Goal: Information Seeking & Learning: Check status

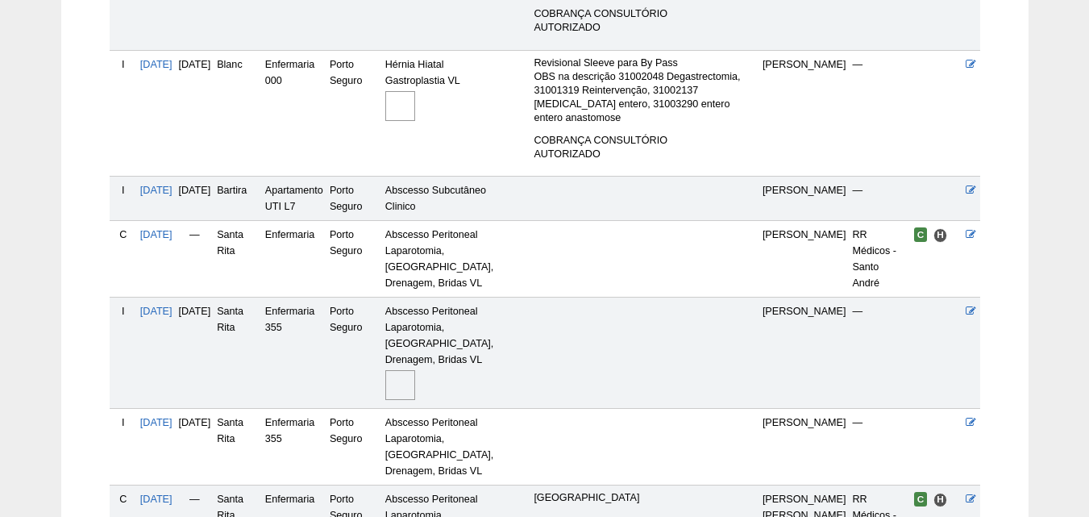
scroll to position [725, 0]
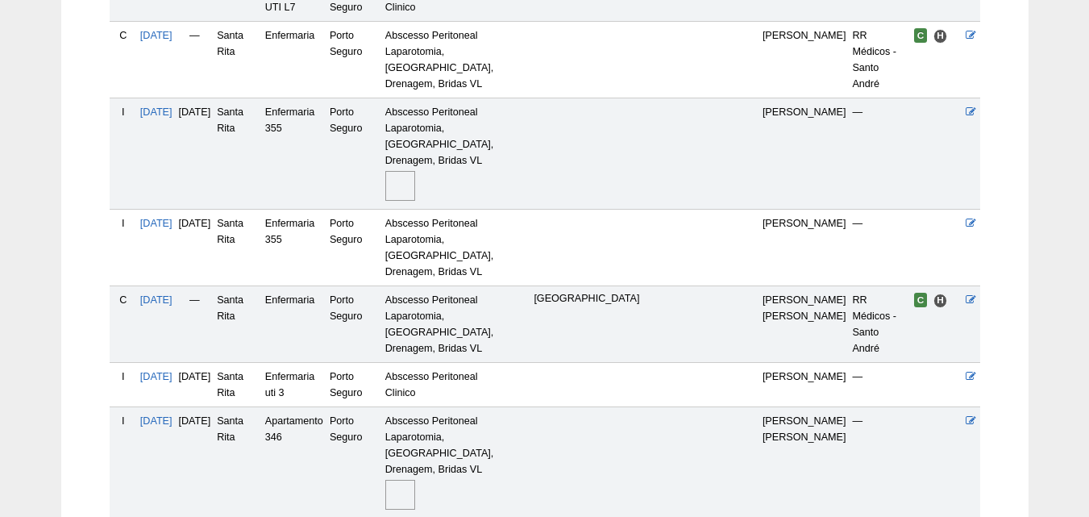
click at [415, 480] on img at bounding box center [400, 495] width 30 height 30
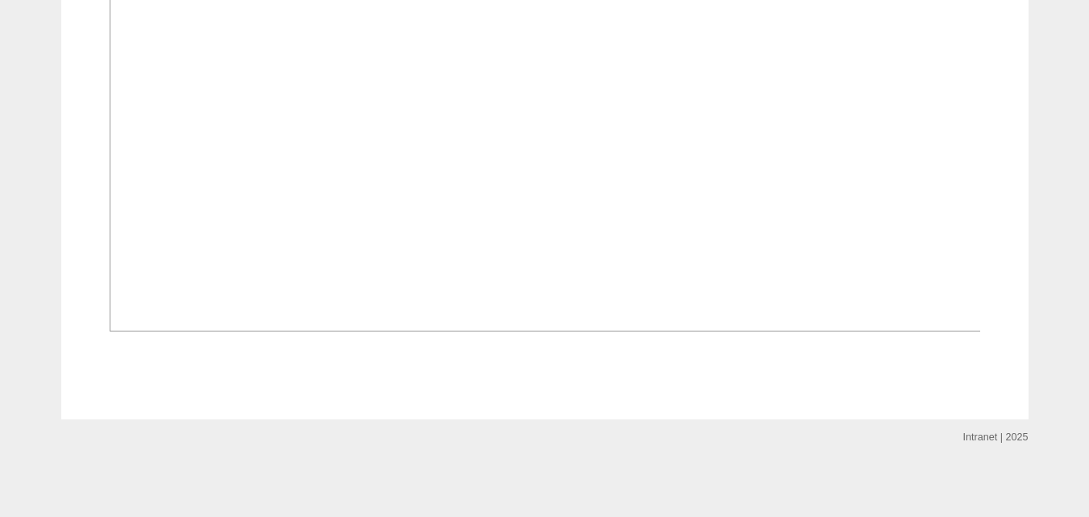
scroll to position [1612, 0]
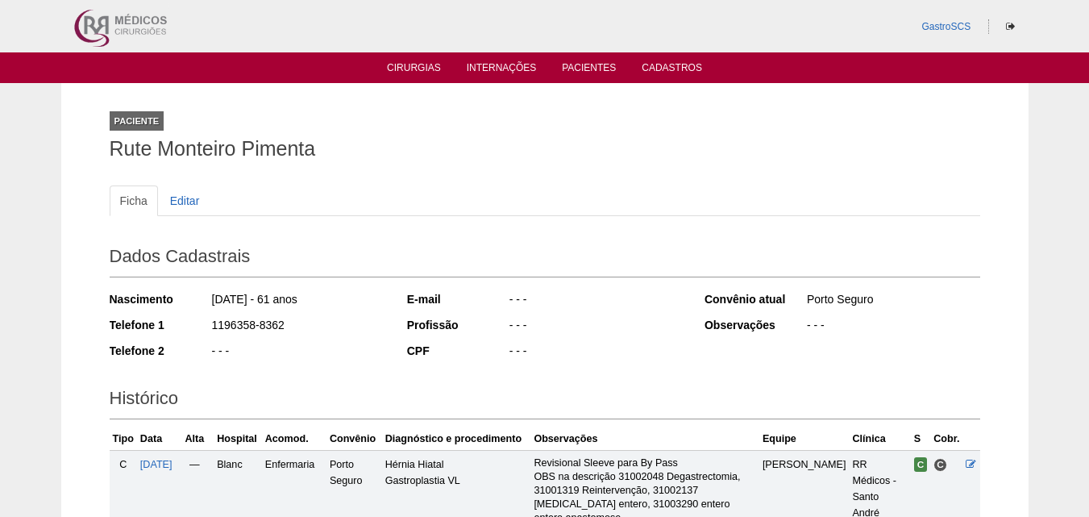
scroll to position [725, 0]
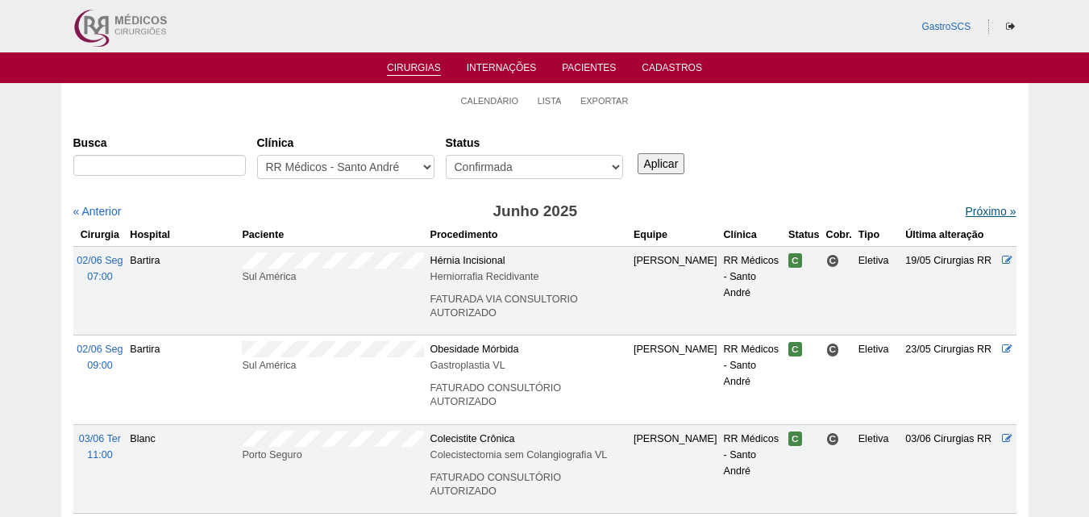
click at [965, 214] on link "Próximo »" at bounding box center [990, 211] width 51 height 13
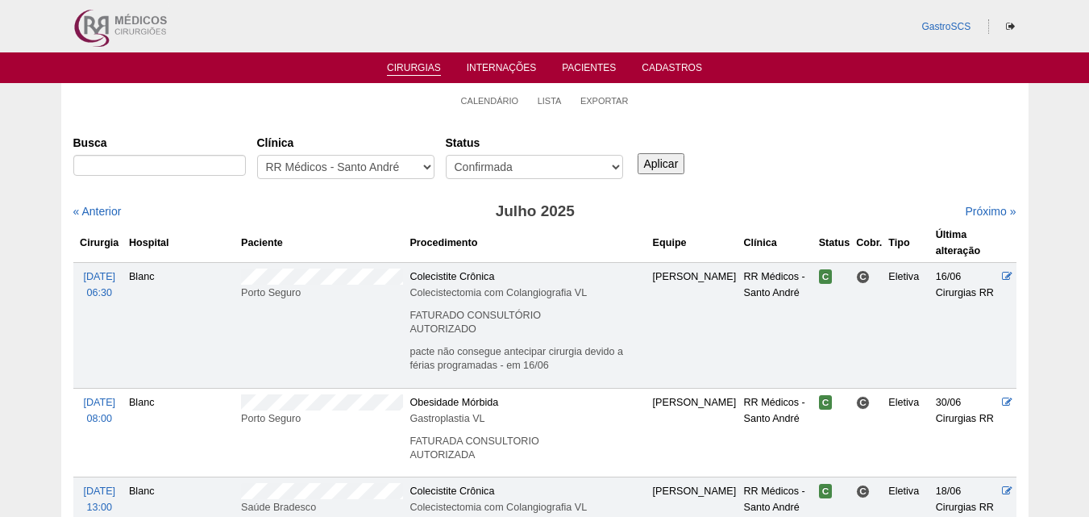
click at [971, 203] on div "Próximo »" at bounding box center [903, 211] width 227 height 16
click at [965, 210] on link "Próximo »" at bounding box center [990, 211] width 51 height 13
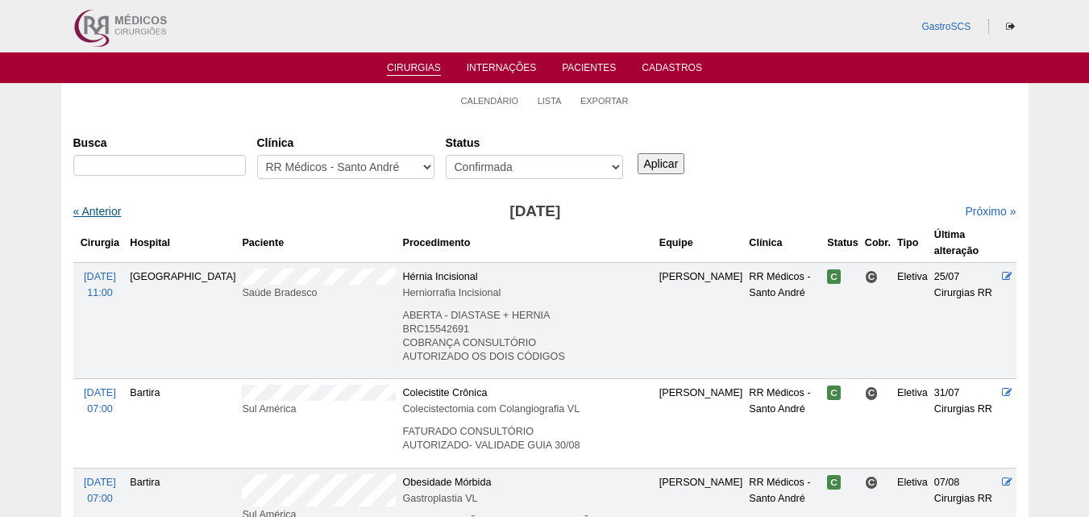
click at [107, 215] on link "« Anterior" at bounding box center [97, 211] width 48 height 13
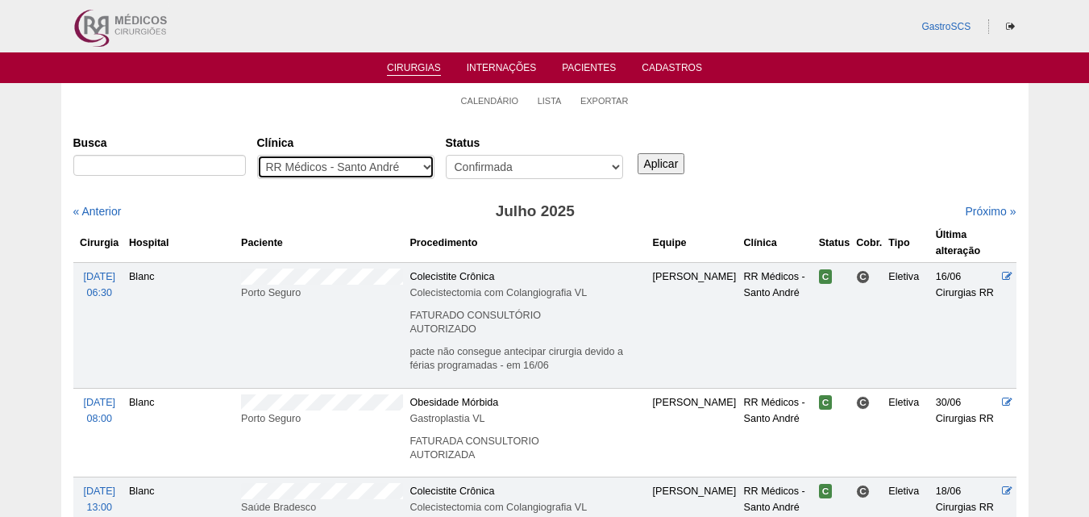
click at [332, 169] on select "- Qualquer - 6R Alphaville Assunção Bartira Brasil Christovão da Gama Cruz Azul…" at bounding box center [345, 167] width 177 height 24
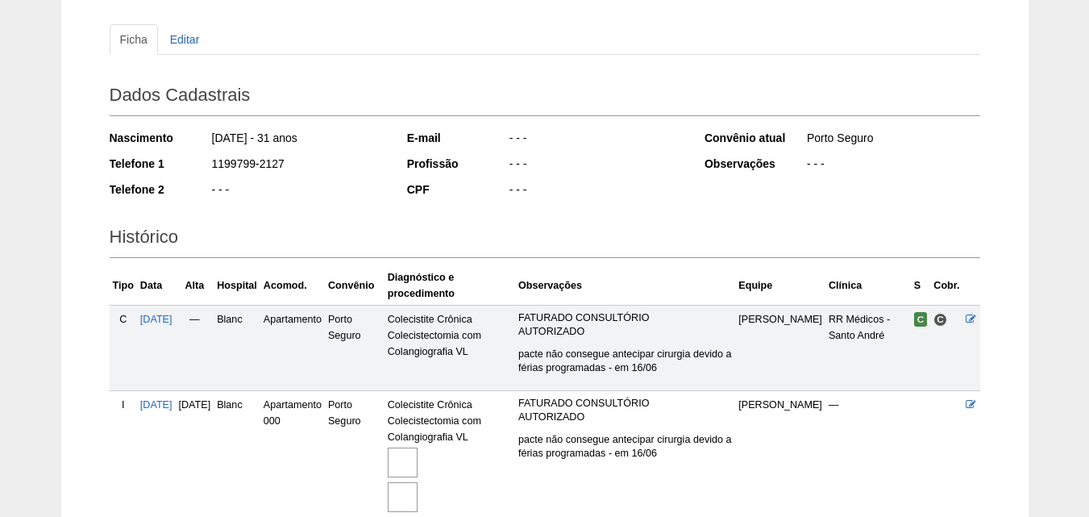
scroll to position [397, 0]
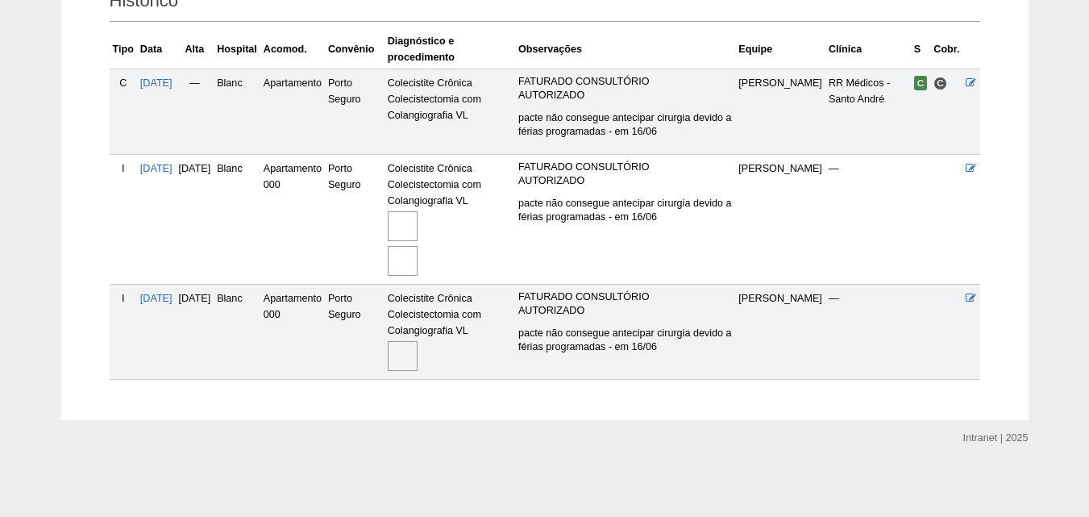
click at [418, 364] on img at bounding box center [403, 356] width 30 height 30
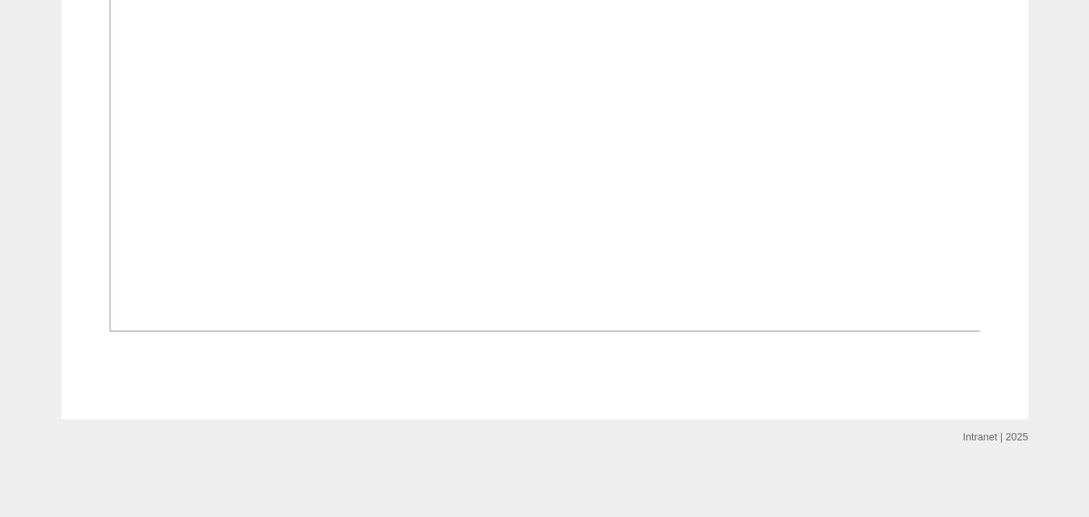
scroll to position [1372, 0]
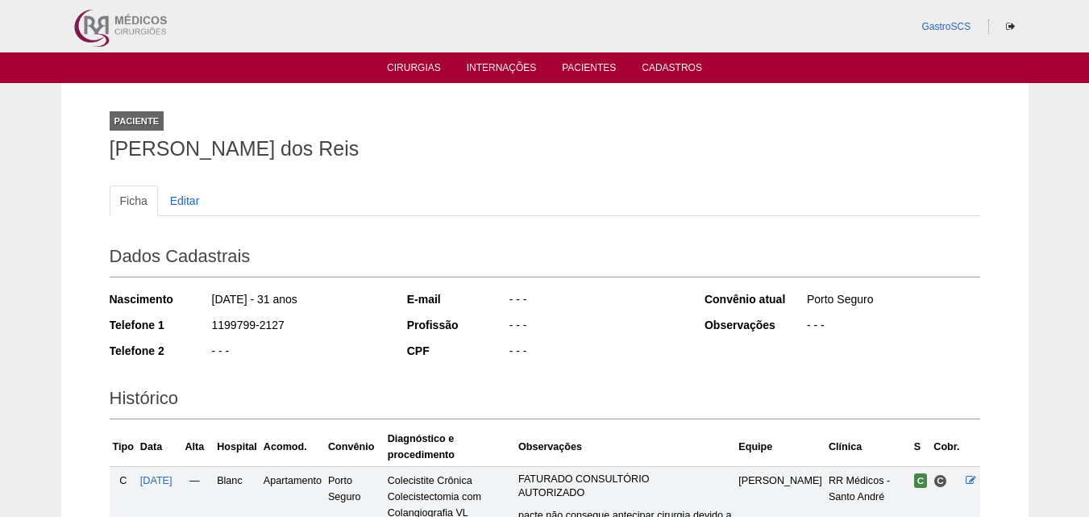
scroll to position [392, 0]
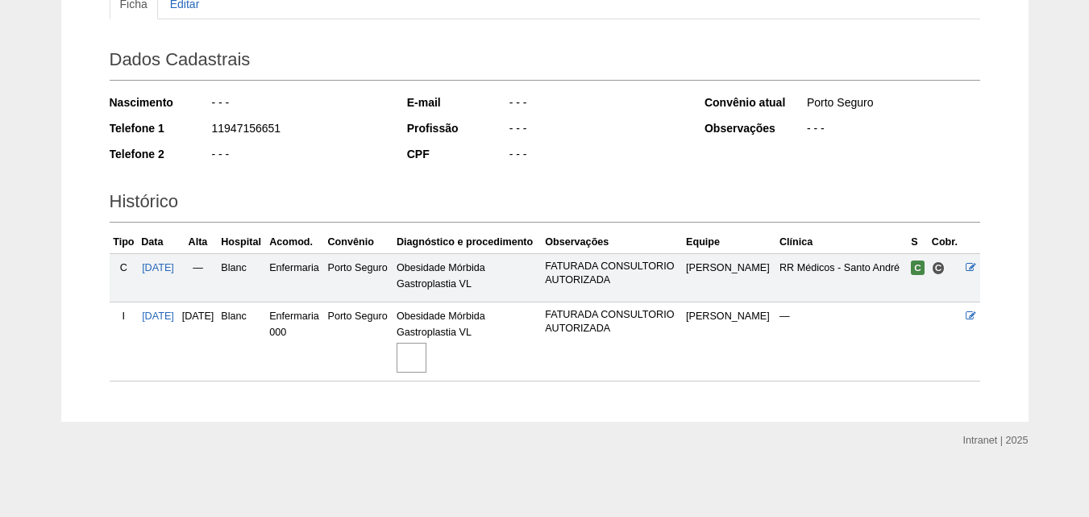
scroll to position [199, 0]
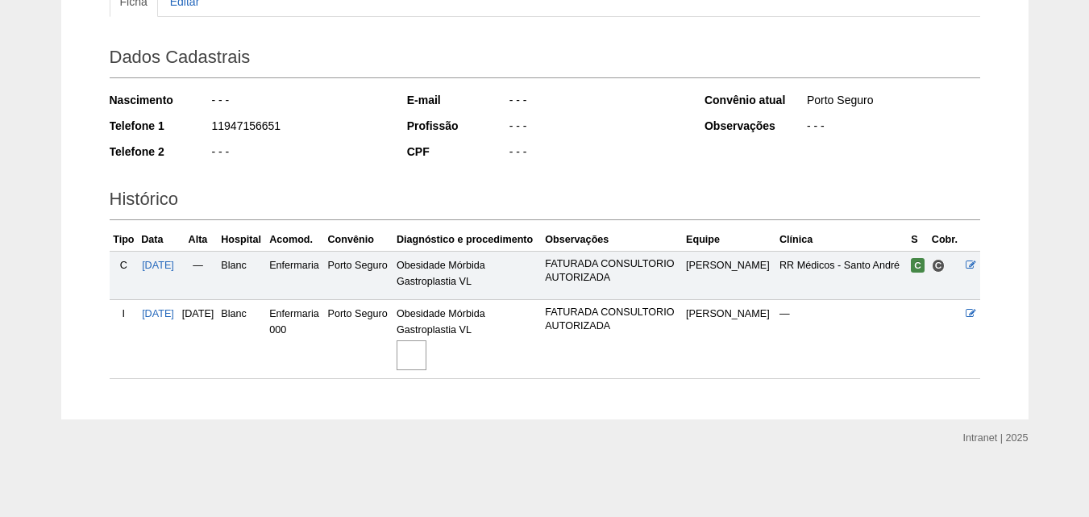
click at [426, 360] on img at bounding box center [412, 355] width 30 height 30
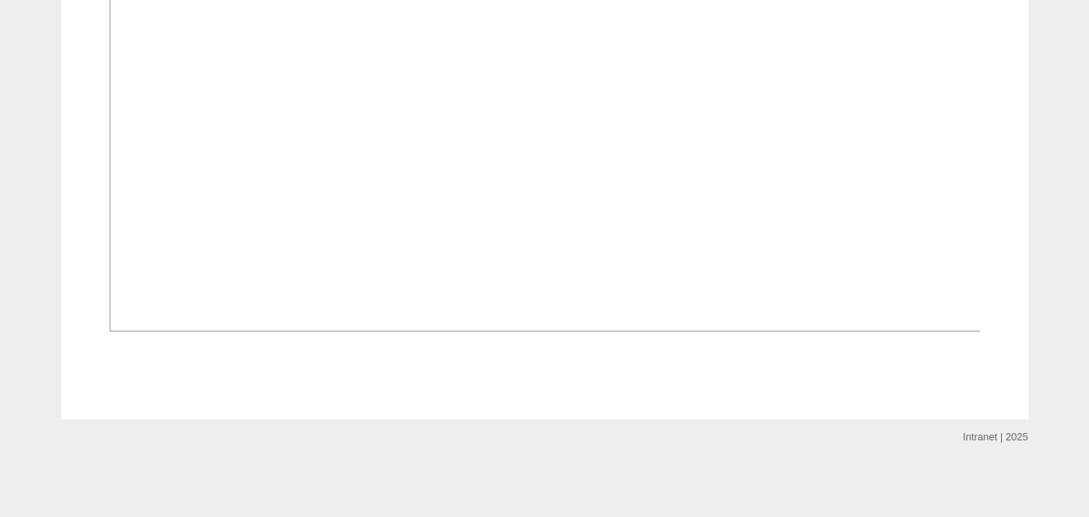
scroll to position [1370, 0]
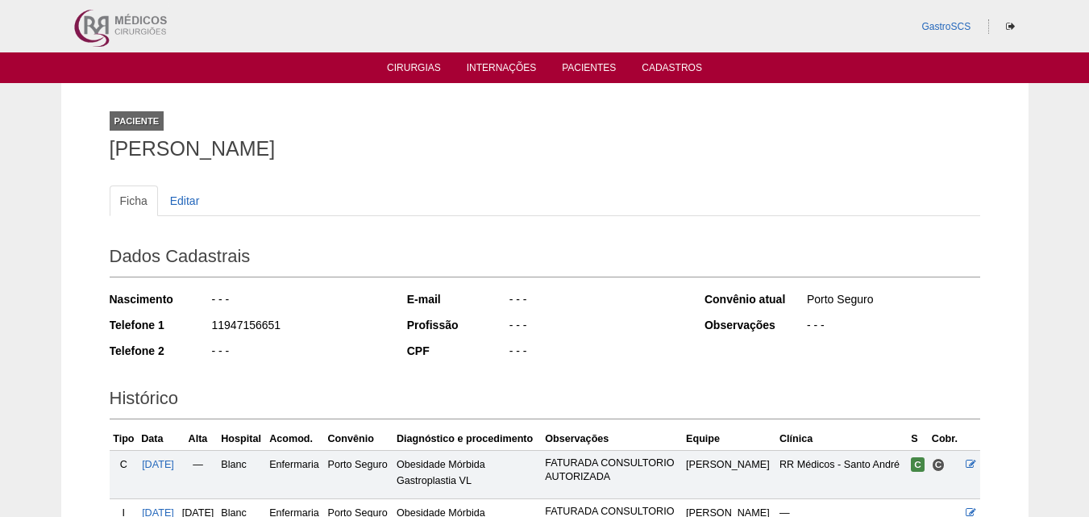
scroll to position [199, 0]
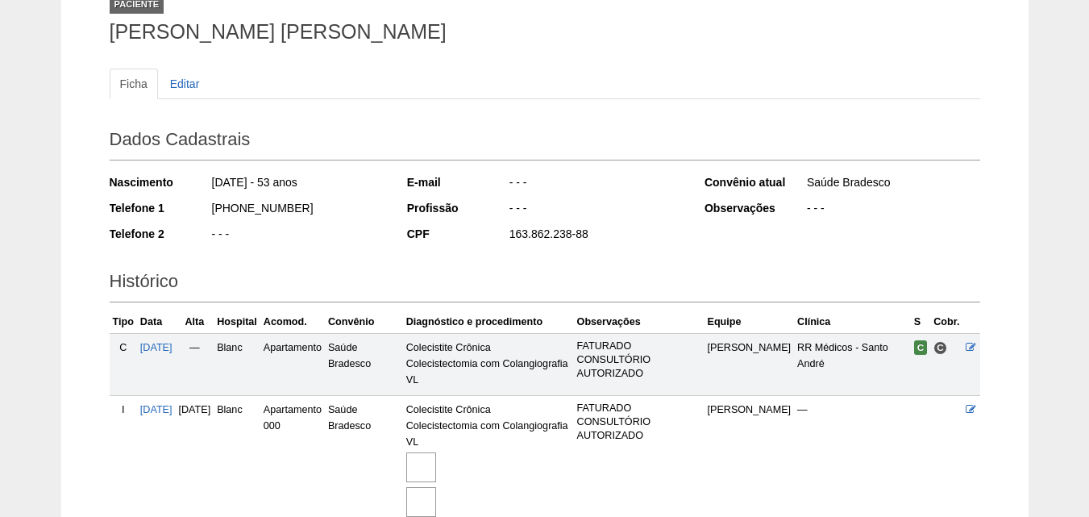
scroll to position [242, 0]
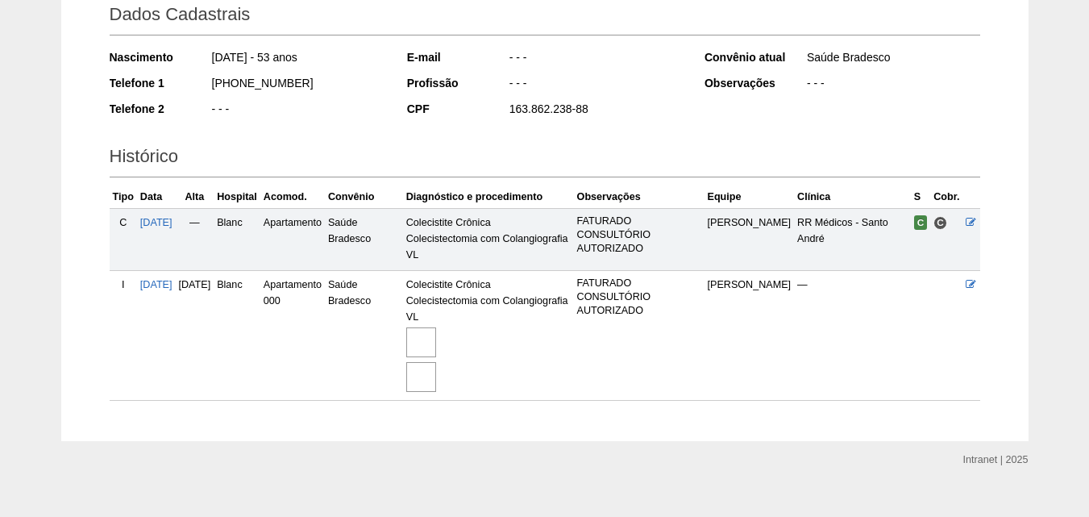
click at [436, 341] on img at bounding box center [421, 342] width 30 height 30
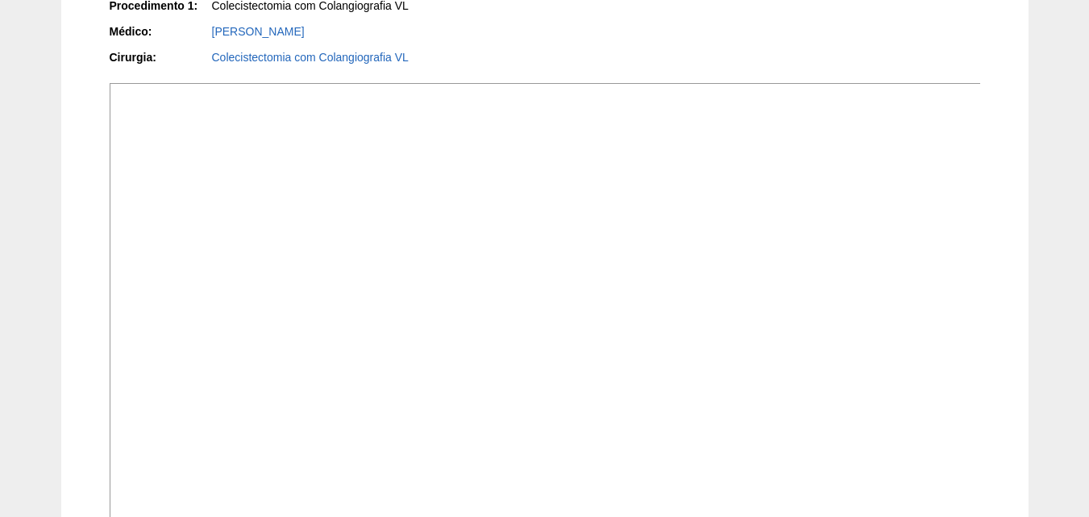
scroll to position [322, 0]
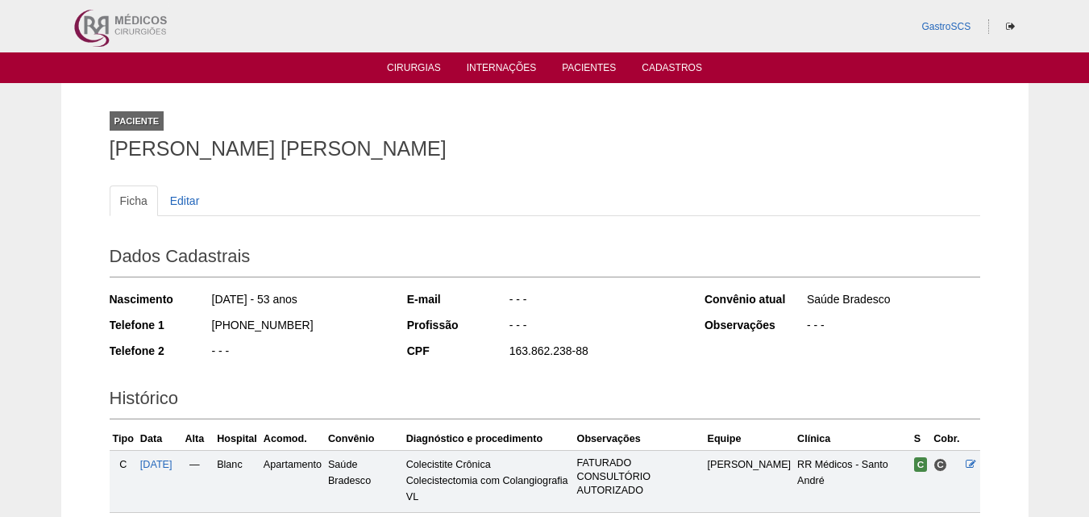
scroll to position [242, 0]
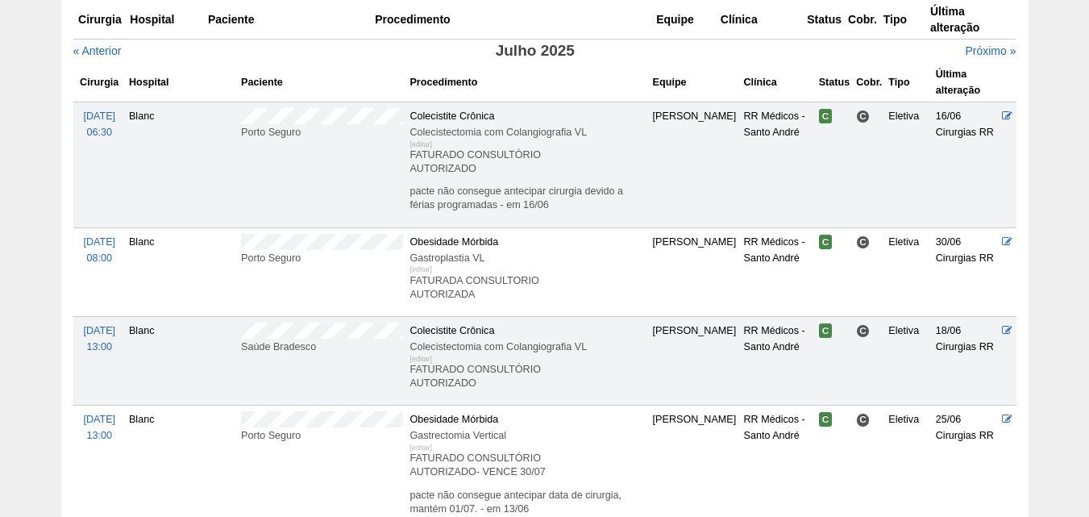
scroll to position [322, 0]
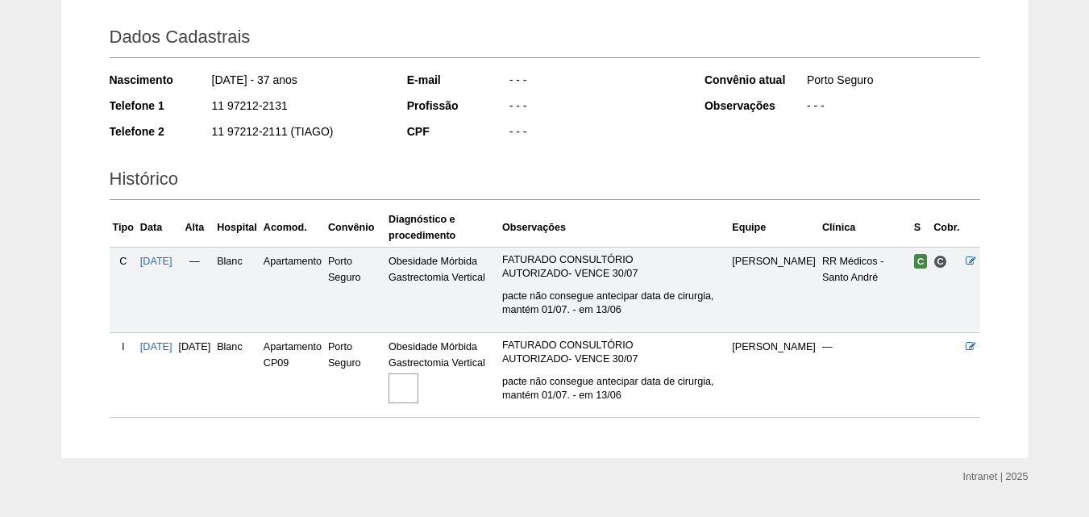
scroll to position [258, 0]
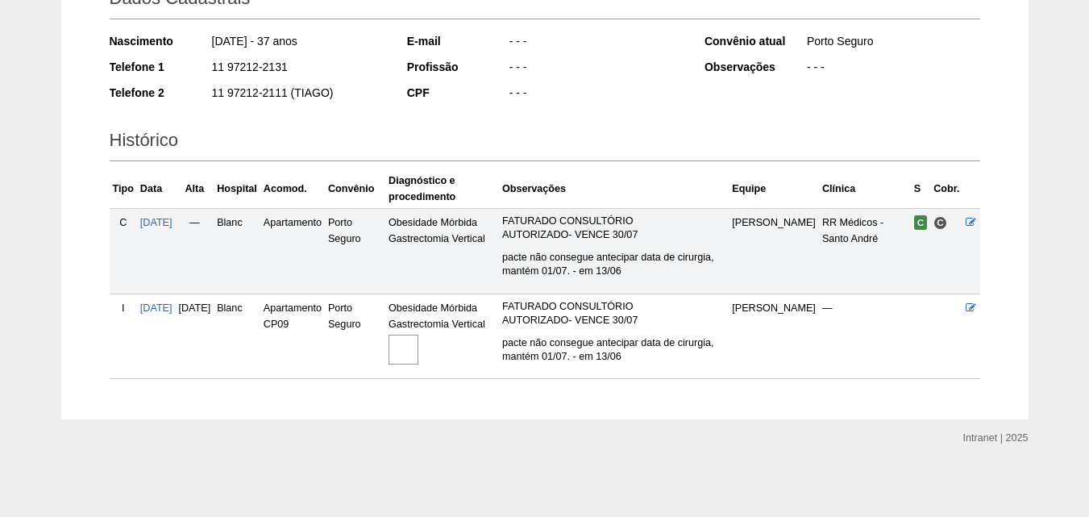
click at [418, 359] on img at bounding box center [404, 350] width 30 height 30
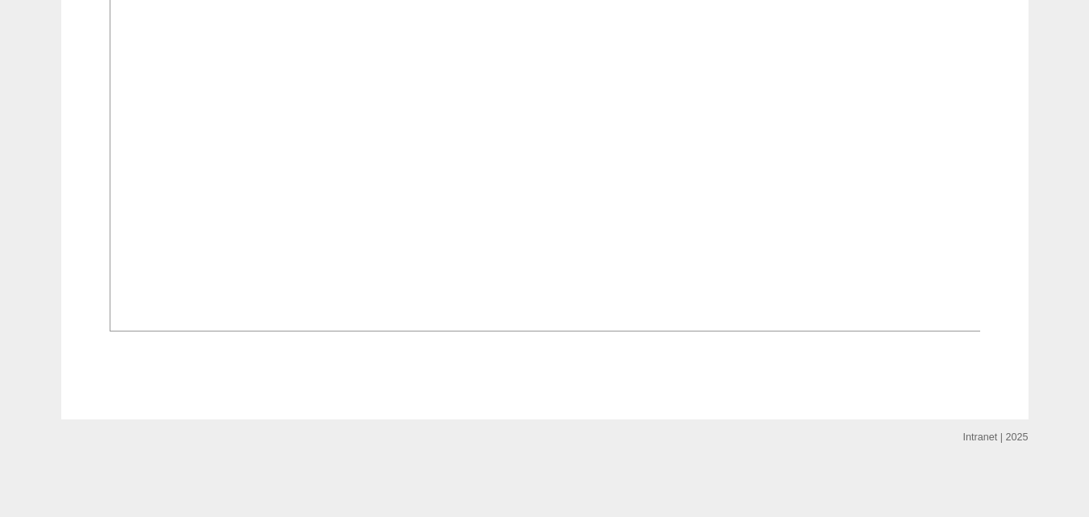
scroll to position [1372, 0]
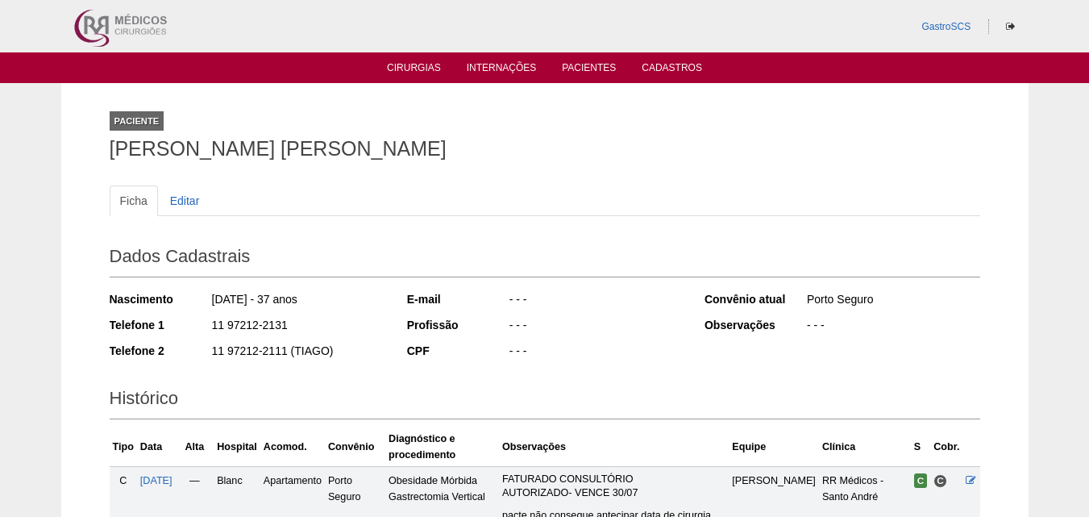
scroll to position [252, 0]
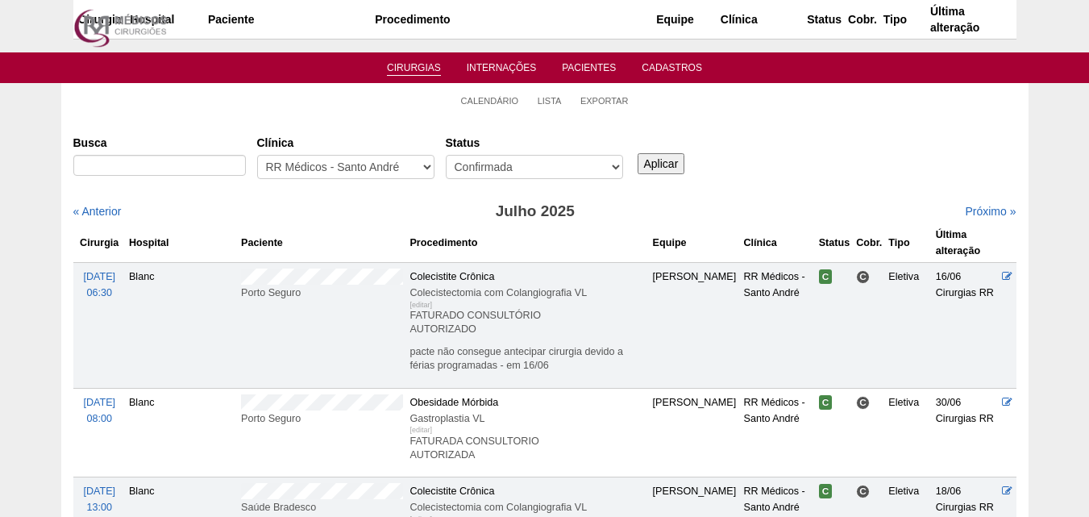
scroll to position [322, 0]
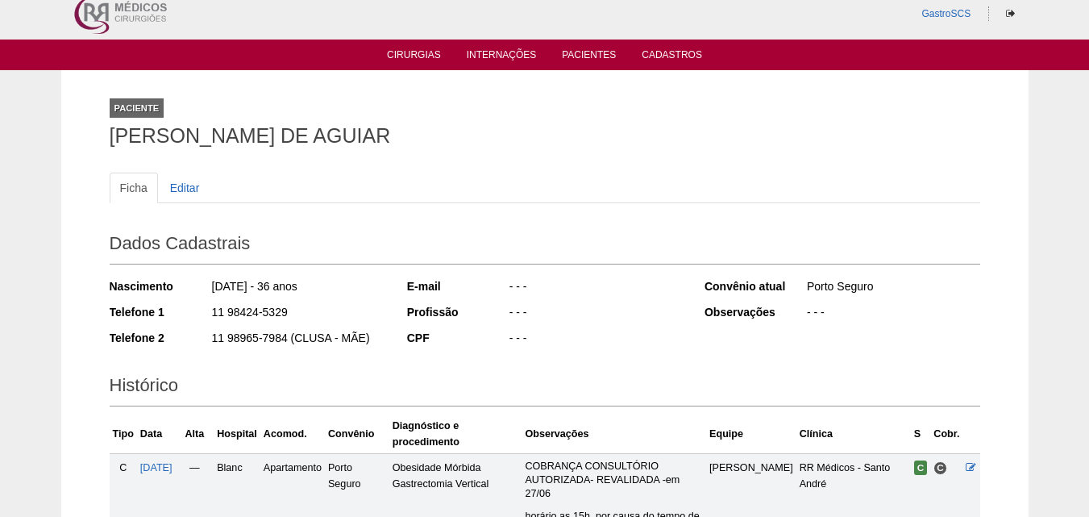
scroll to position [285, 0]
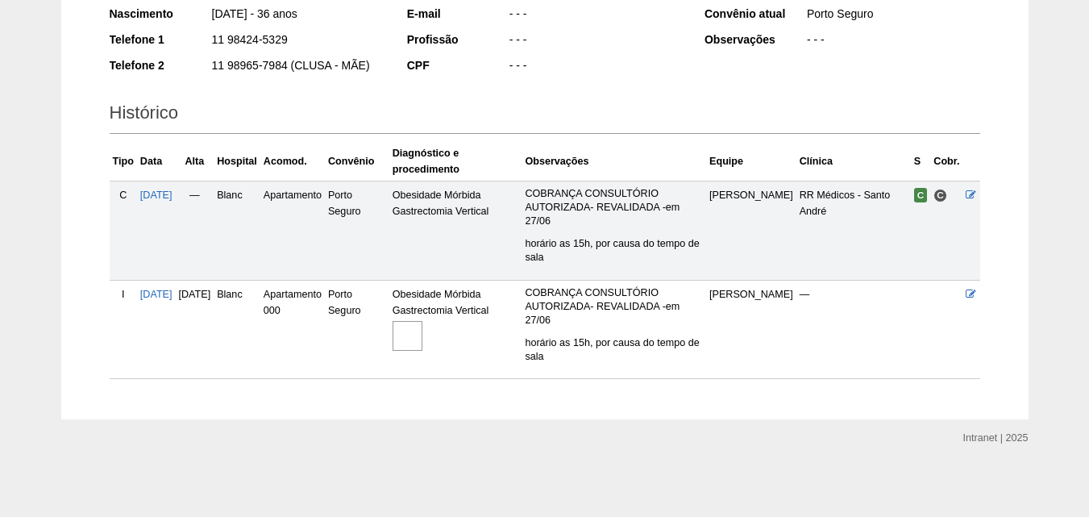
click at [422, 347] on img at bounding box center [408, 336] width 30 height 30
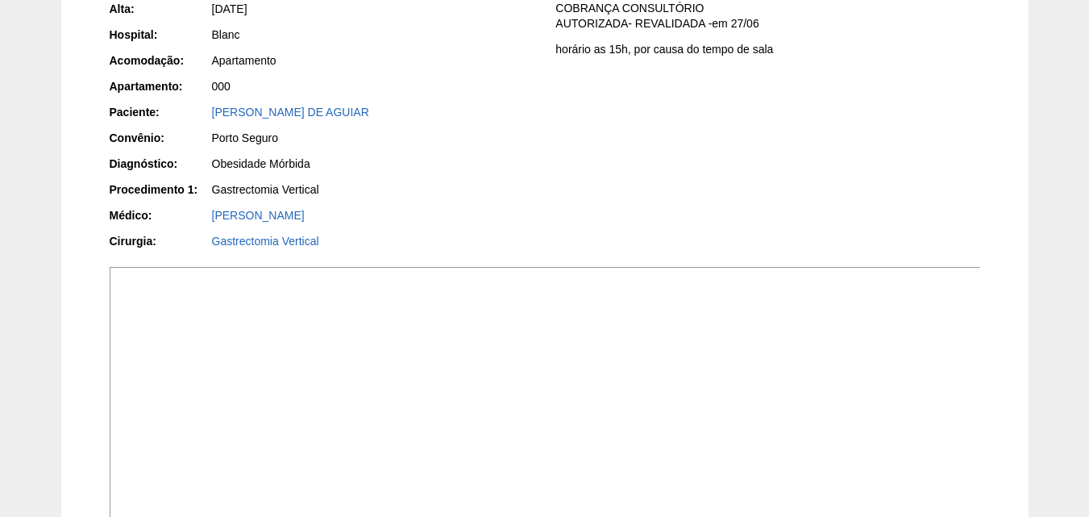
scroll to position [81, 0]
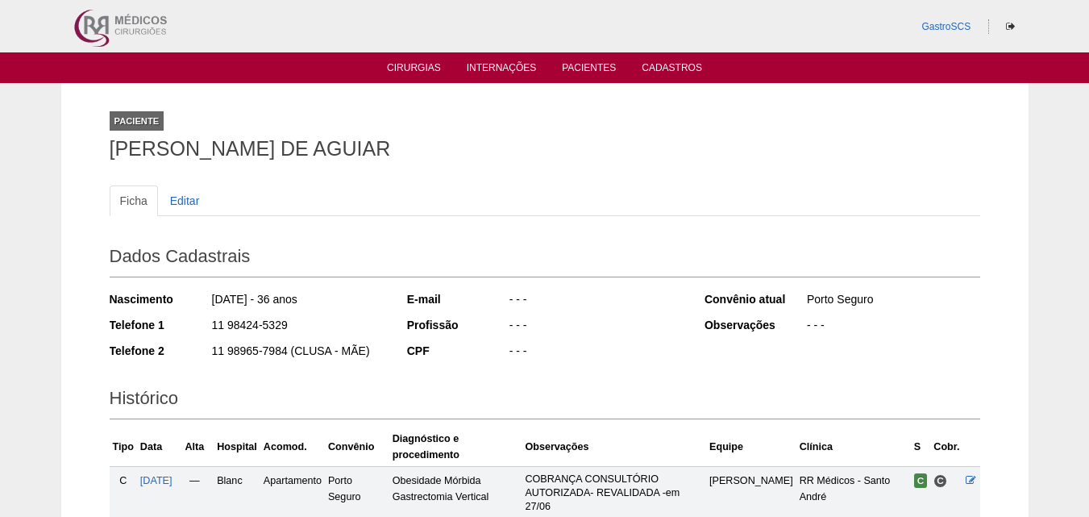
scroll to position [285, 0]
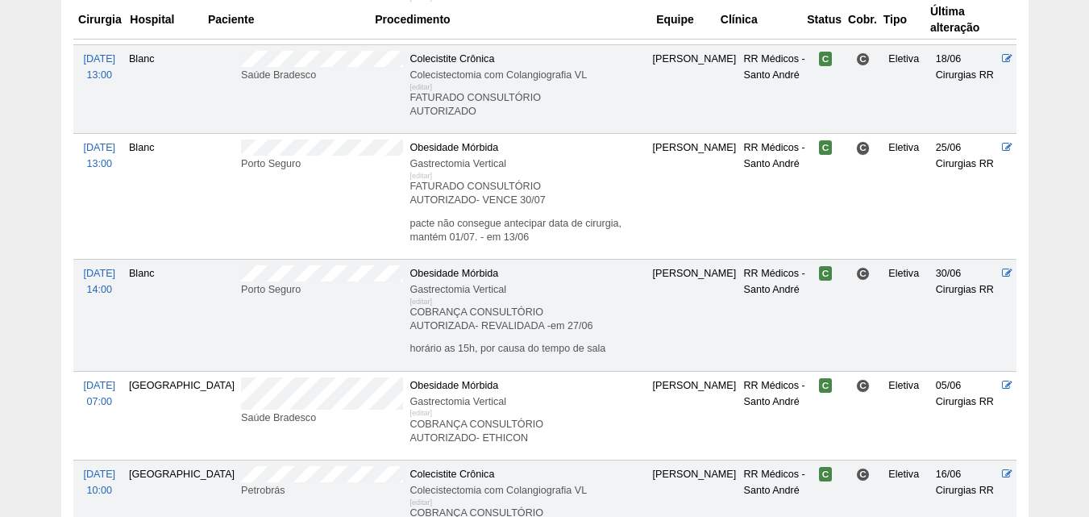
scroll to position [564, 0]
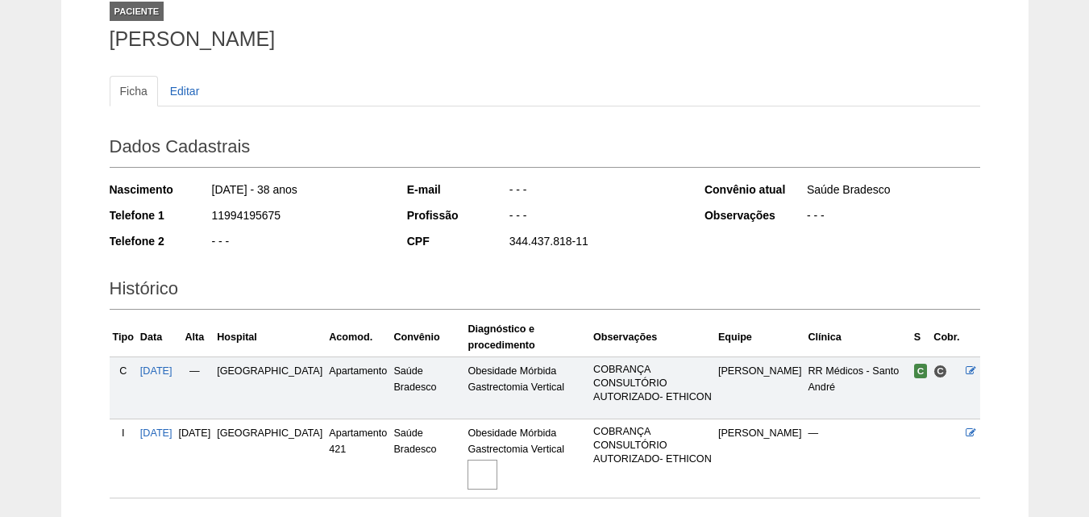
scroll to position [229, 0]
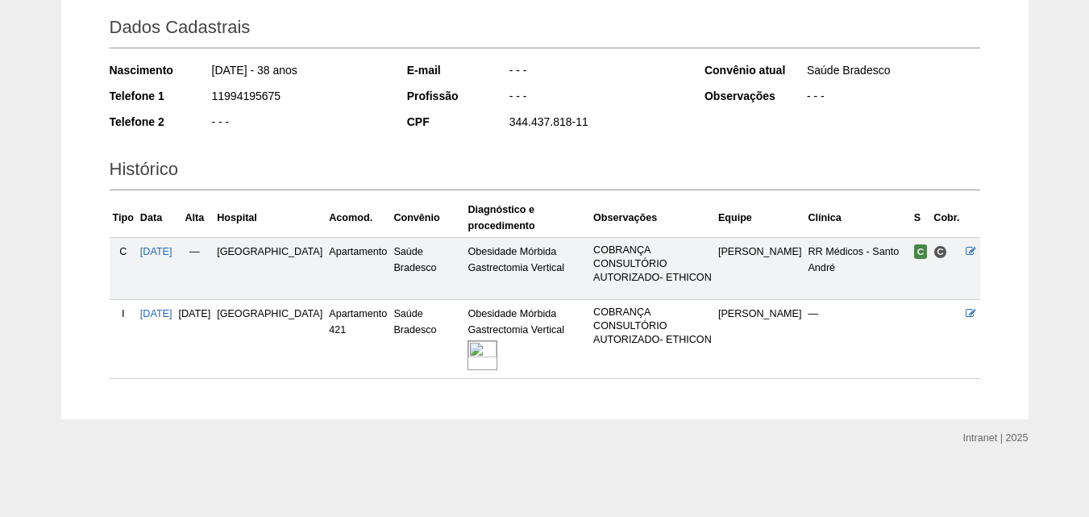
click at [468, 356] on img at bounding box center [483, 355] width 30 height 30
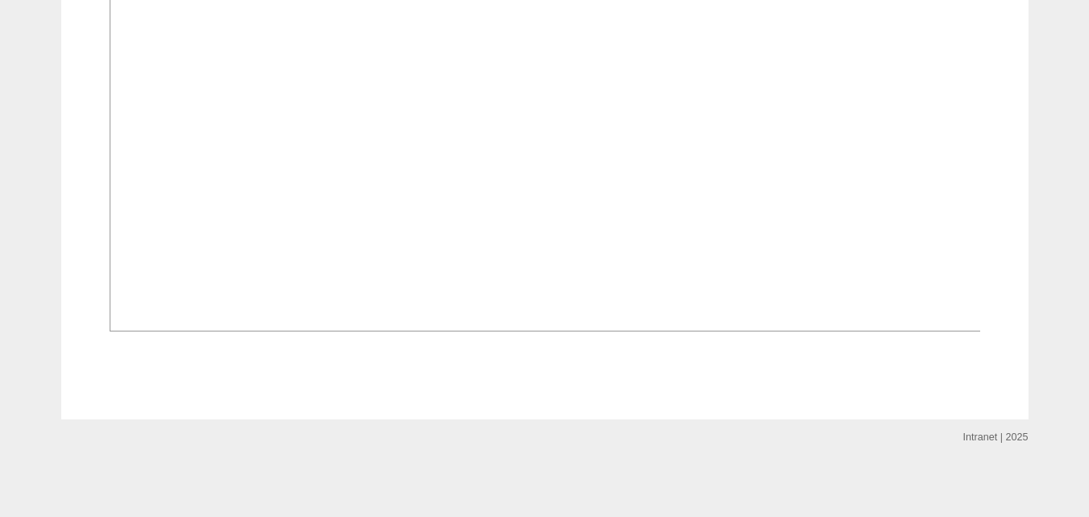
scroll to position [1290, 0]
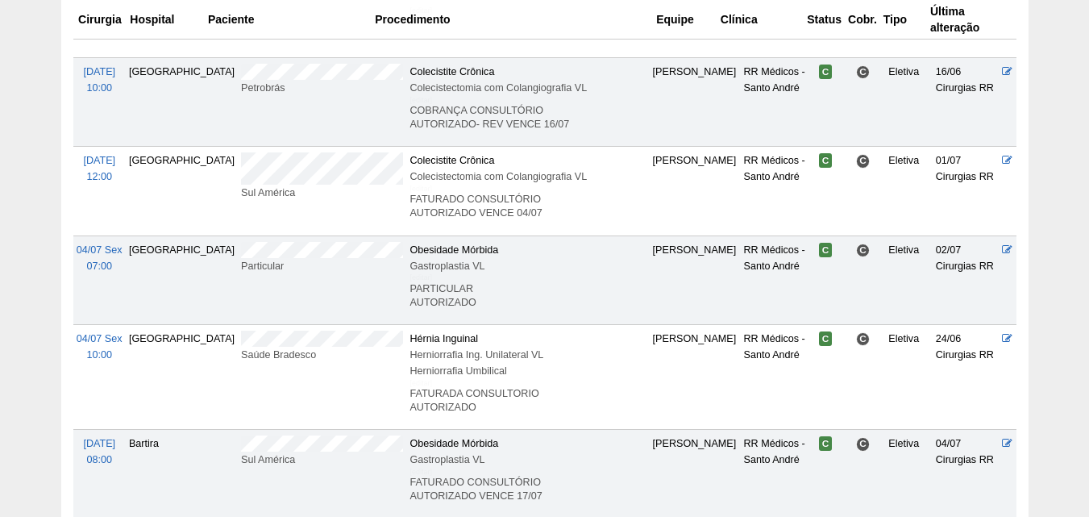
scroll to position [806, 0]
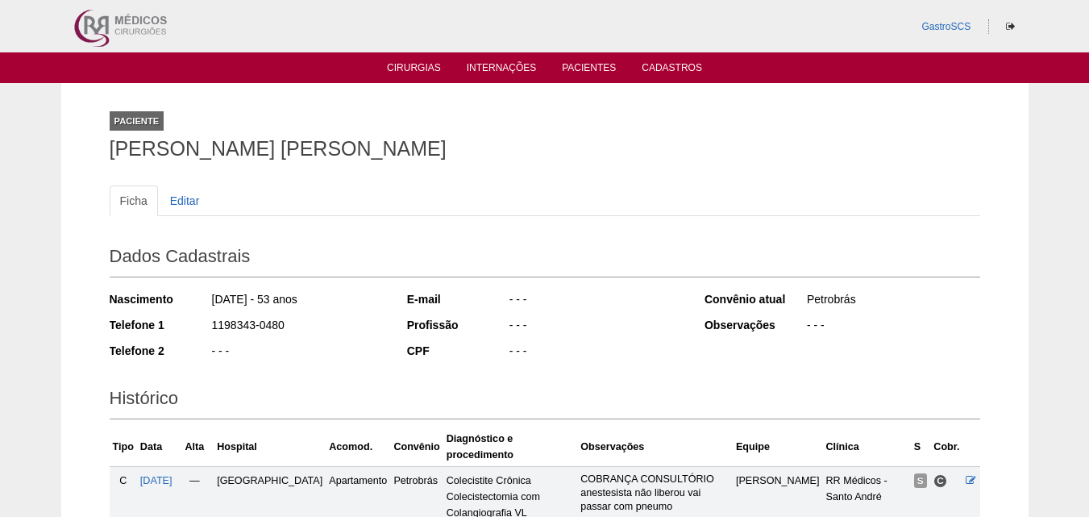
scroll to position [324, 0]
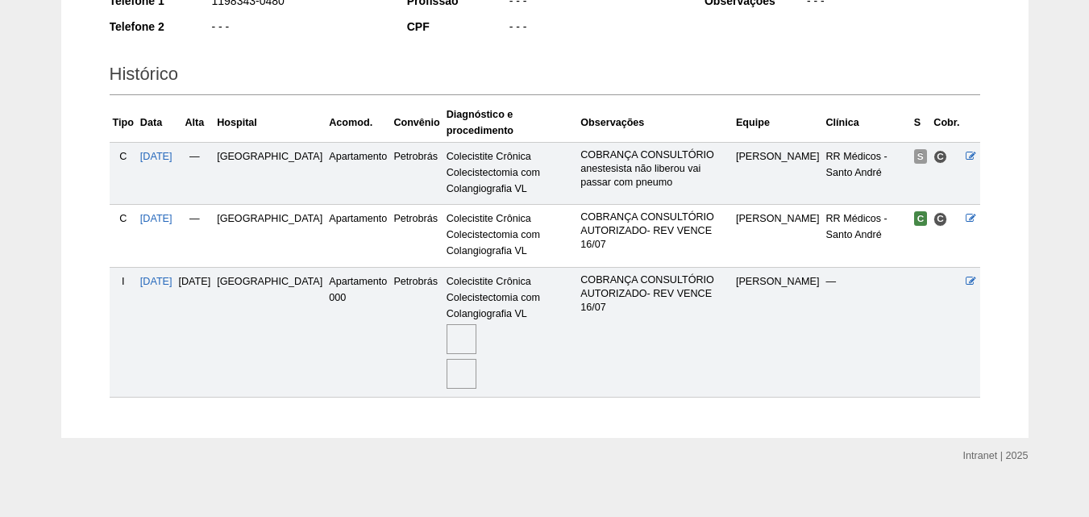
click at [447, 359] on img at bounding box center [462, 374] width 30 height 30
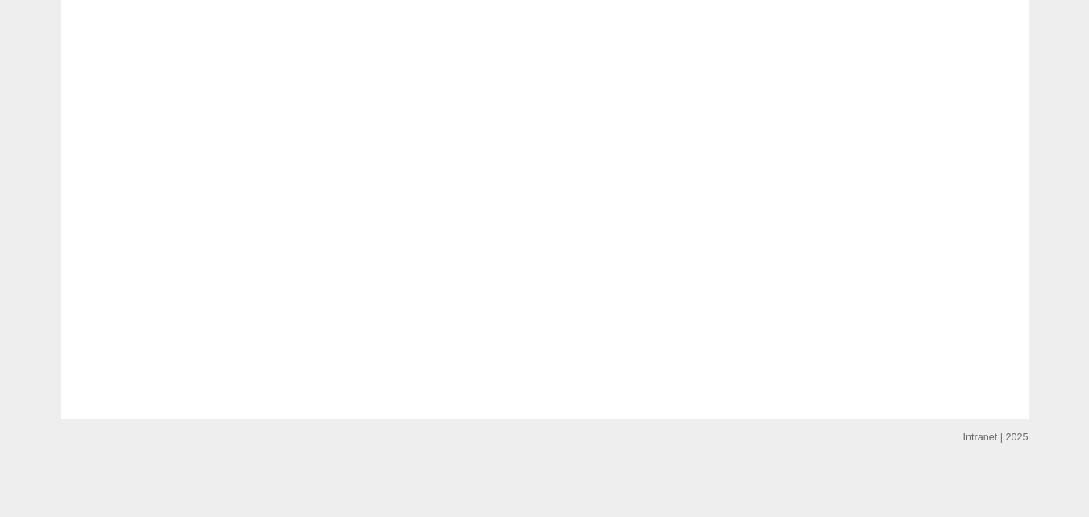
scroll to position [2499, 0]
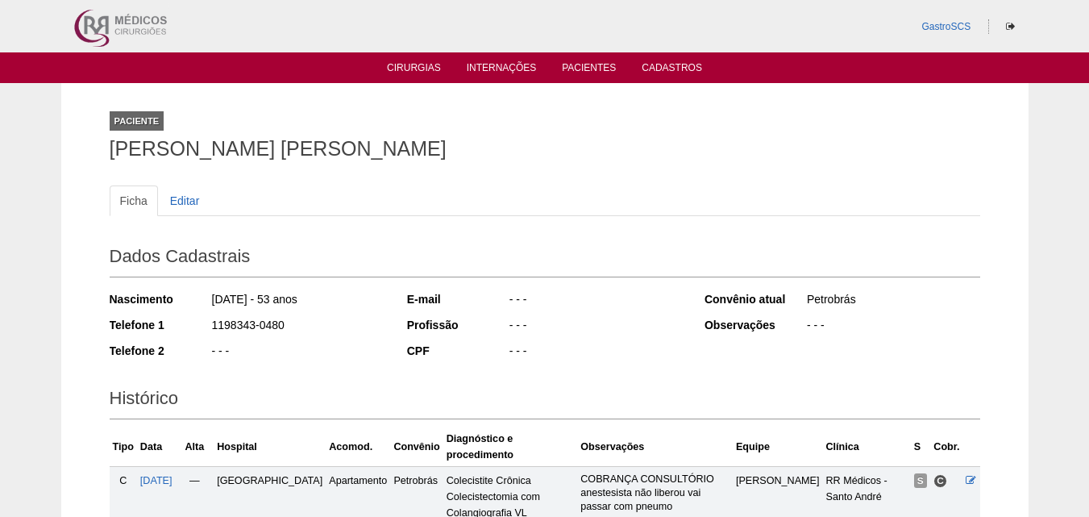
scroll to position [322, 0]
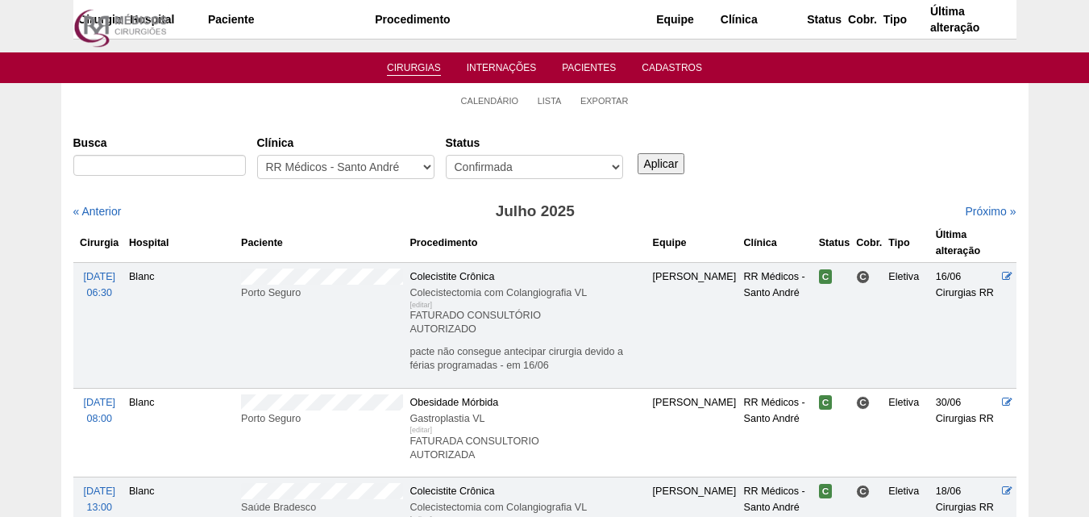
scroll to position [806, 0]
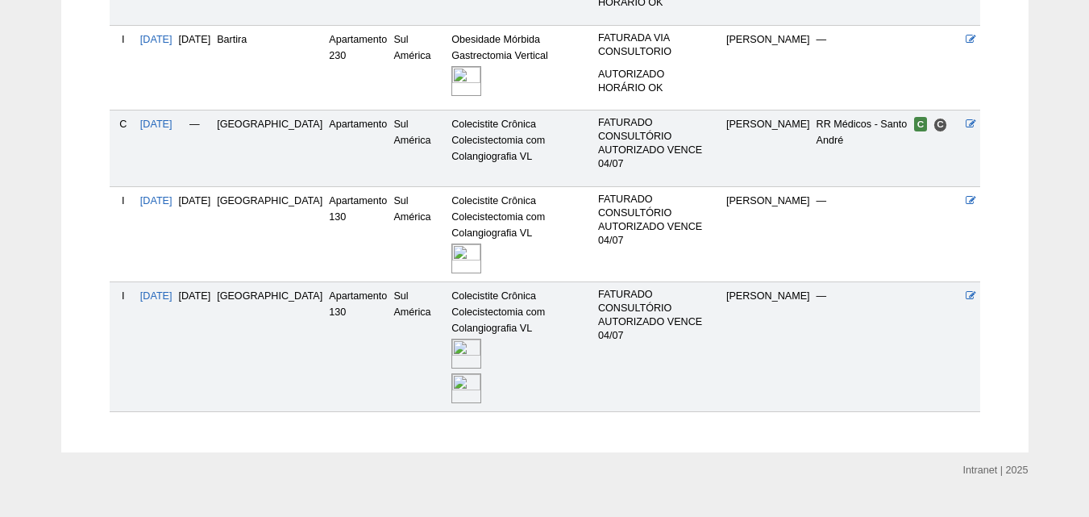
scroll to position [527, 0]
click at [451, 372] on img at bounding box center [466, 387] width 30 height 30
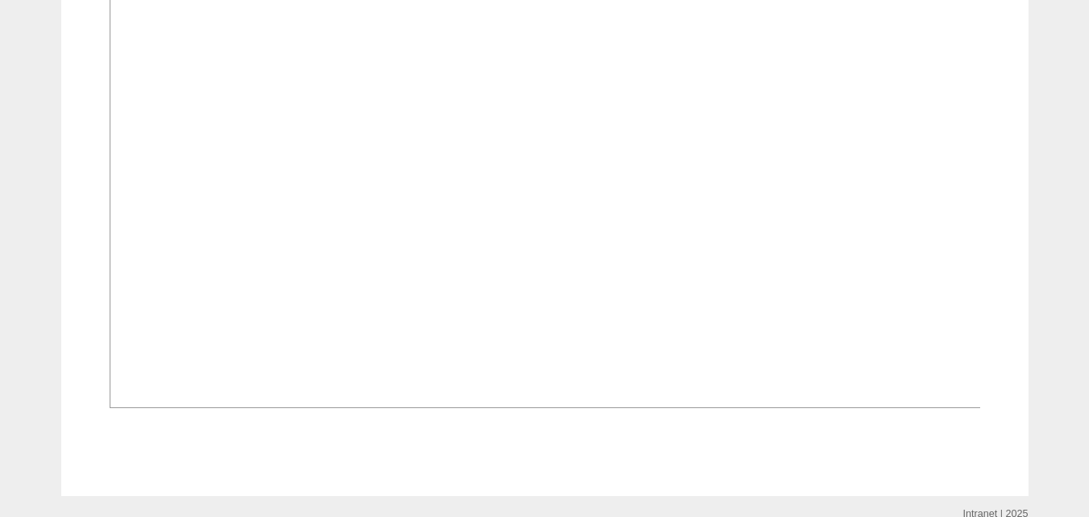
scroll to position [1612, 0]
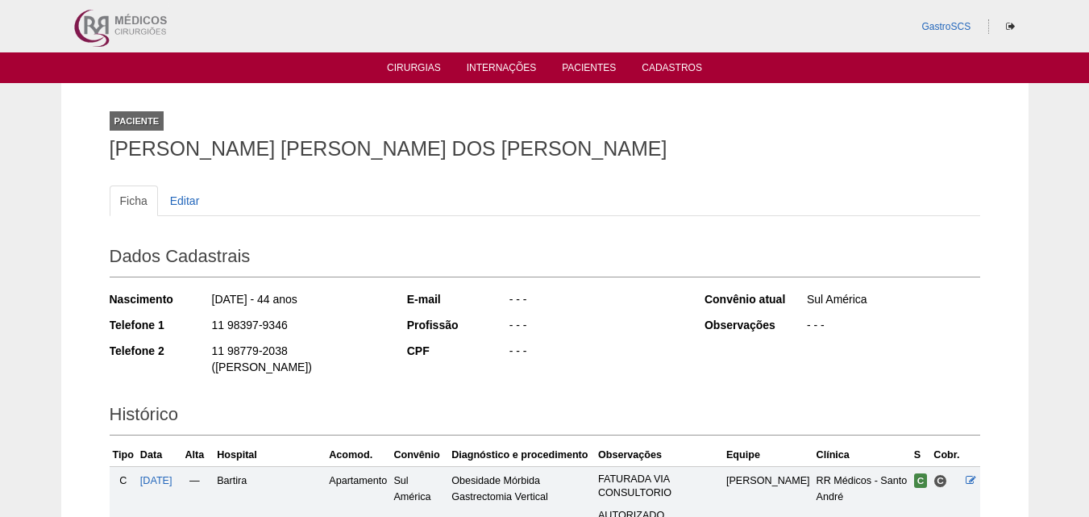
scroll to position [527, 0]
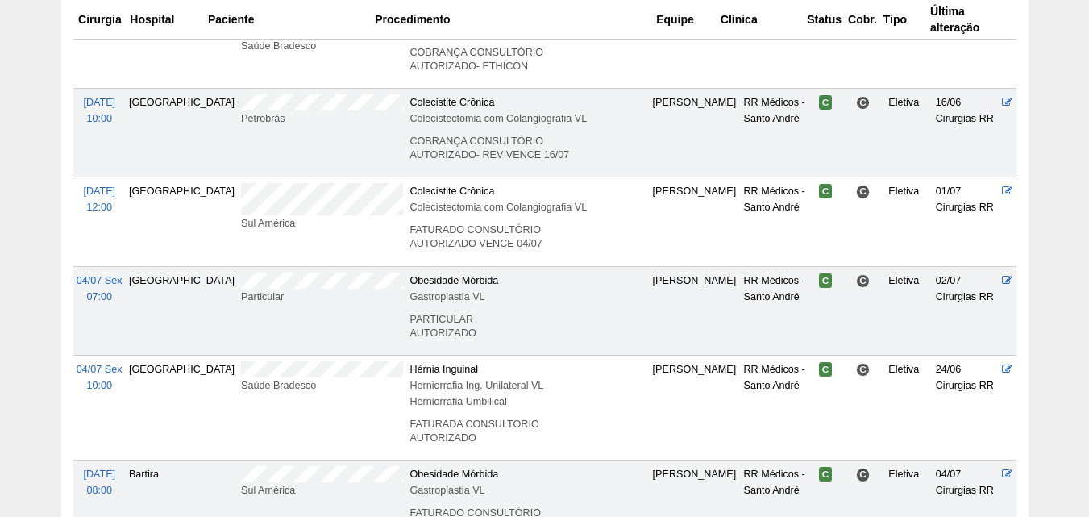
scroll to position [806, 0]
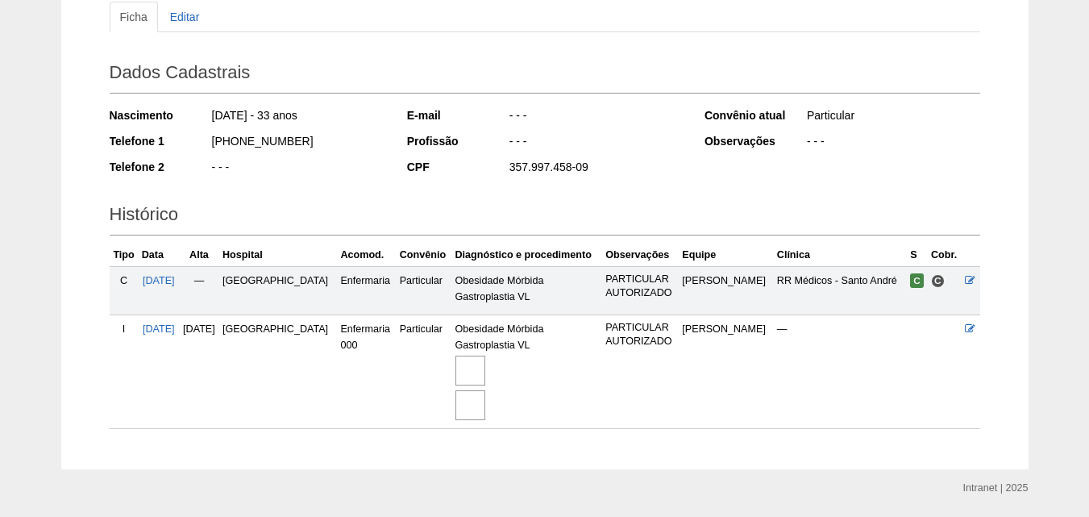
scroll to position [234, 0]
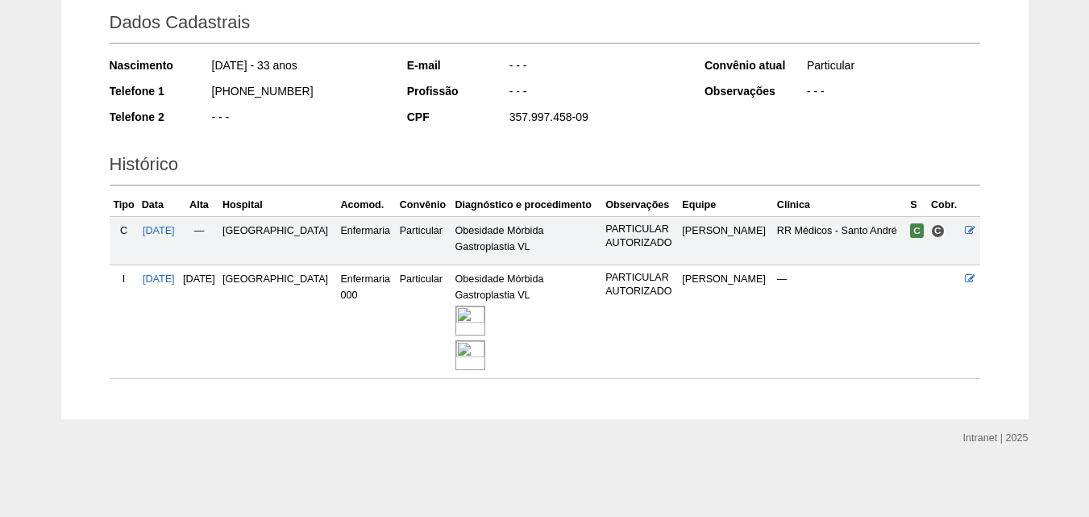
click at [494, 361] on div at bounding box center [527, 355] width 144 height 35
click at [478, 354] on img at bounding box center [470, 355] width 30 height 30
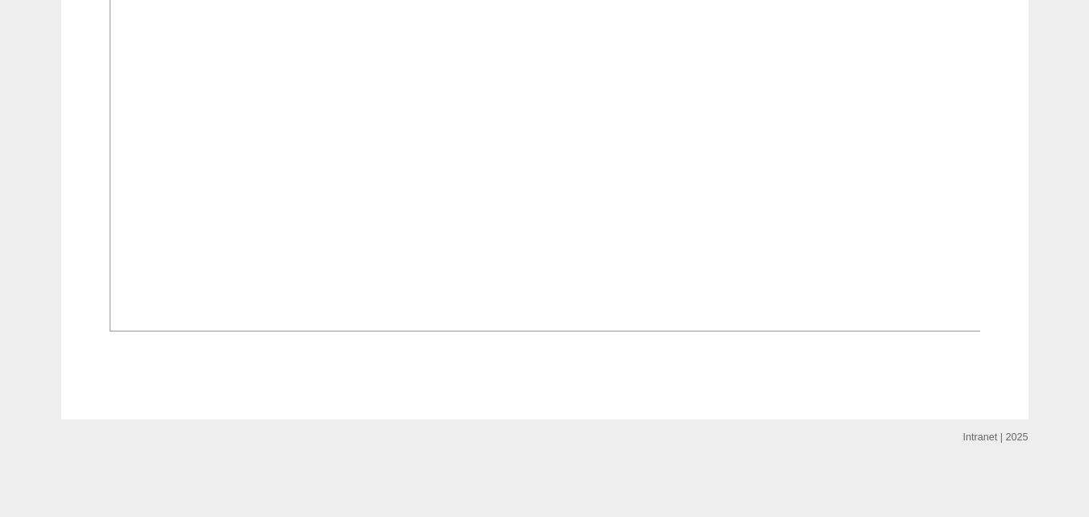
scroll to position [2338, 0]
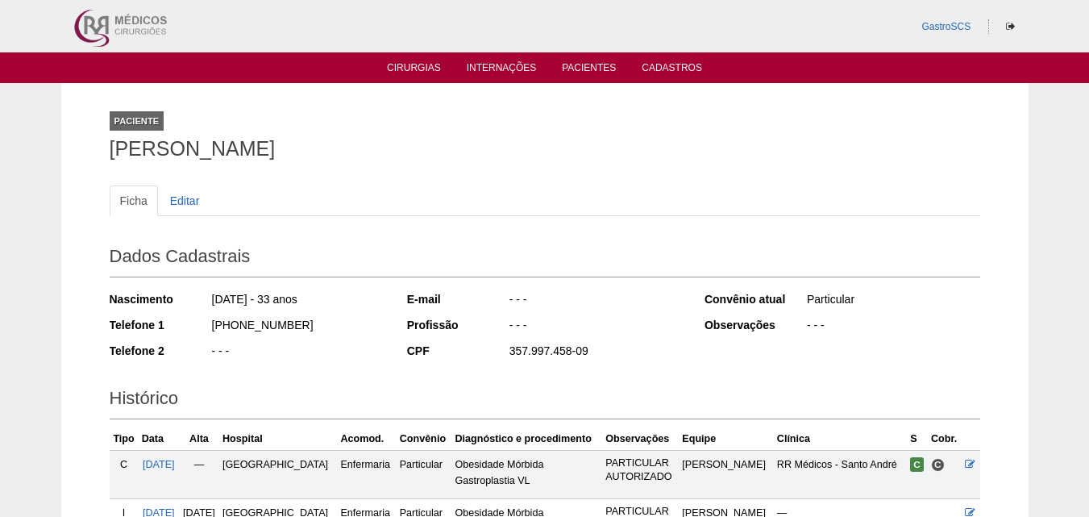
scroll to position [234, 0]
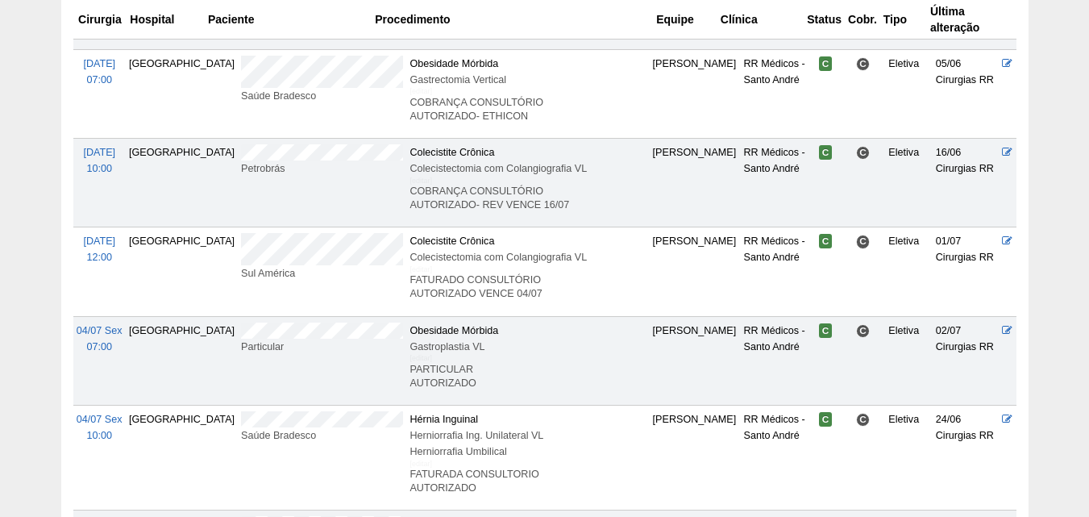
scroll to position [725, 0]
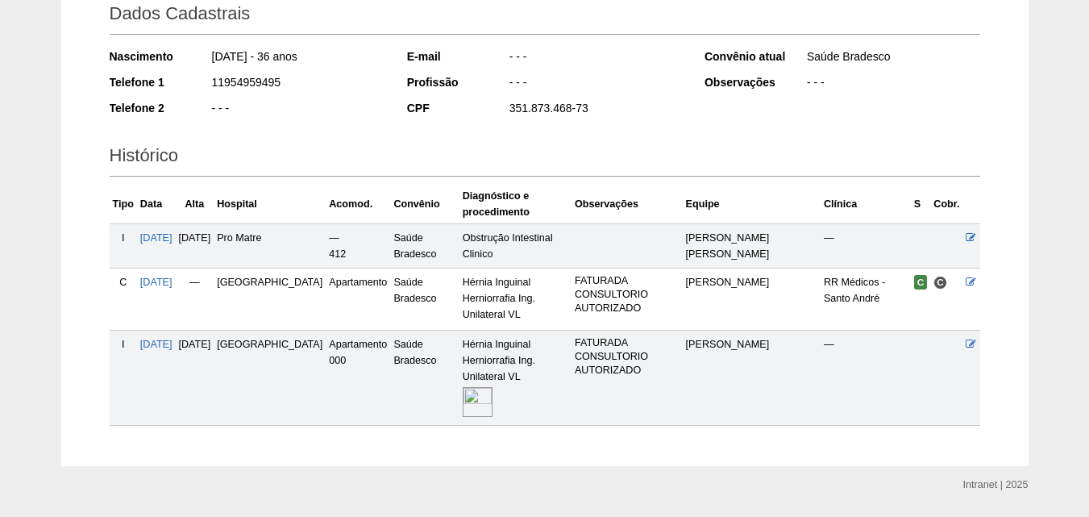
scroll to position [243, 0]
click at [463, 386] on img at bounding box center [478, 401] width 30 height 30
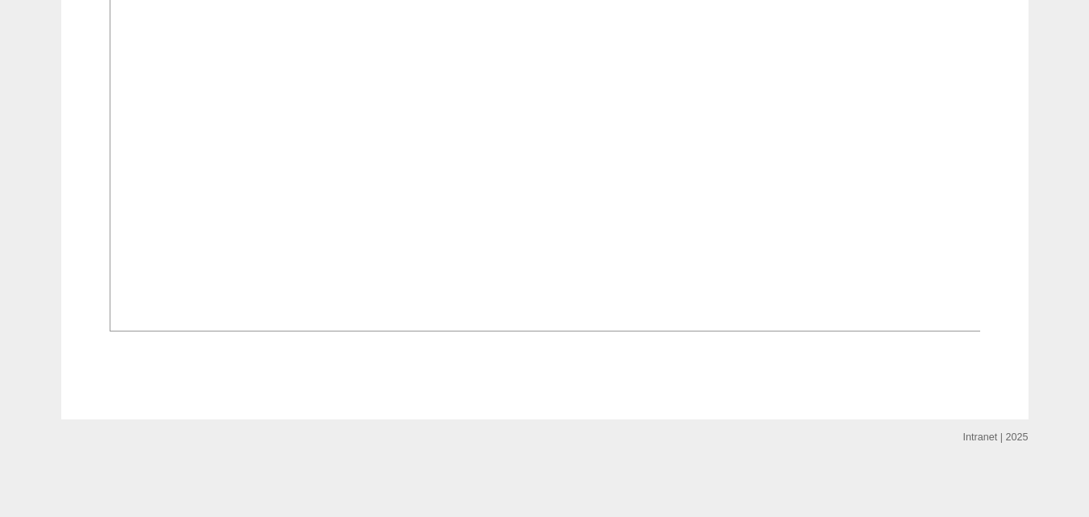
scroll to position [1612, 0]
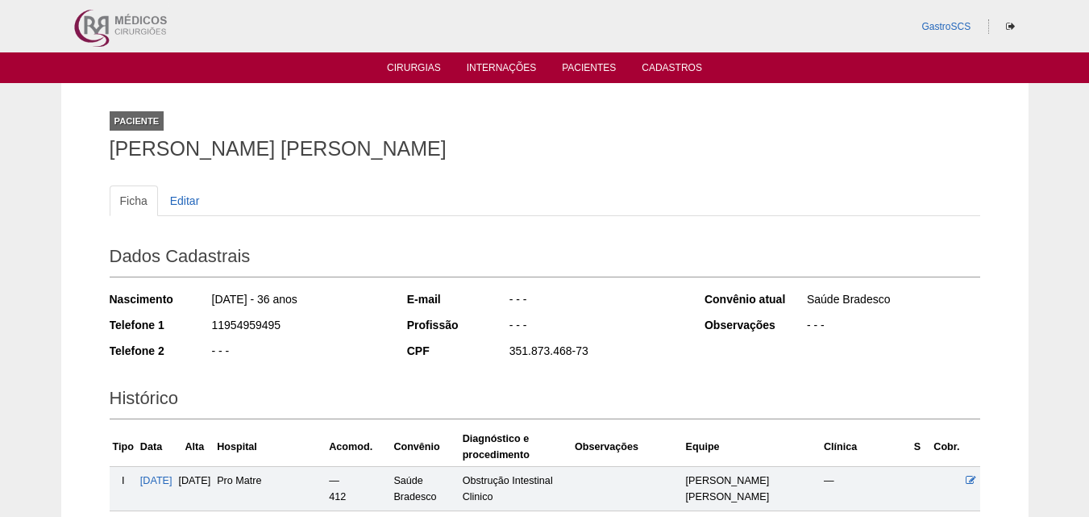
scroll to position [243, 0]
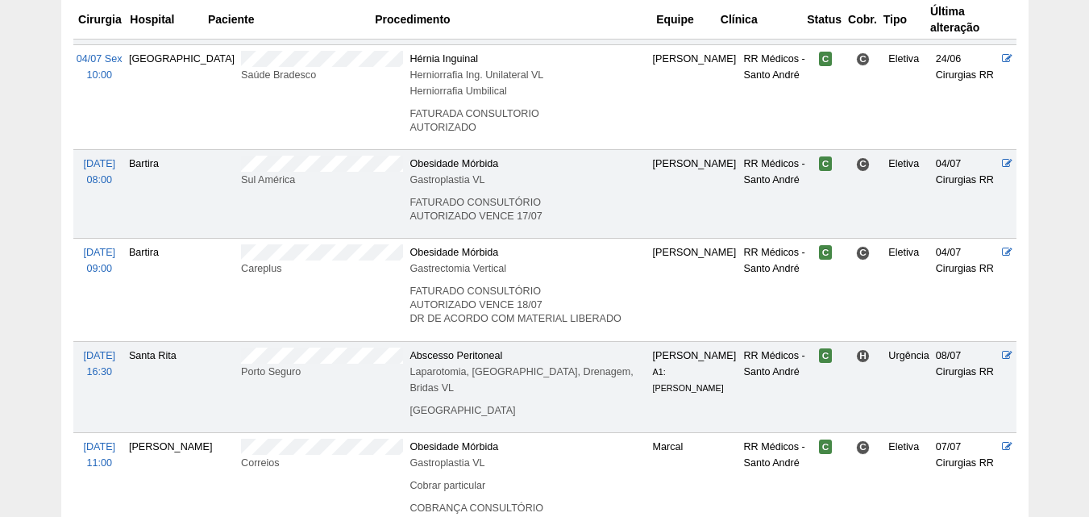
scroll to position [1048, 0]
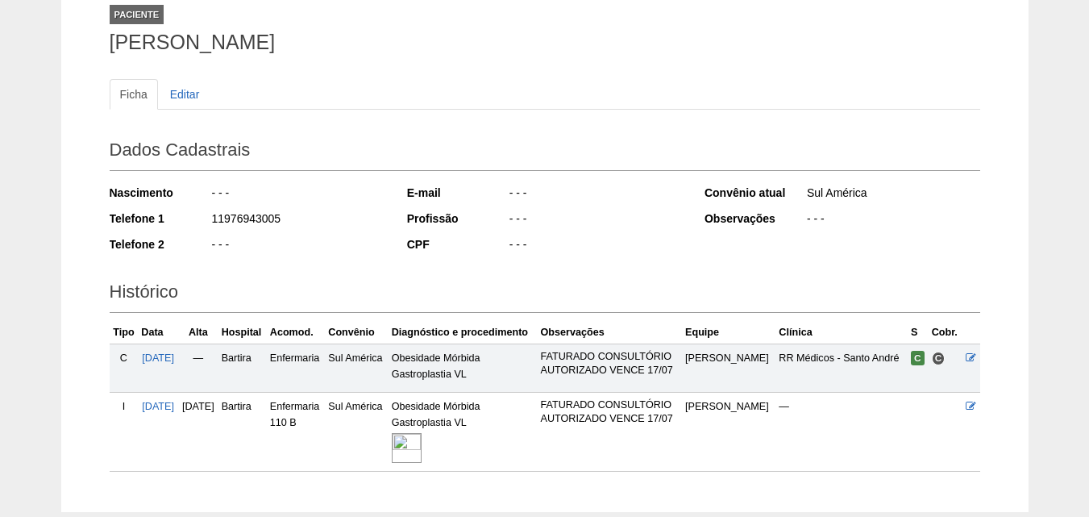
scroll to position [199, 0]
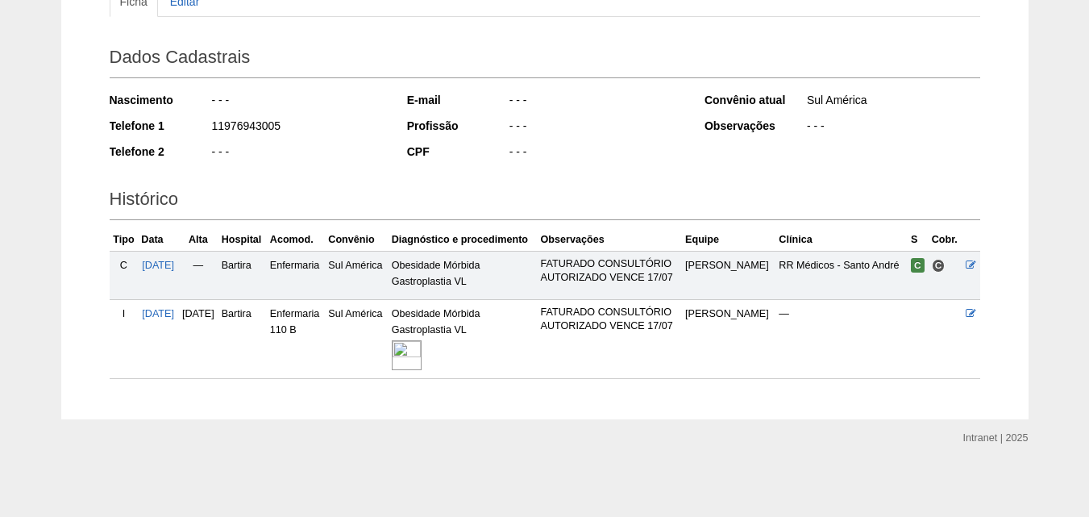
click at [422, 349] on img at bounding box center [407, 355] width 30 height 30
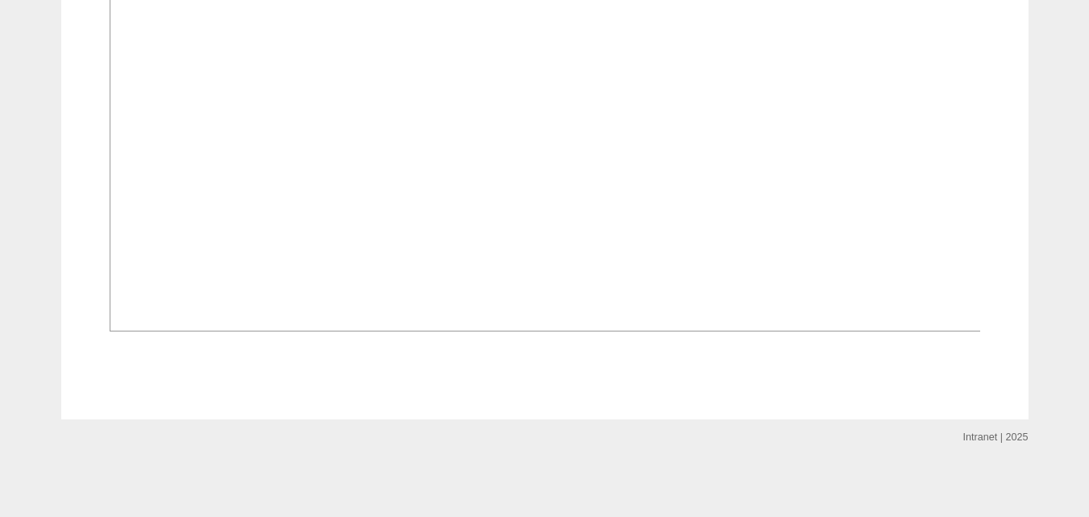
scroll to position [484, 0]
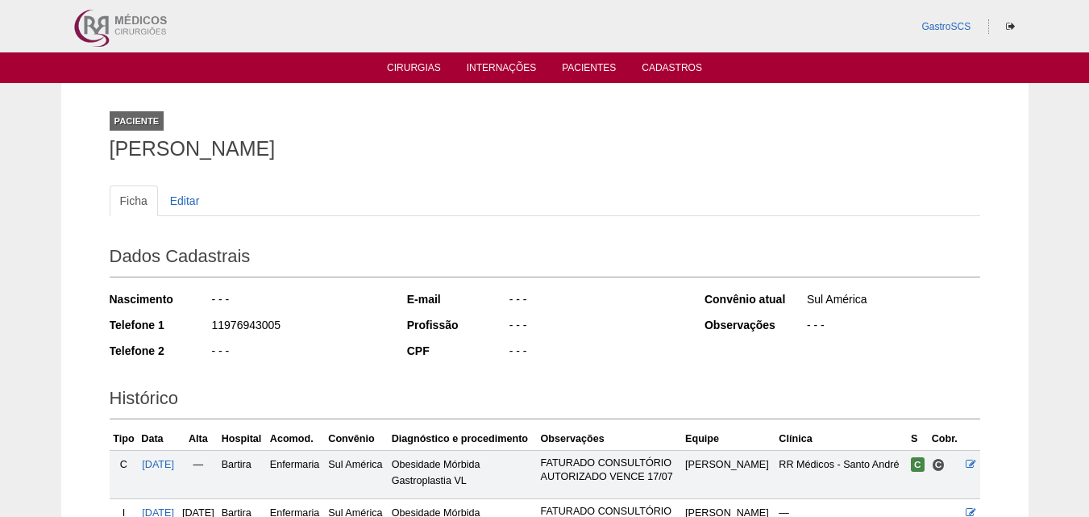
scroll to position [199, 0]
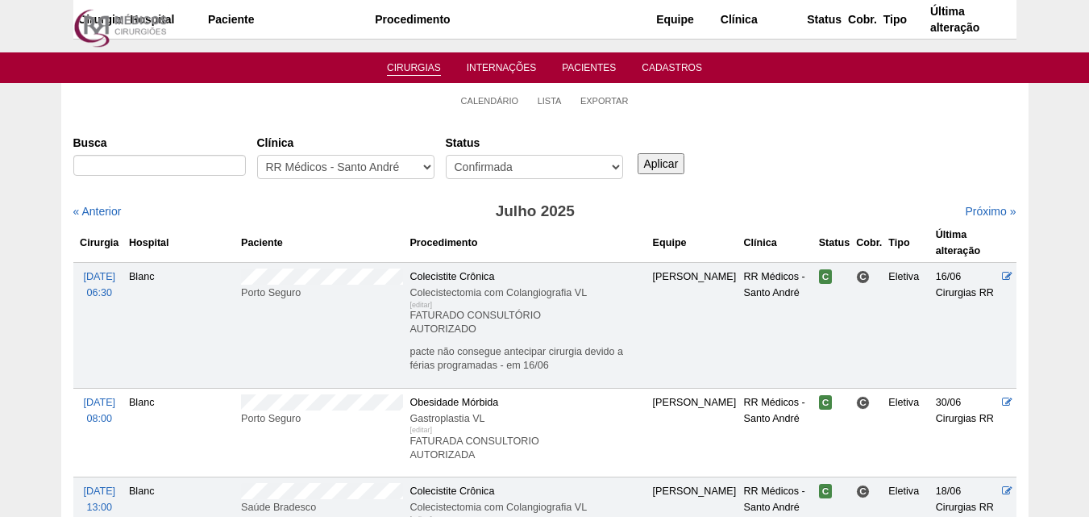
scroll to position [1048, 0]
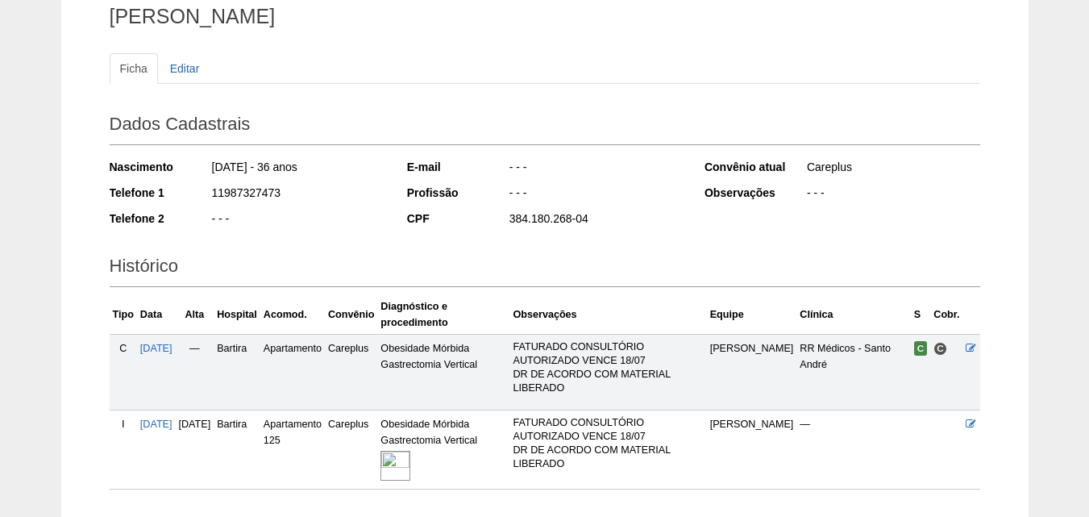
scroll to position [243, 0]
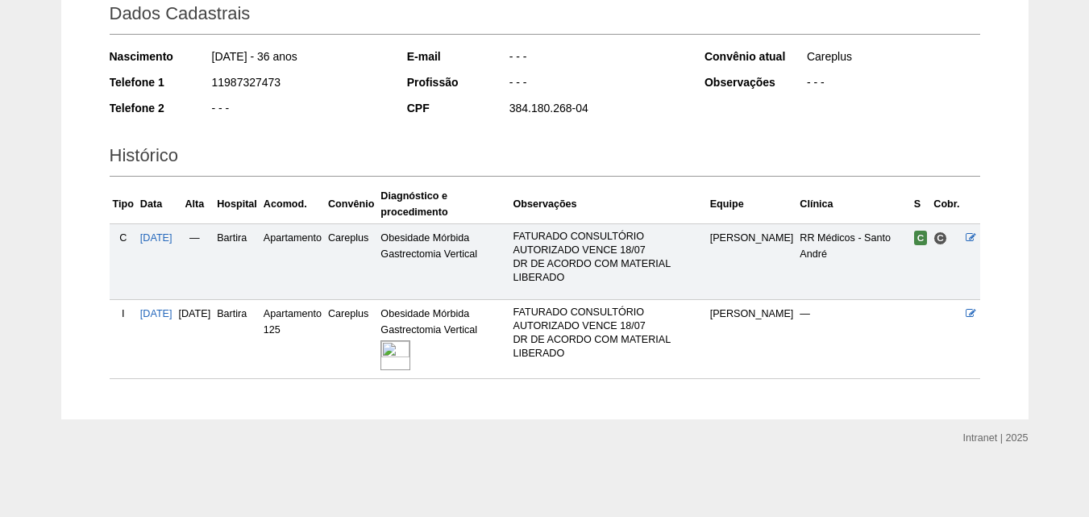
click at [410, 352] on img at bounding box center [395, 355] width 30 height 30
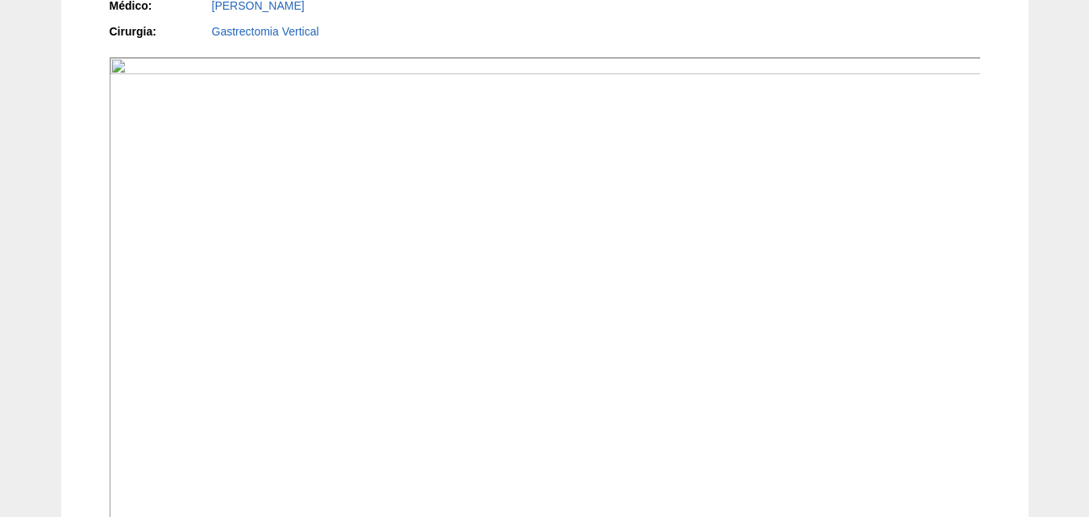
scroll to position [403, 0]
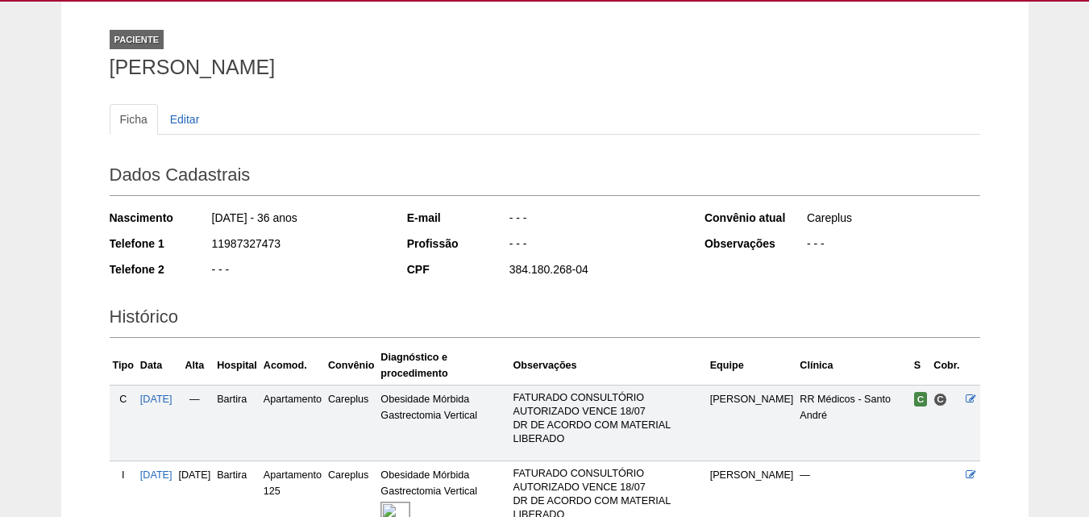
scroll to position [243, 0]
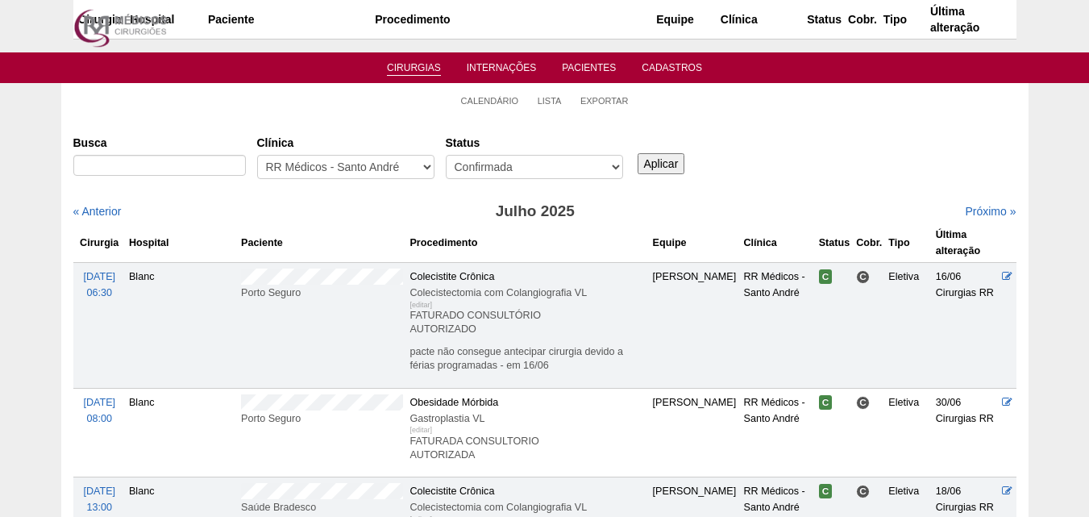
scroll to position [1048, 0]
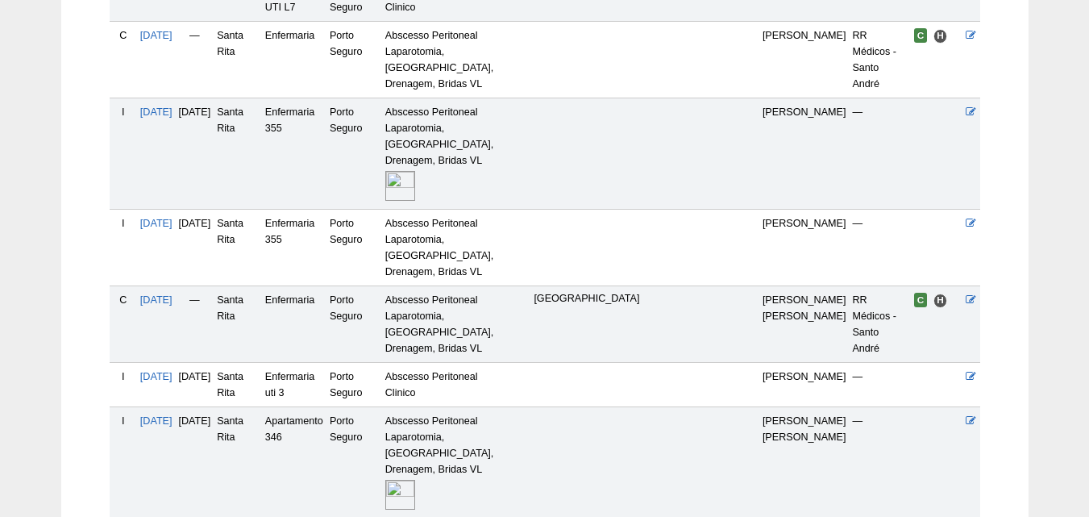
scroll to position [773, 0]
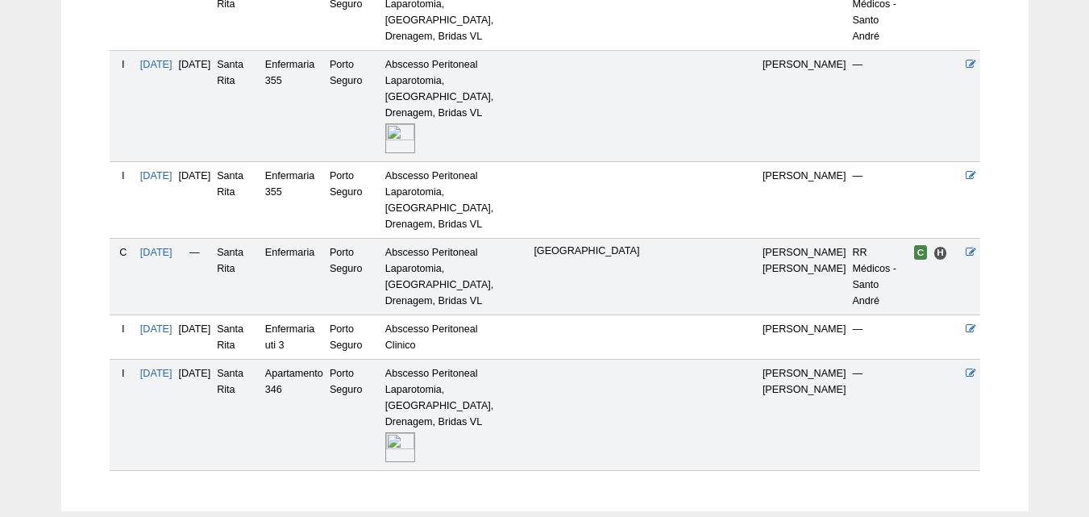
click at [415, 432] on img at bounding box center [400, 447] width 30 height 30
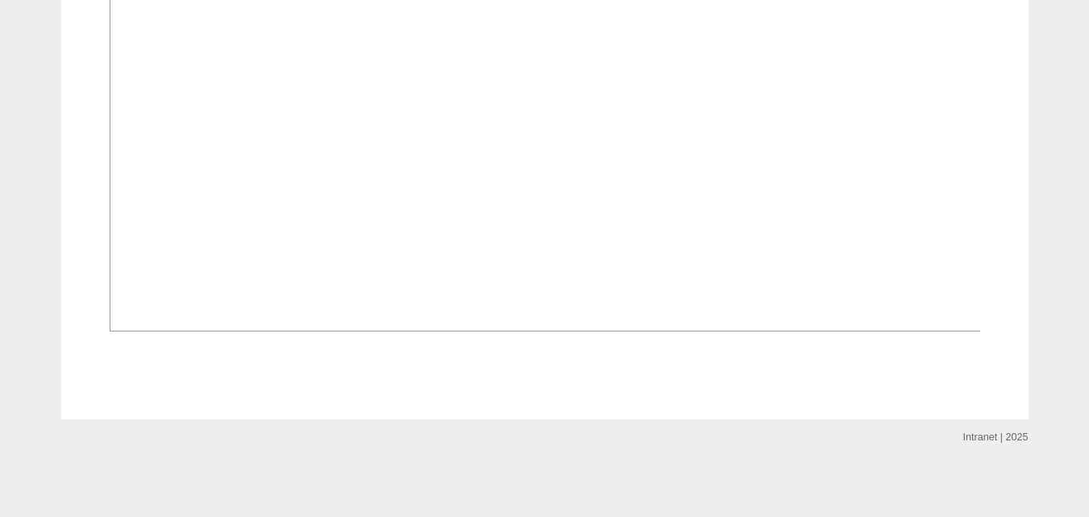
scroll to position [1773, 0]
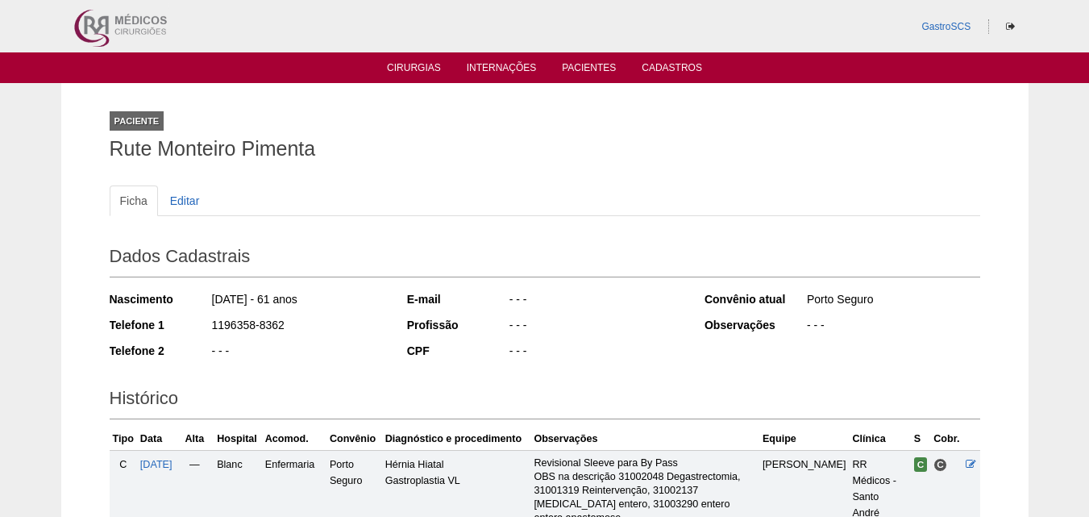
scroll to position [773, 0]
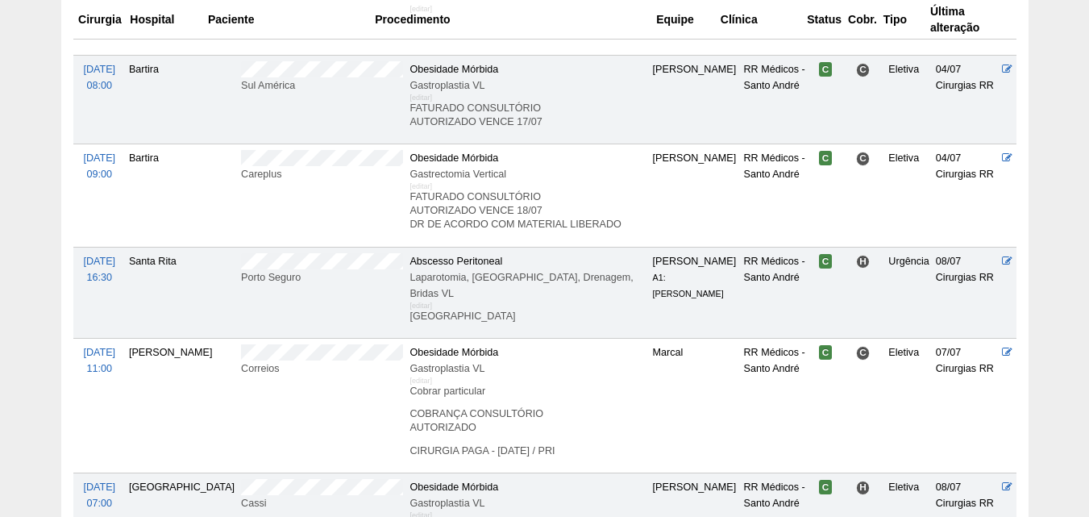
scroll to position [1209, 0]
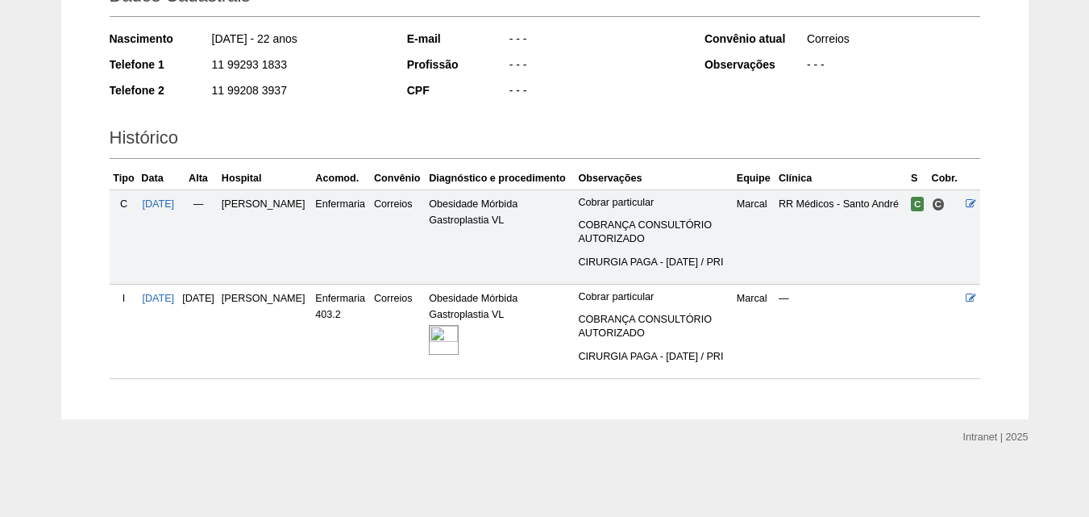
scroll to position [304, 0]
click at [459, 325] on img at bounding box center [444, 340] width 30 height 30
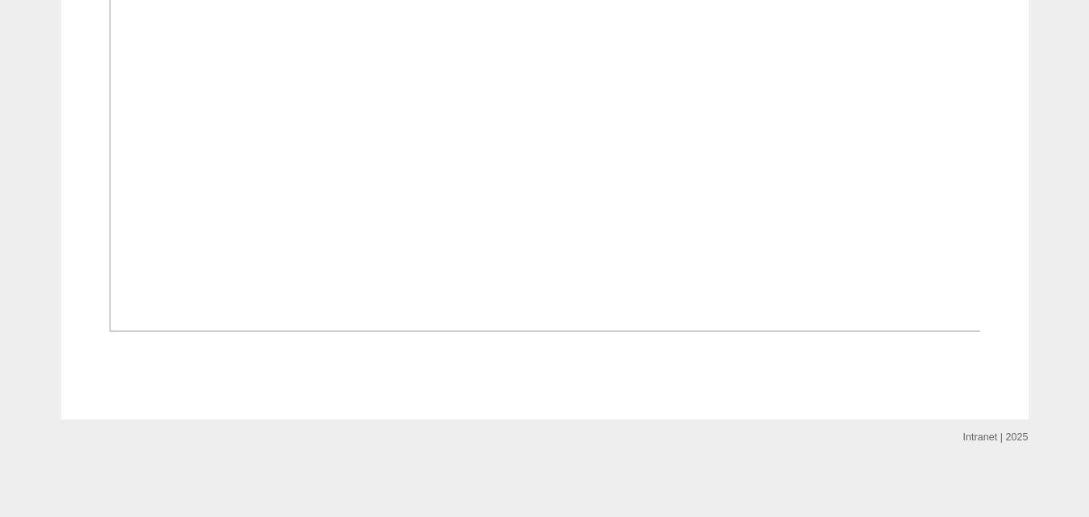
scroll to position [1128, 0]
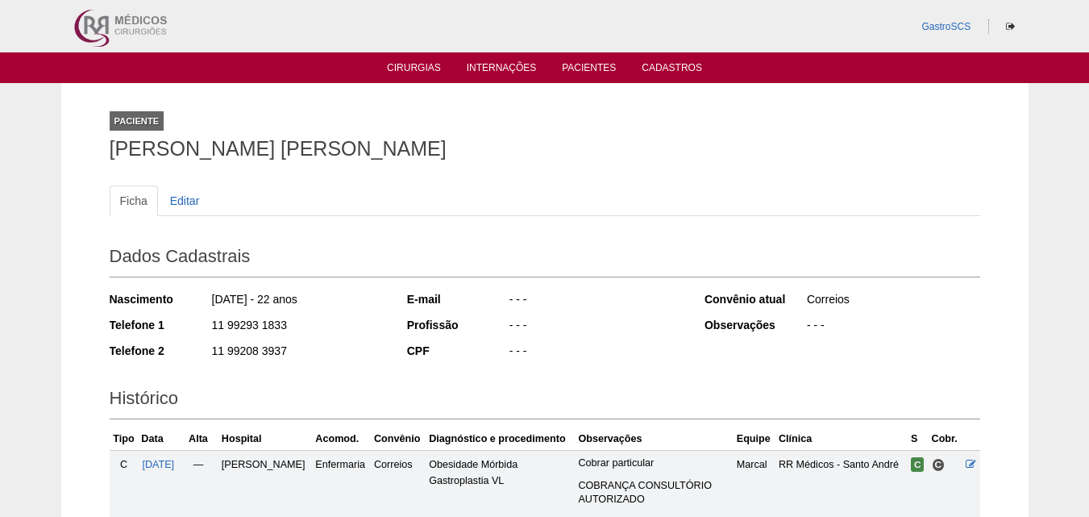
scroll to position [302, 0]
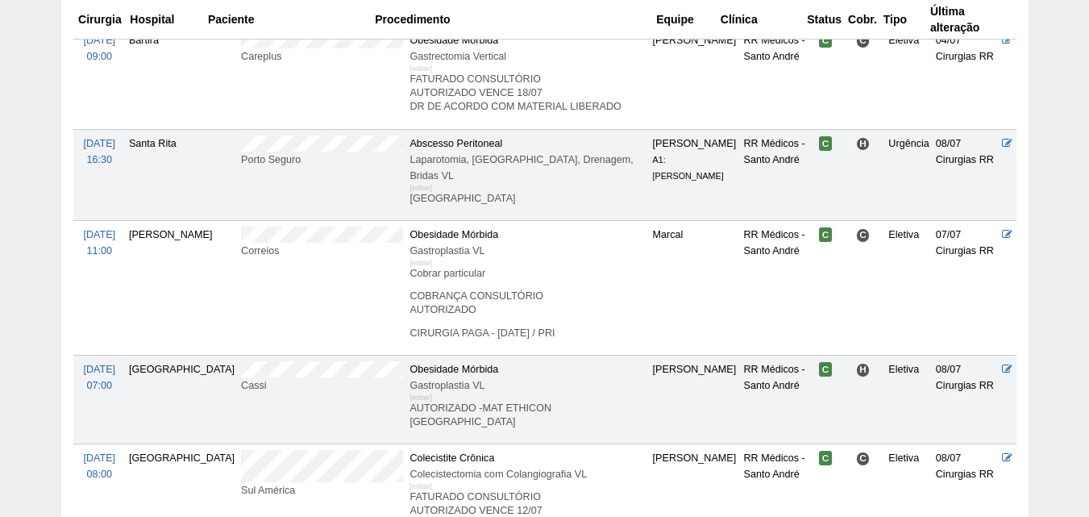
scroll to position [1451, 0]
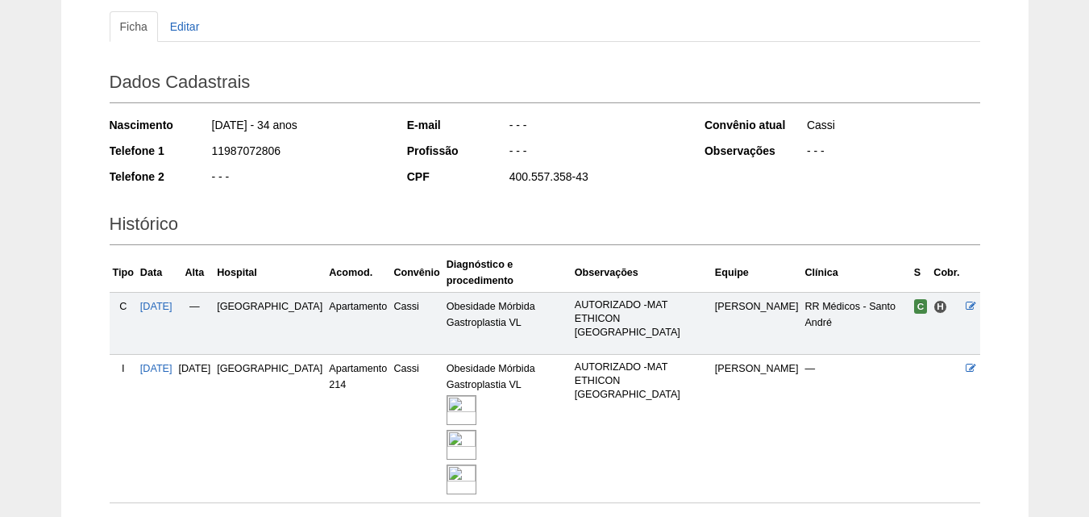
scroll to position [268, 0]
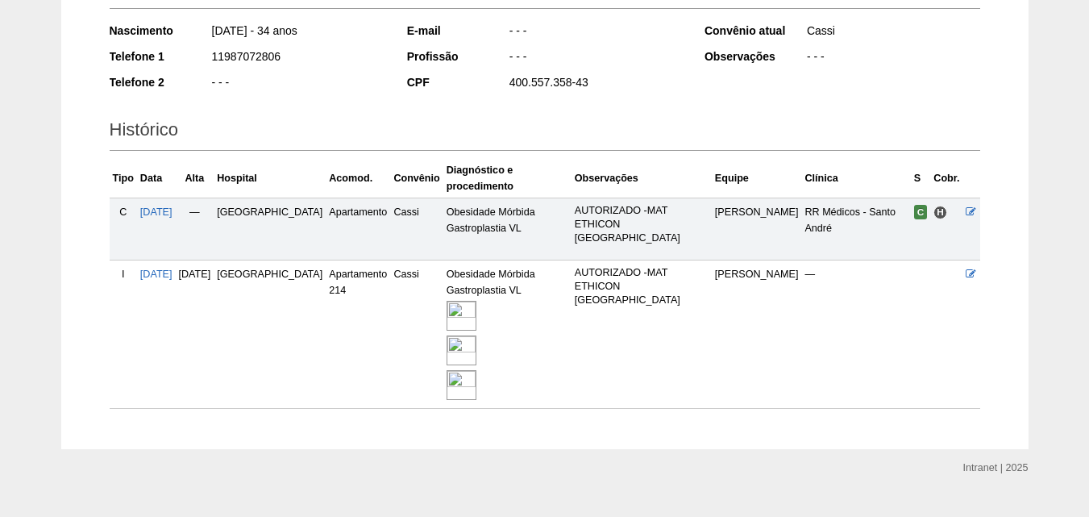
click at [447, 370] on img at bounding box center [462, 385] width 30 height 30
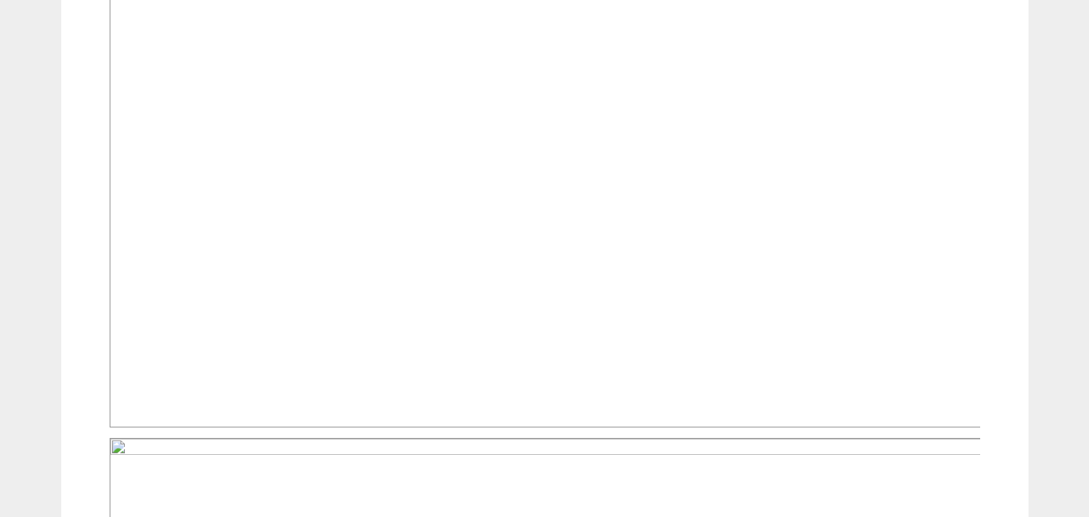
scroll to position [1290, 0]
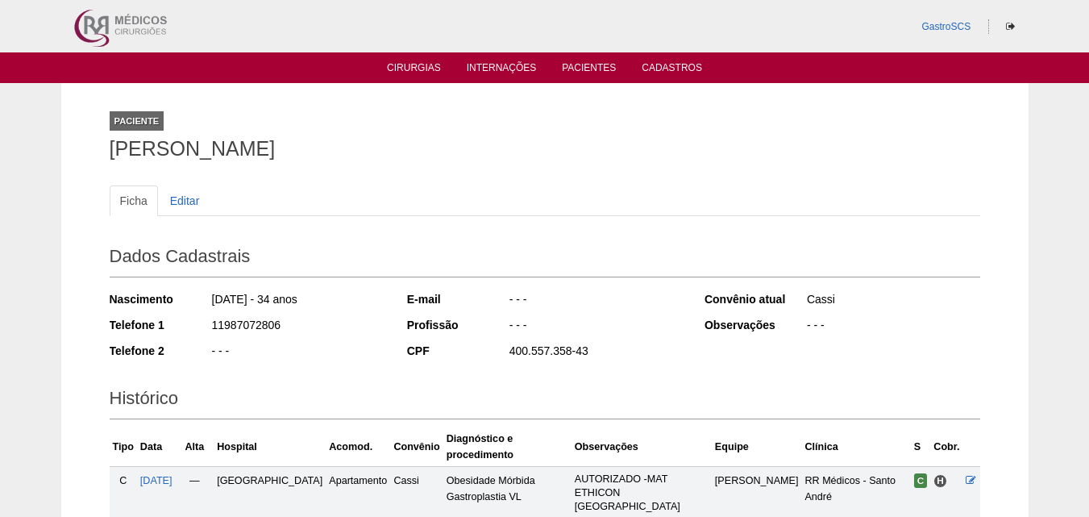
scroll to position [268, 0]
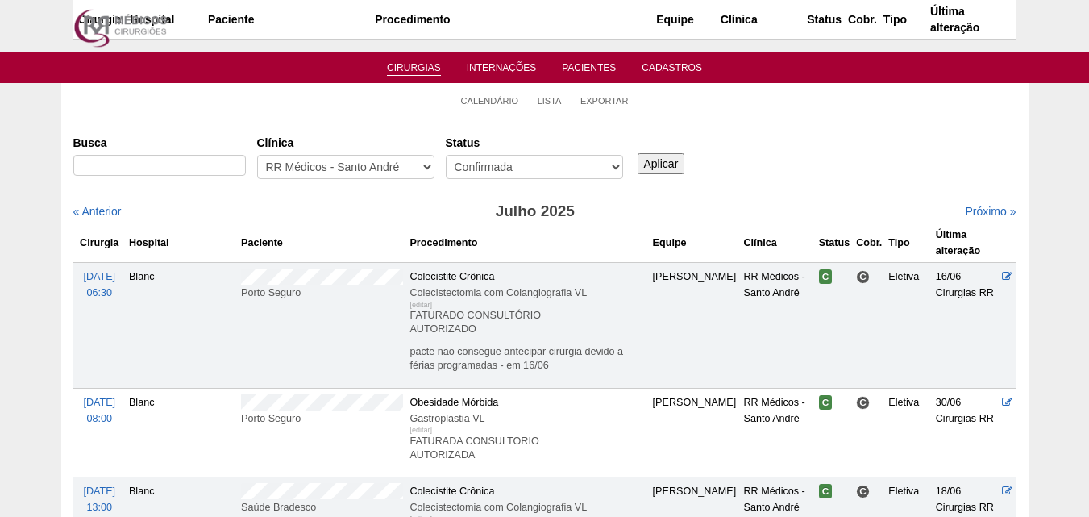
scroll to position [1451, 0]
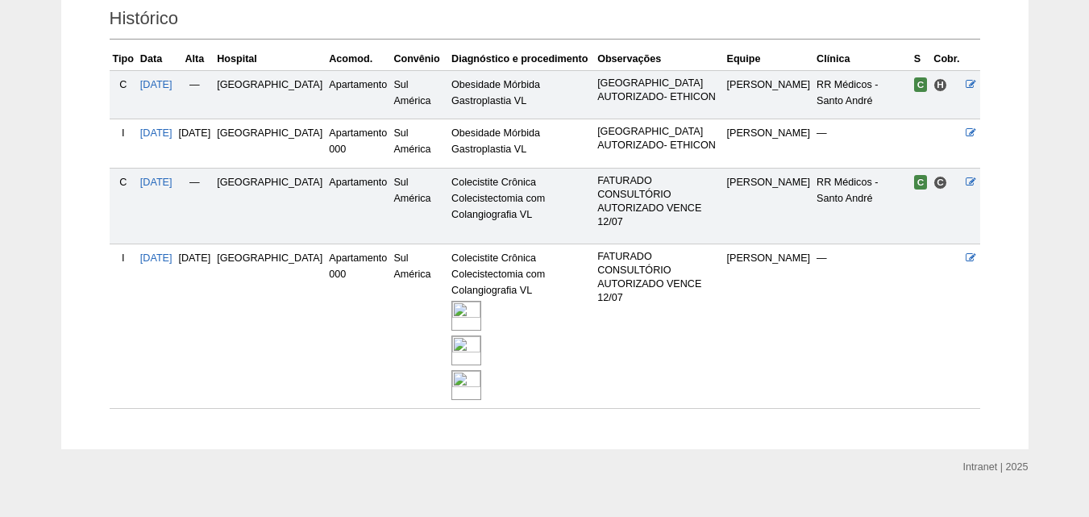
scroll to position [403, 0]
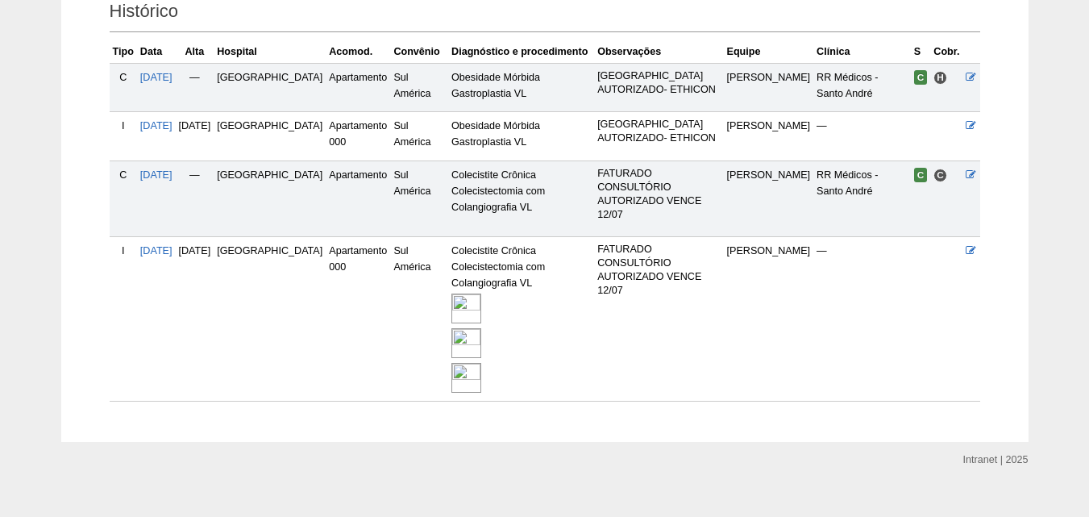
click at [451, 328] on img at bounding box center [466, 343] width 30 height 30
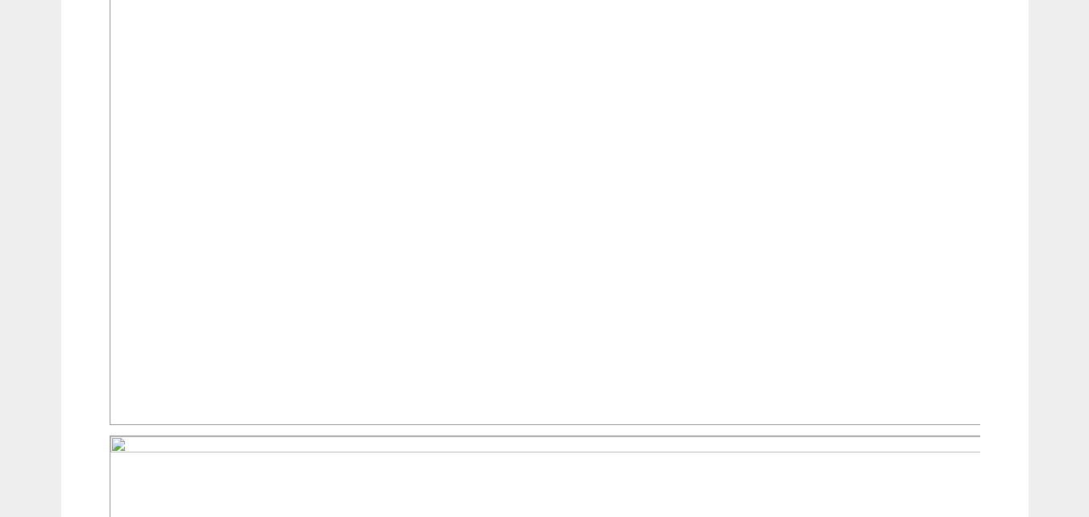
scroll to position [967, 0]
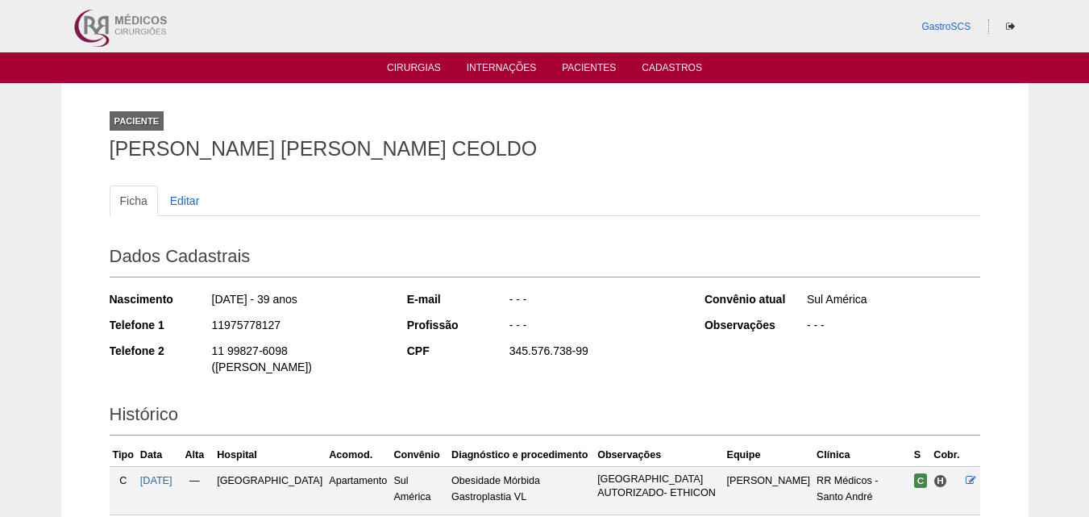
scroll to position [397, 0]
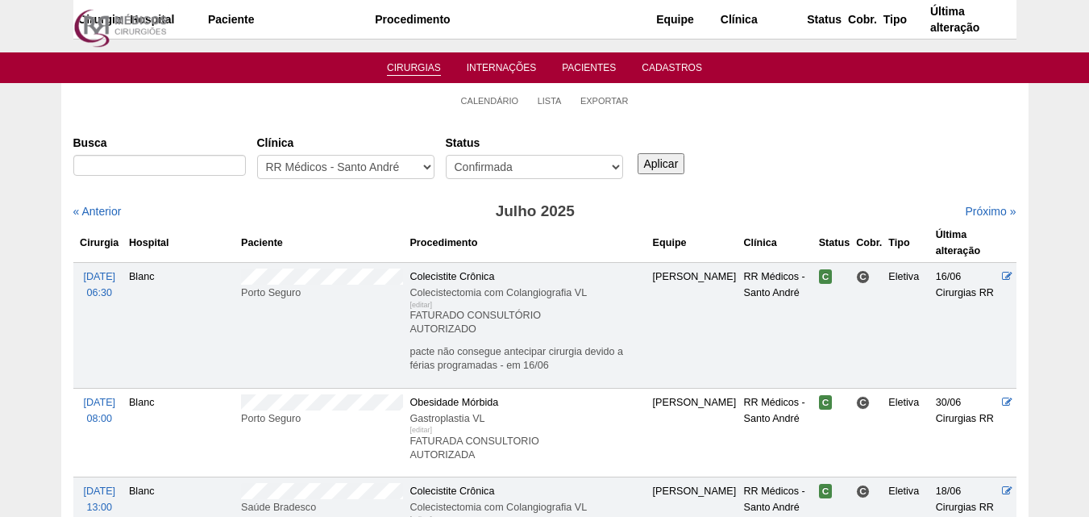
scroll to position [1451, 0]
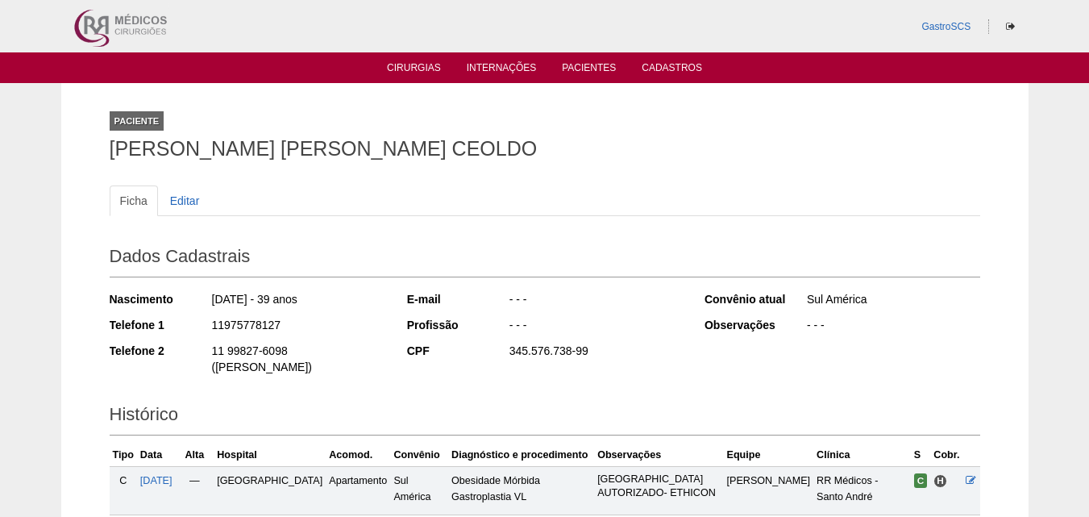
scroll to position [403, 0]
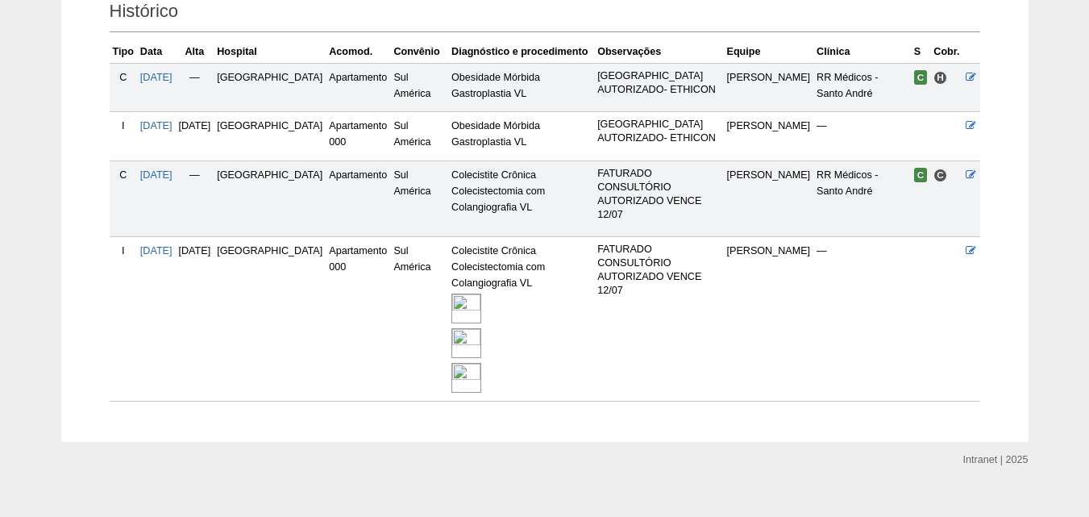
click at [457, 326] on div at bounding box center [520, 343] width 139 height 35
click at [451, 328] on img at bounding box center [466, 343] width 30 height 30
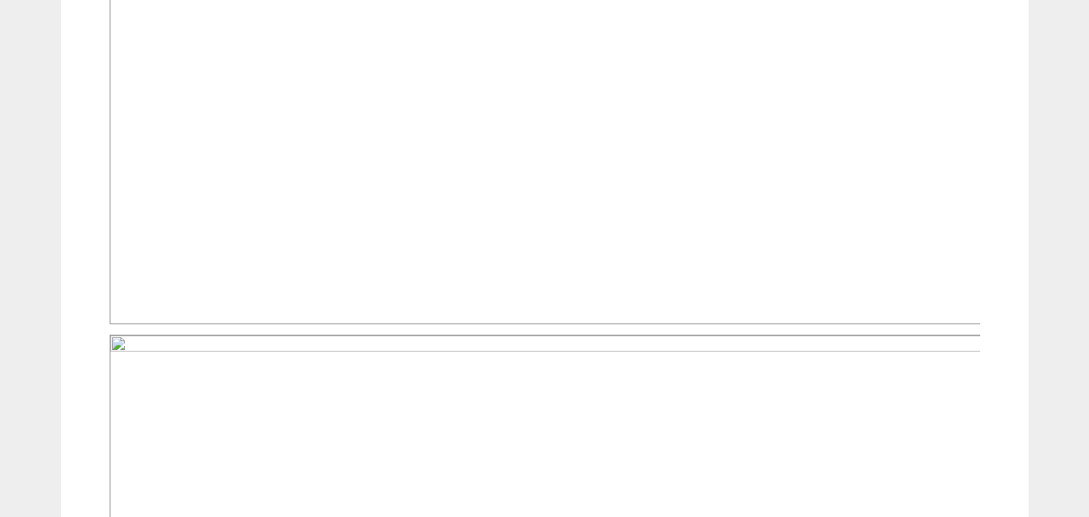
scroll to position [887, 0]
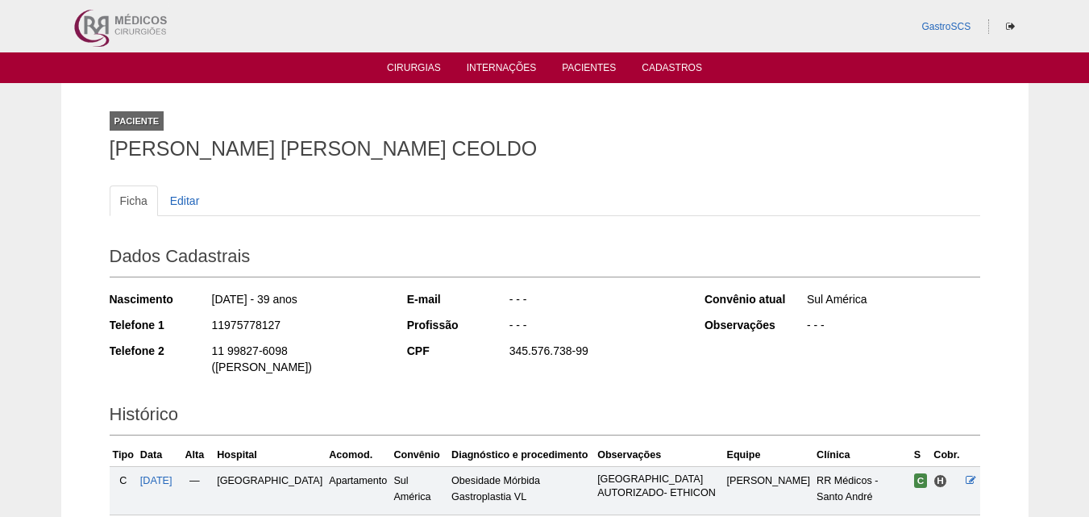
scroll to position [397, 0]
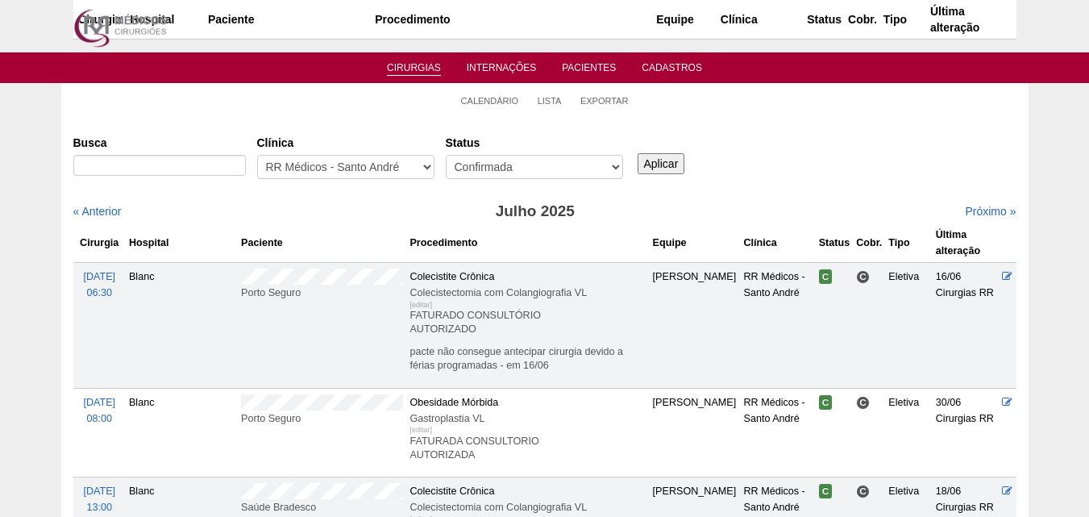
scroll to position [1451, 0]
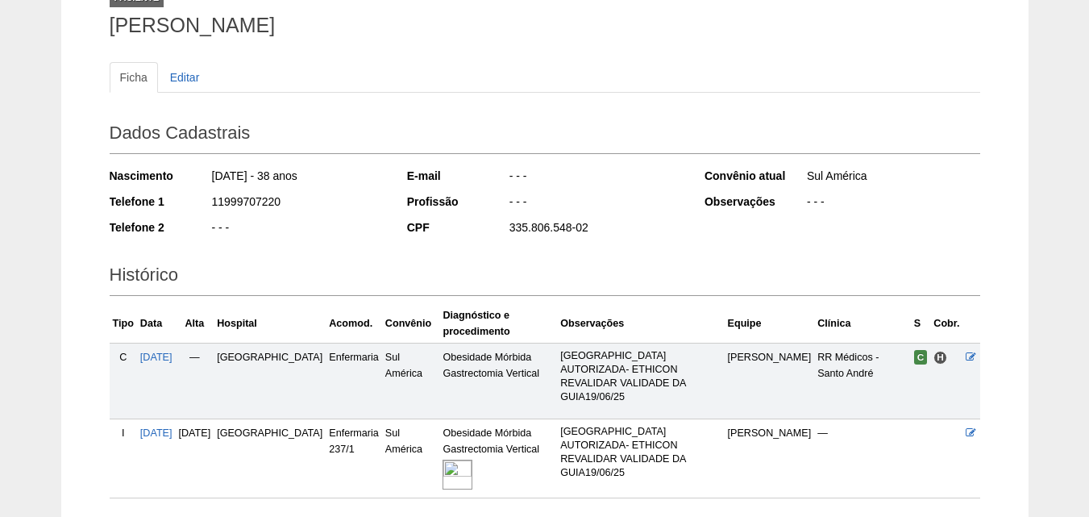
scroll to position [243, 0]
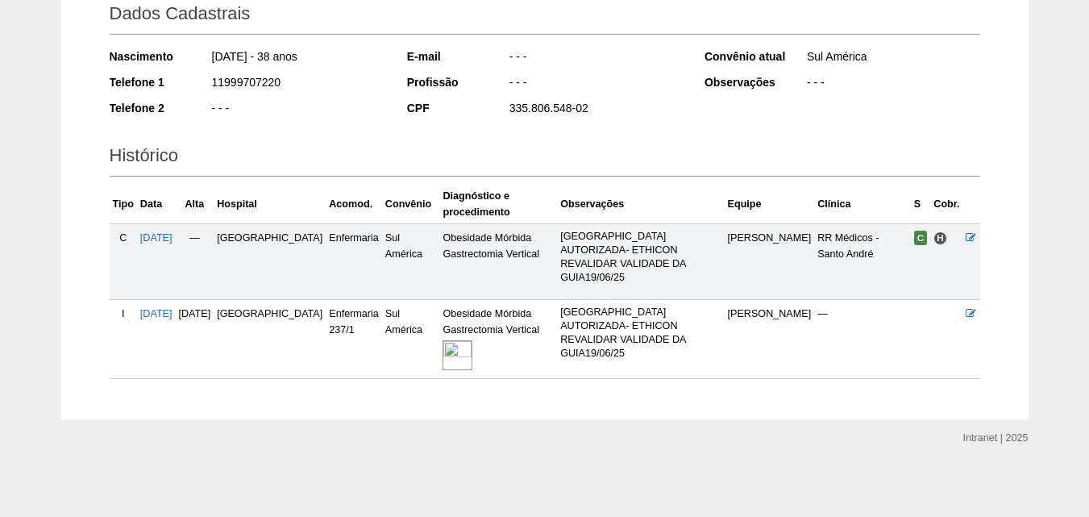
click at [443, 352] on img at bounding box center [458, 355] width 30 height 30
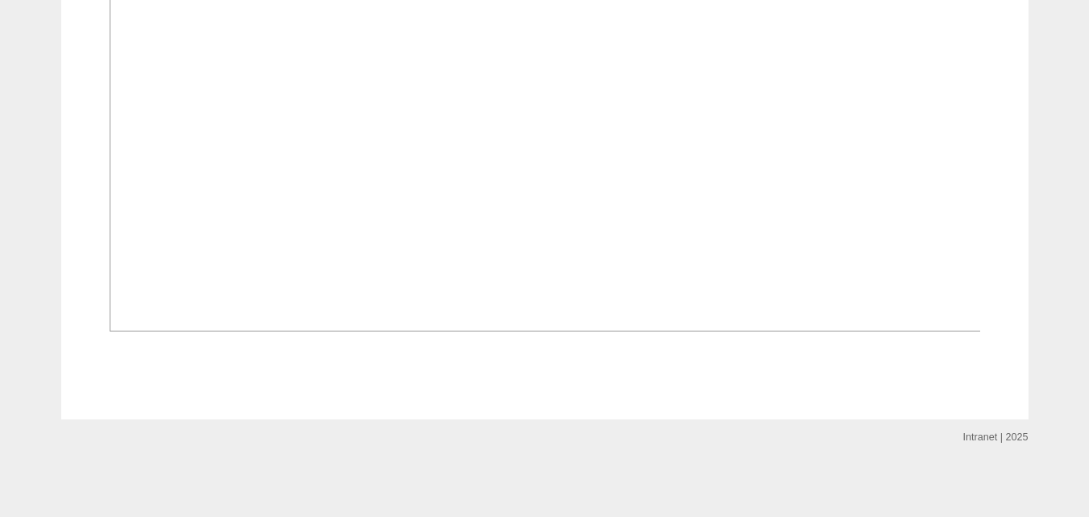
scroll to position [1370, 0]
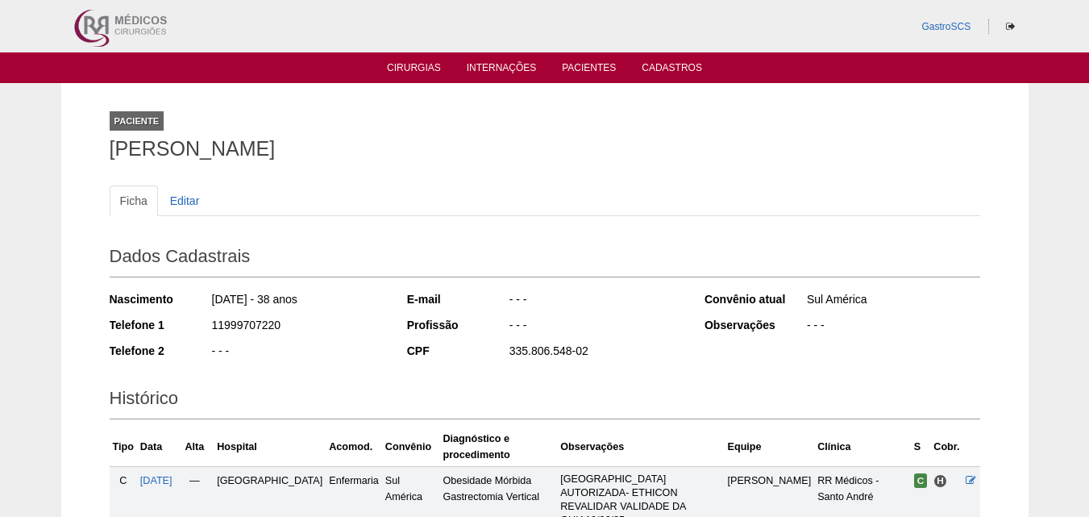
scroll to position [243, 0]
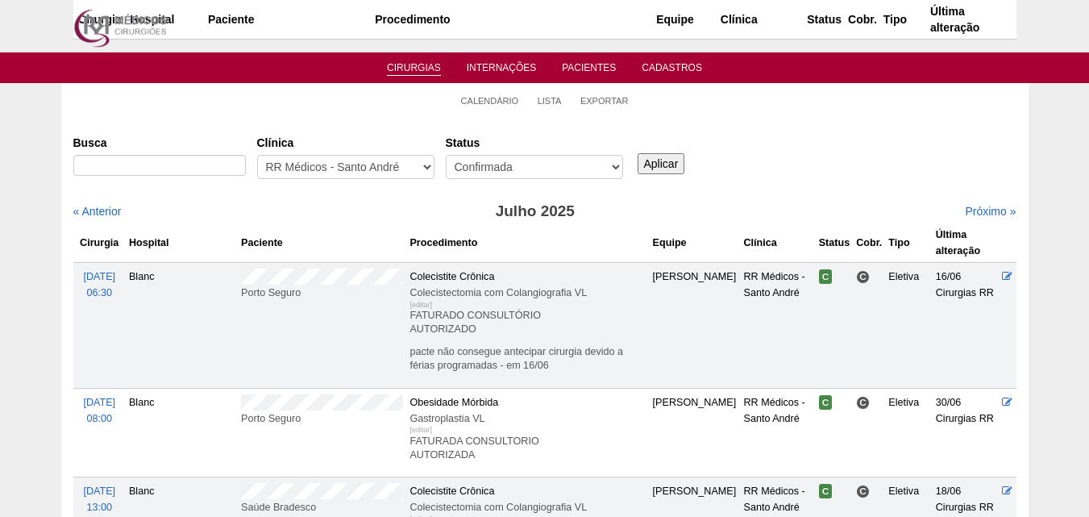
scroll to position [1451, 0]
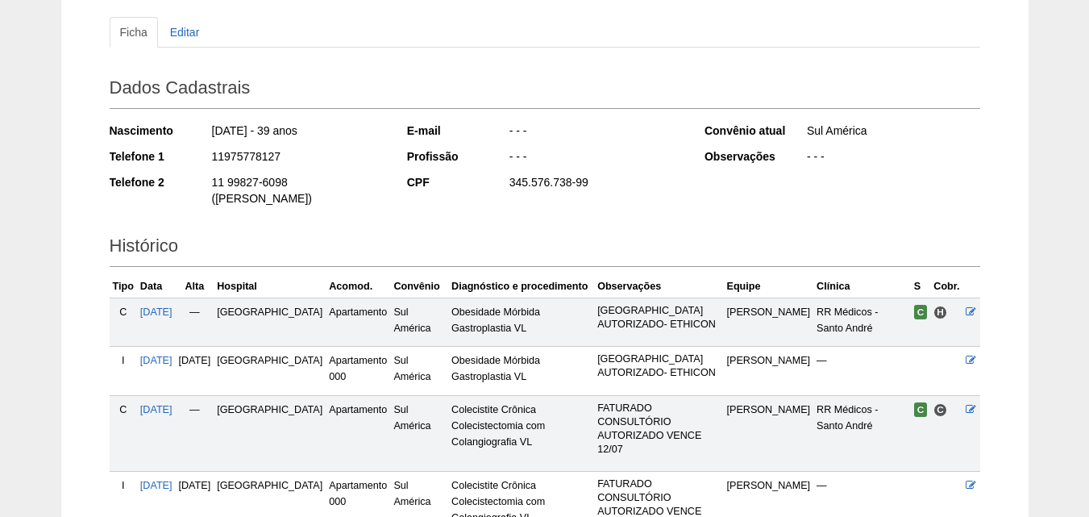
scroll to position [409, 0]
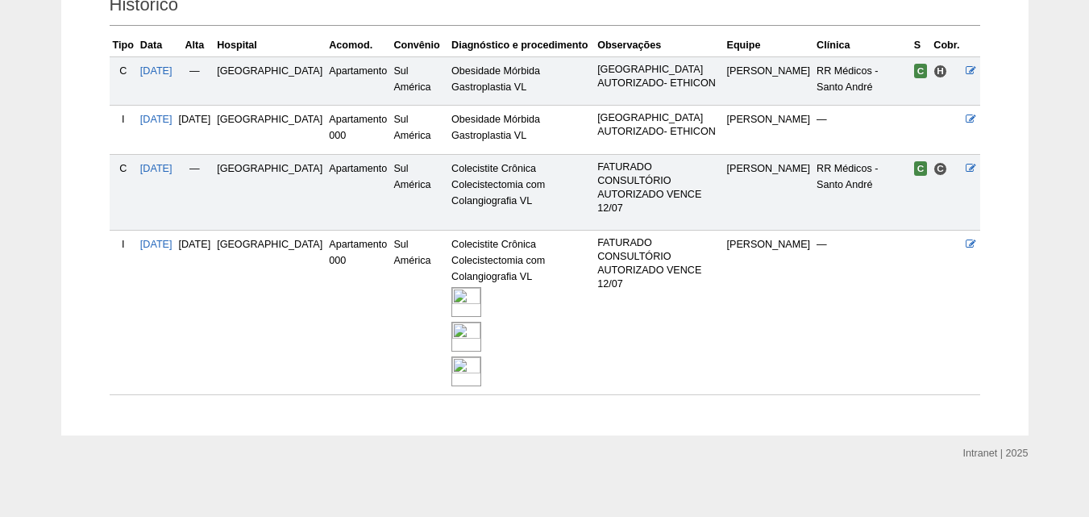
click at [451, 319] on div at bounding box center [520, 336] width 139 height 35
click at [451, 290] on img at bounding box center [466, 302] width 30 height 30
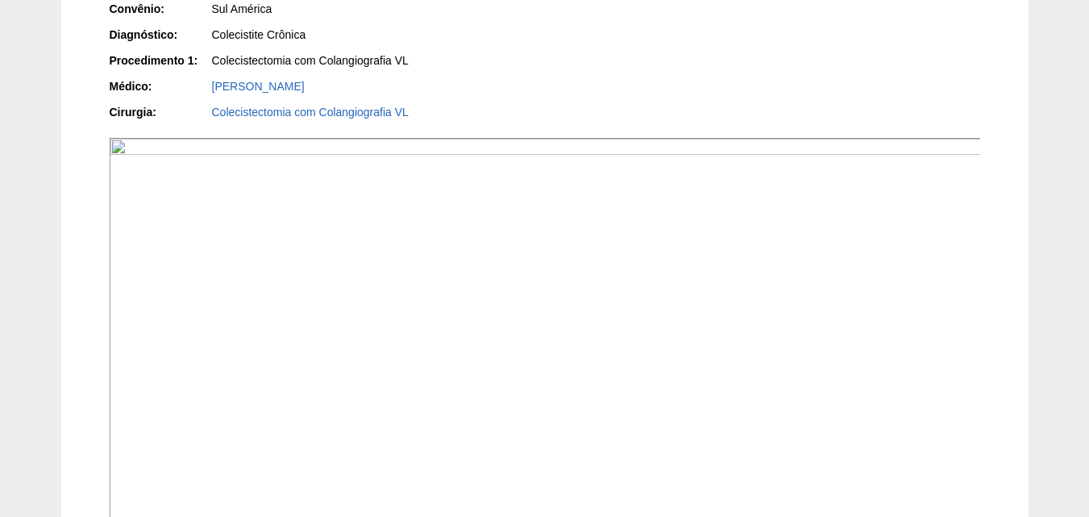
scroll to position [887, 0]
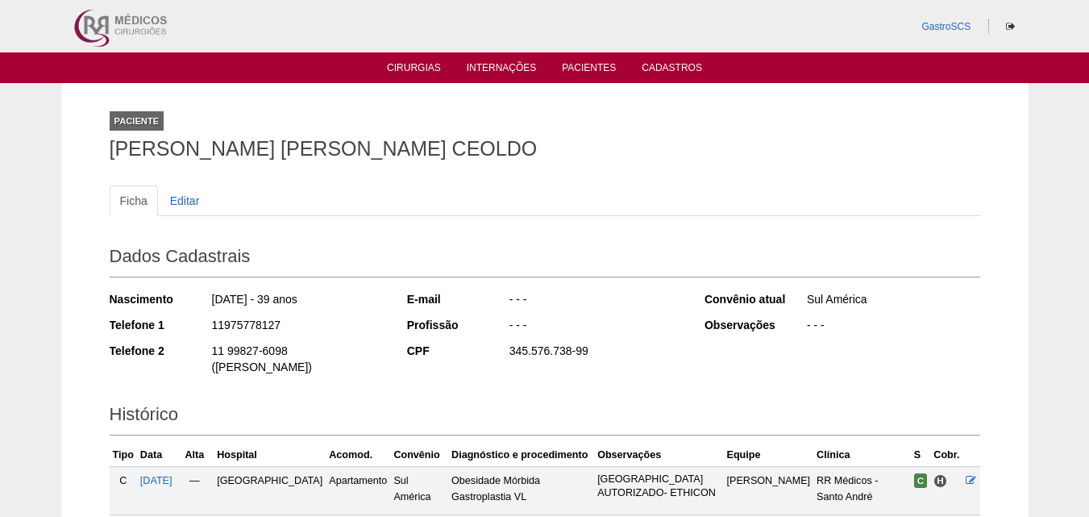
scroll to position [409, 0]
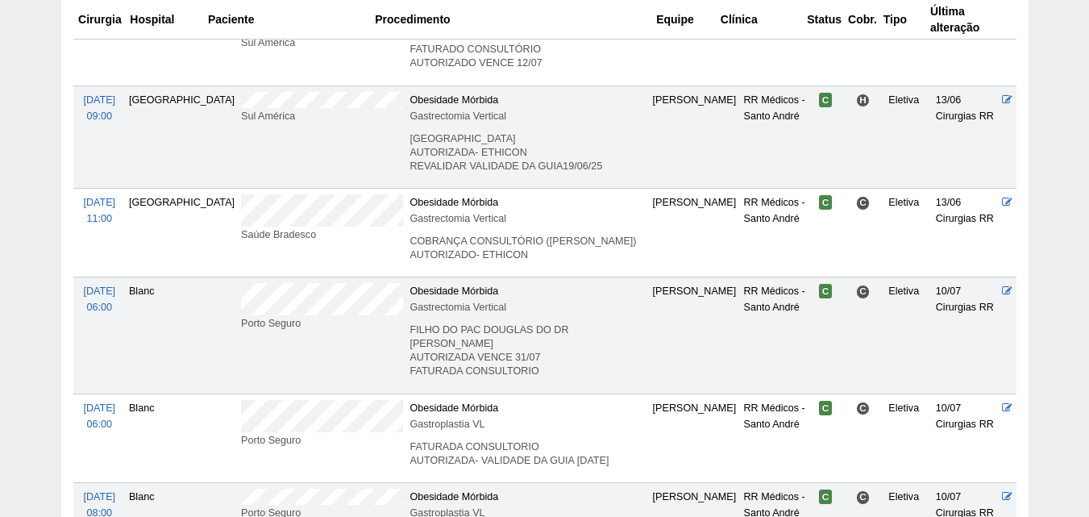
scroll to position [1854, 0]
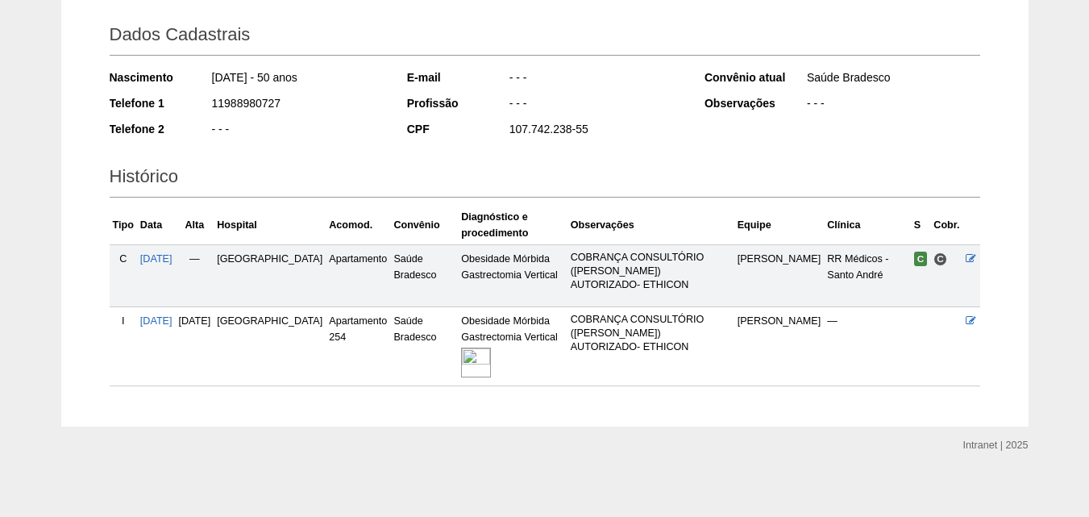
scroll to position [229, 0]
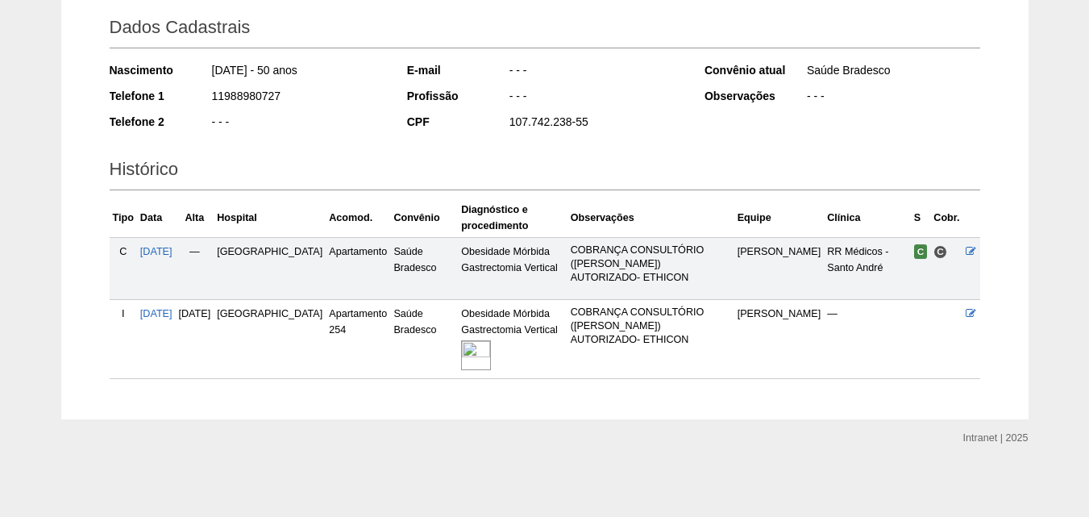
click at [461, 347] on img at bounding box center [476, 355] width 30 height 30
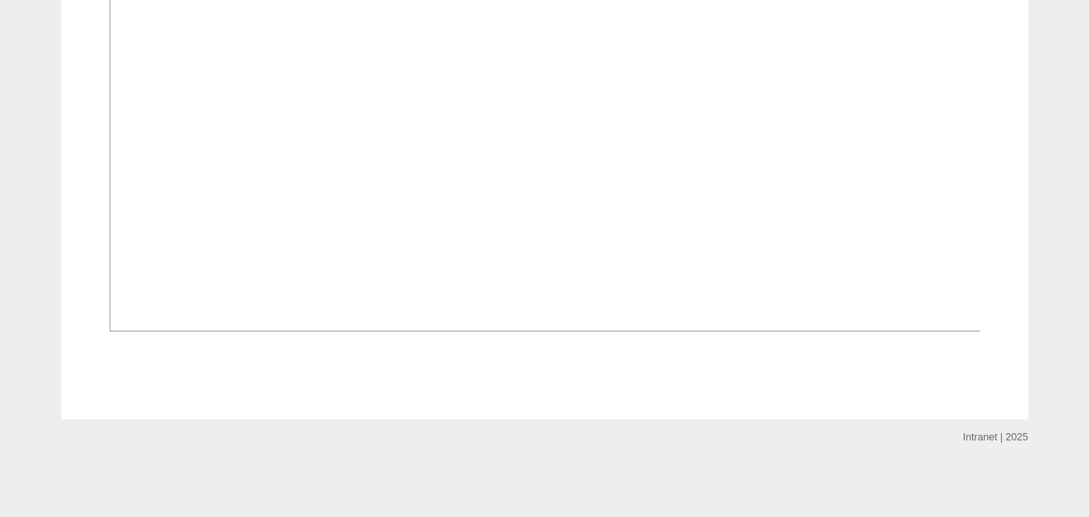
scroll to position [1128, 0]
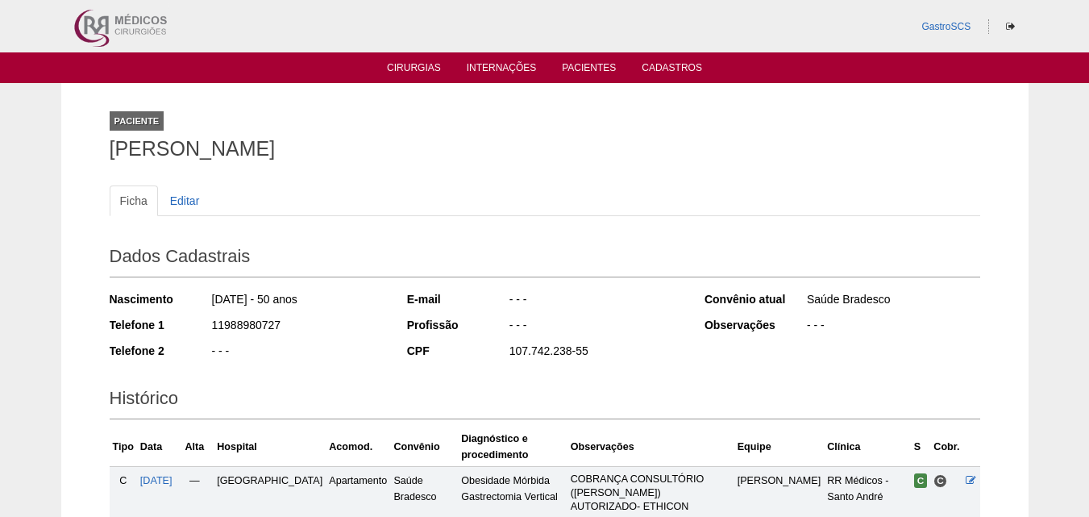
scroll to position [229, 0]
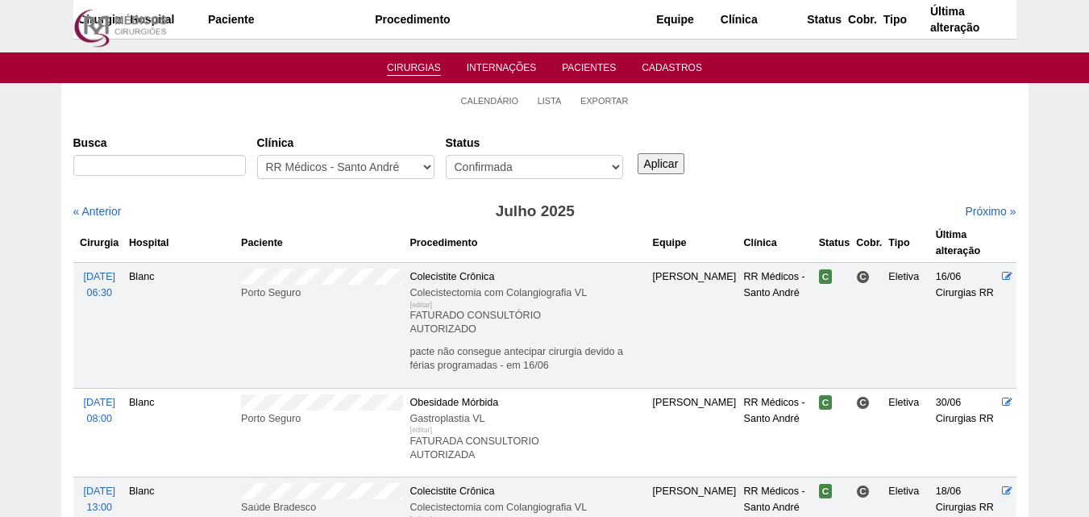
scroll to position [1854, 0]
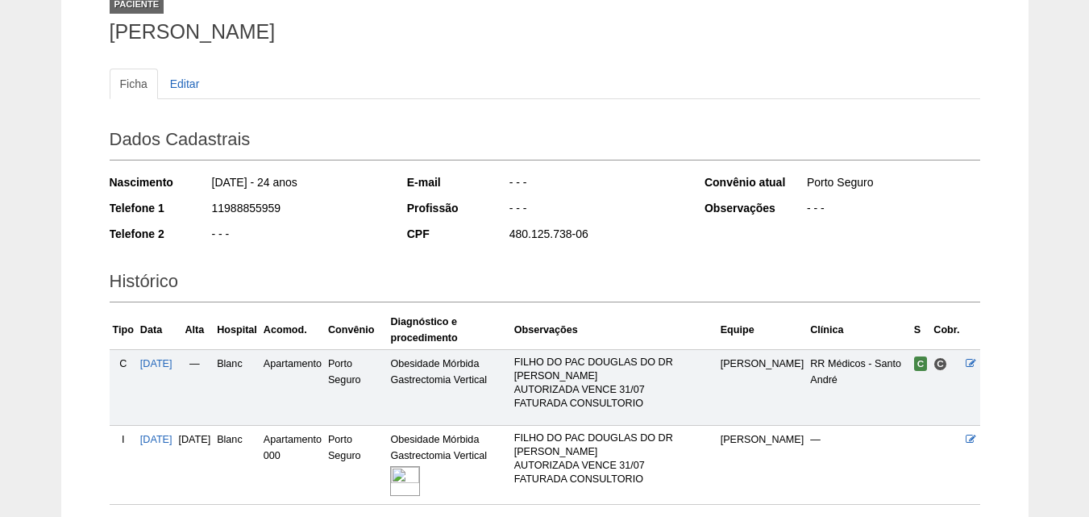
scroll to position [243, 0]
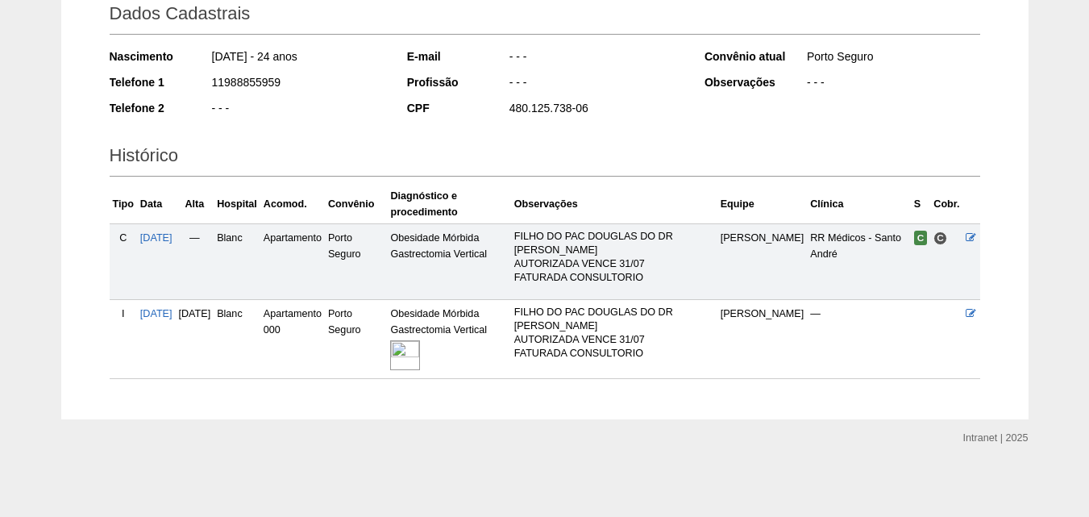
click at [420, 355] on img at bounding box center [405, 355] width 30 height 30
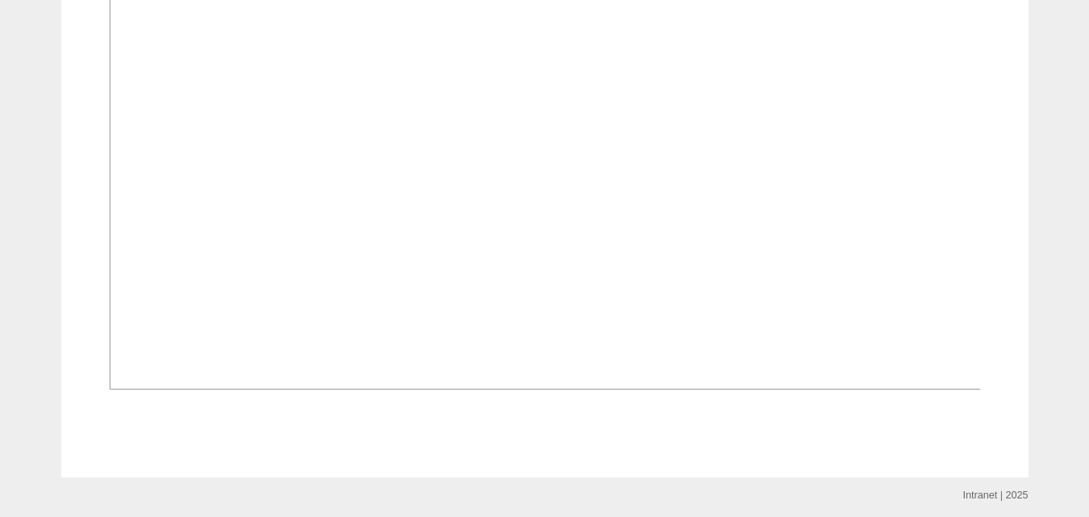
scroll to position [1209, 0]
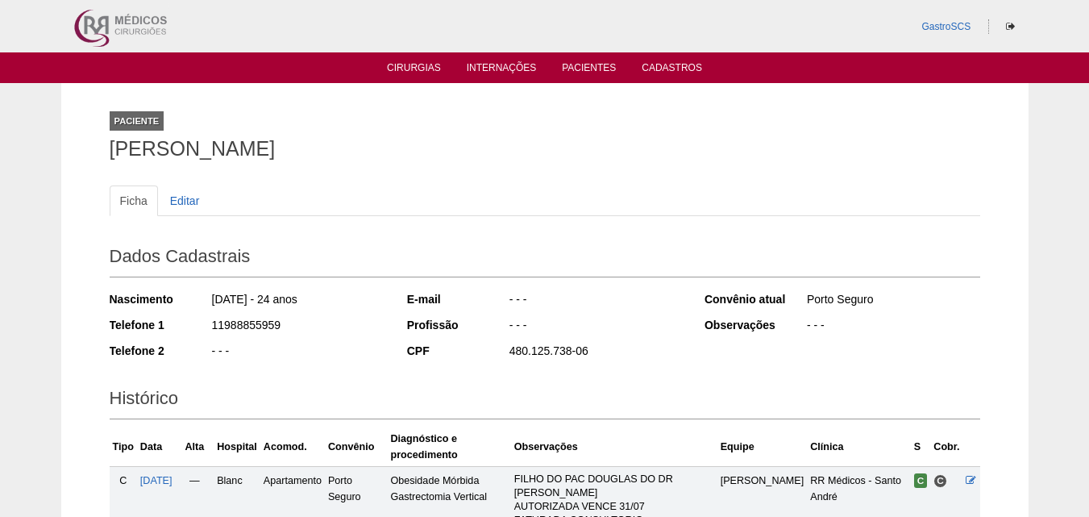
scroll to position [243, 0]
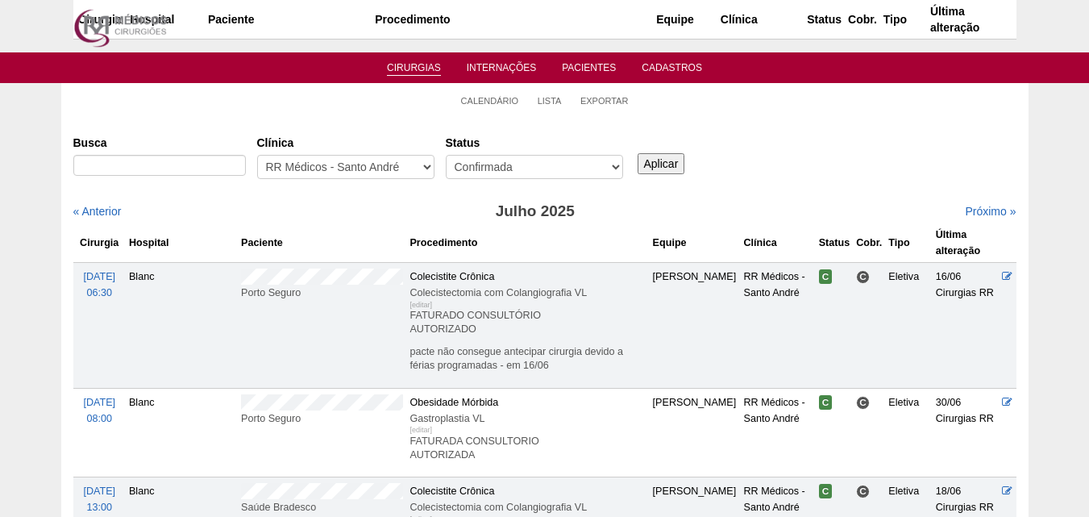
scroll to position [1854, 0]
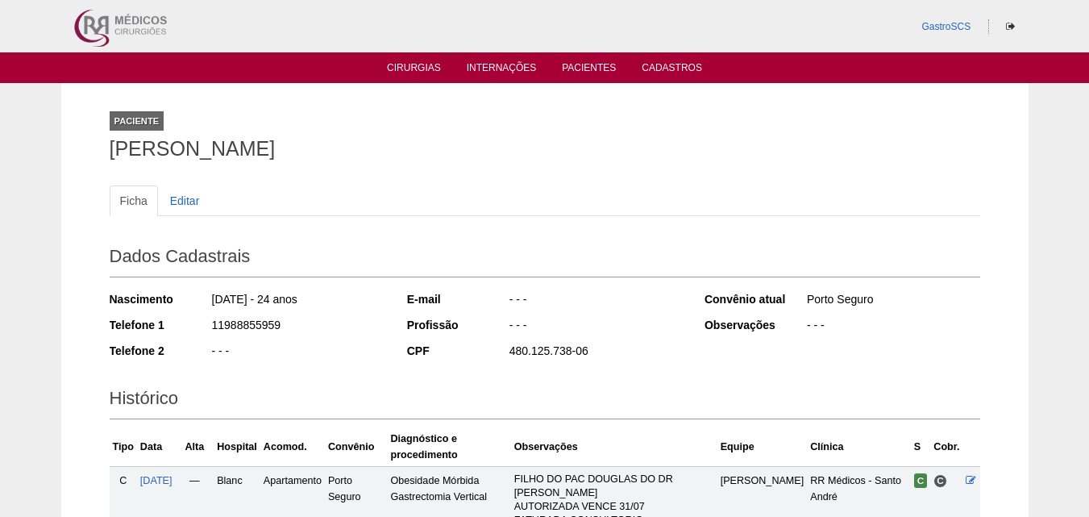
scroll to position [243, 0]
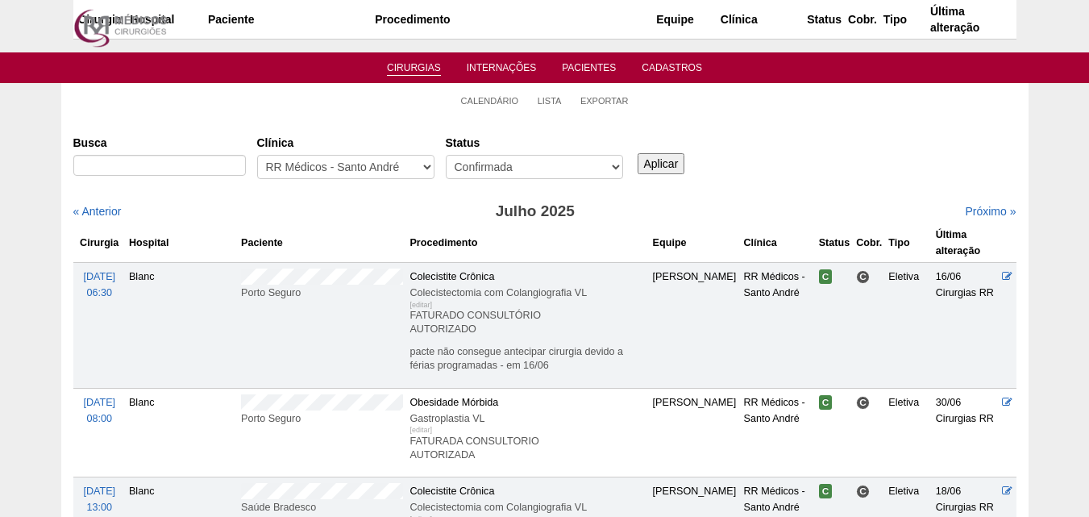
scroll to position [1854, 0]
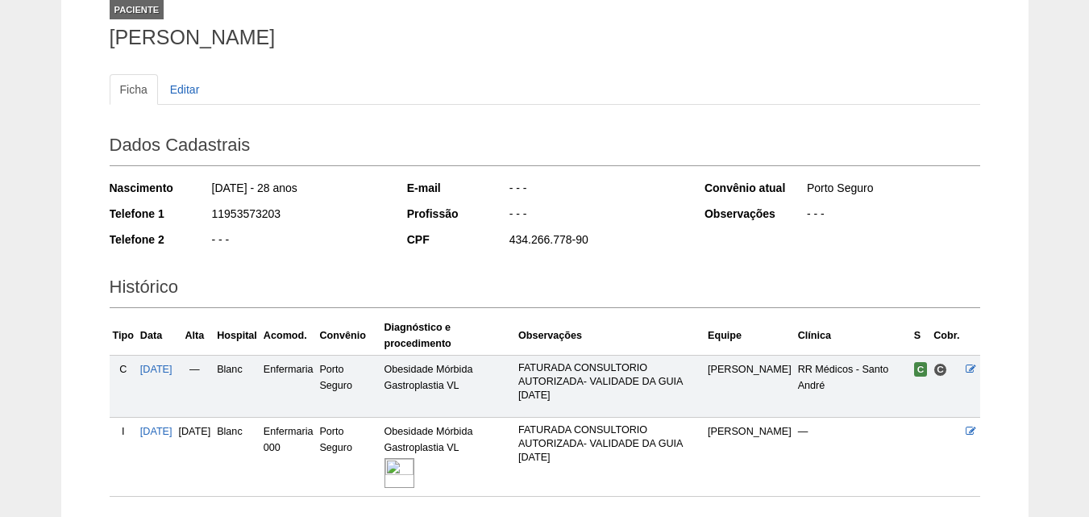
scroll to position [229, 0]
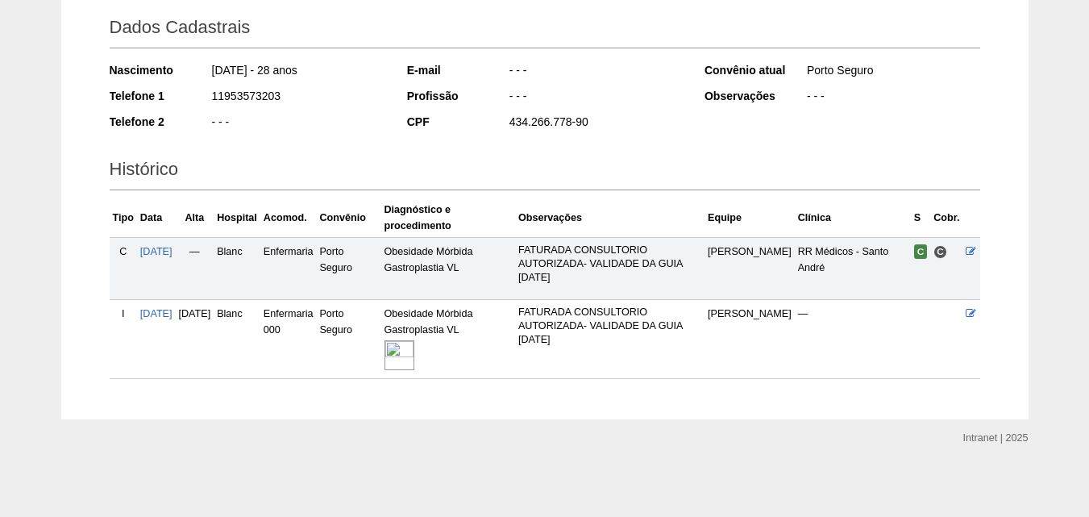
click at [414, 357] on img at bounding box center [399, 355] width 30 height 30
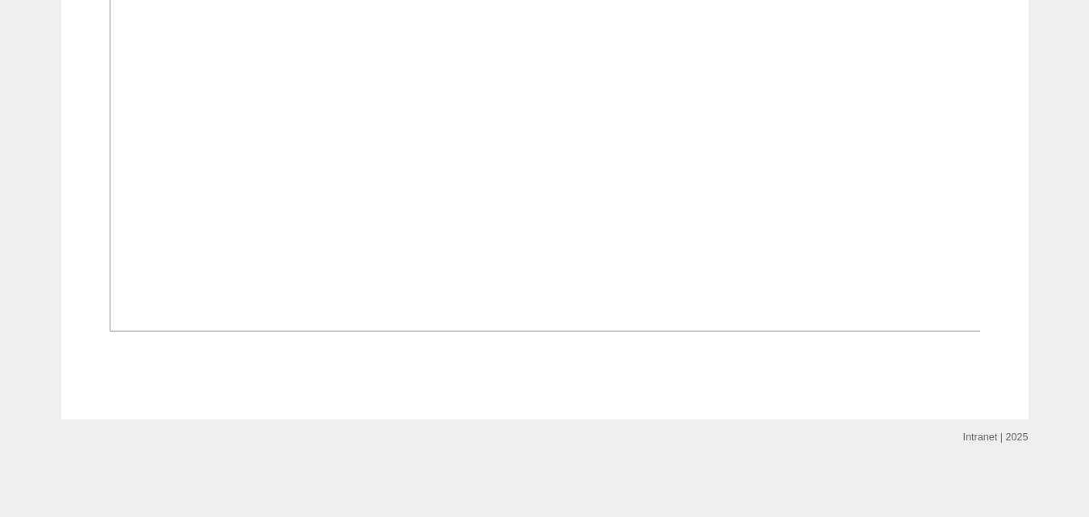
scroll to position [967, 0]
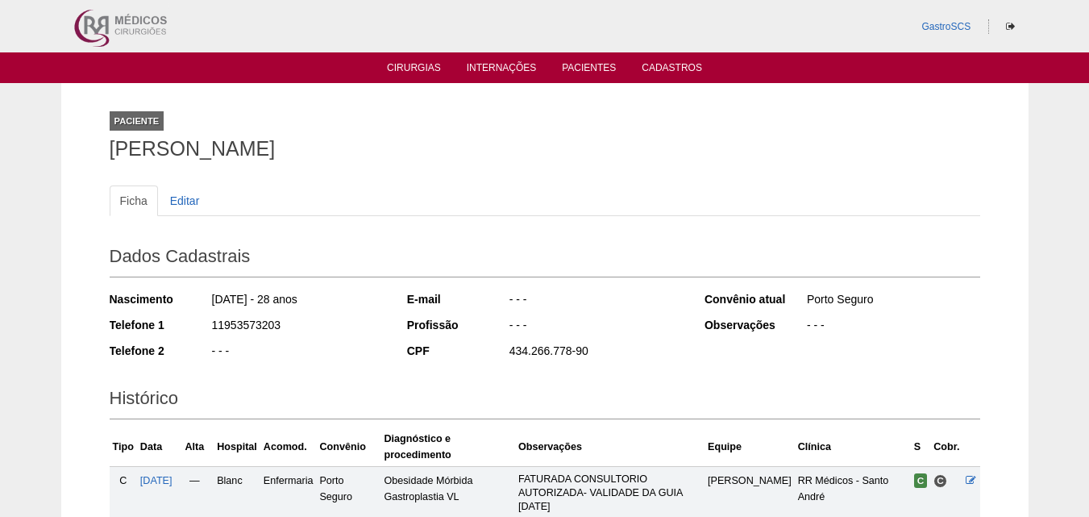
scroll to position [229, 0]
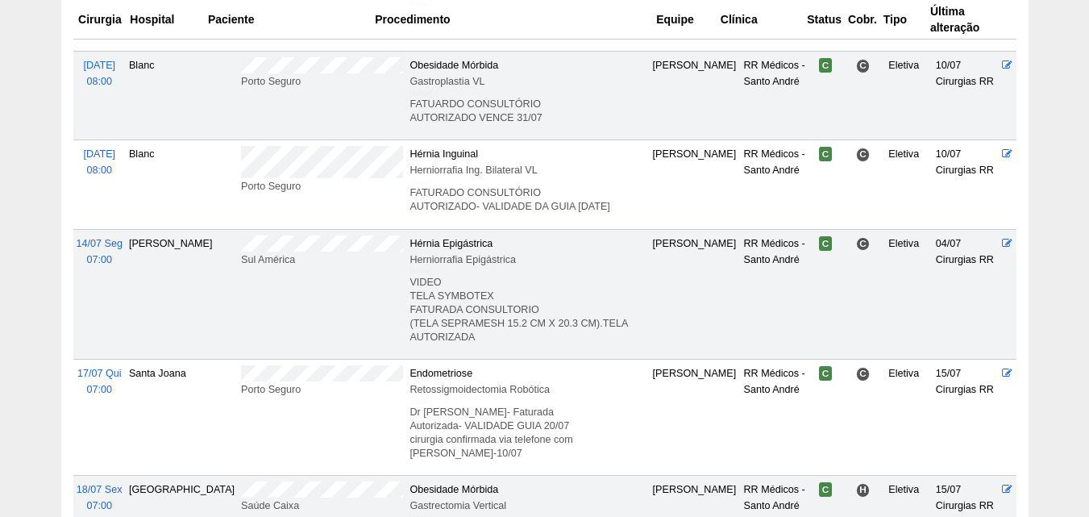
scroll to position [2176, 0]
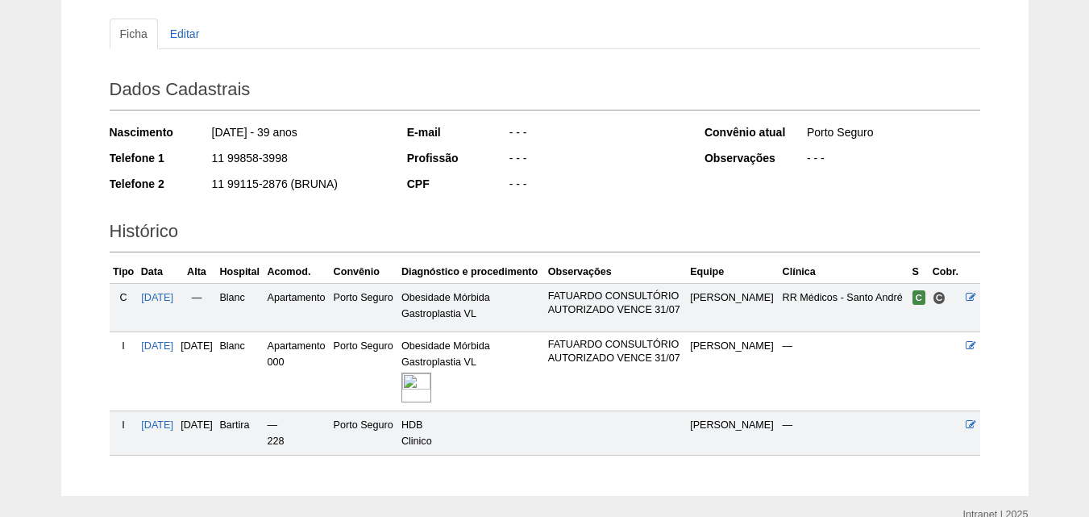
scroll to position [243, 0]
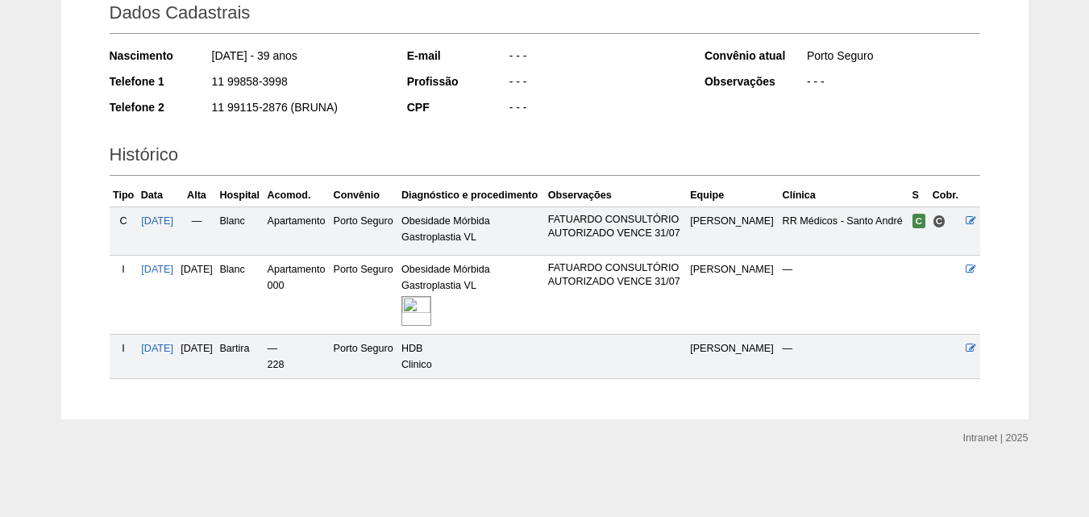
click at [431, 306] on img at bounding box center [416, 311] width 30 height 30
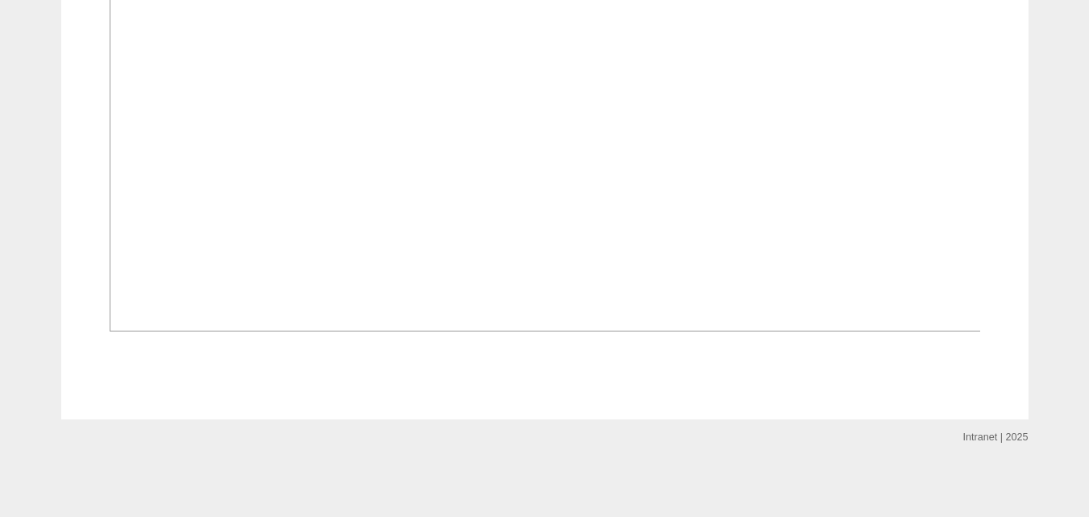
scroll to position [1372, 0]
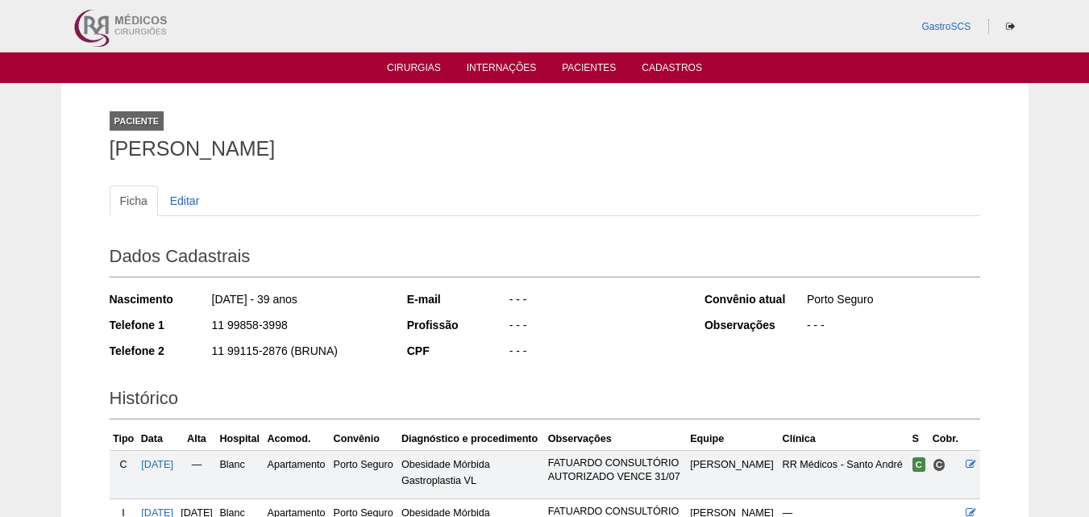
scroll to position [243, 0]
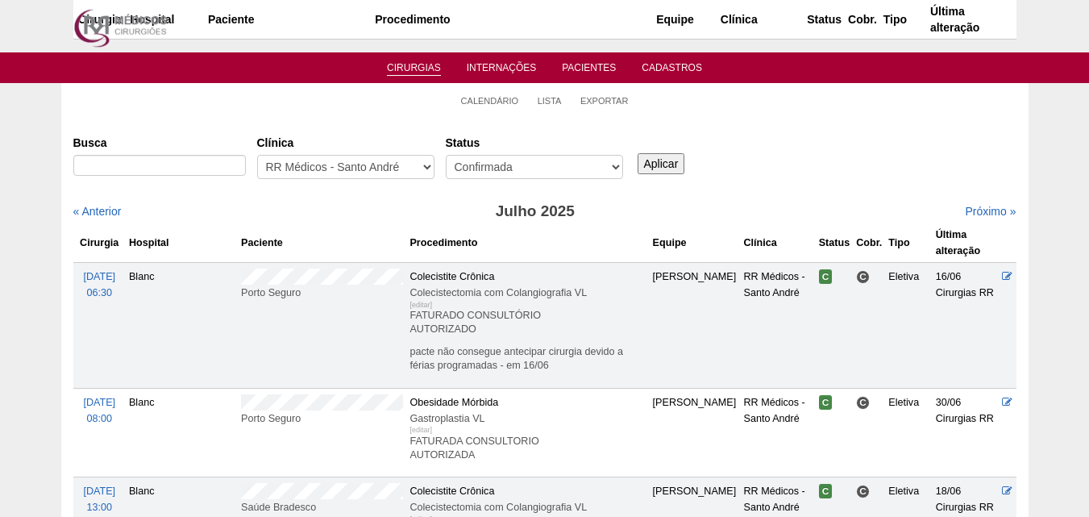
scroll to position [2176, 0]
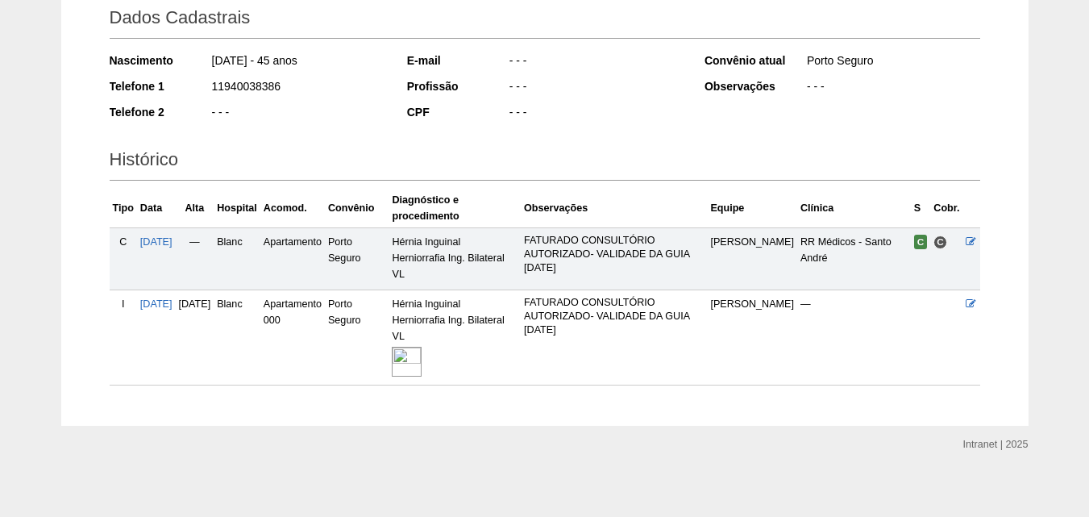
scroll to position [245, 0]
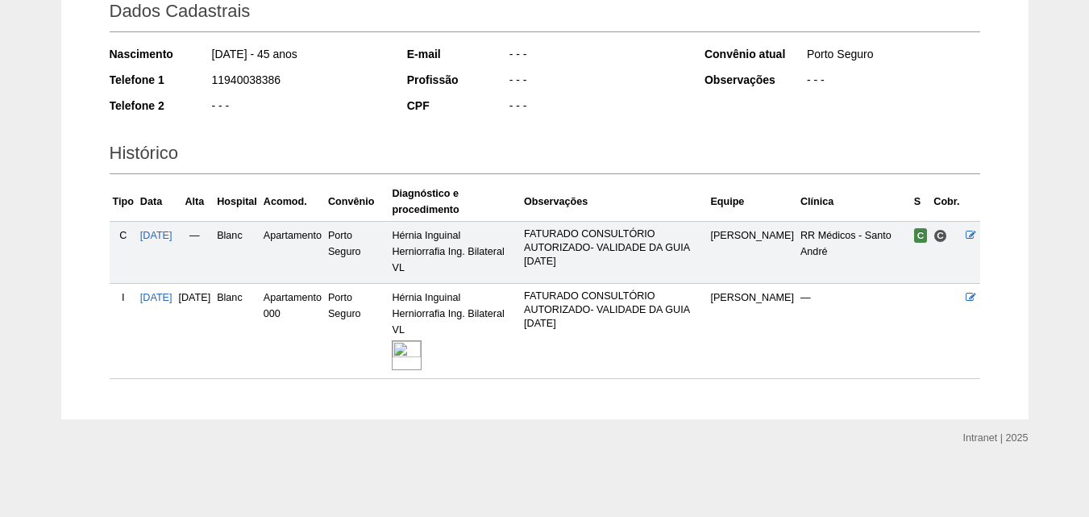
click at [422, 354] on img at bounding box center [407, 355] width 30 height 30
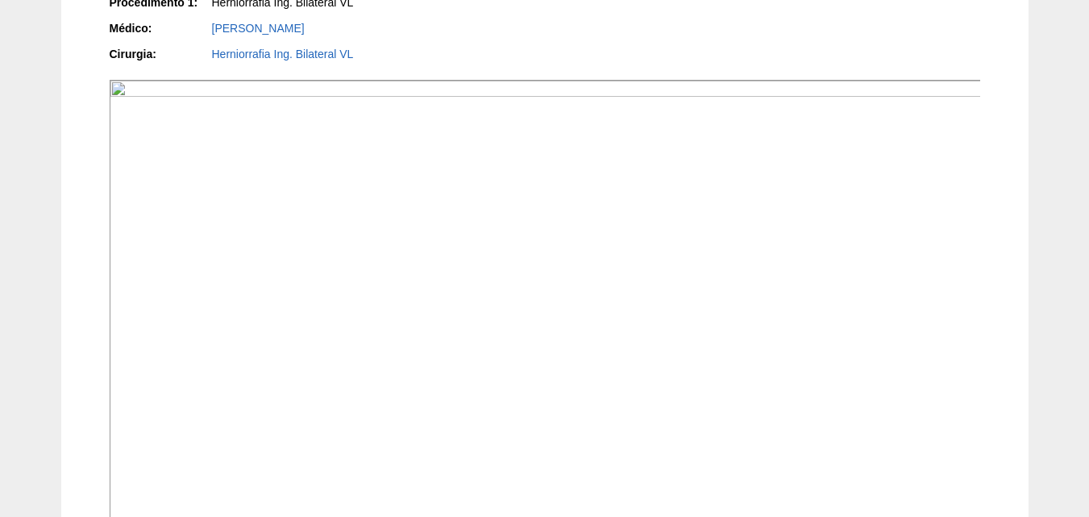
scroll to position [324, 0]
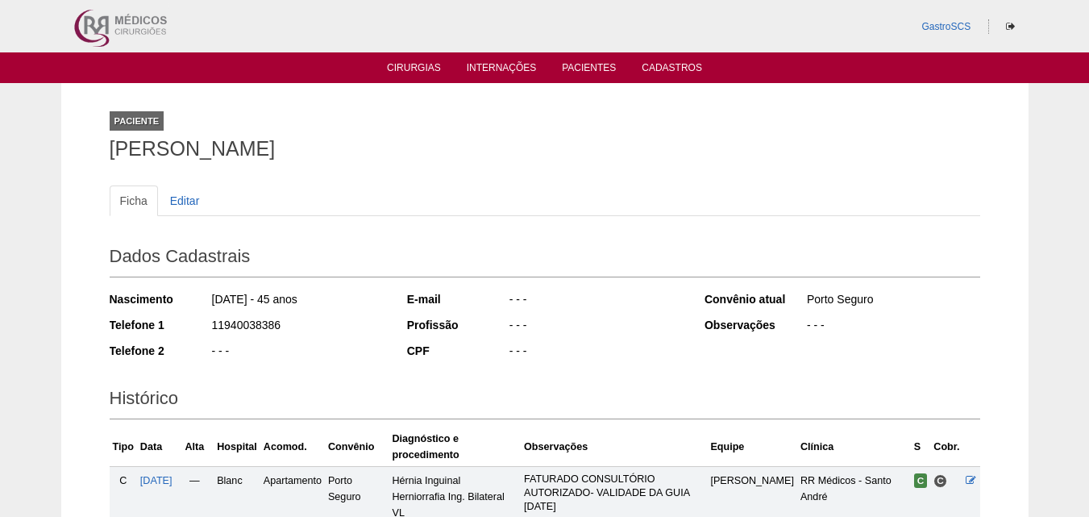
scroll to position [245, 0]
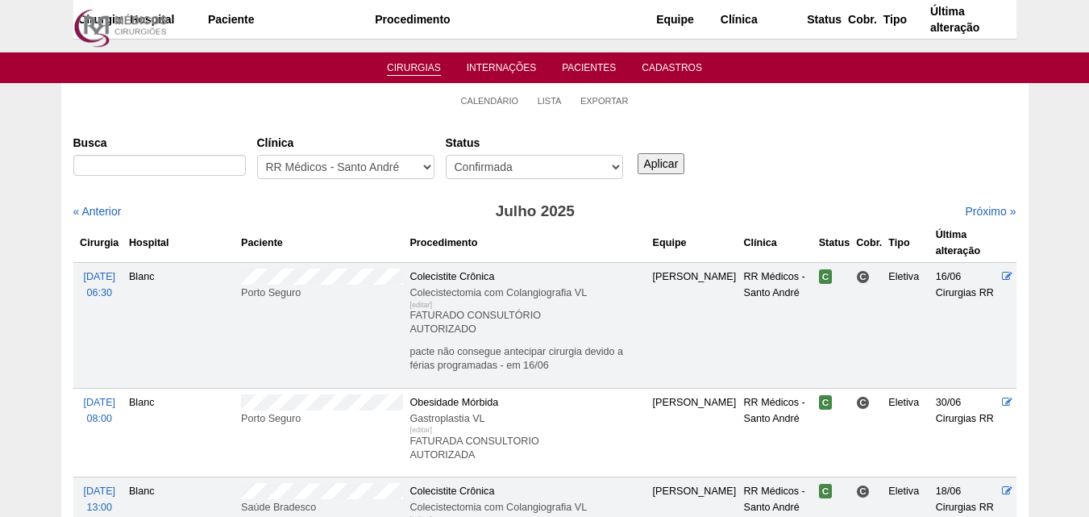
scroll to position [2176, 0]
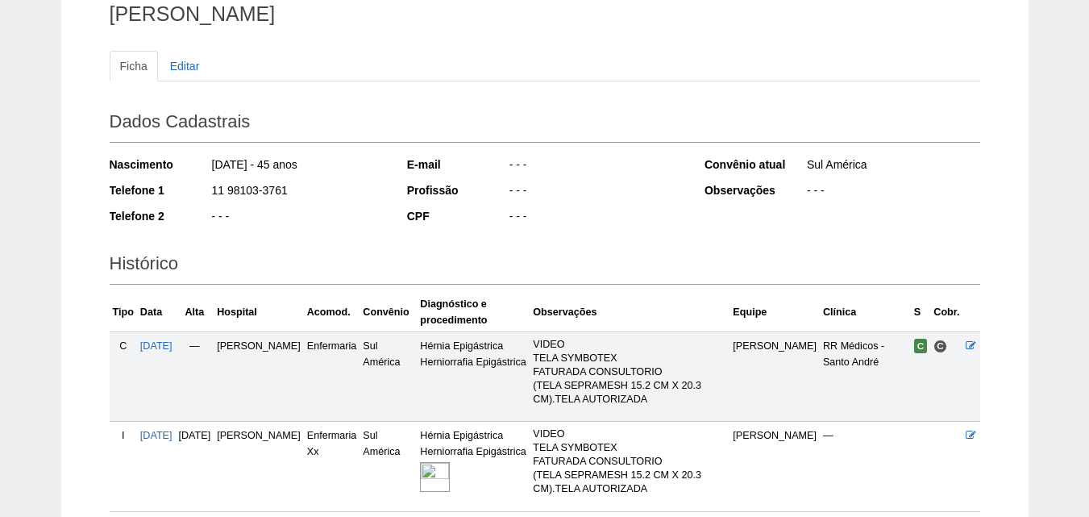
scroll to position [267, 0]
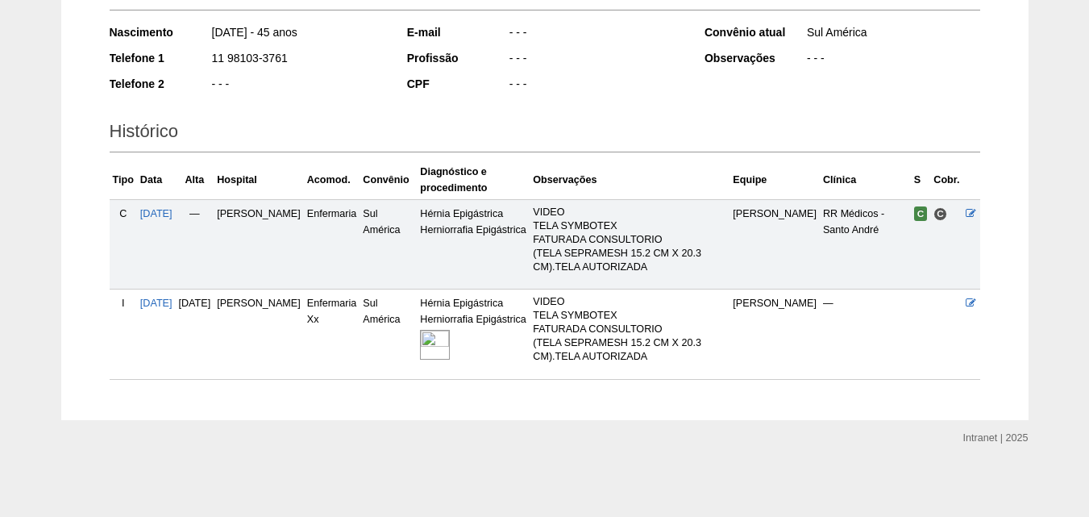
click at [450, 347] on img at bounding box center [435, 345] width 30 height 30
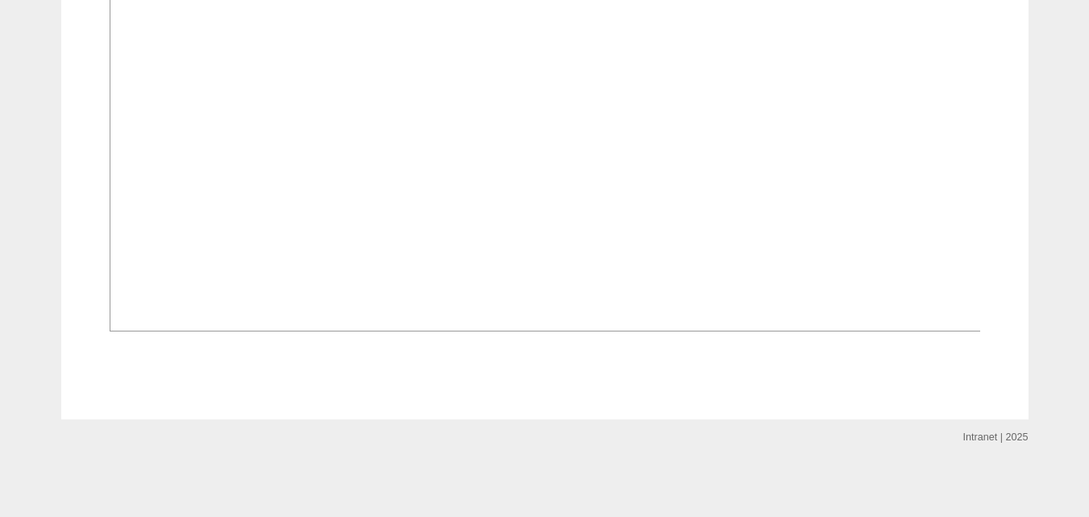
scroll to position [1372, 0]
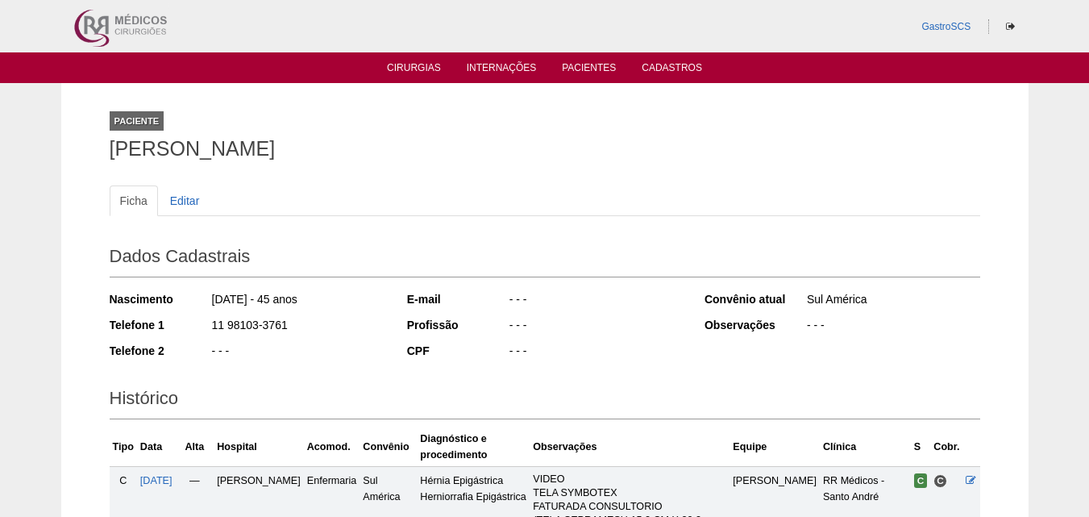
scroll to position [267, 0]
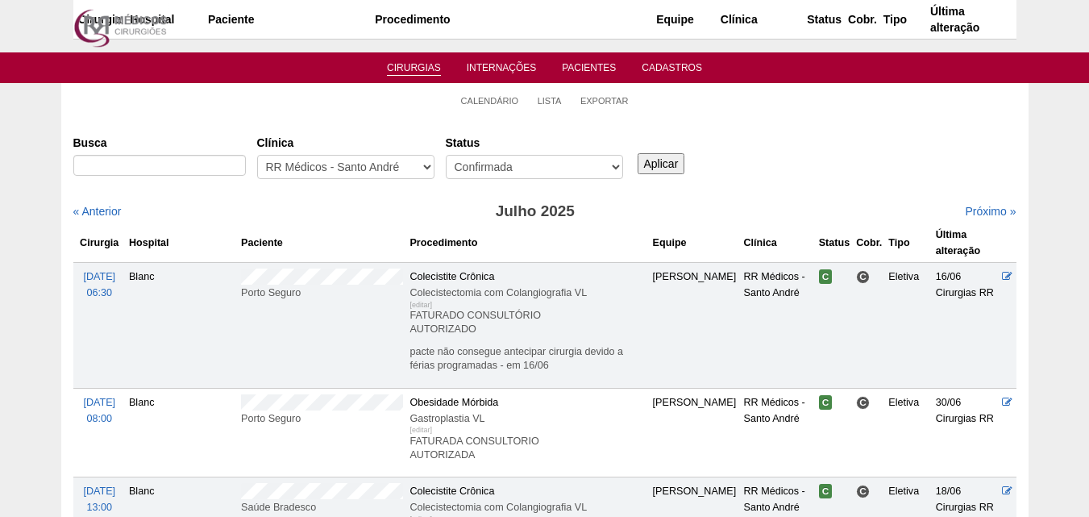
scroll to position [2176, 0]
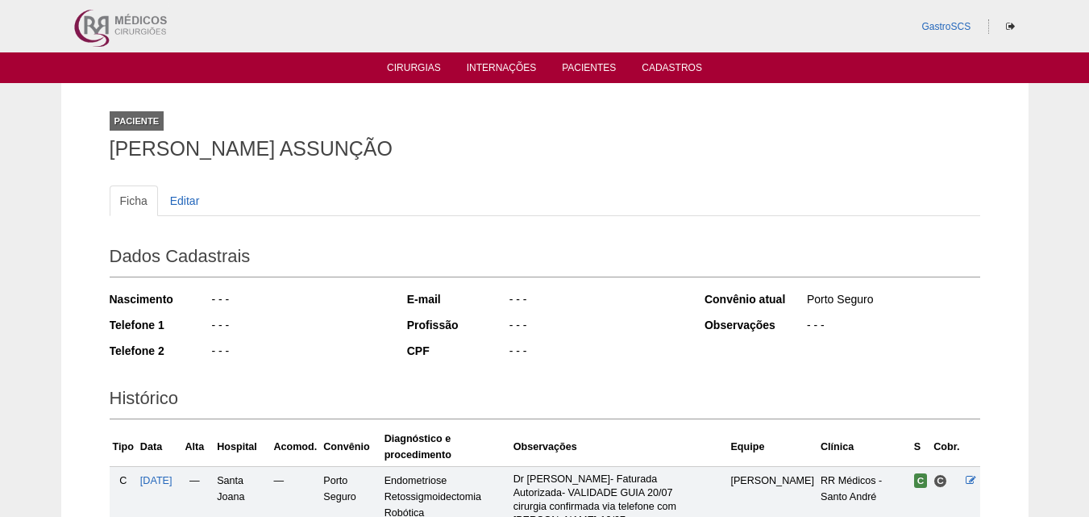
scroll to position [259, 0]
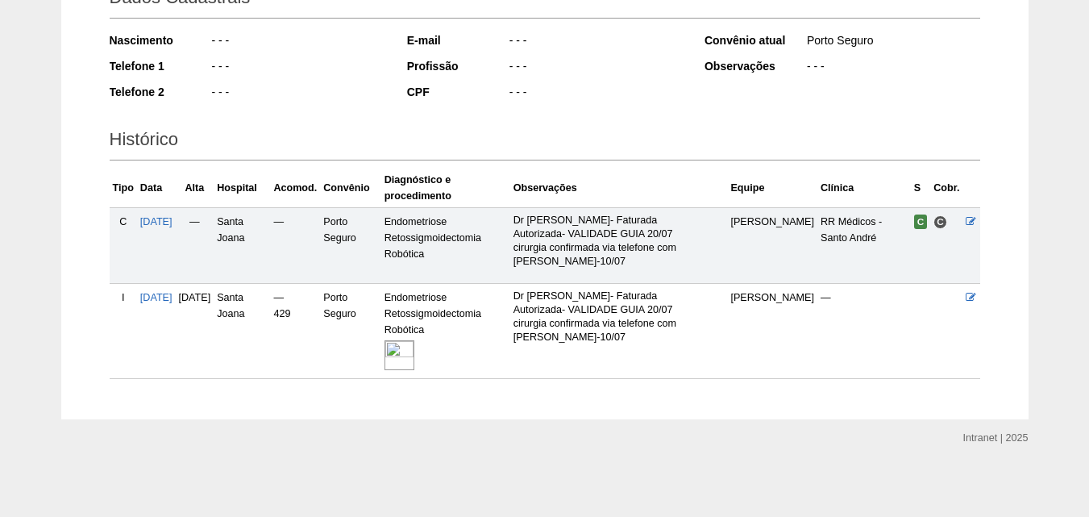
click at [414, 354] on img at bounding box center [399, 355] width 30 height 30
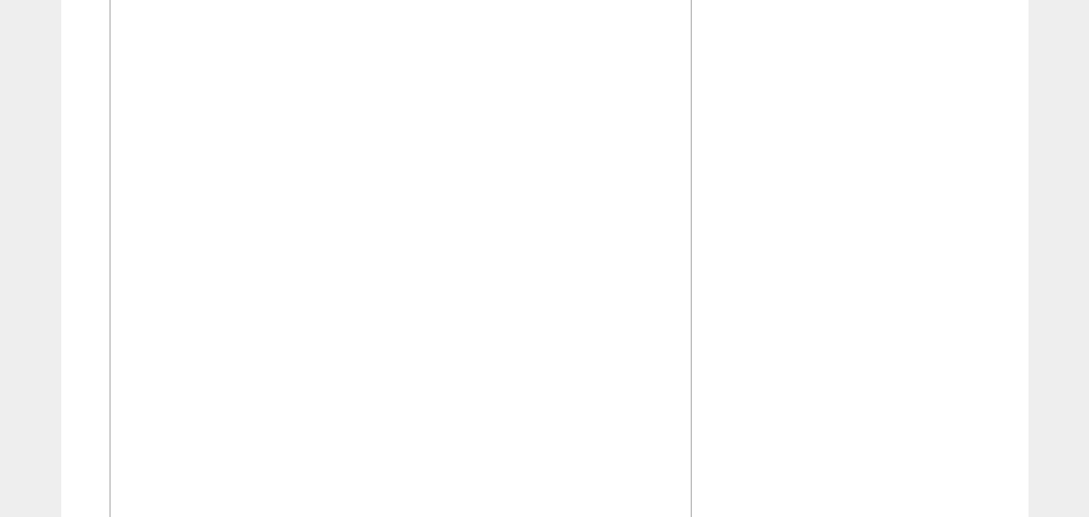
scroll to position [1128, 0]
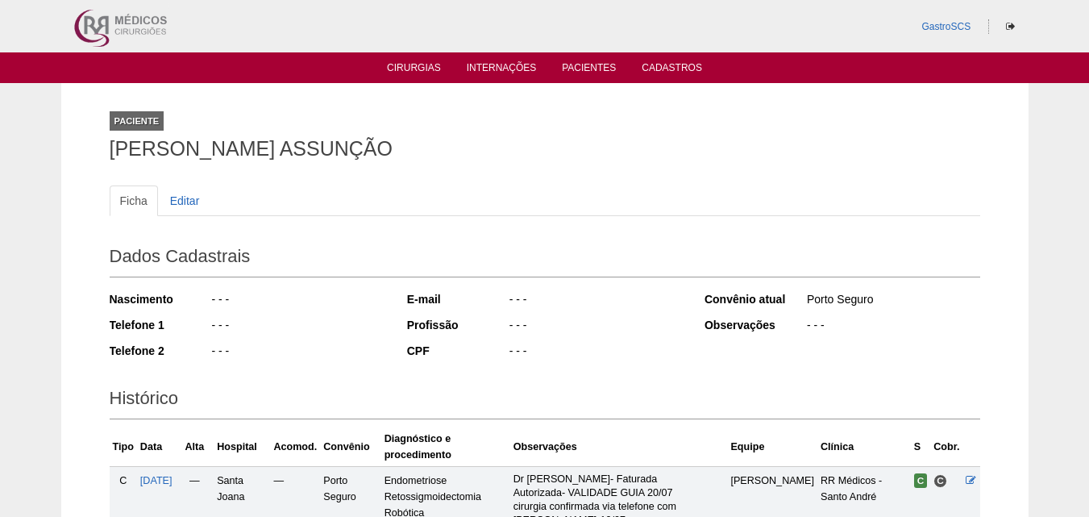
scroll to position [253, 0]
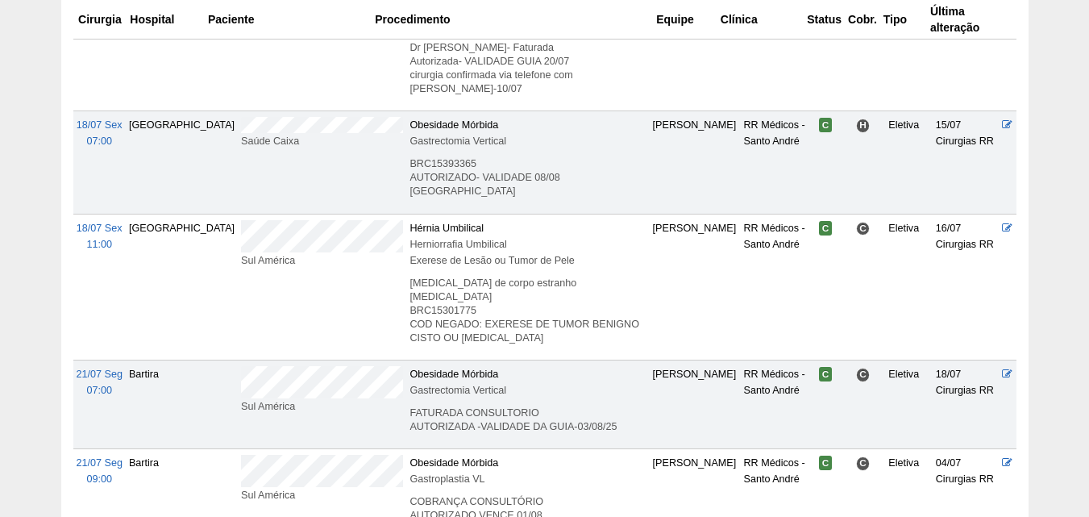
scroll to position [2597, 0]
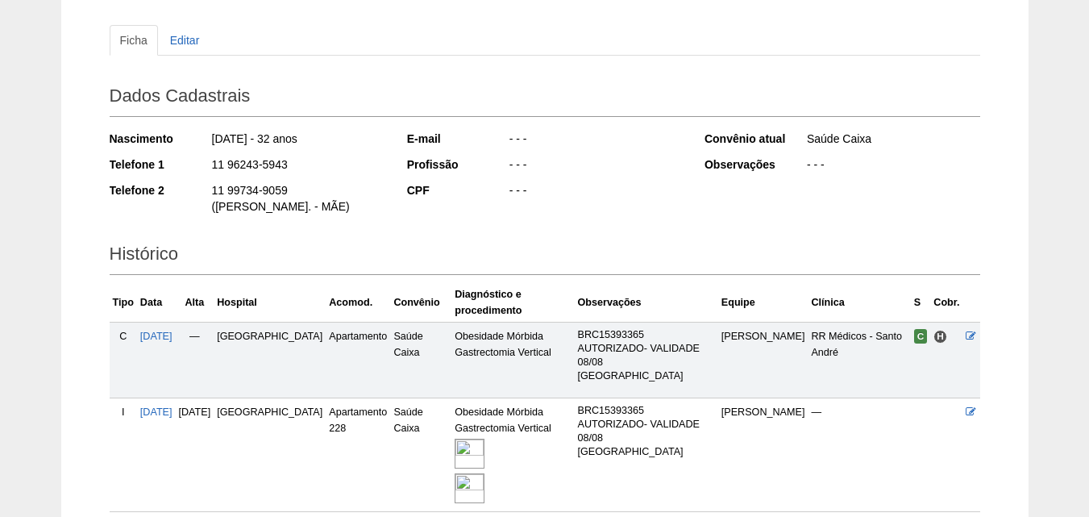
scroll to position [264, 0]
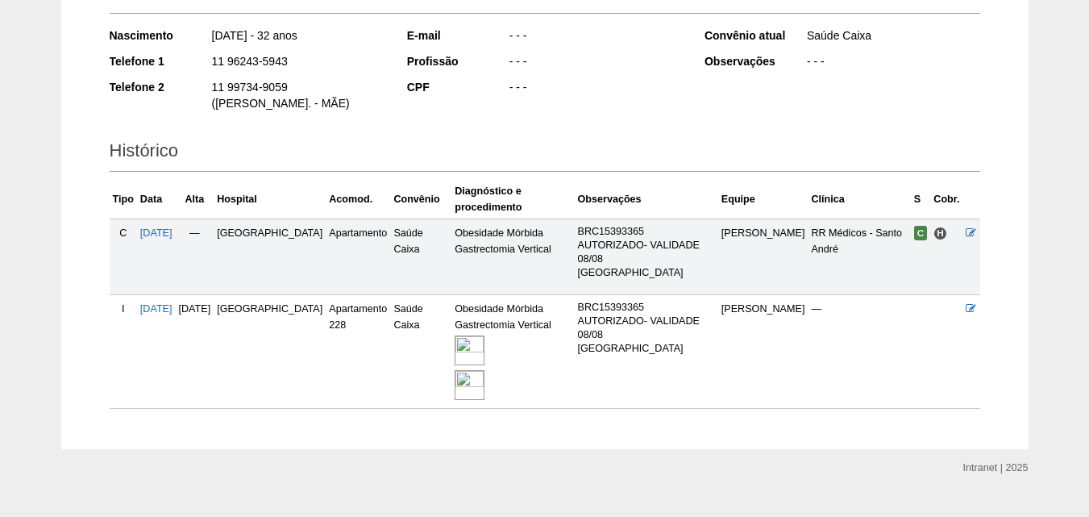
click at [462, 370] on img at bounding box center [470, 385] width 30 height 30
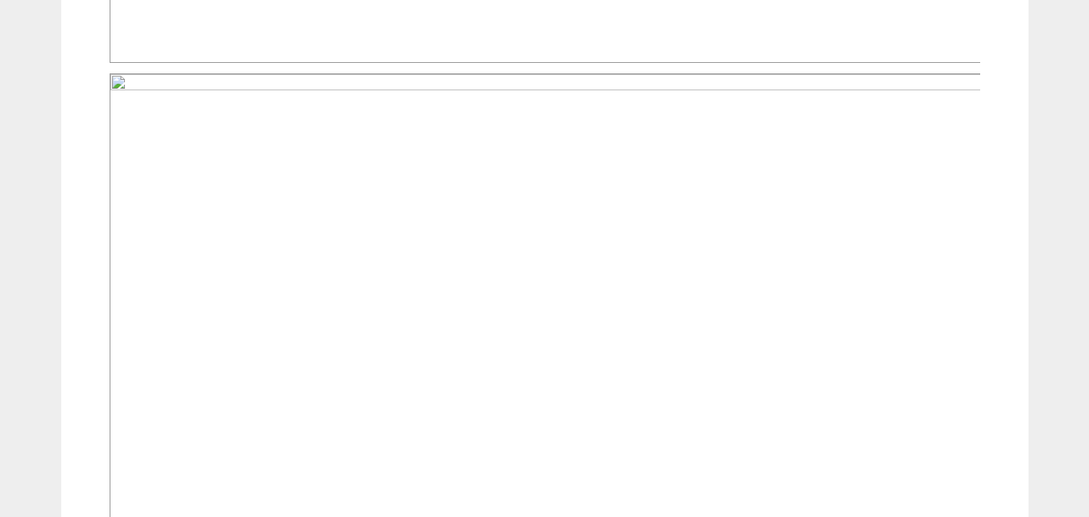
scroll to position [1290, 0]
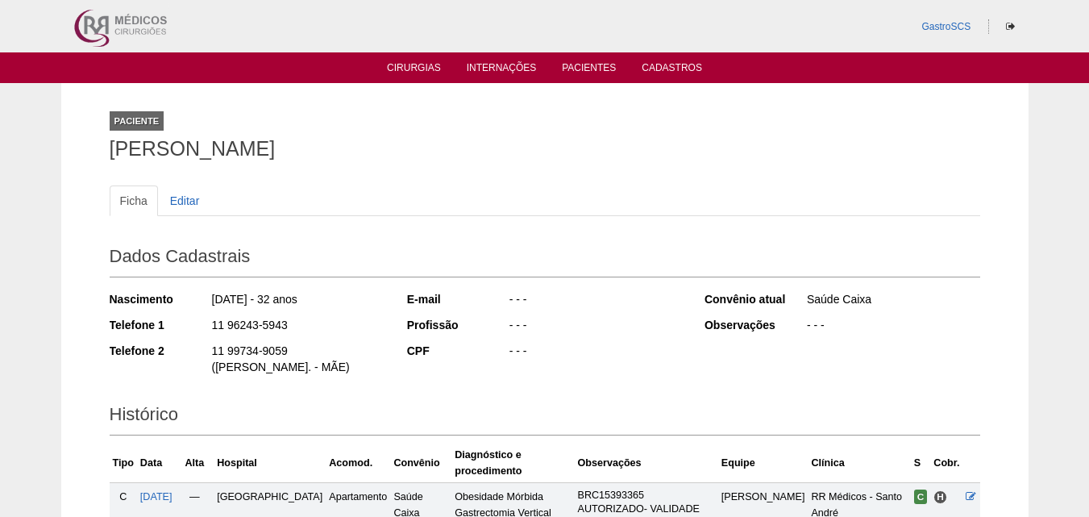
scroll to position [258, 0]
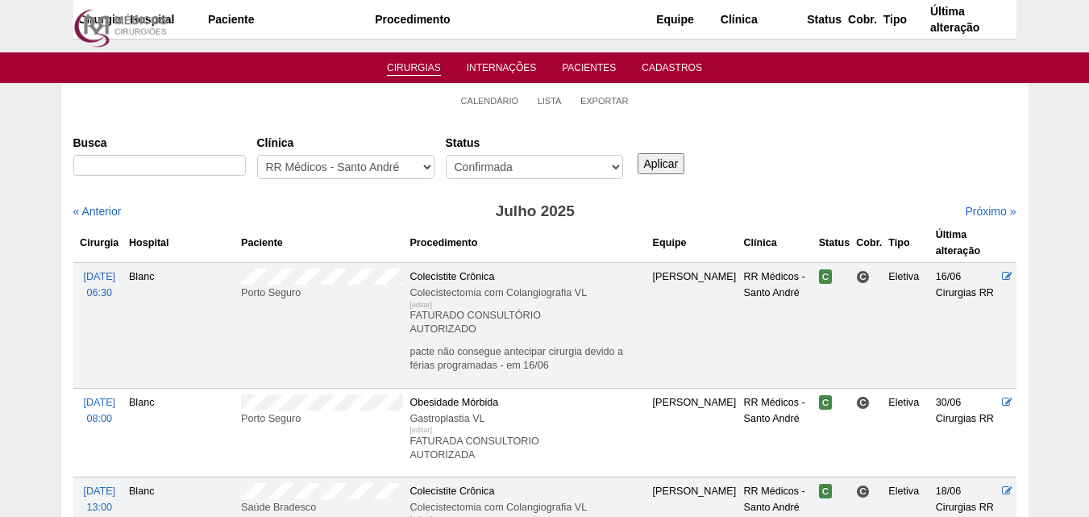
scroll to position [2597, 0]
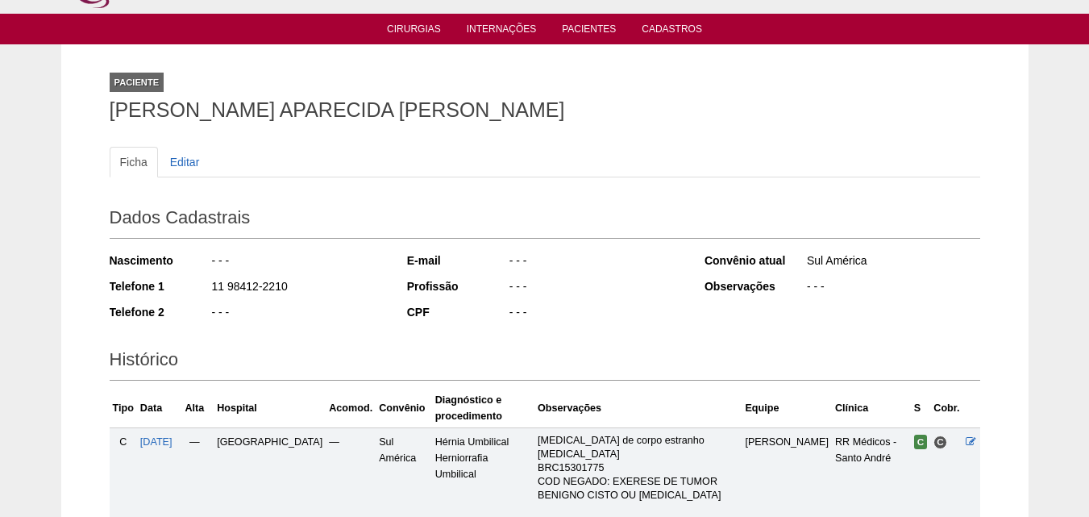
scroll to position [243, 0]
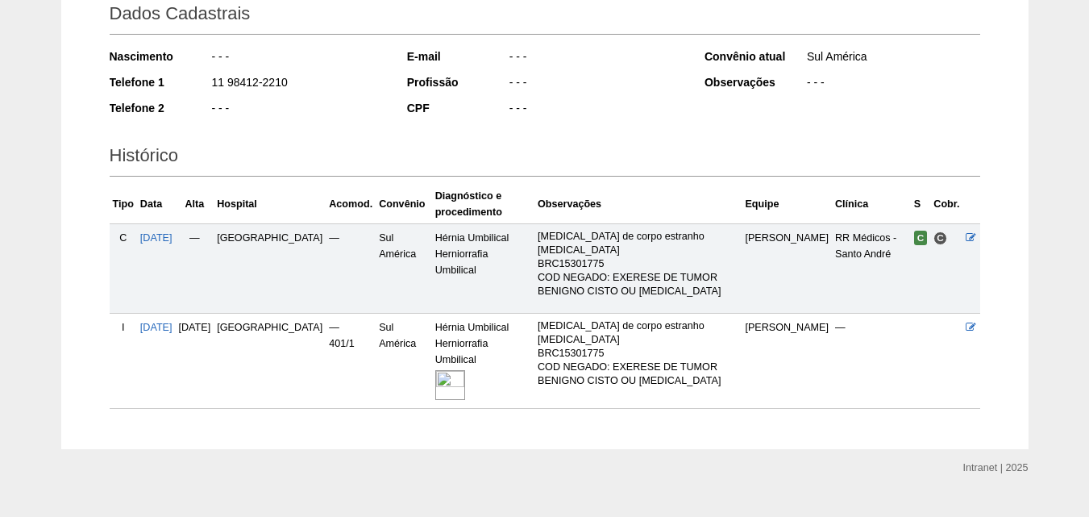
click at [435, 370] on img at bounding box center [450, 385] width 30 height 30
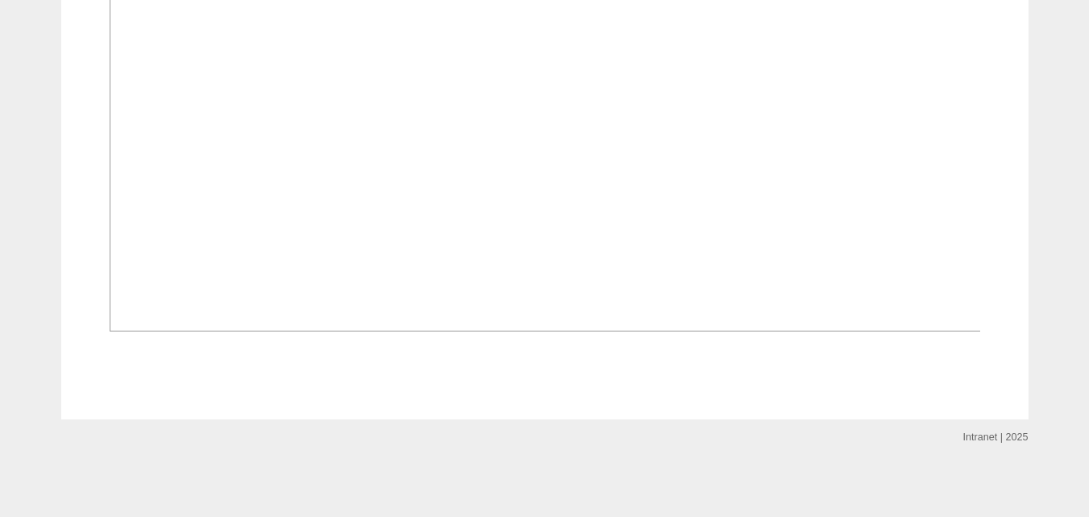
scroll to position [1372, 0]
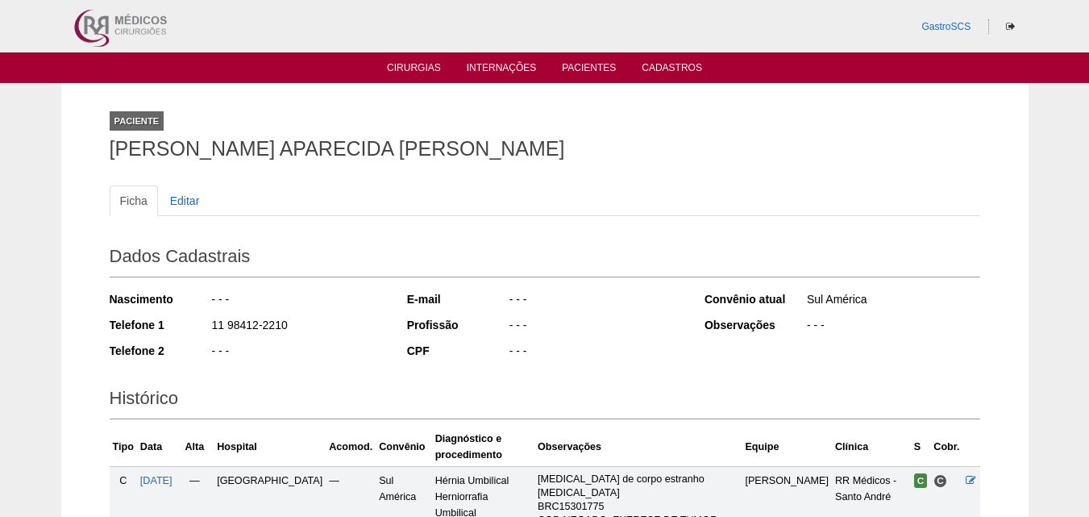
scroll to position [243, 0]
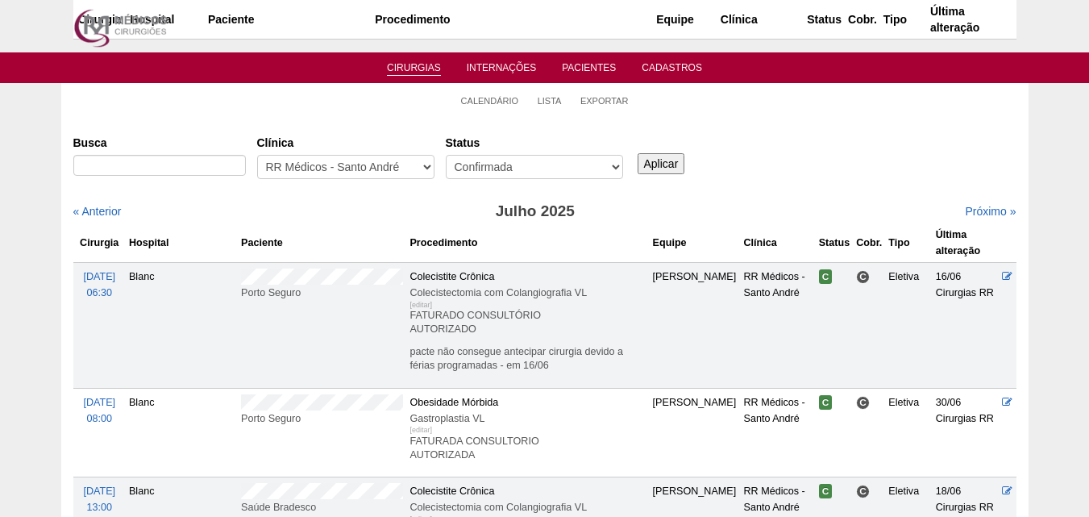
scroll to position [2597, 0]
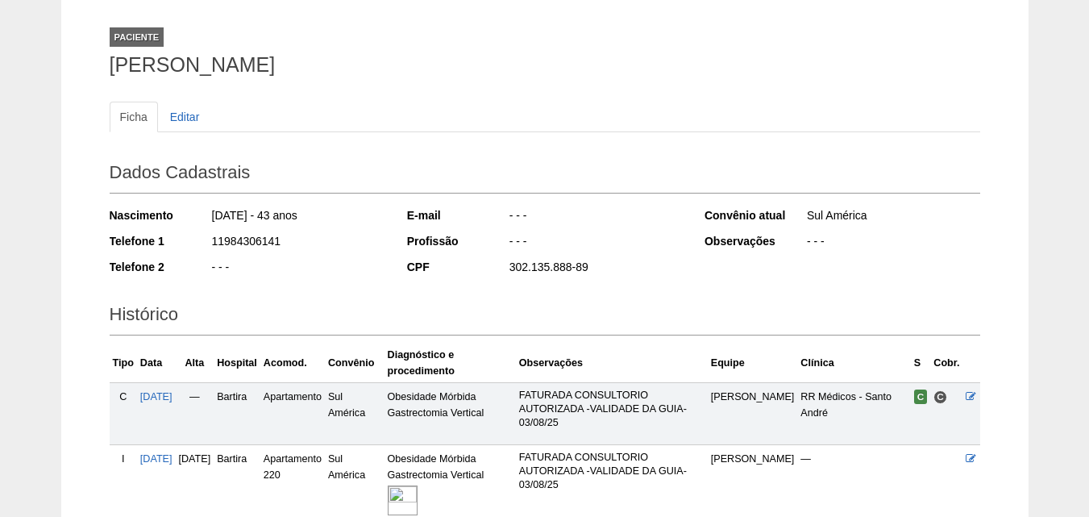
scroll to position [229, 0]
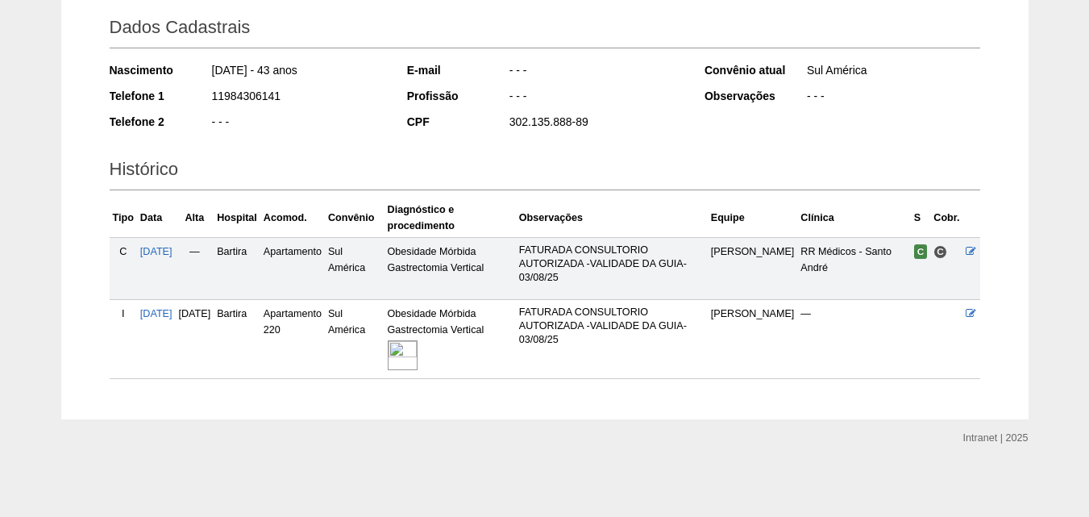
click at [418, 363] on img at bounding box center [403, 355] width 30 height 30
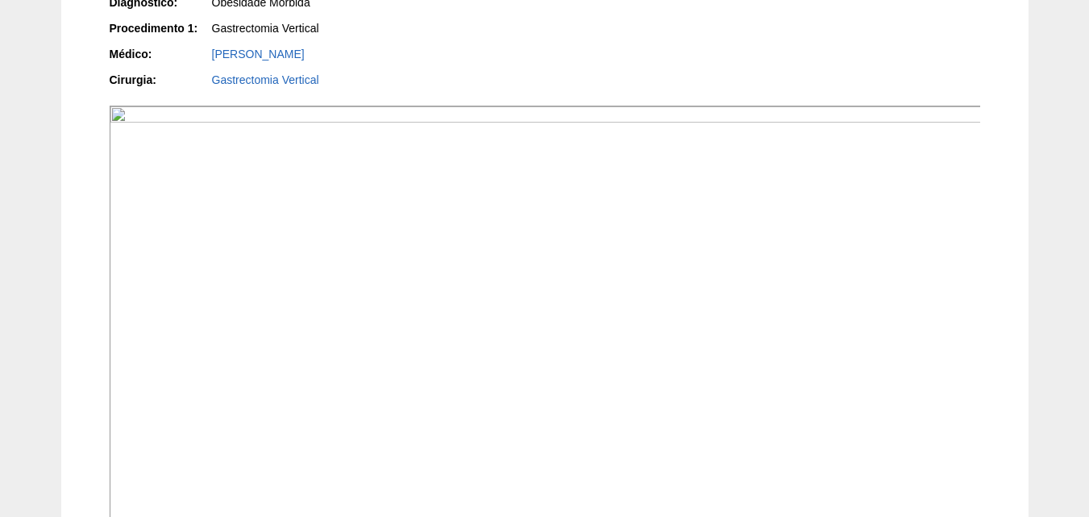
scroll to position [564, 0]
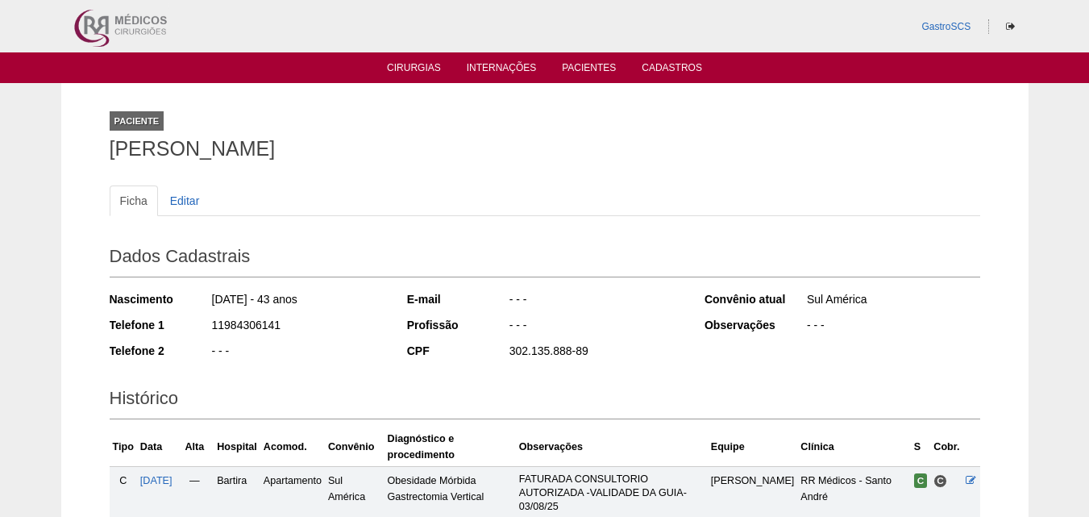
scroll to position [229, 0]
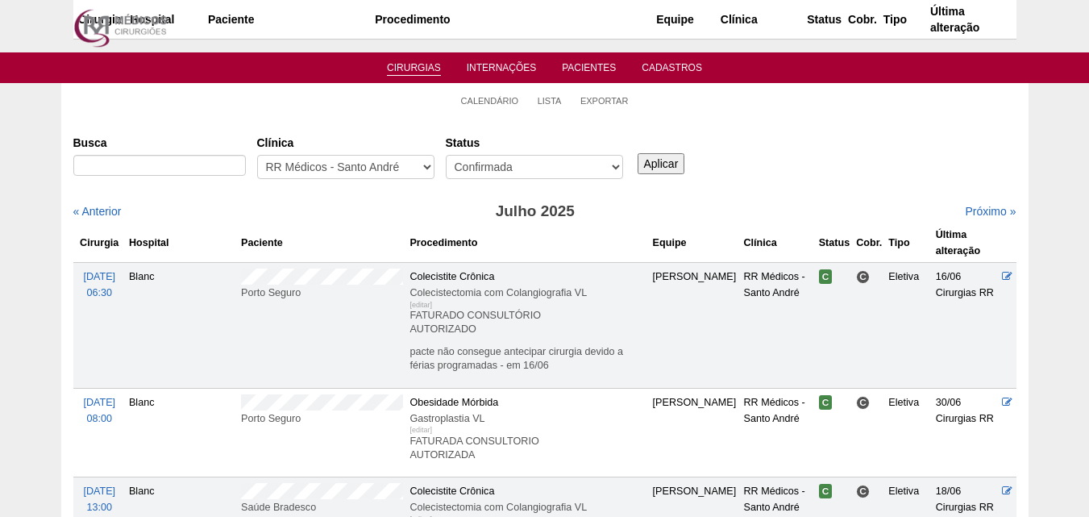
scroll to position [2597, 0]
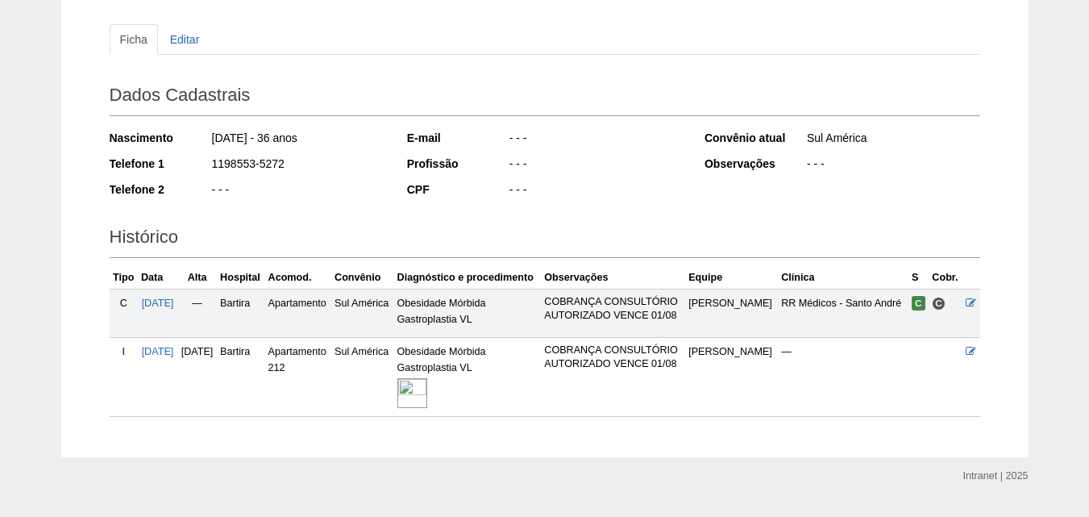
scroll to position [199, 0]
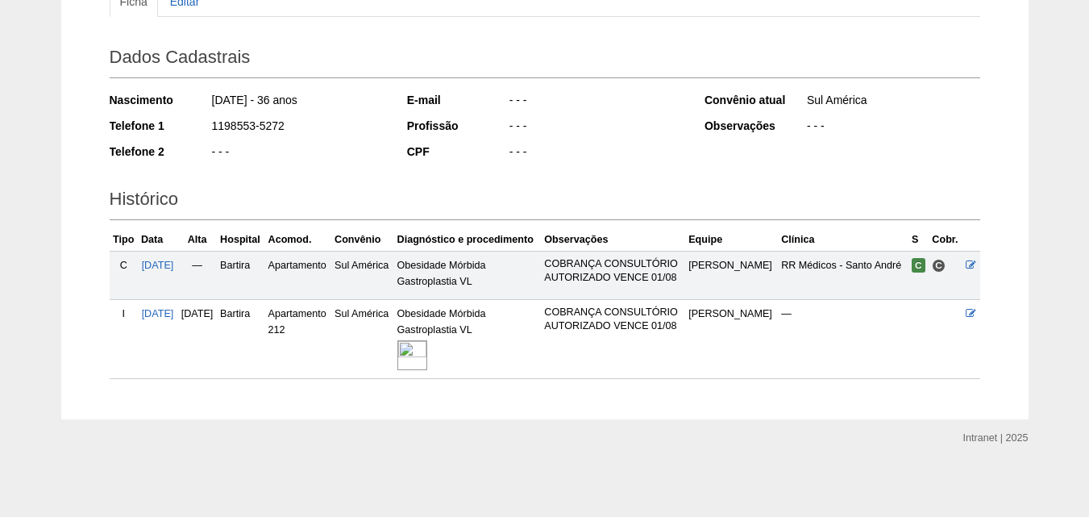
click at [427, 368] on img at bounding box center [412, 355] width 30 height 30
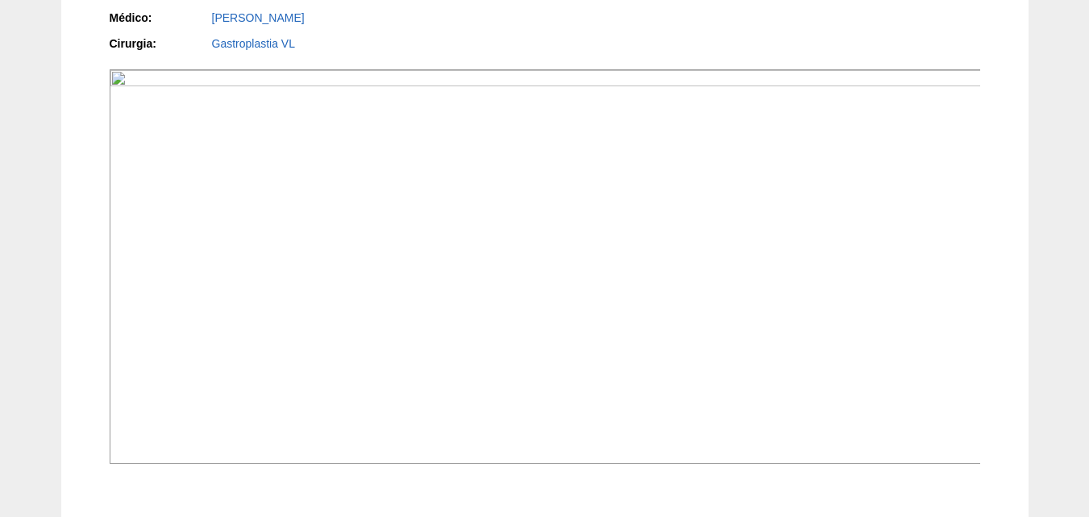
scroll to position [645, 0]
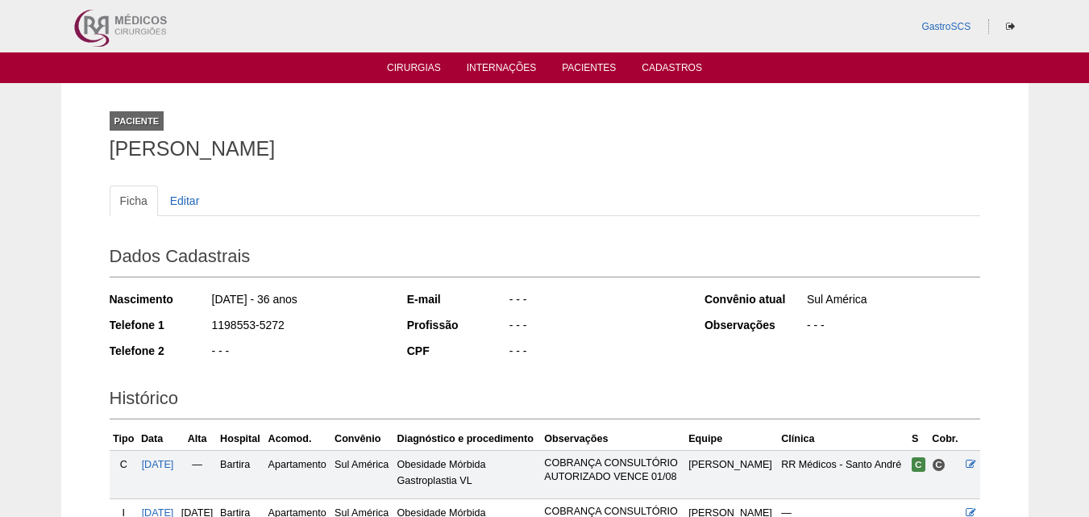
scroll to position [199, 0]
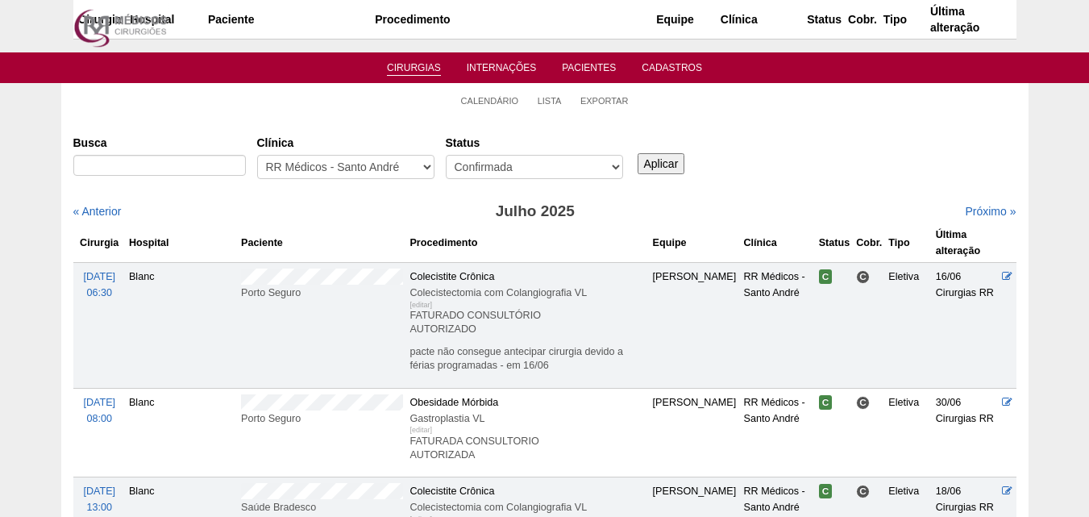
scroll to position [2597, 0]
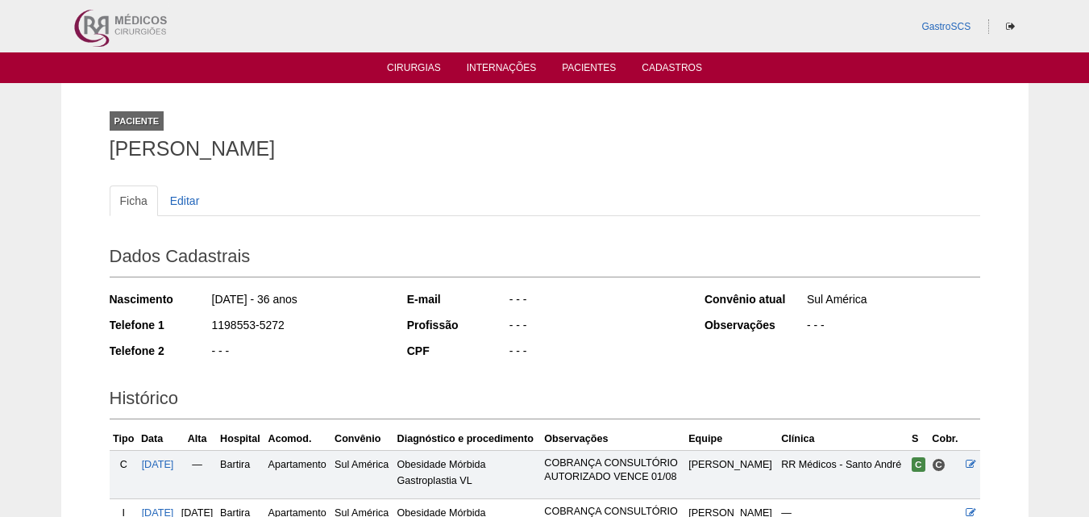
scroll to position [199, 0]
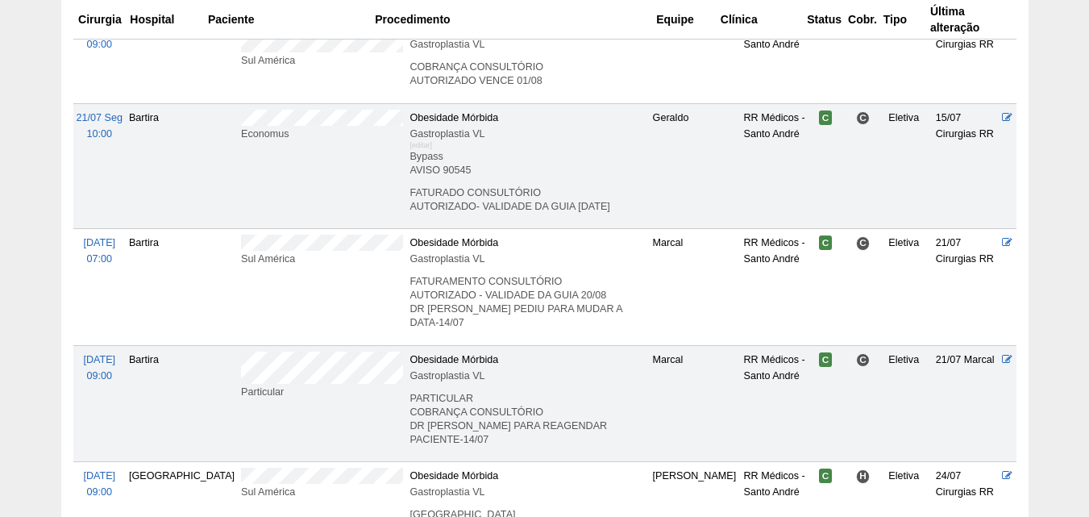
scroll to position [3011, 0]
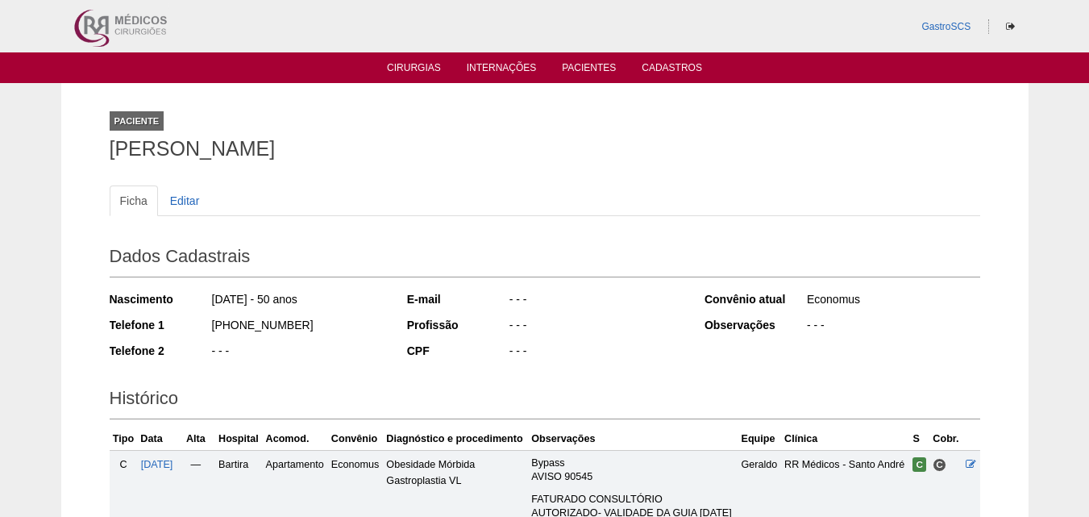
scroll to position [285, 0]
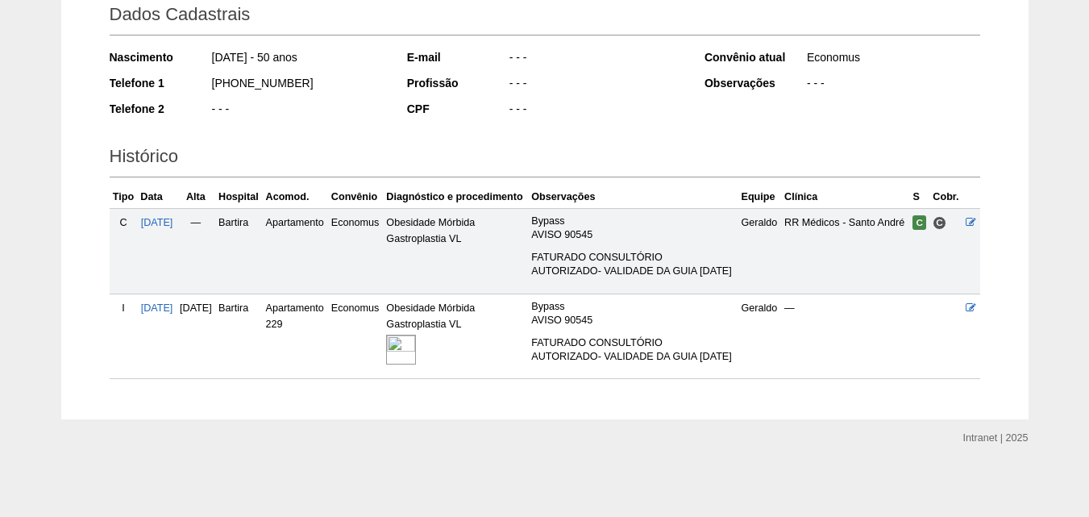
click at [416, 335] on img at bounding box center [401, 350] width 30 height 30
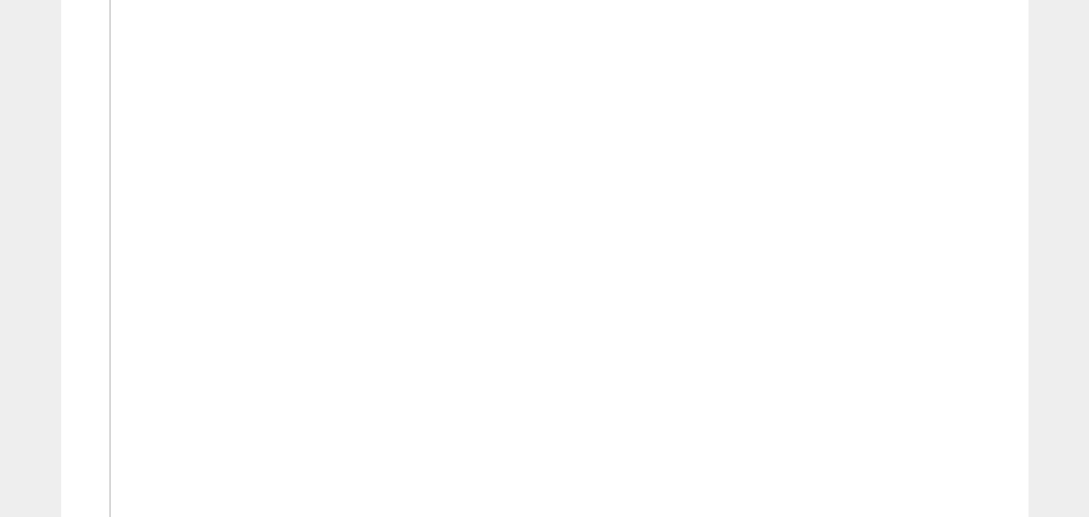
scroll to position [725, 0]
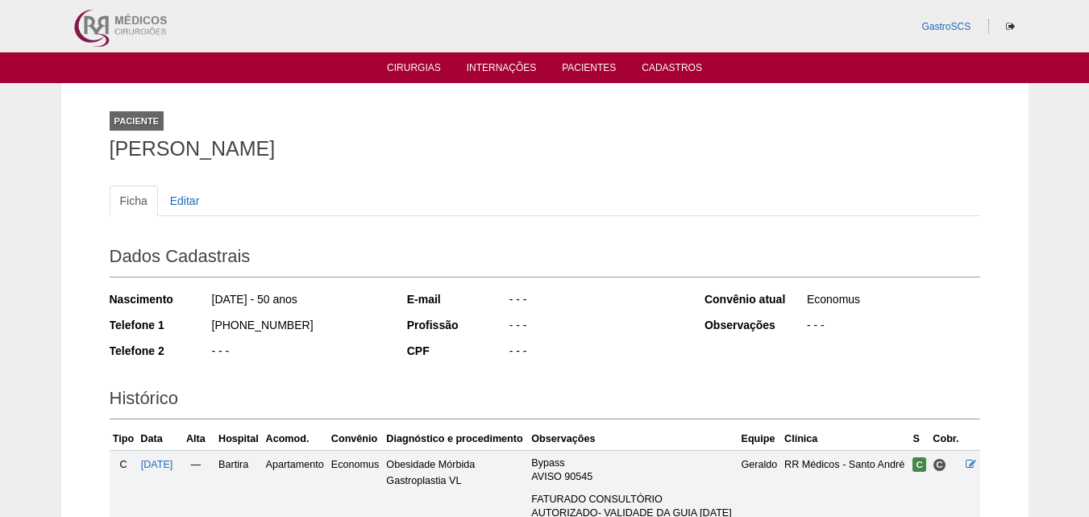
scroll to position [285, 0]
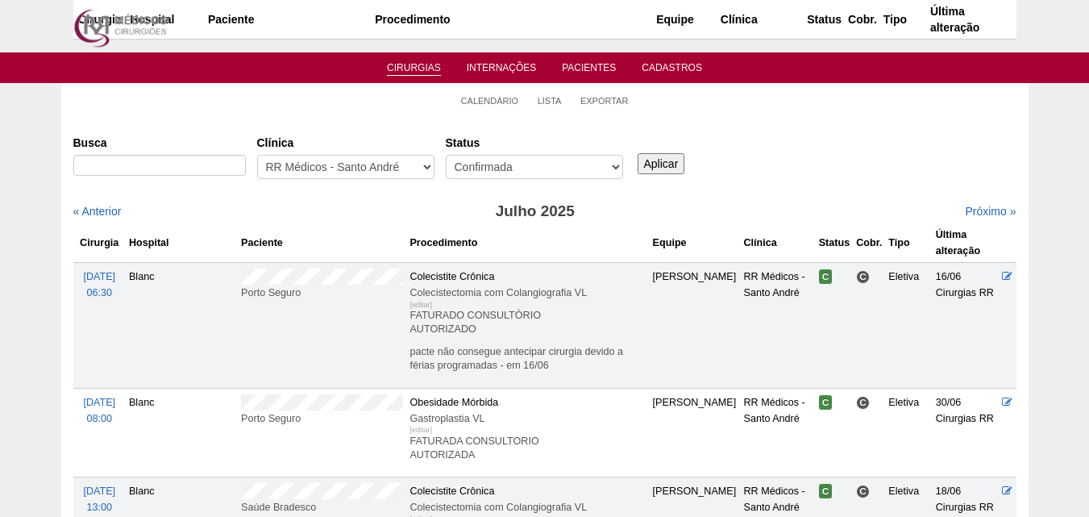
scroll to position [3011, 0]
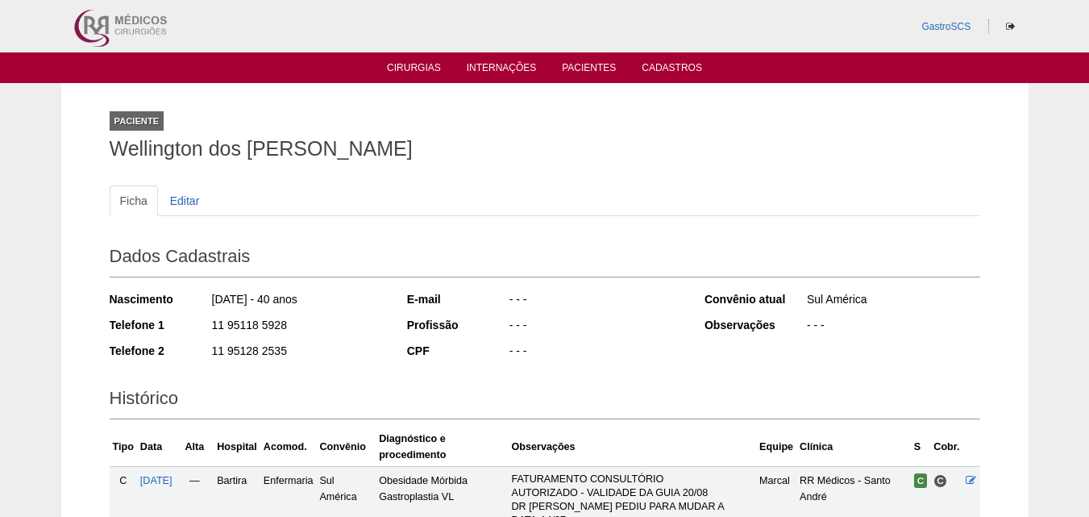
scroll to position [243, 0]
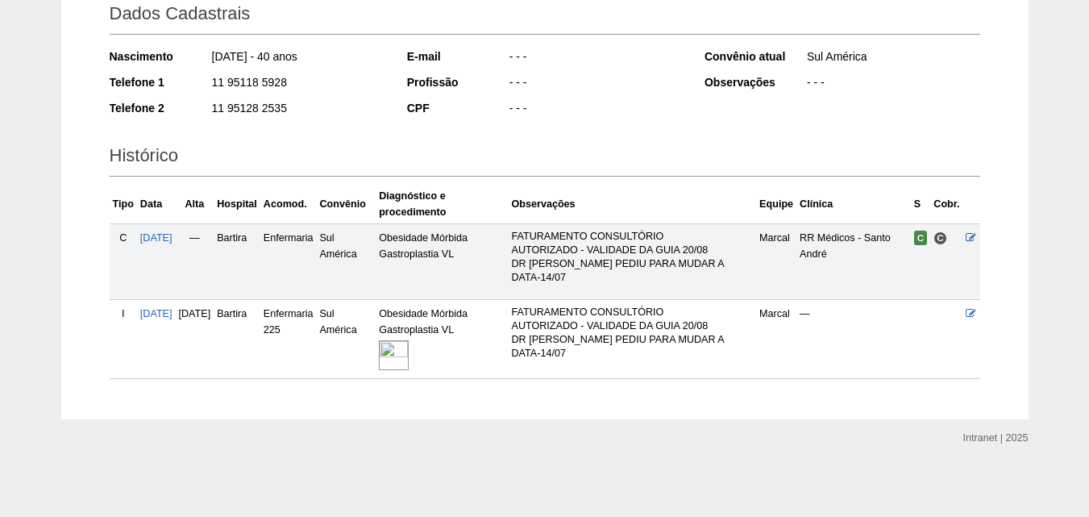
click at [409, 356] on img at bounding box center [394, 355] width 30 height 30
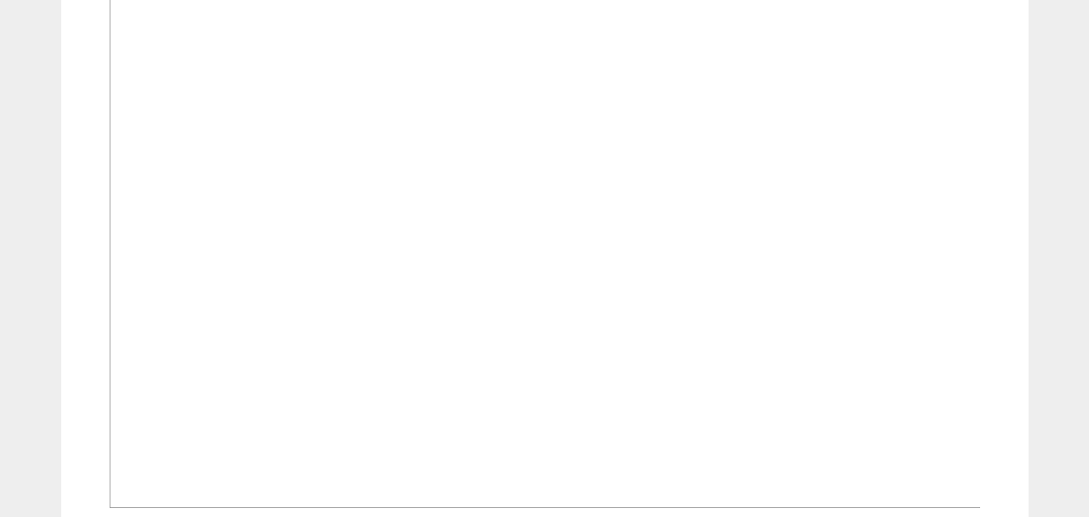
scroll to position [564, 0]
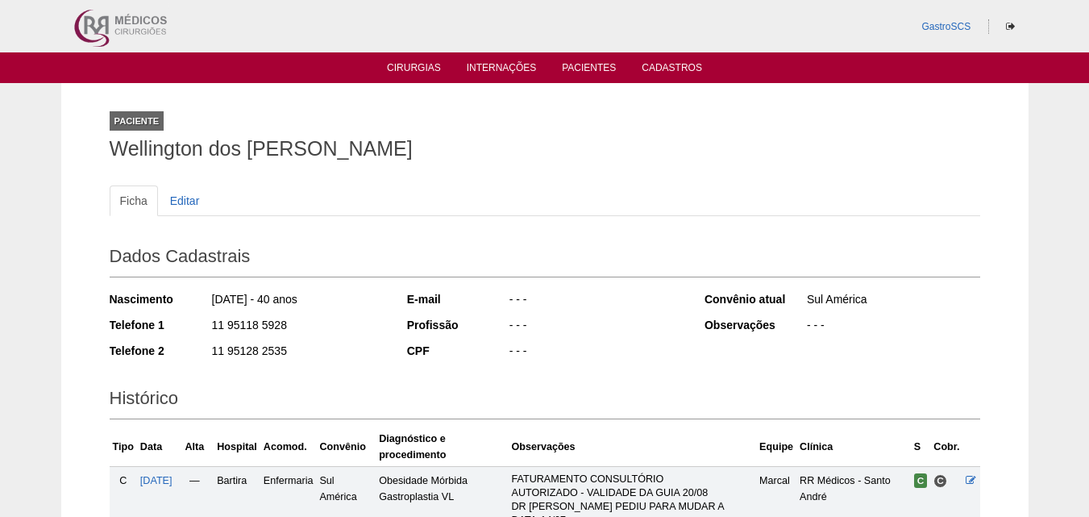
scroll to position [243, 0]
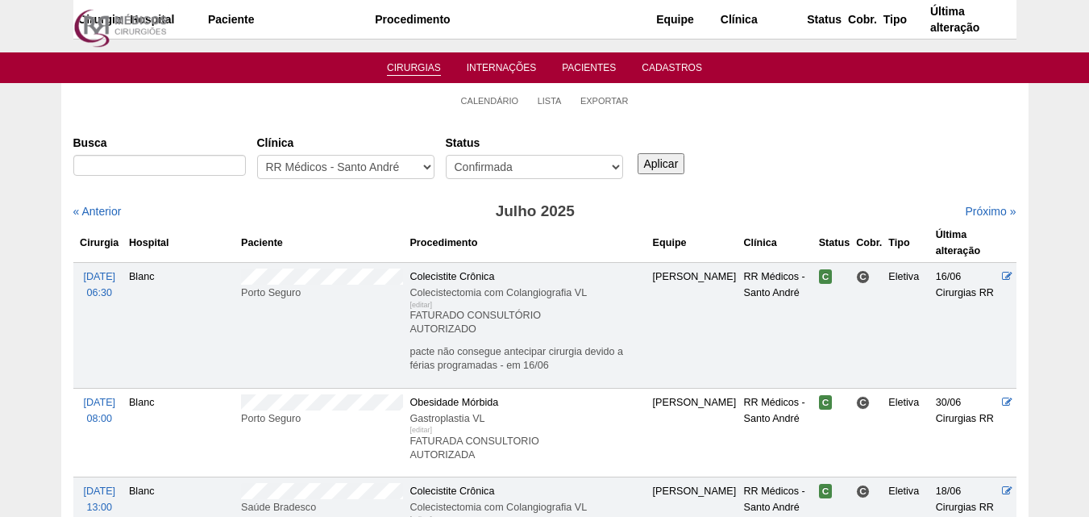
scroll to position [3011, 0]
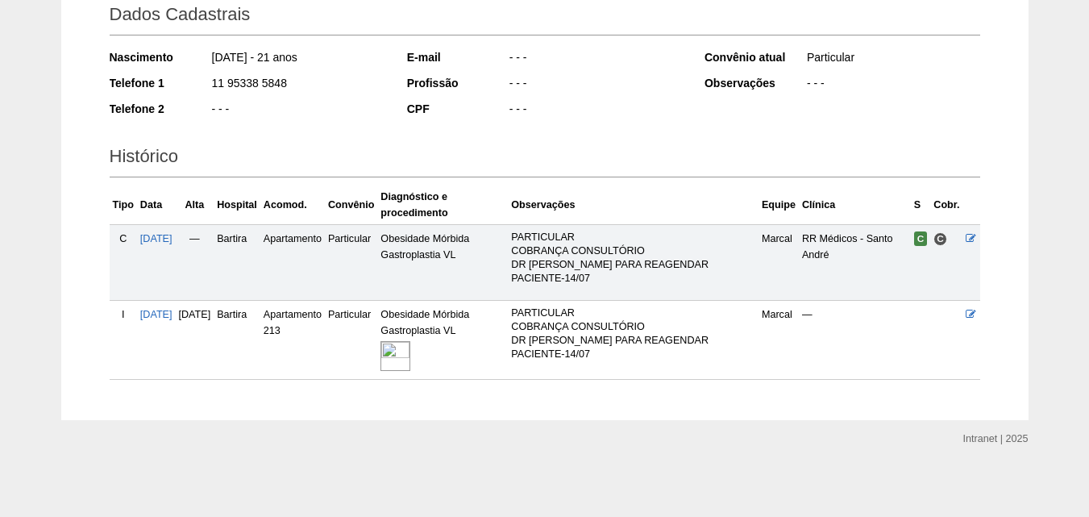
scroll to position [243, 0]
click at [410, 351] on img at bounding box center [395, 355] width 30 height 30
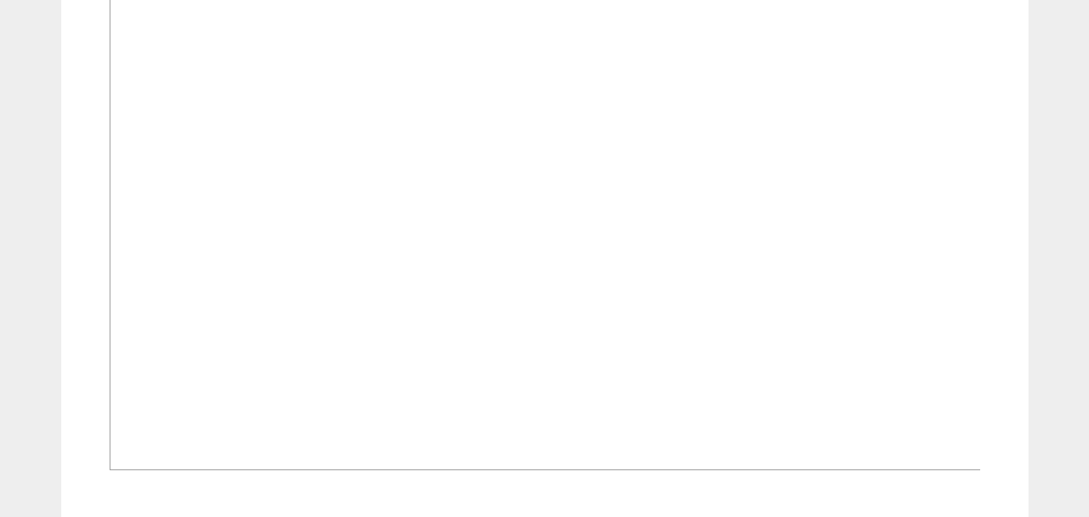
scroll to position [1048, 0]
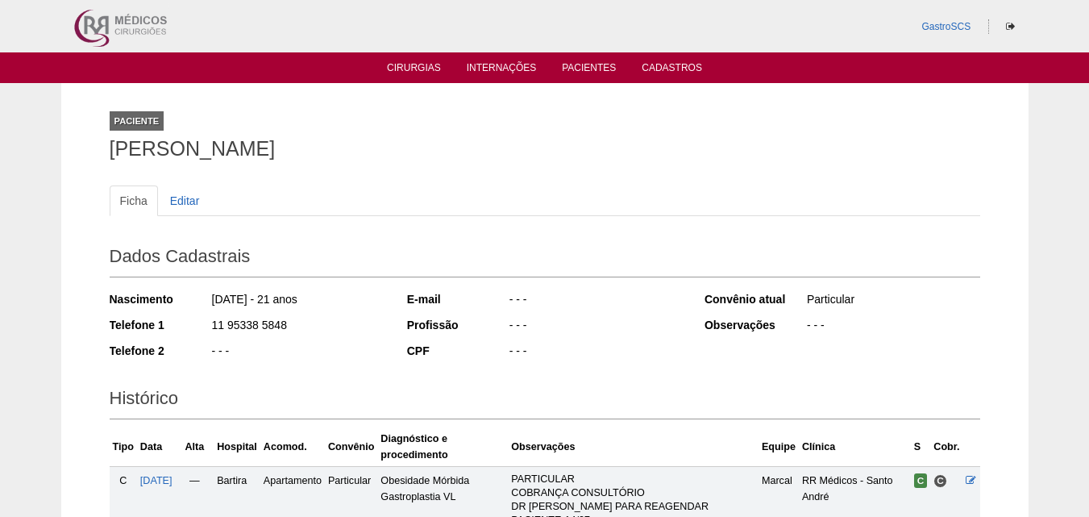
scroll to position [243, 0]
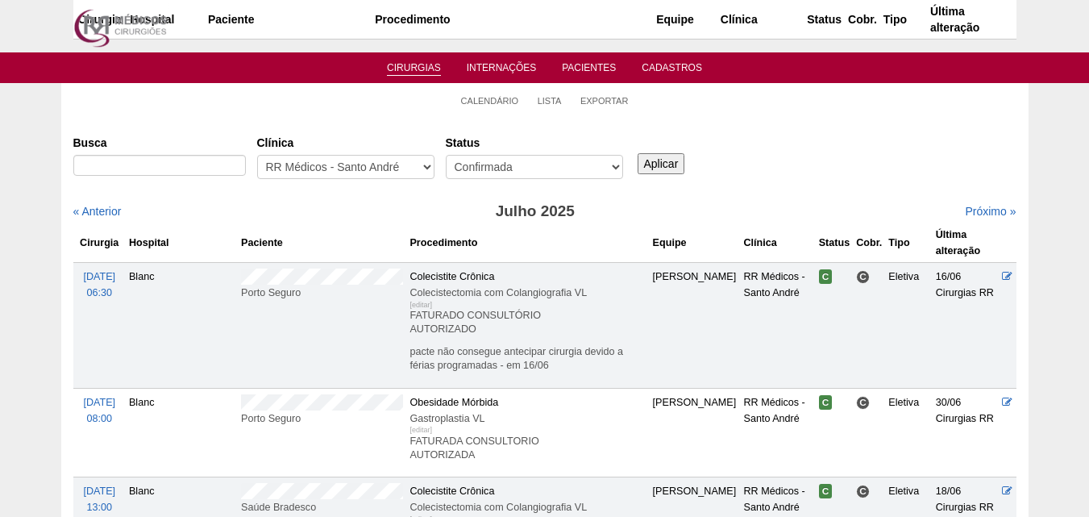
scroll to position [3011, 0]
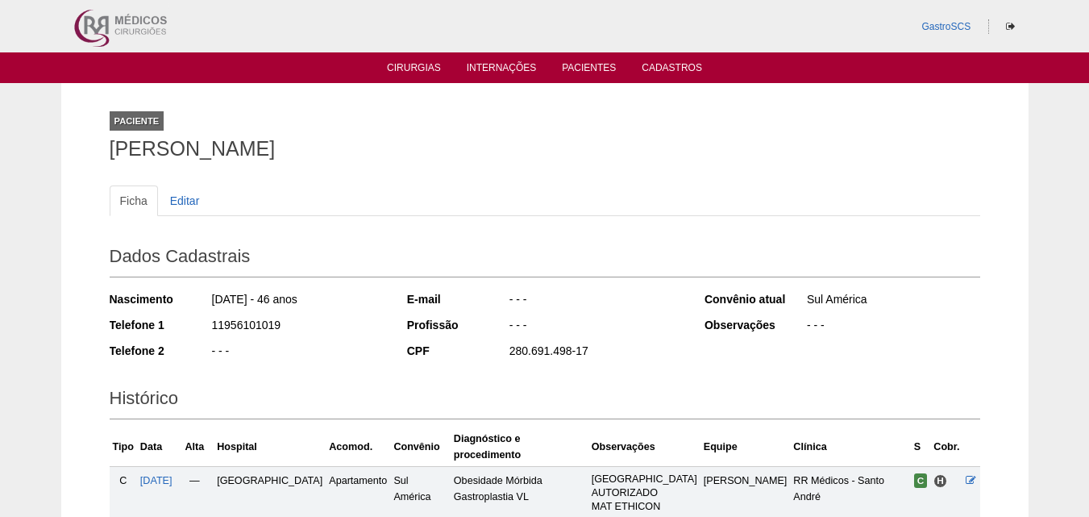
scroll to position [213, 0]
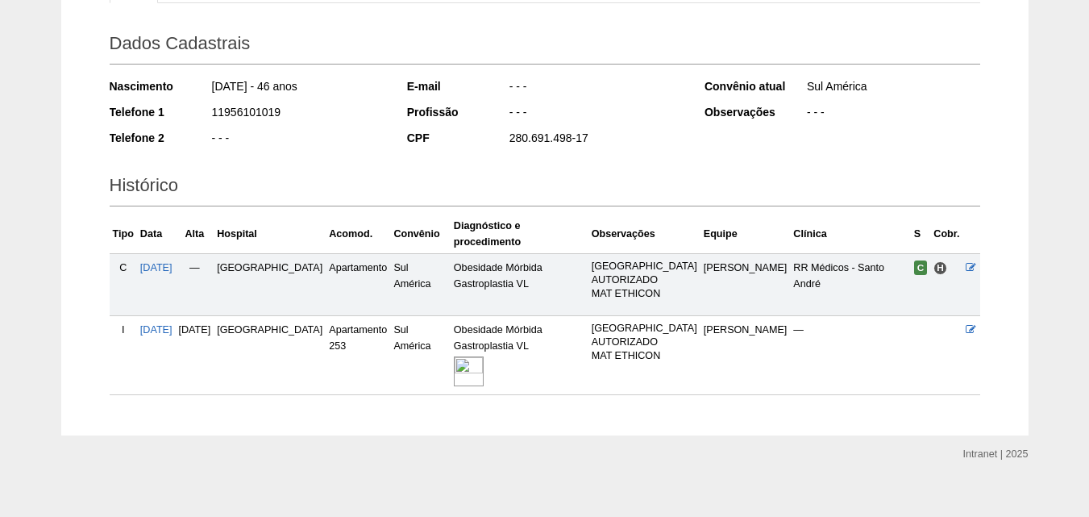
click at [465, 356] on img at bounding box center [469, 371] width 30 height 30
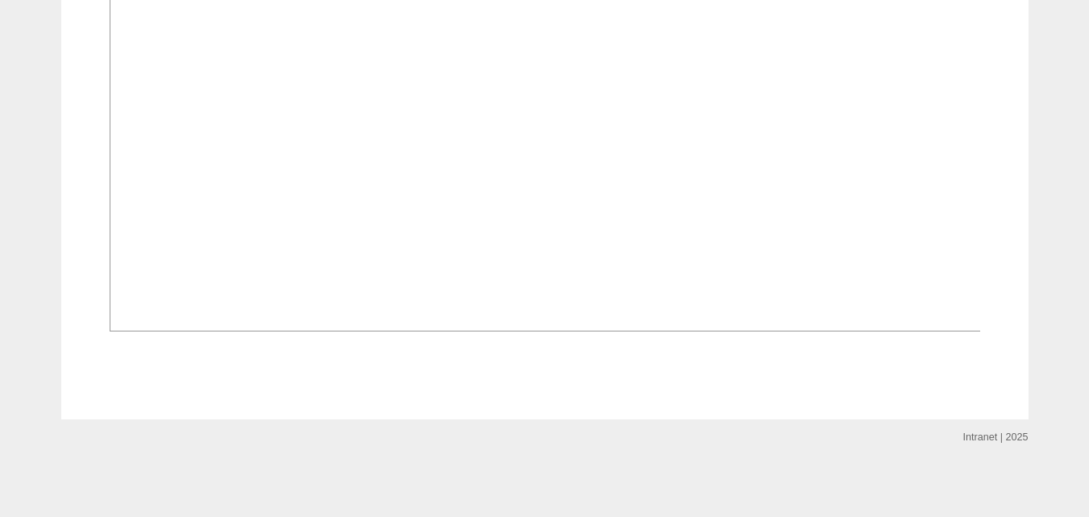
scroll to position [1370, 0]
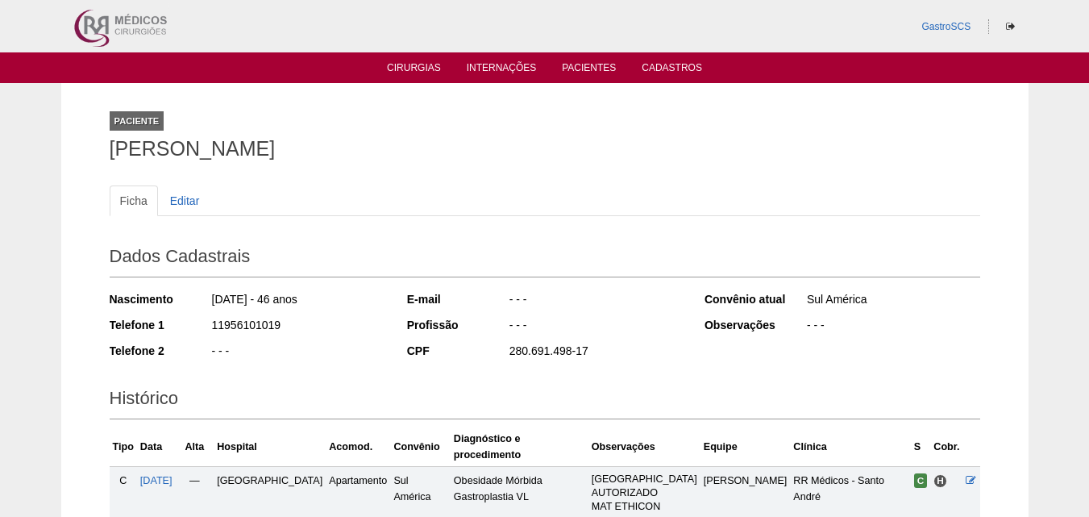
scroll to position [213, 0]
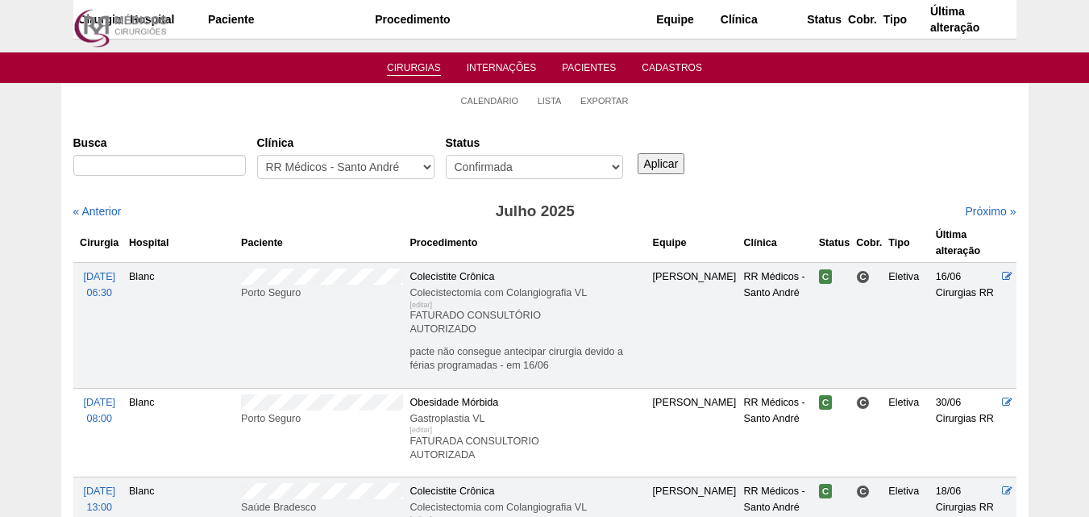
scroll to position [3011, 0]
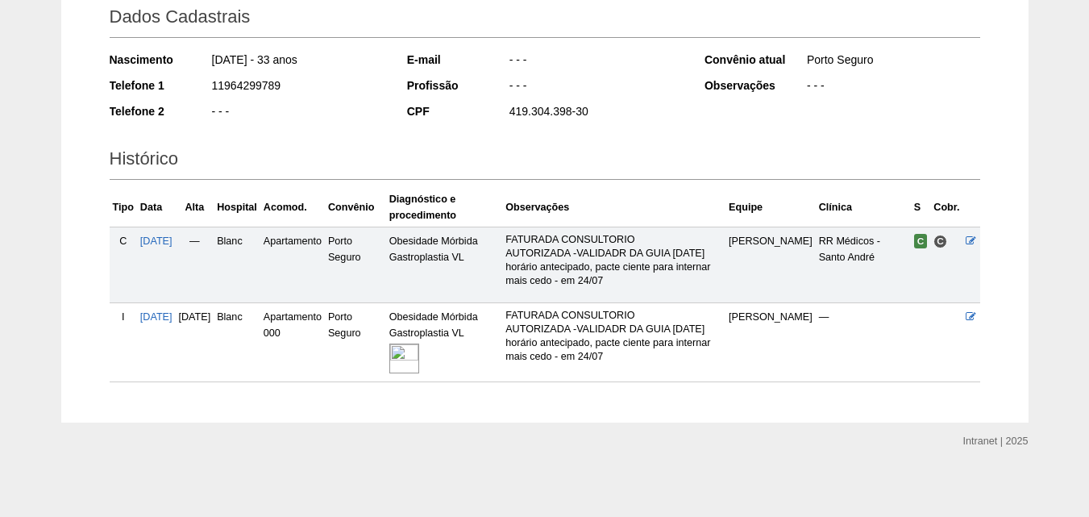
scroll to position [243, 0]
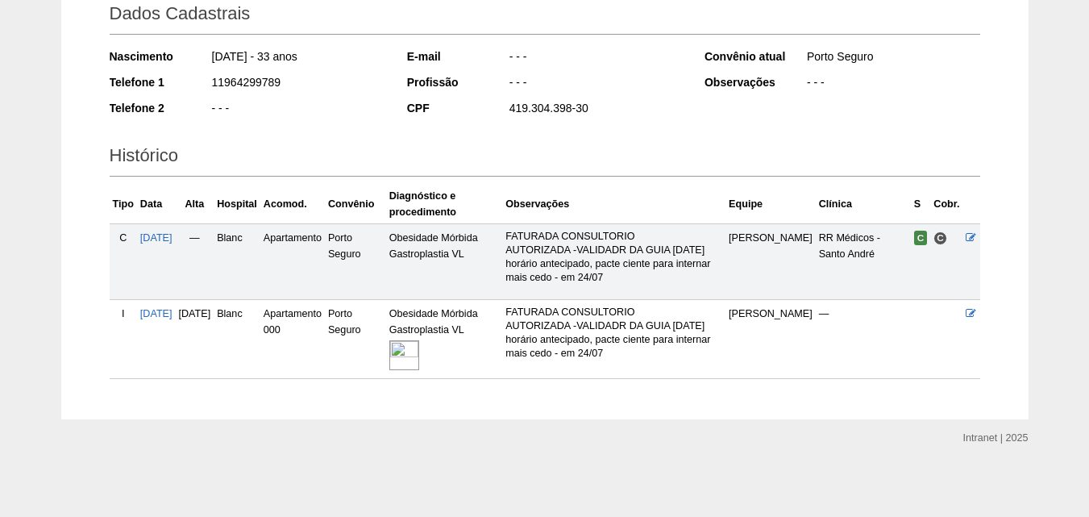
click at [419, 344] on img at bounding box center [404, 355] width 30 height 30
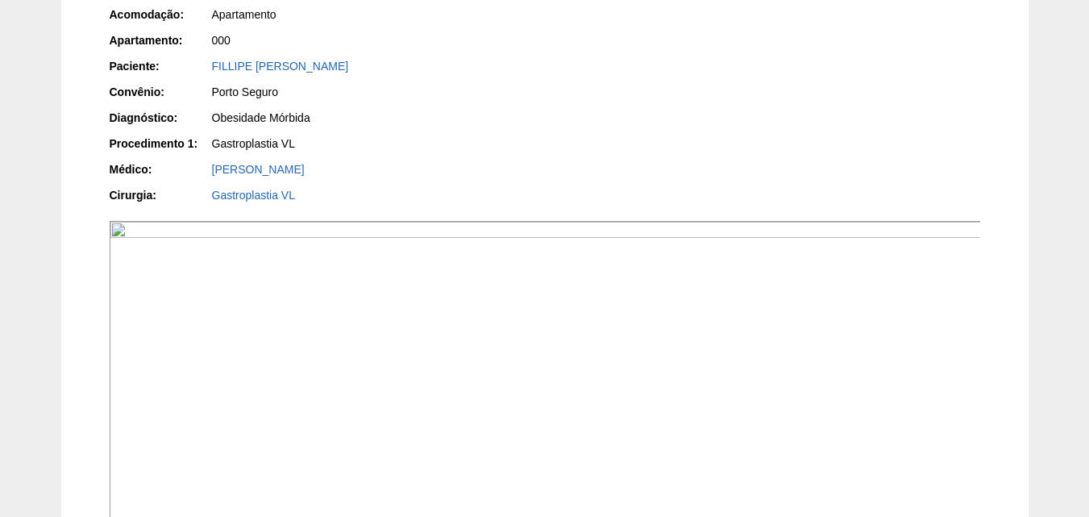
scroll to position [242, 0]
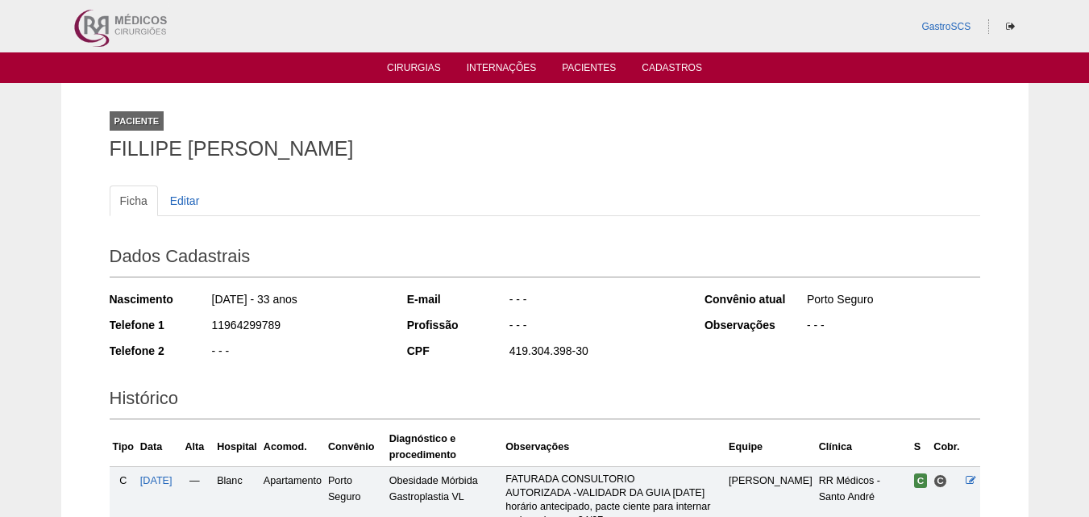
scroll to position [243, 0]
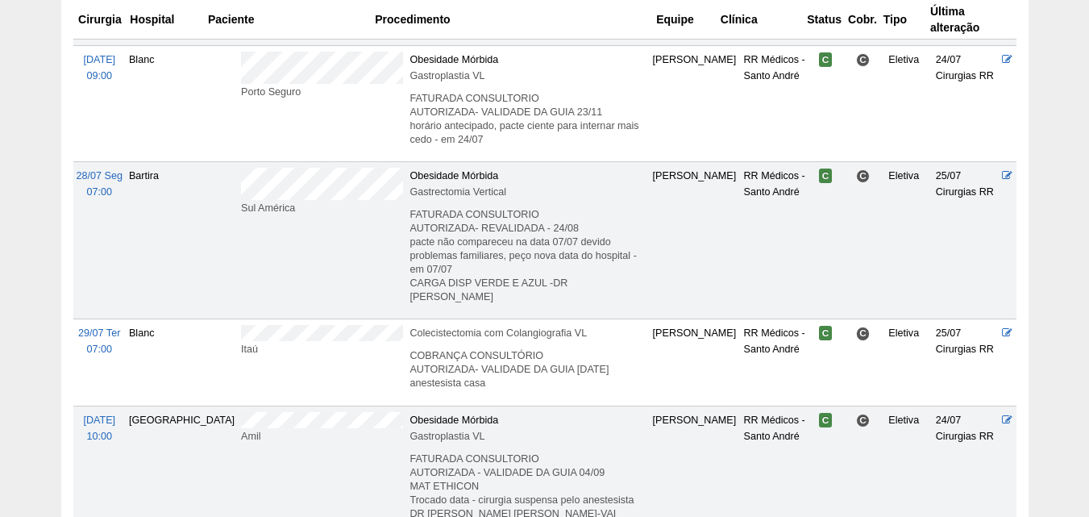
scroll to position [3558, 0]
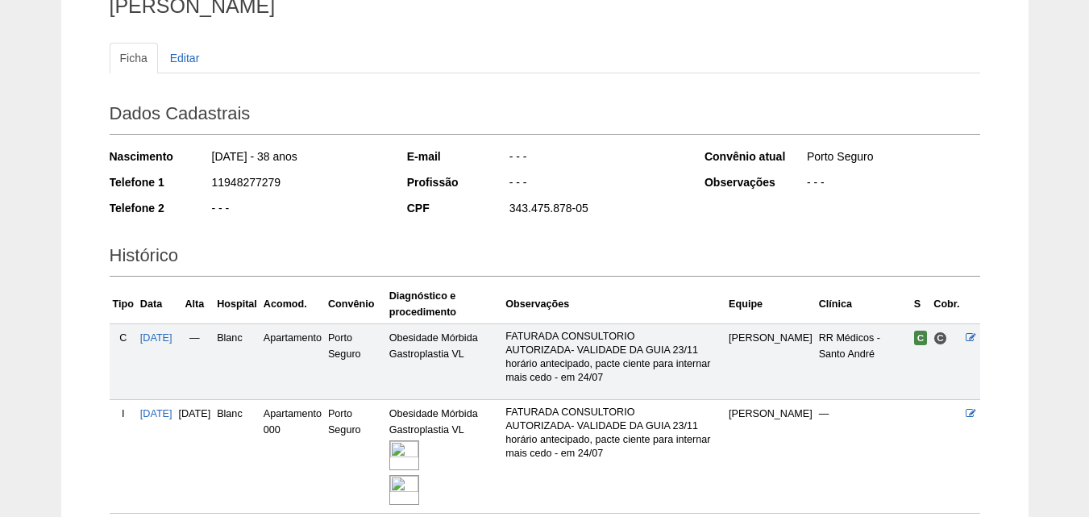
scroll to position [277, 0]
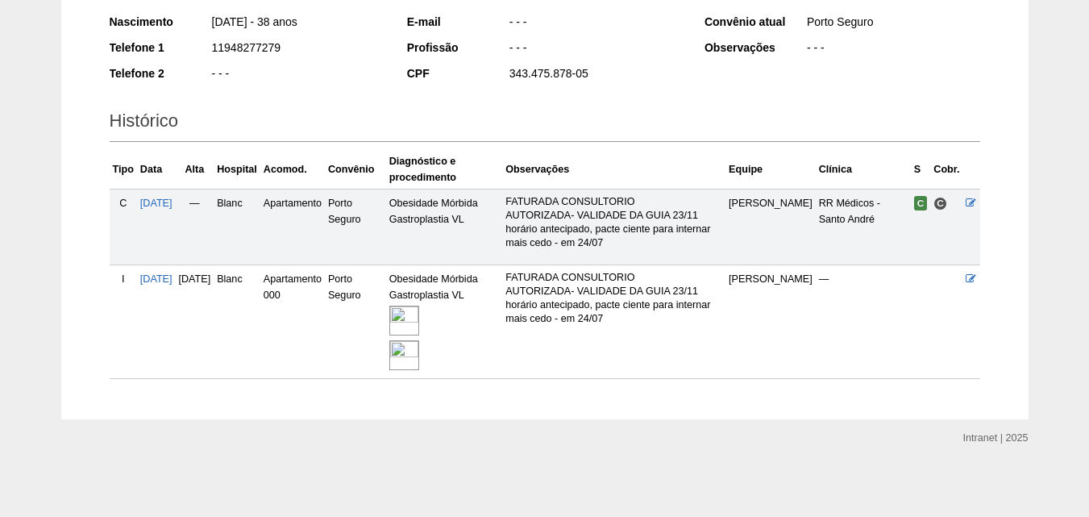
click at [419, 319] on img at bounding box center [404, 321] width 30 height 30
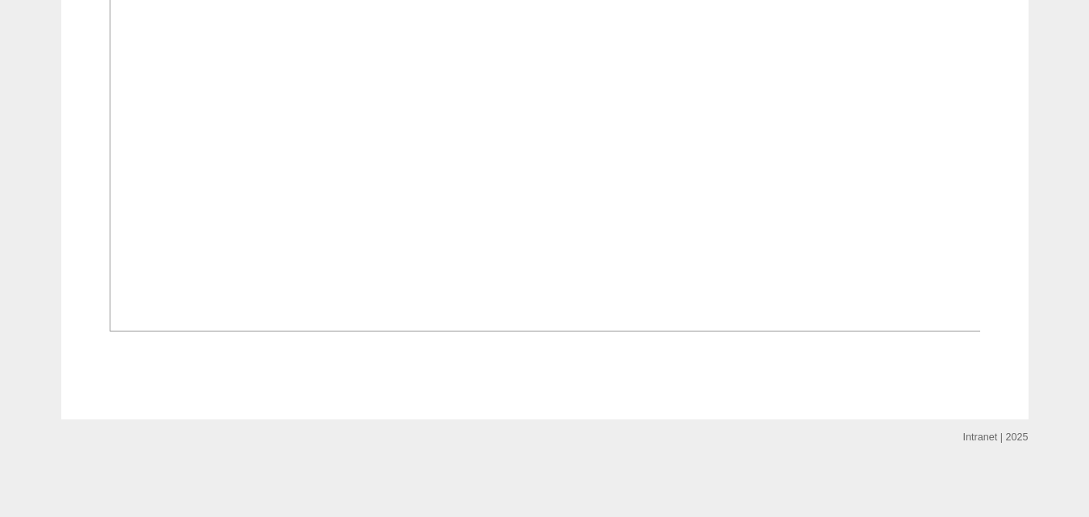
scroll to position [2418, 0]
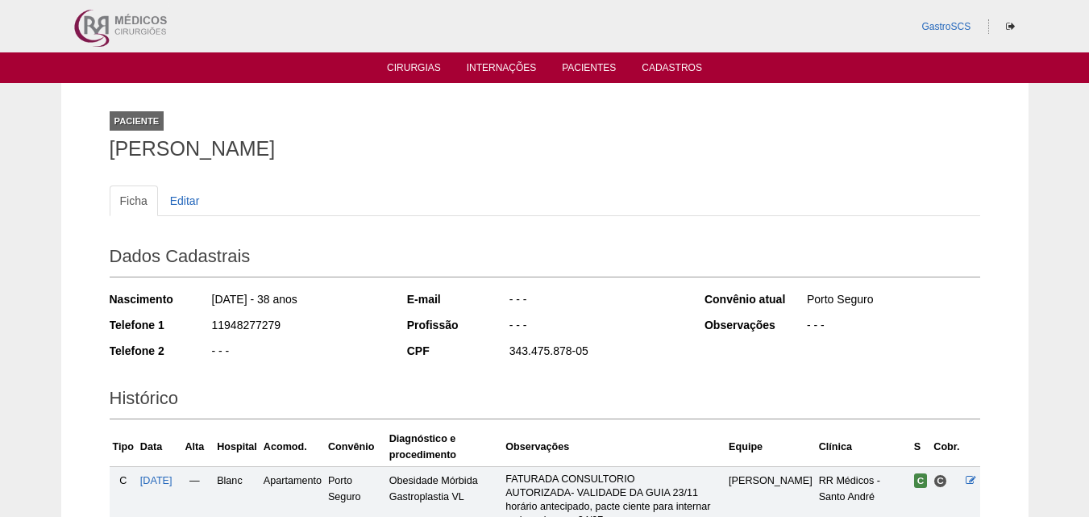
scroll to position [277, 0]
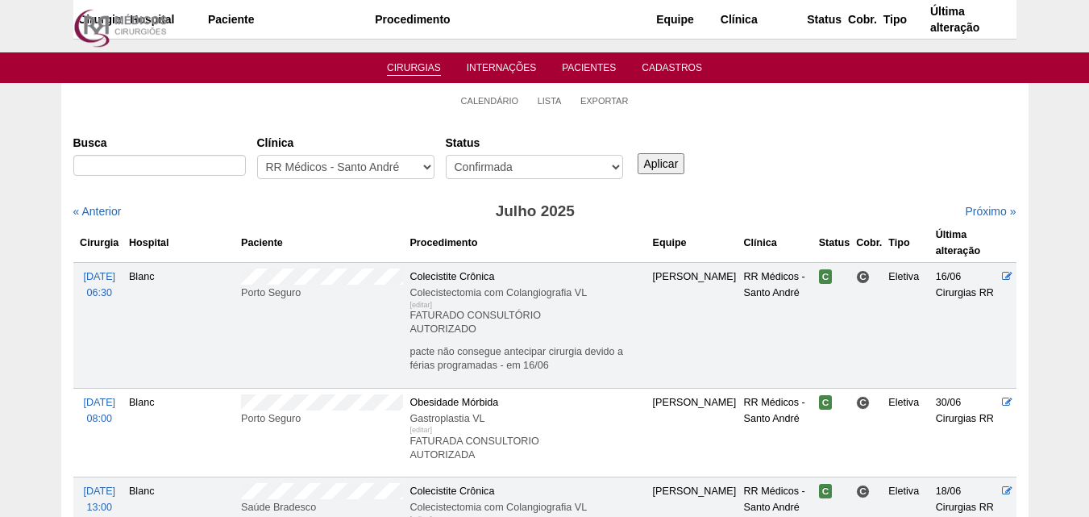
scroll to position [3558, 0]
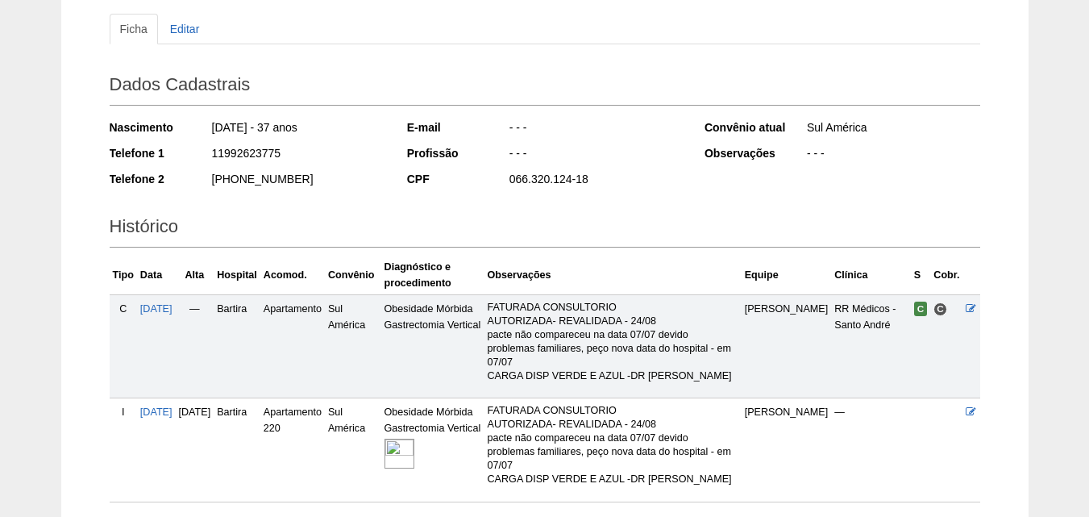
scroll to position [294, 0]
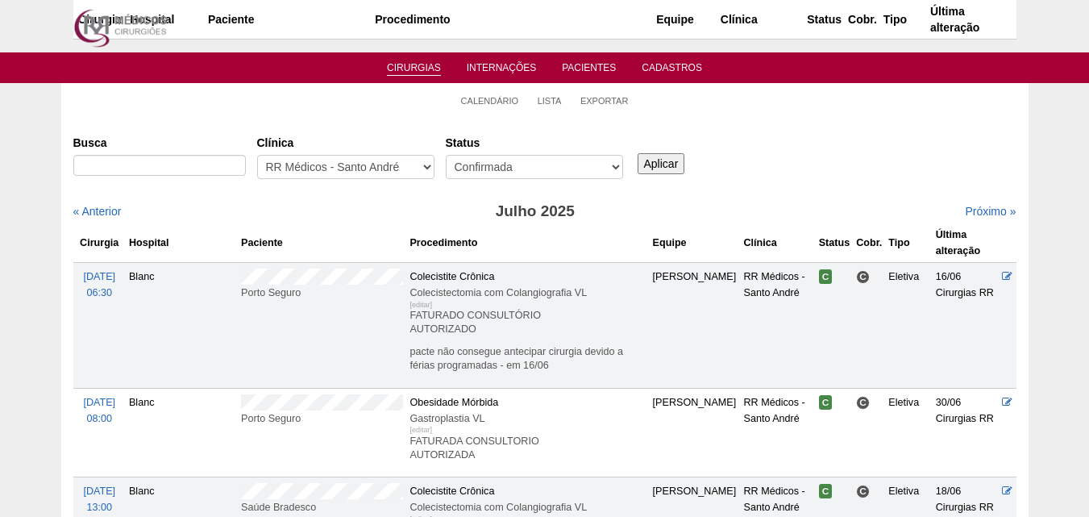
scroll to position [3558, 0]
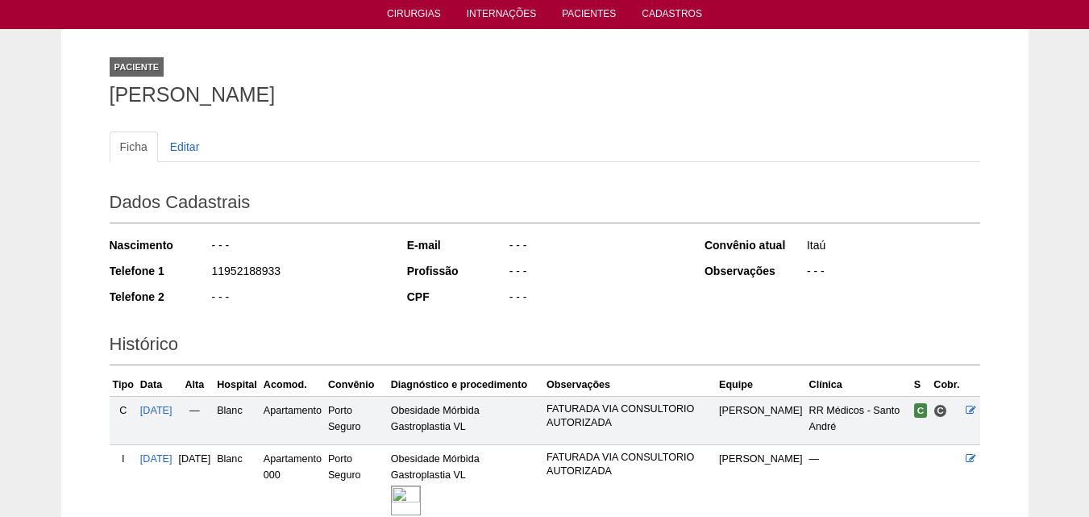
scroll to position [389, 0]
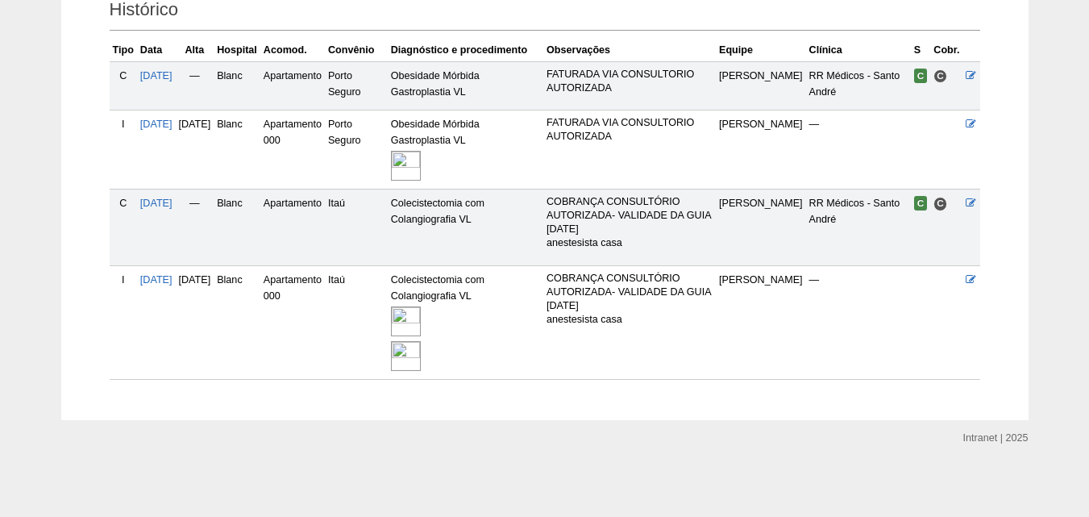
click at [421, 365] on img at bounding box center [406, 356] width 30 height 30
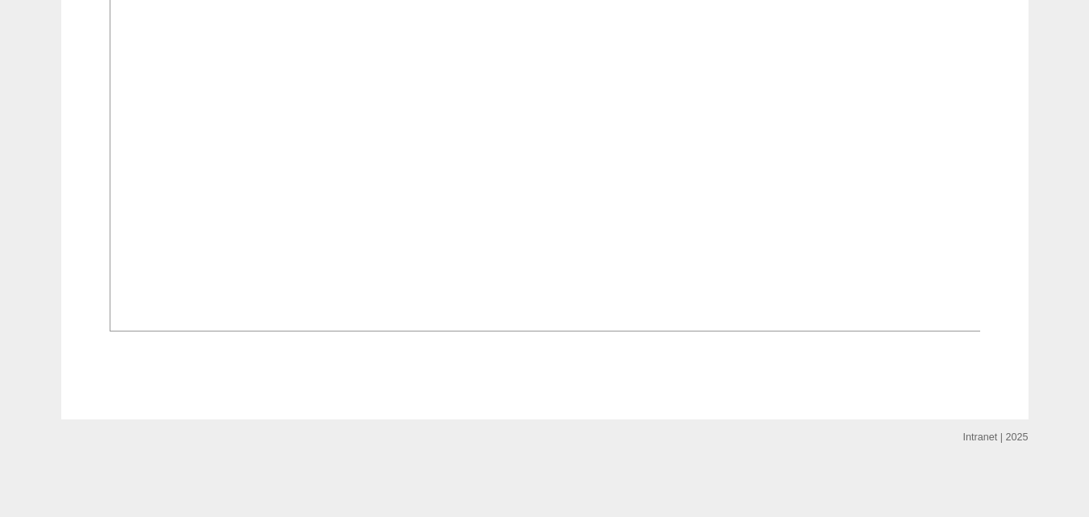
scroll to position [2390, 0]
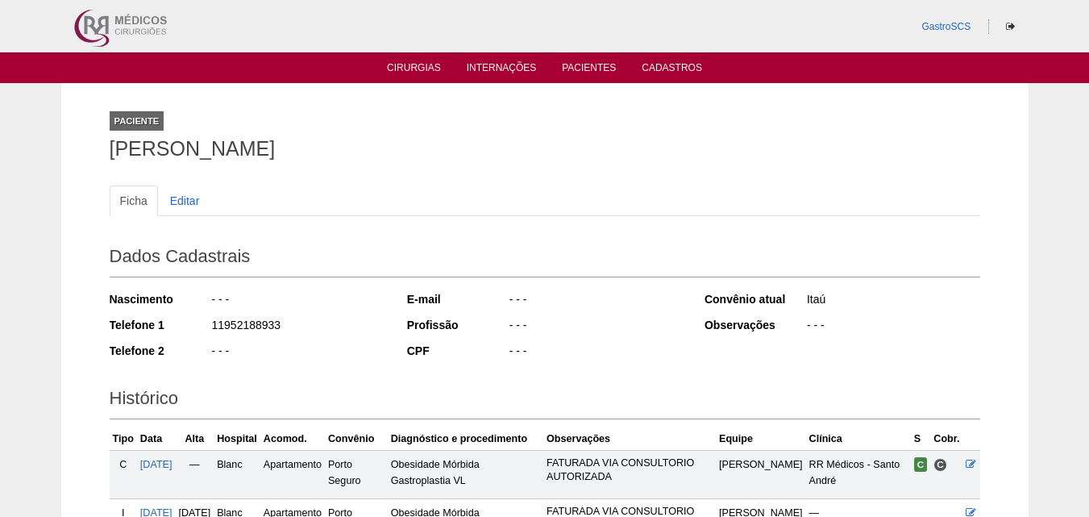
scroll to position [383, 0]
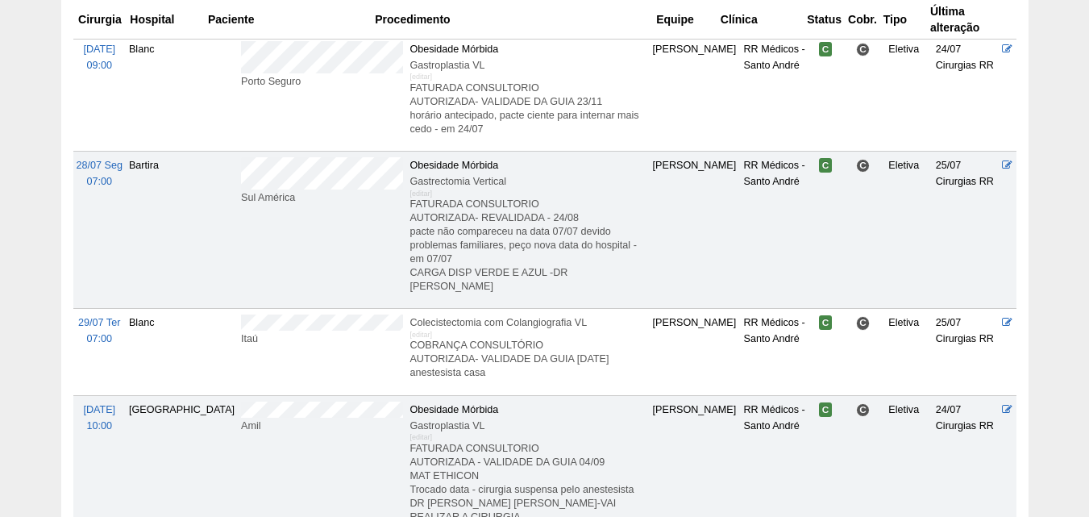
scroll to position [3719, 0]
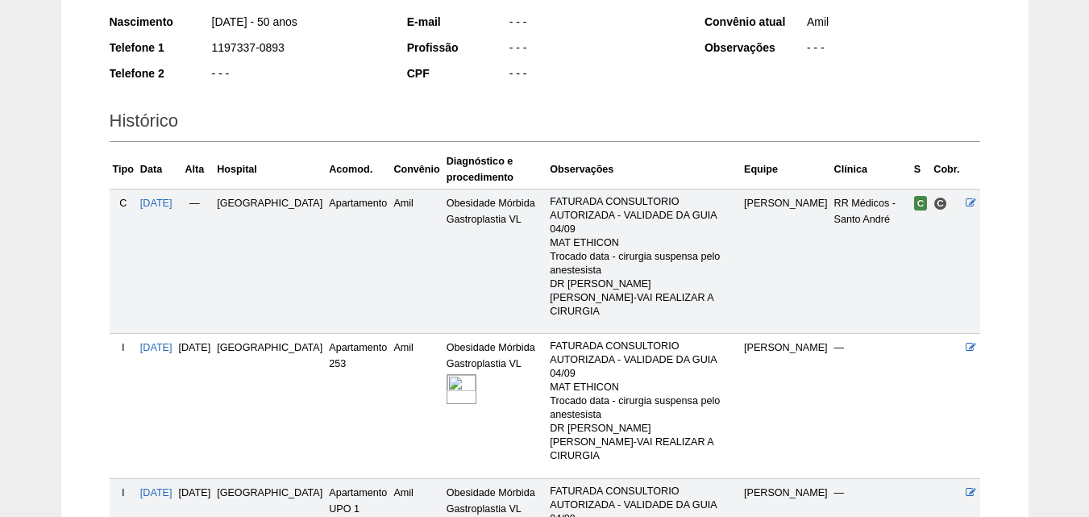
scroll to position [403, 0]
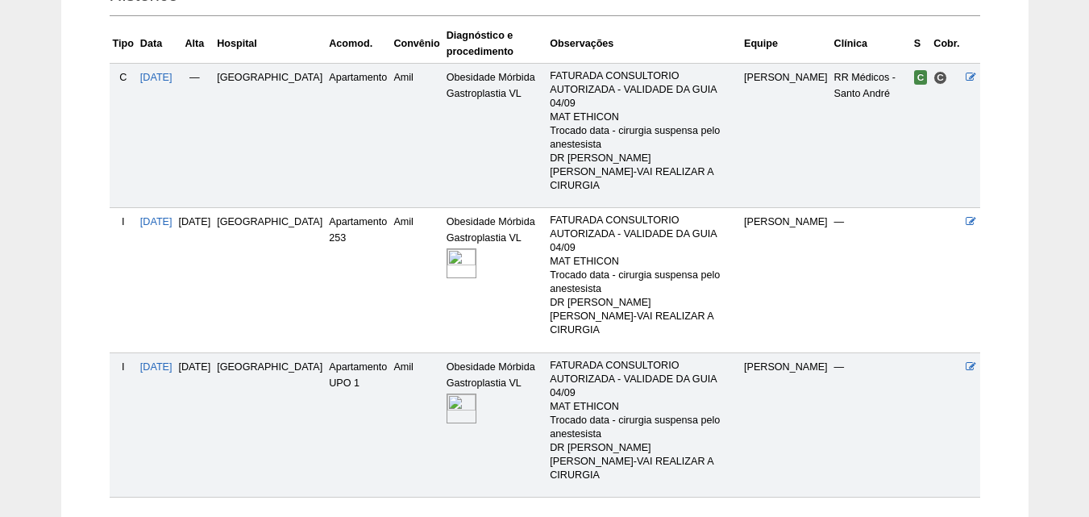
click at [447, 393] on img at bounding box center [462, 408] width 30 height 30
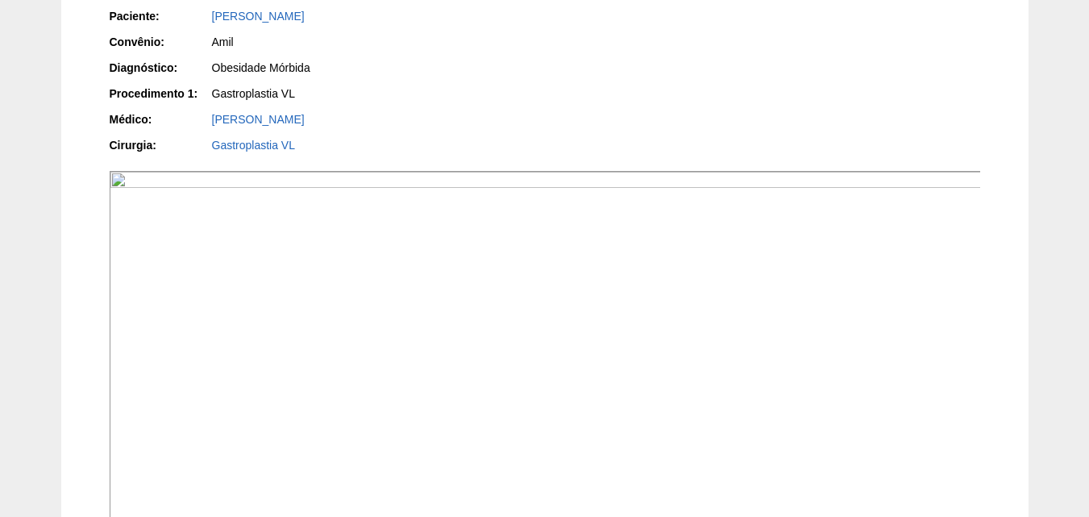
scroll to position [243, 0]
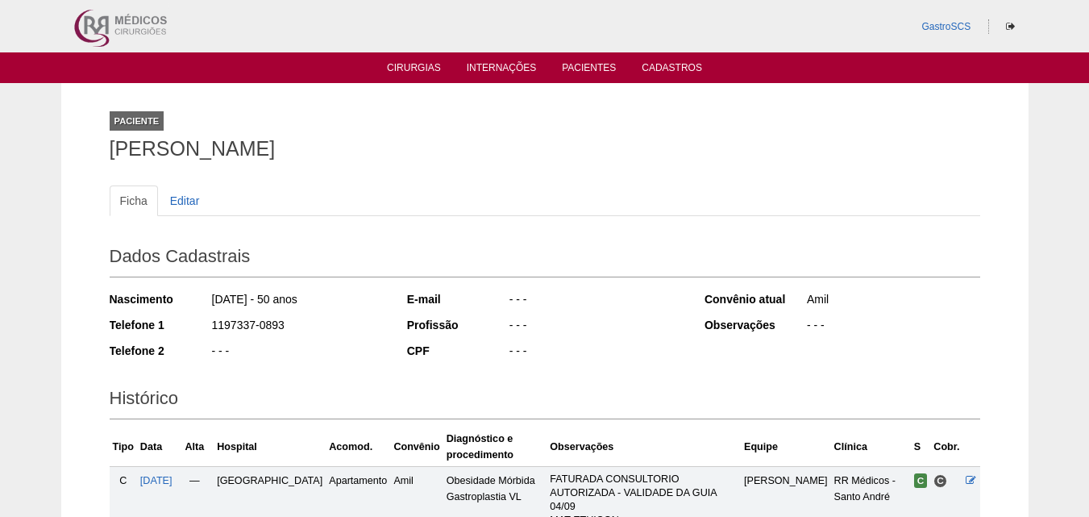
scroll to position [397, 0]
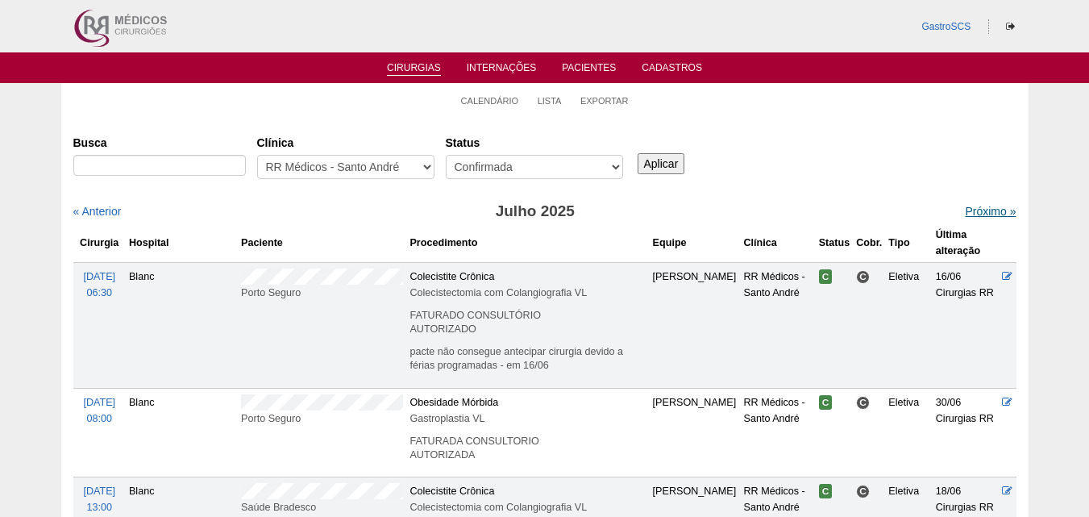
click at [971, 210] on link "Próximo »" at bounding box center [990, 211] width 51 height 13
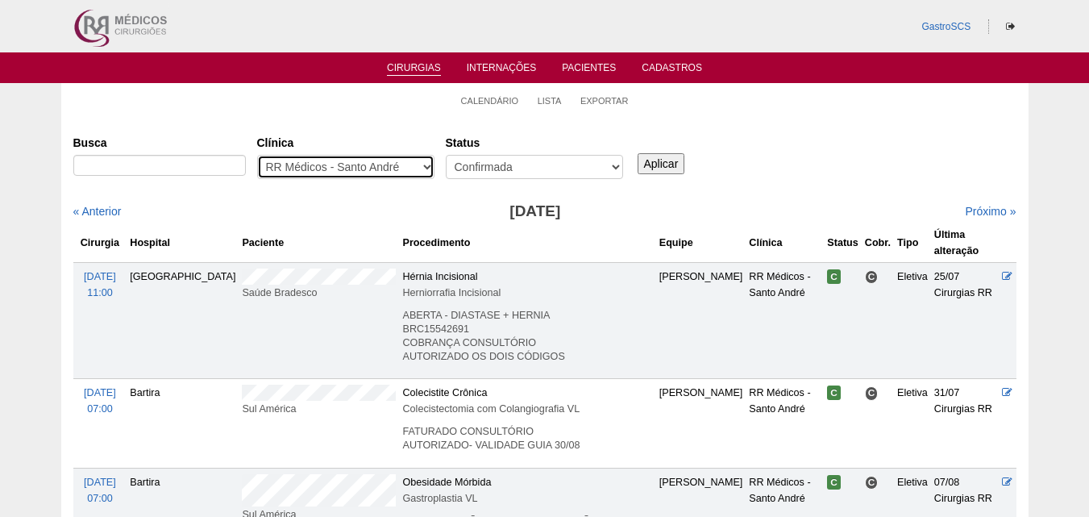
click at [369, 162] on select "- Qualquer - 6R Alphaville Assunção Bartira Brasil Christovão da Gama Cruz Azul…" at bounding box center [345, 167] width 177 height 24
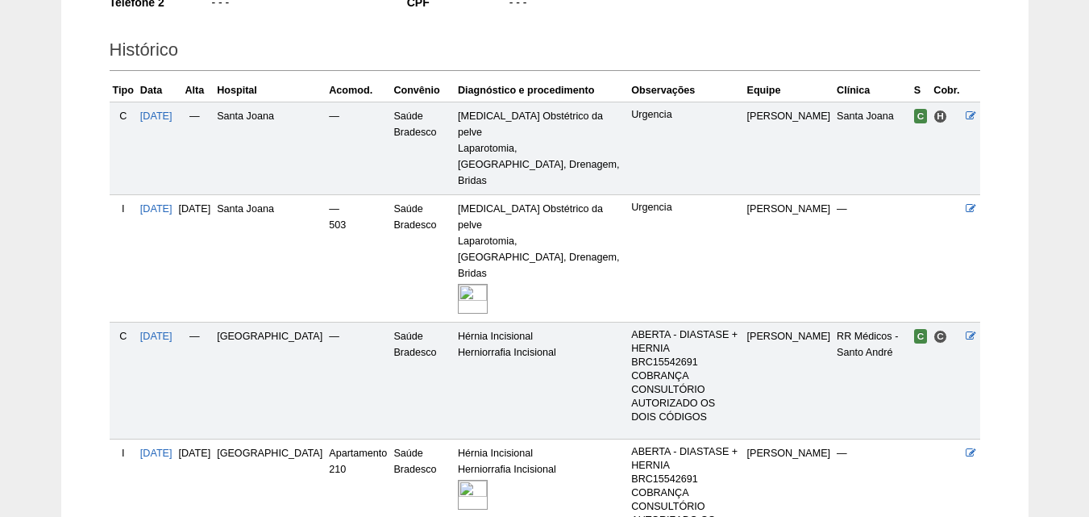
scroll to position [434, 0]
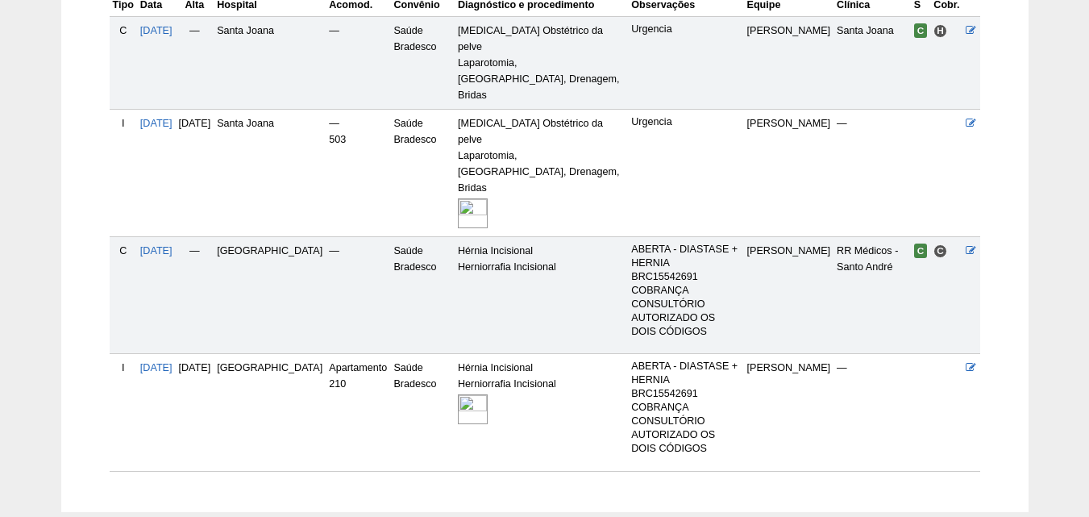
click at [464, 394] on img at bounding box center [473, 409] width 30 height 30
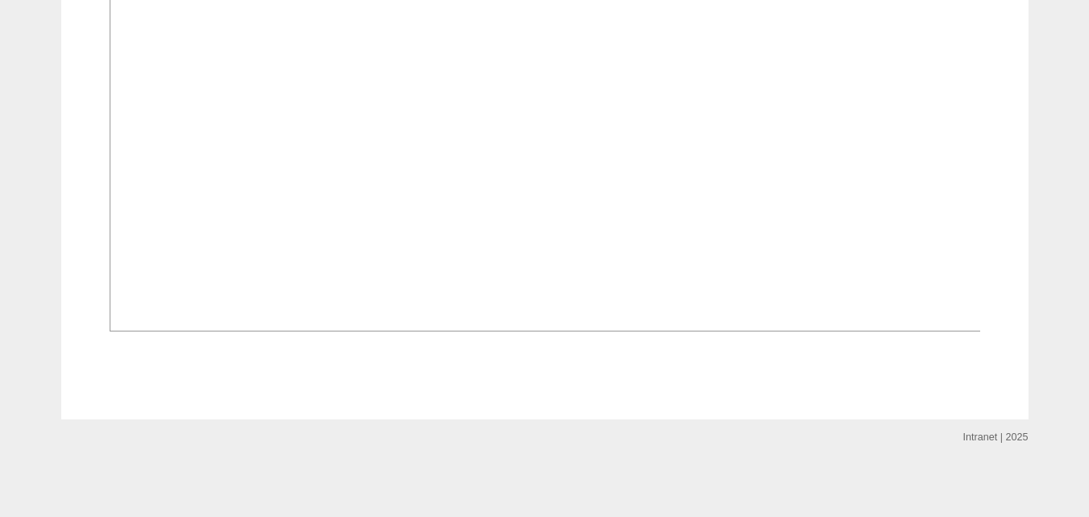
scroll to position [1693, 0]
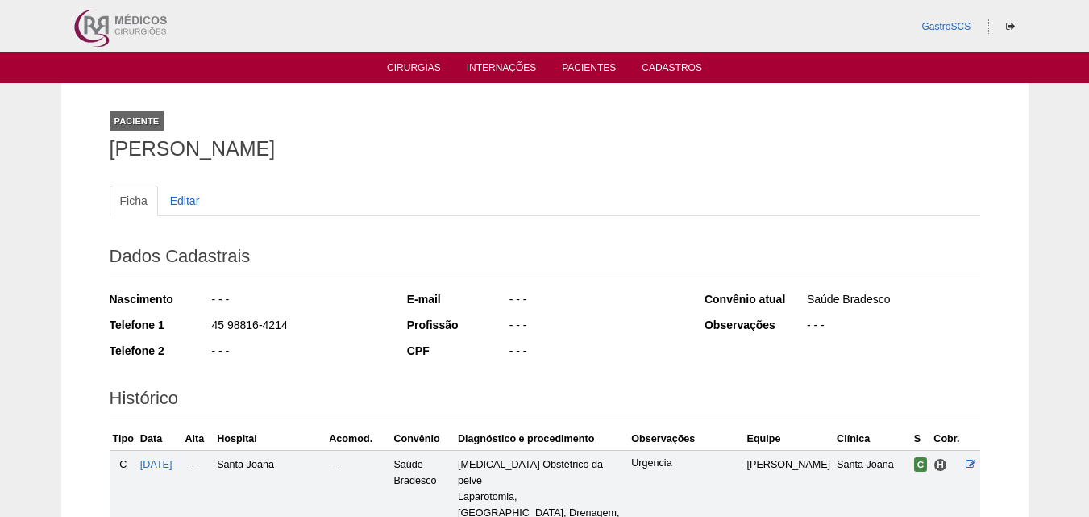
scroll to position [428, 0]
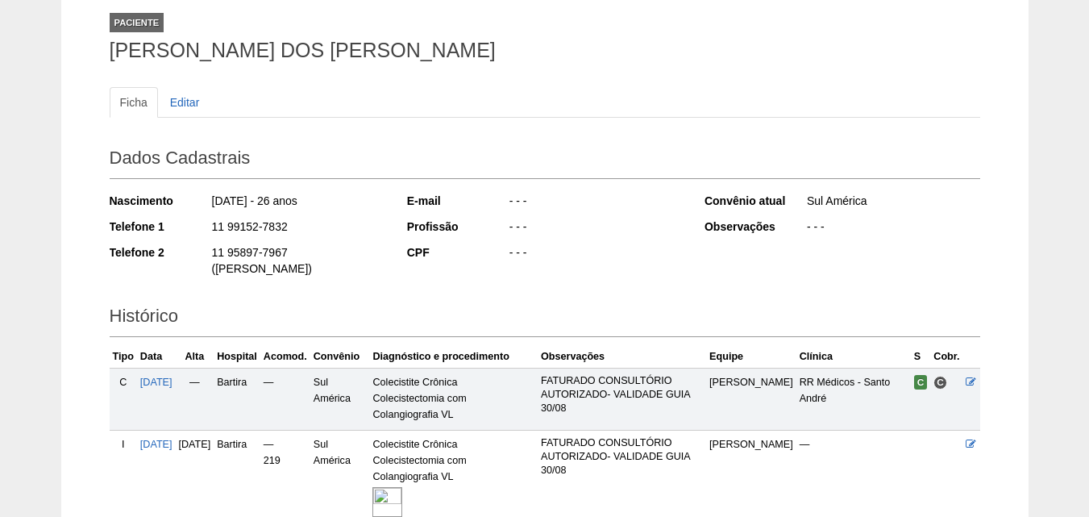
scroll to position [264, 0]
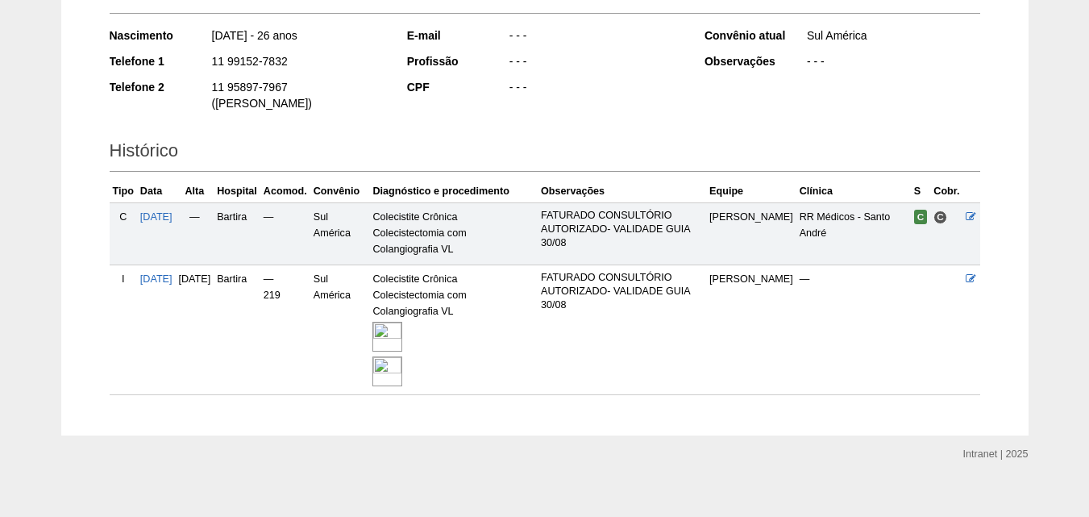
click at [402, 356] on img at bounding box center [387, 371] width 30 height 30
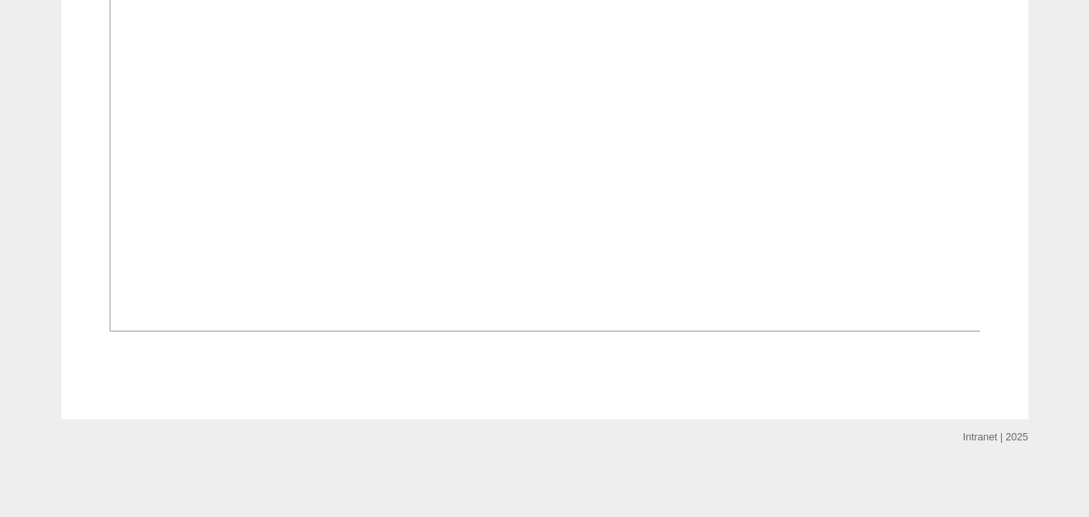
scroll to position [1693, 0]
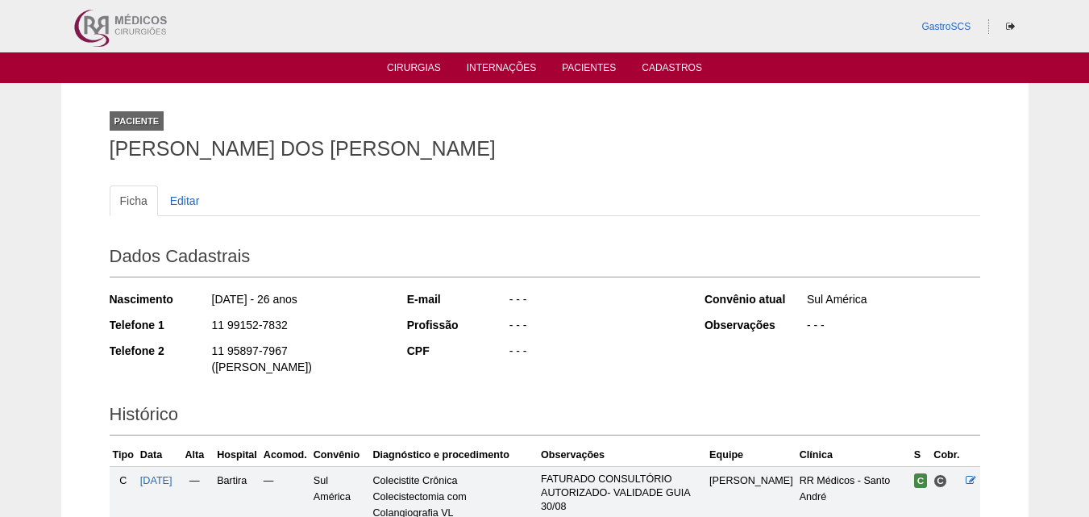
scroll to position [258, 0]
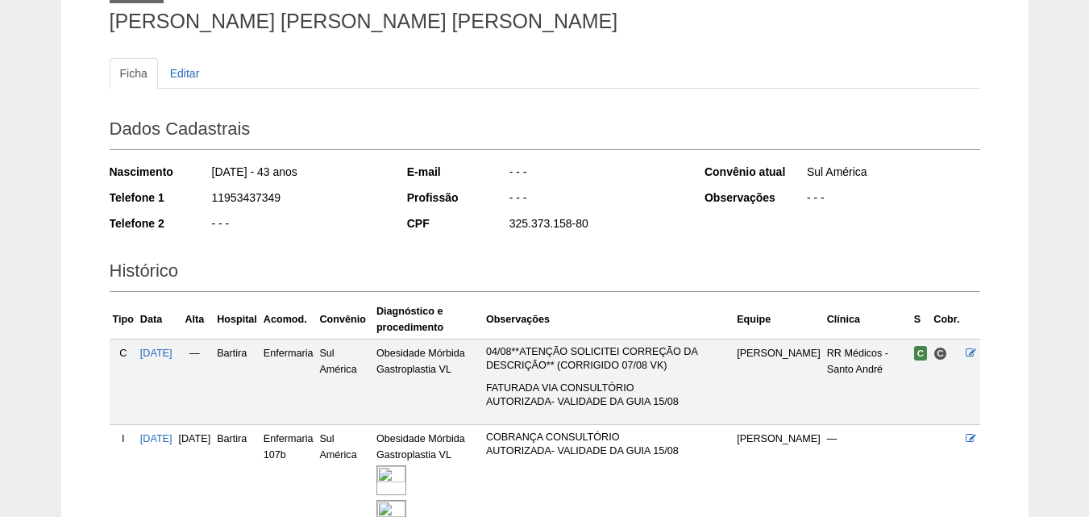
scroll to position [286, 0]
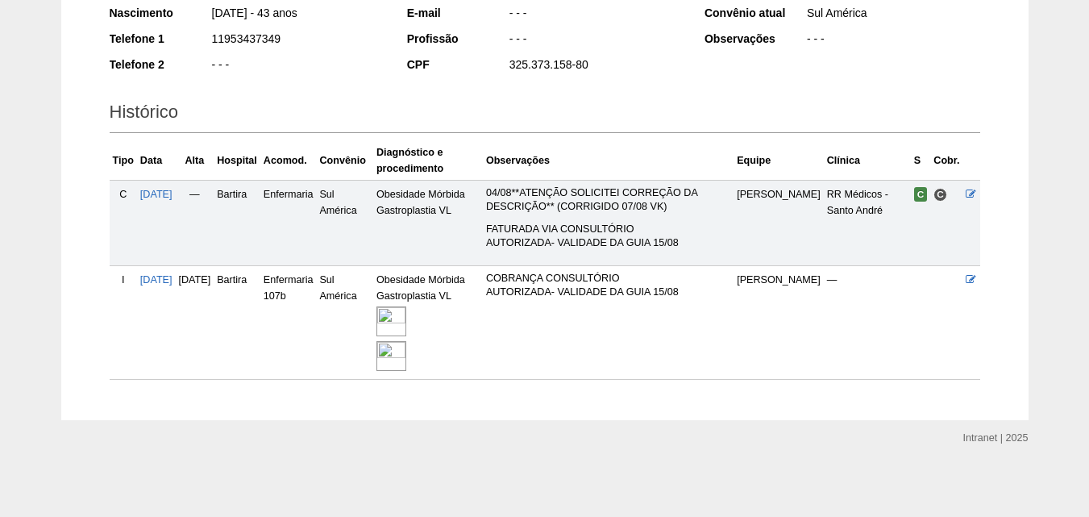
click at [406, 318] on img at bounding box center [391, 321] width 30 height 30
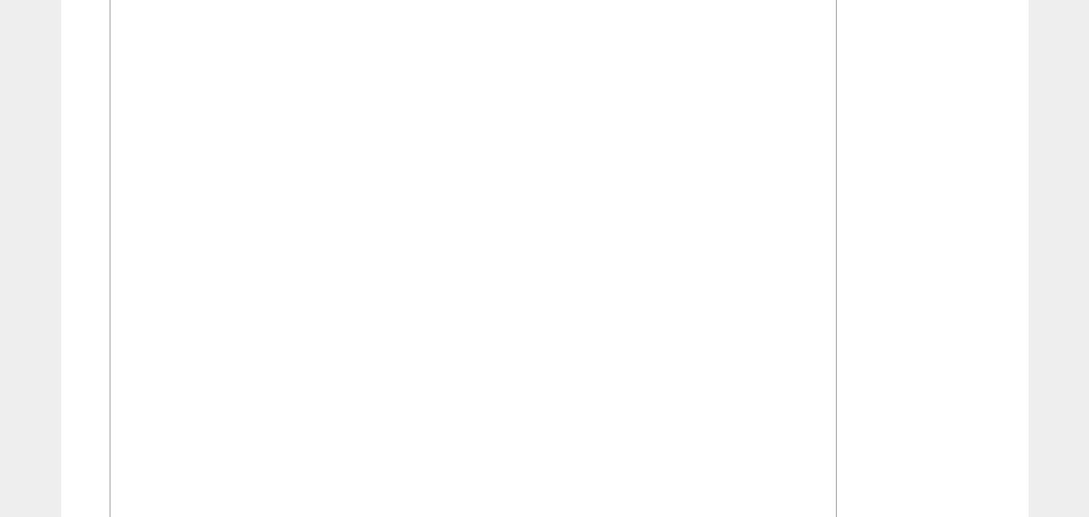
scroll to position [725, 0]
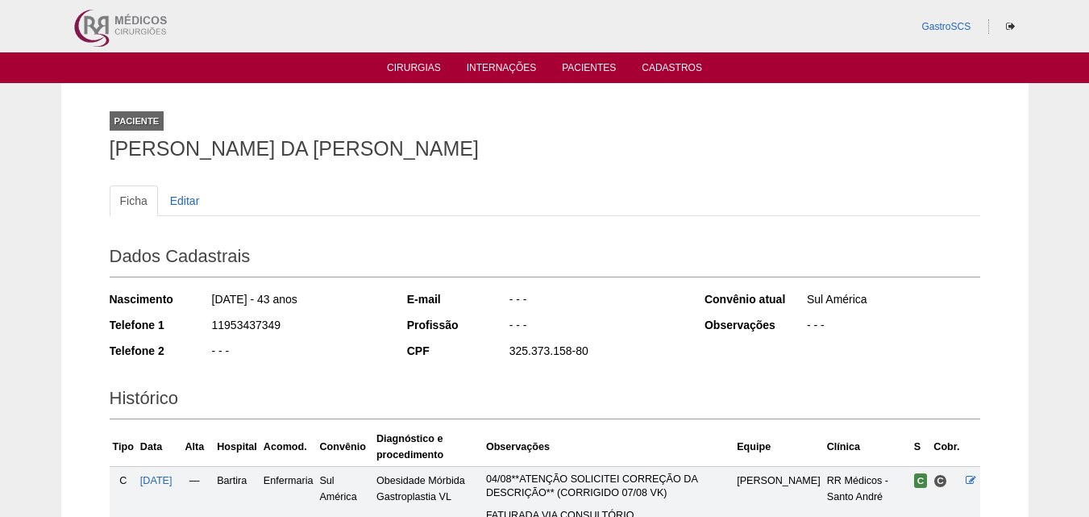
scroll to position [286, 0]
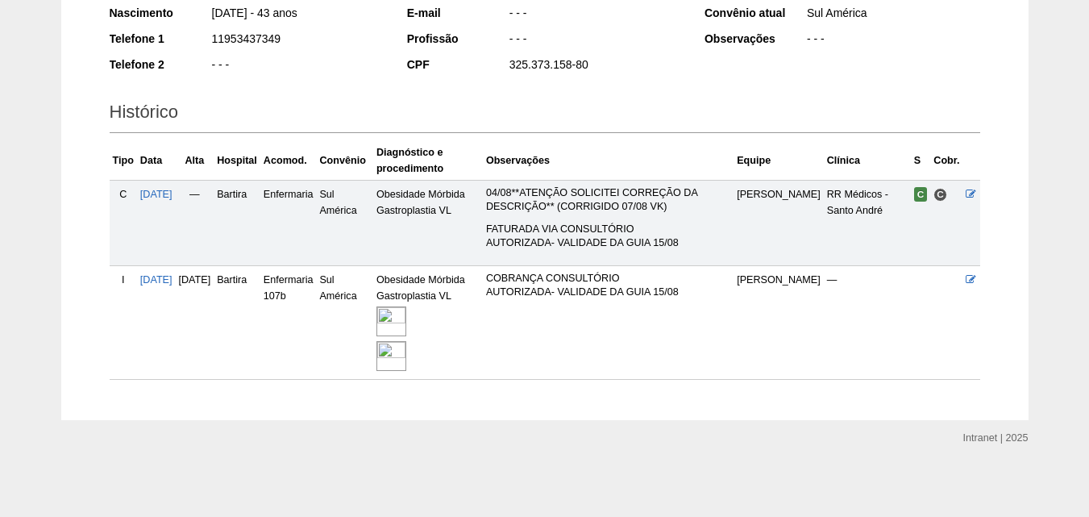
click at [406, 319] on img at bounding box center [391, 321] width 30 height 30
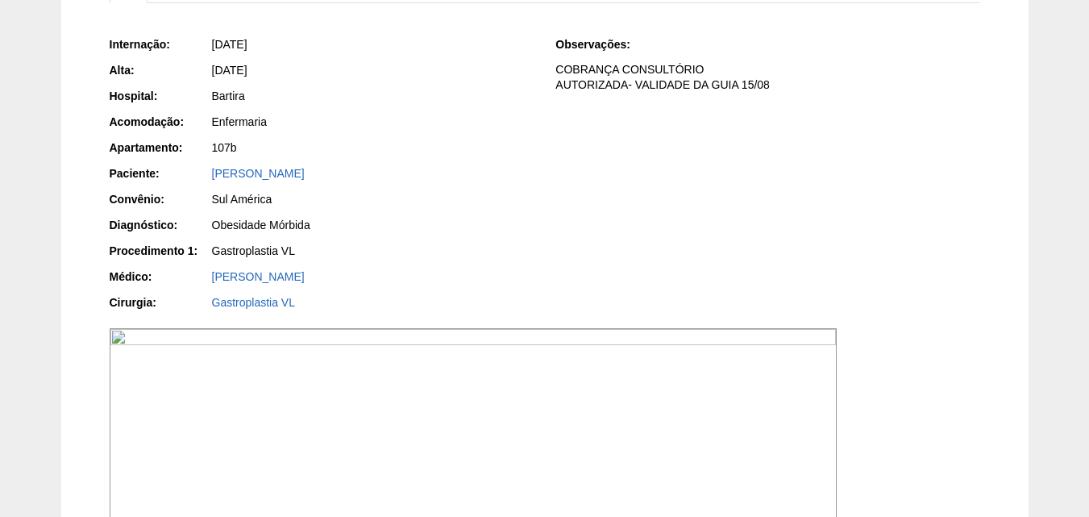
scroll to position [81, 0]
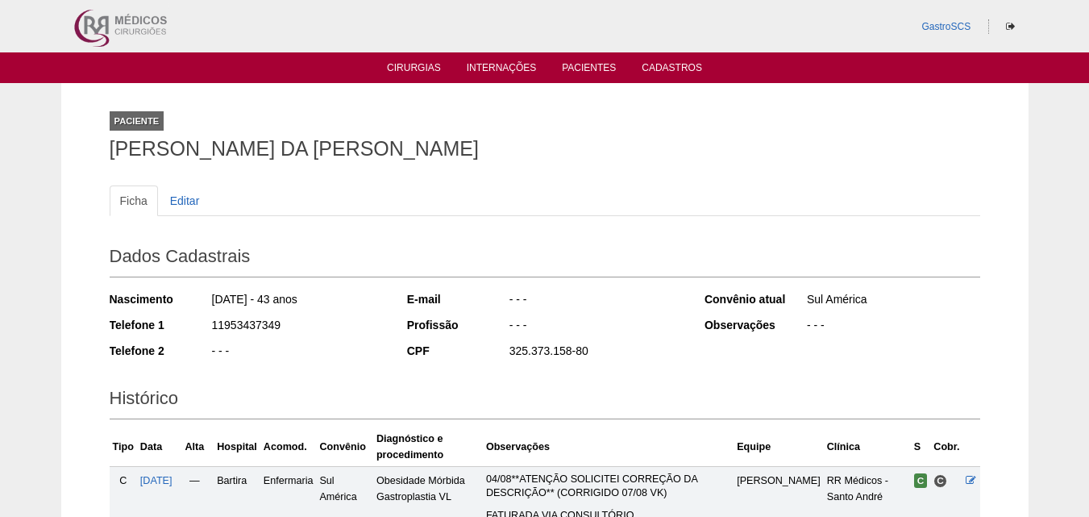
scroll to position [286, 0]
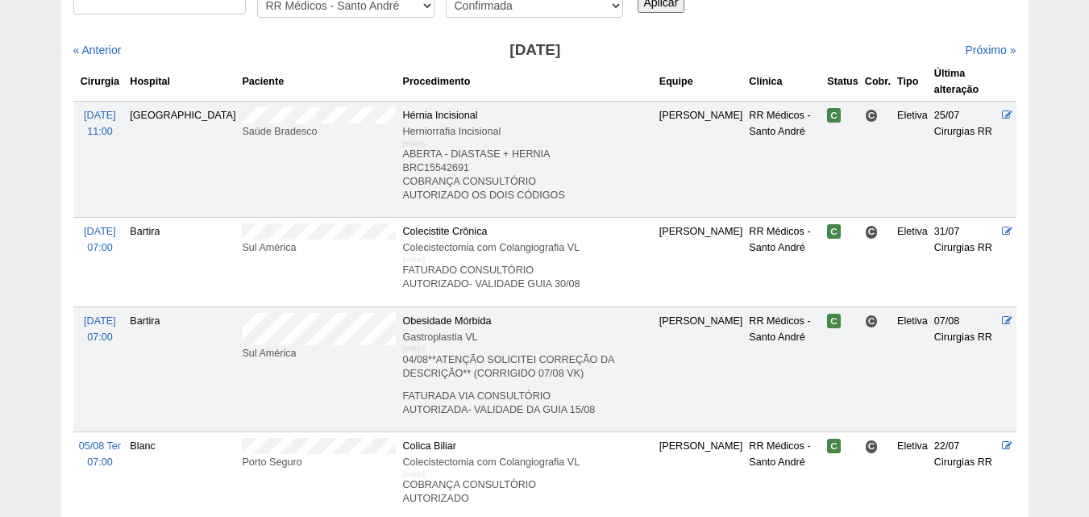
scroll to position [403, 0]
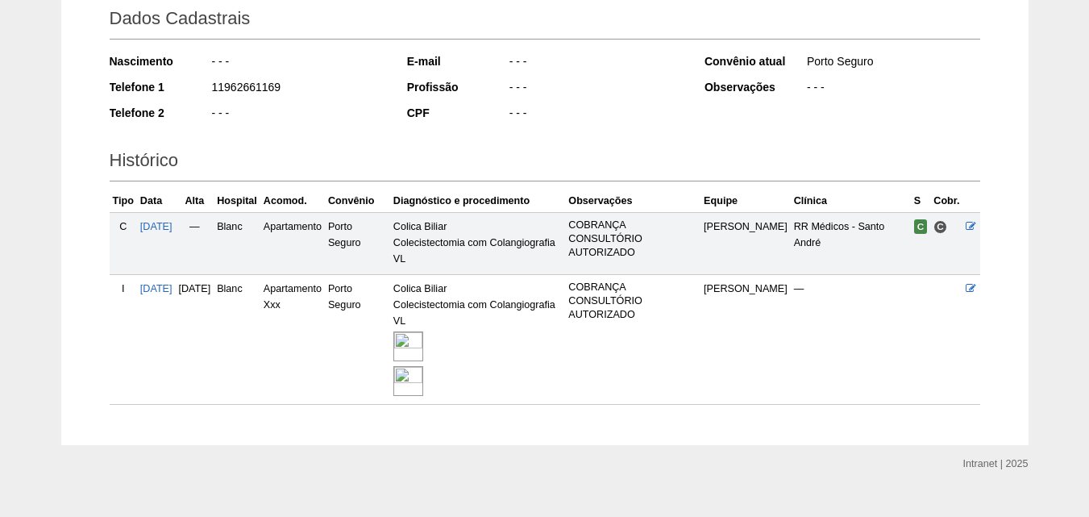
scroll to position [242, 0]
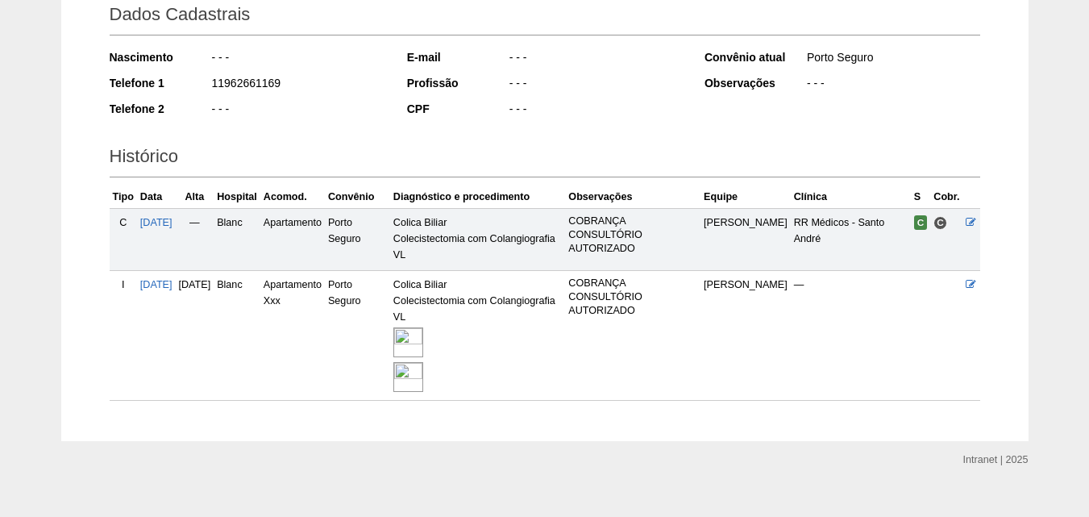
click at [423, 379] on img at bounding box center [408, 377] width 30 height 30
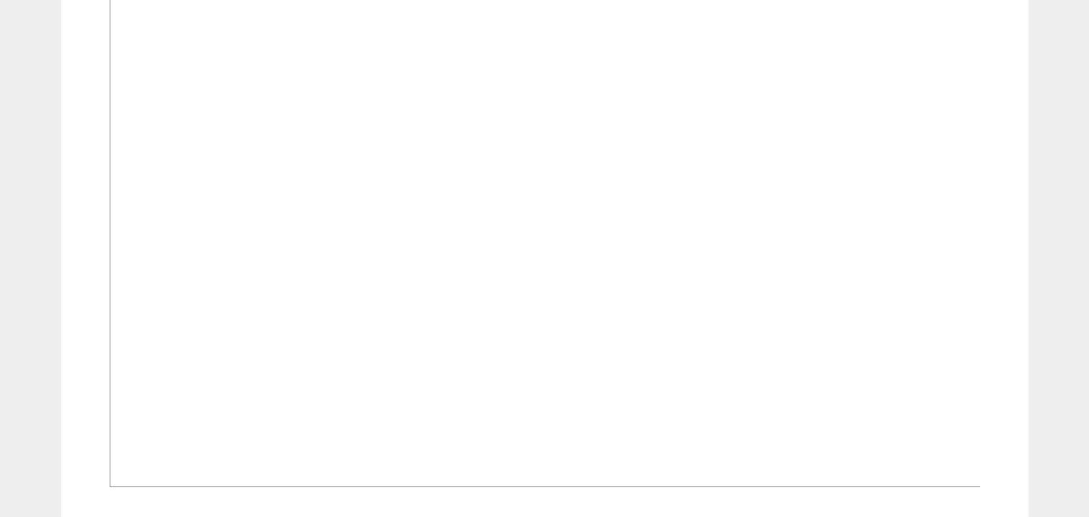
scroll to position [1370, 0]
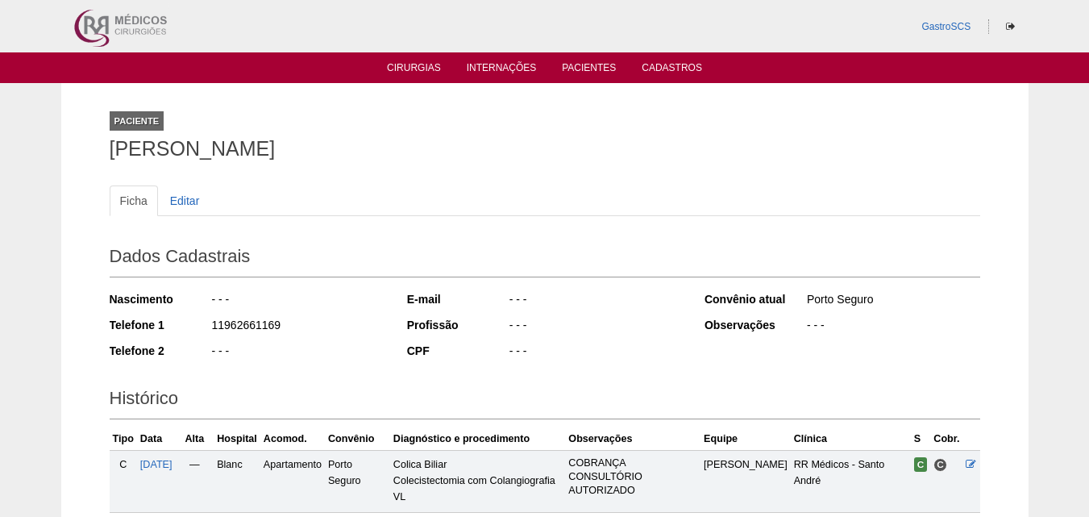
scroll to position [242, 0]
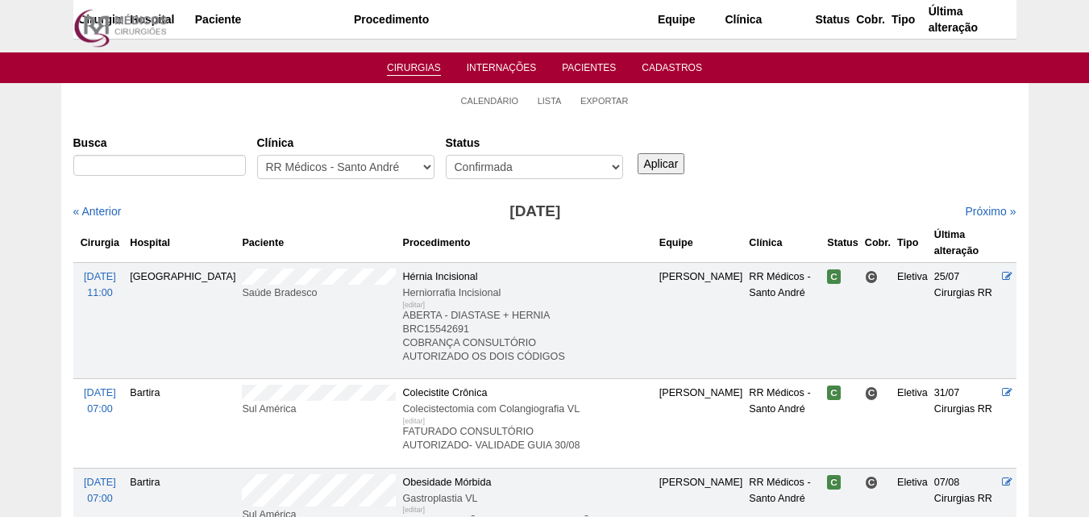
scroll to position [403, 0]
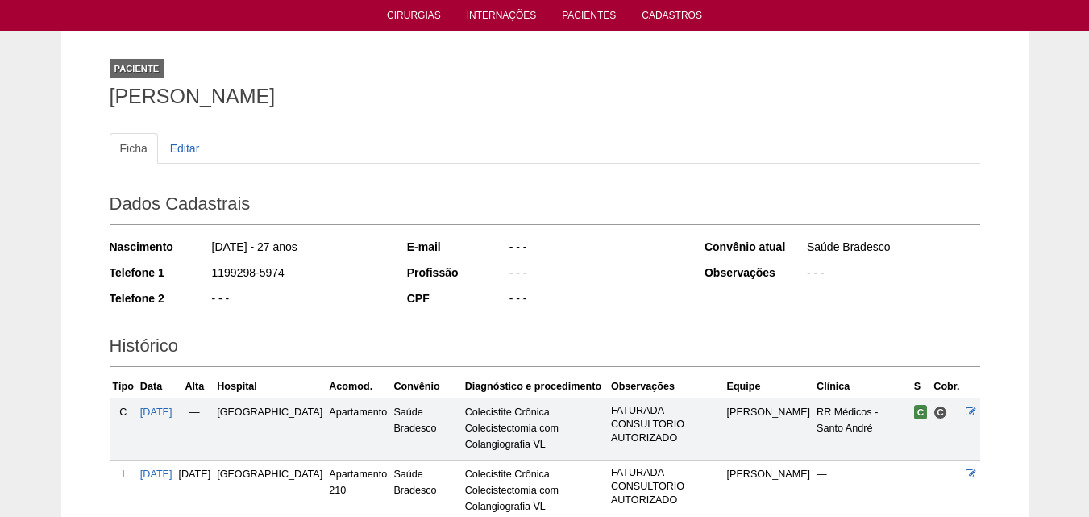
scroll to position [242, 0]
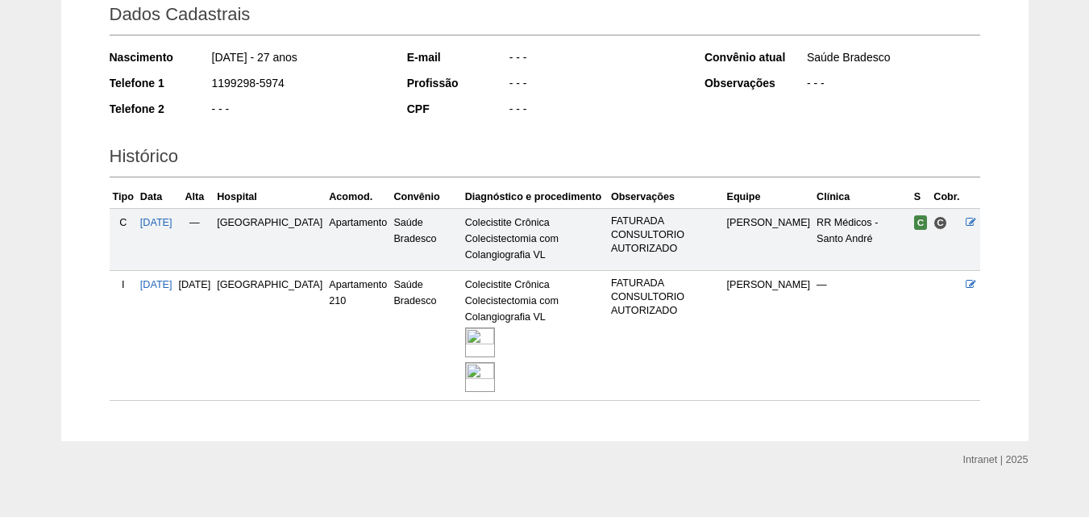
click at [465, 339] on img at bounding box center [480, 342] width 30 height 30
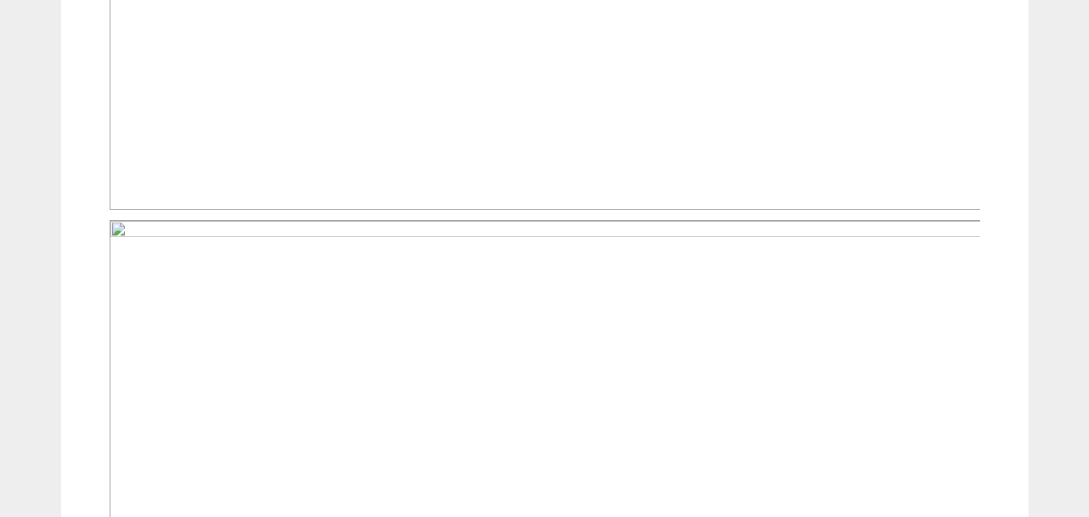
scroll to position [484, 0]
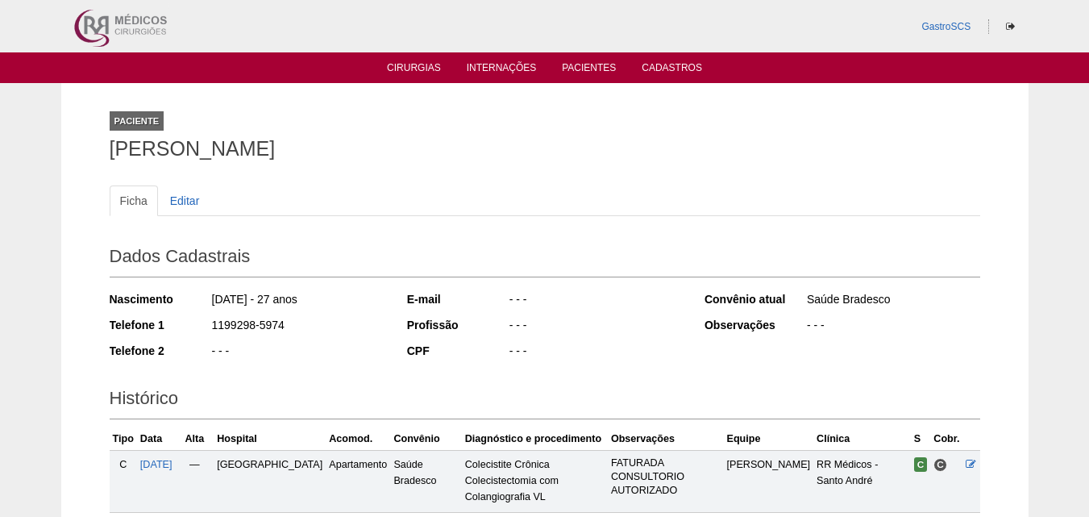
scroll to position [242, 0]
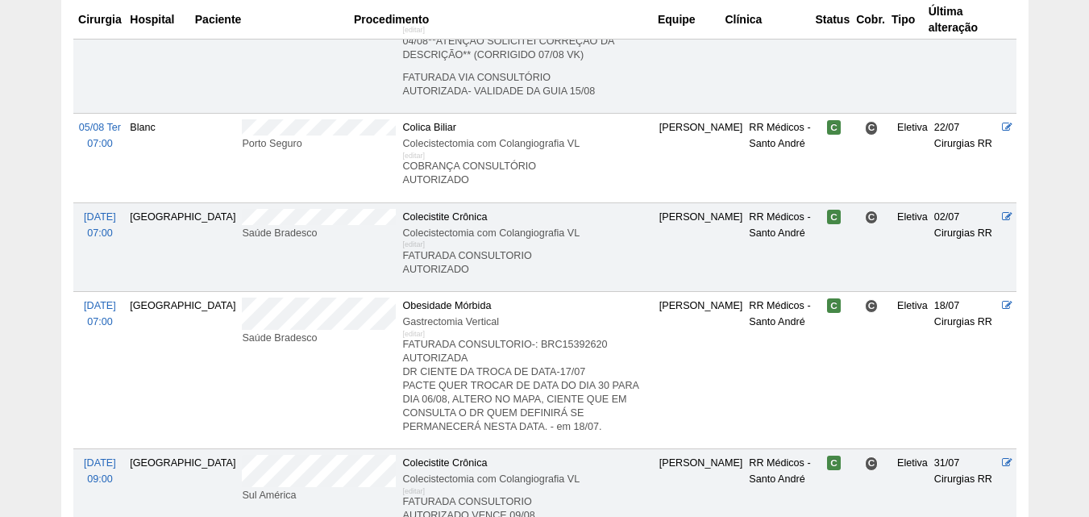
scroll to position [564, 0]
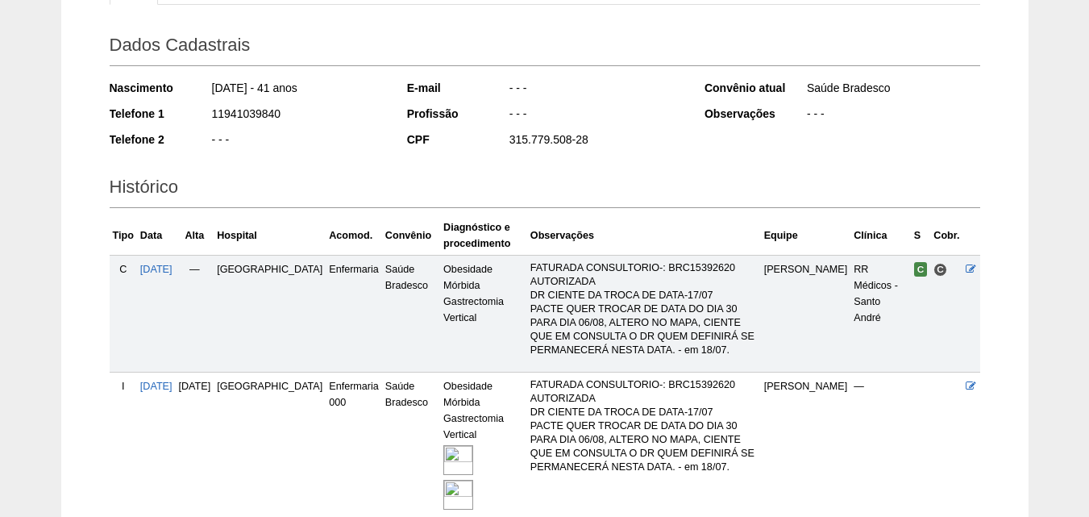
scroll to position [322, 0]
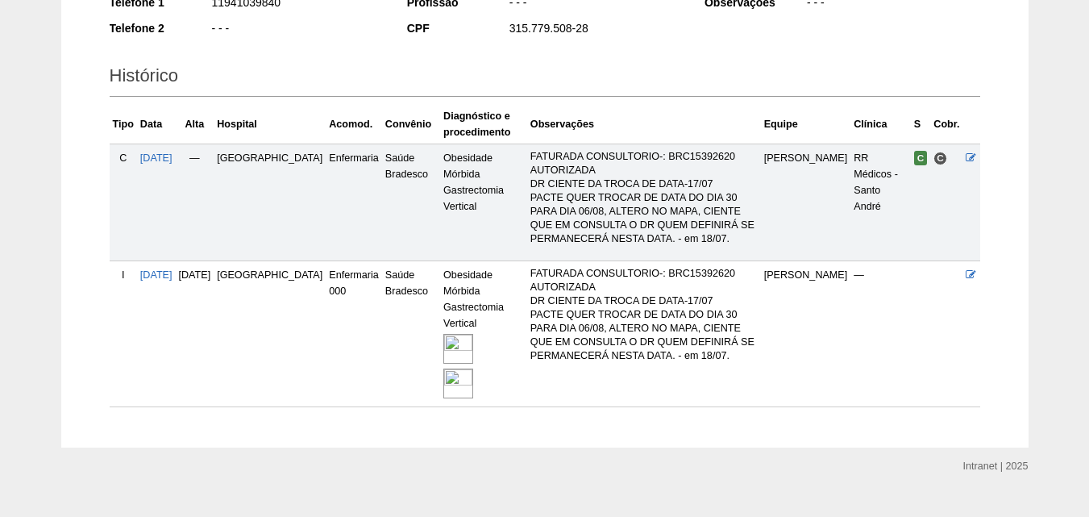
click at [443, 345] on img at bounding box center [458, 349] width 30 height 30
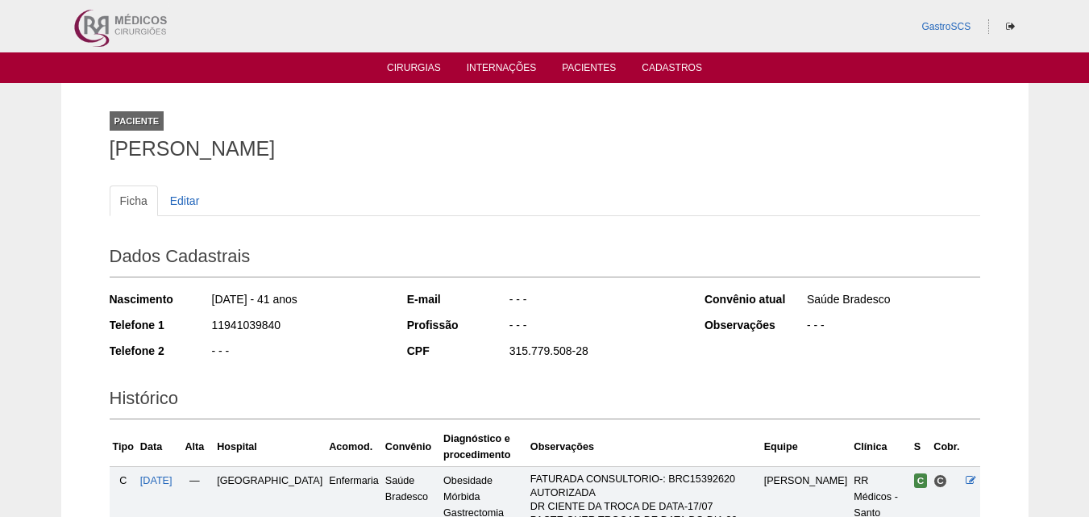
scroll to position [321, 0]
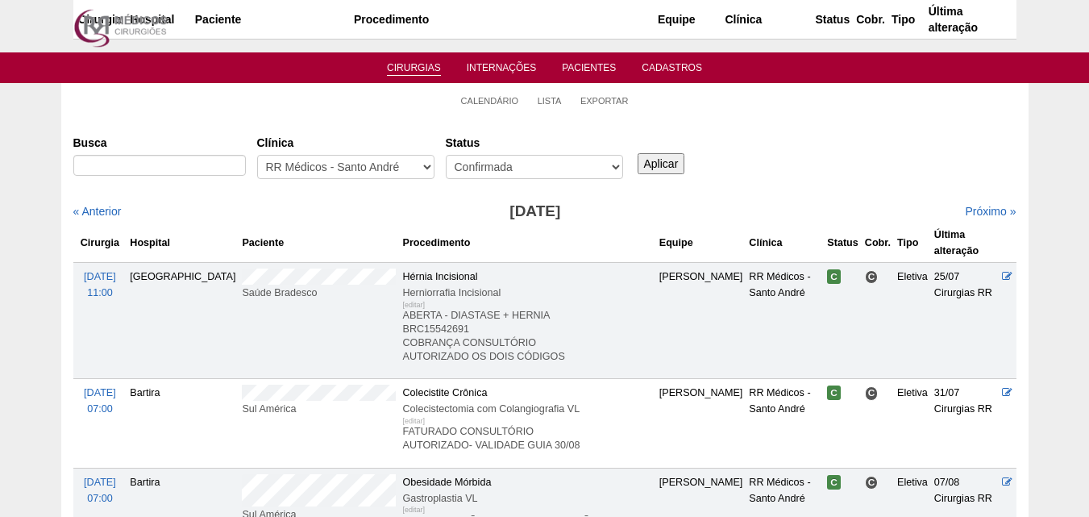
scroll to position [564, 0]
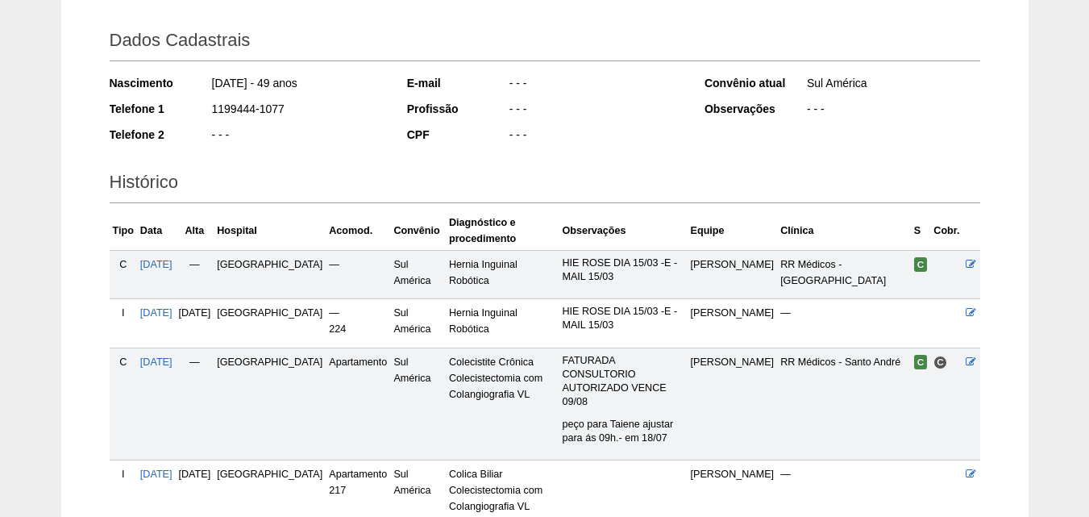
scroll to position [400, 0]
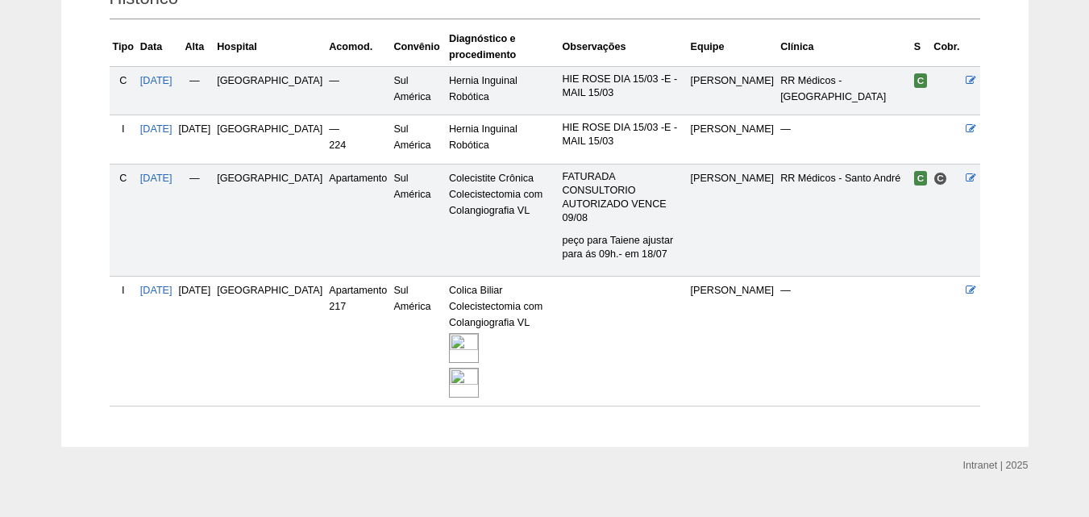
click at [449, 368] on img at bounding box center [464, 383] width 30 height 30
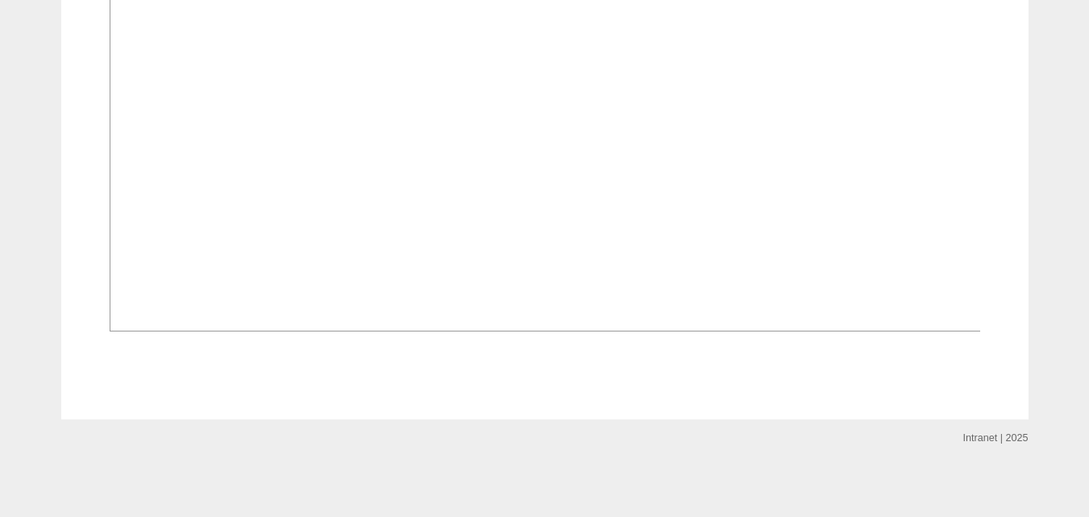
scroll to position [1532, 0]
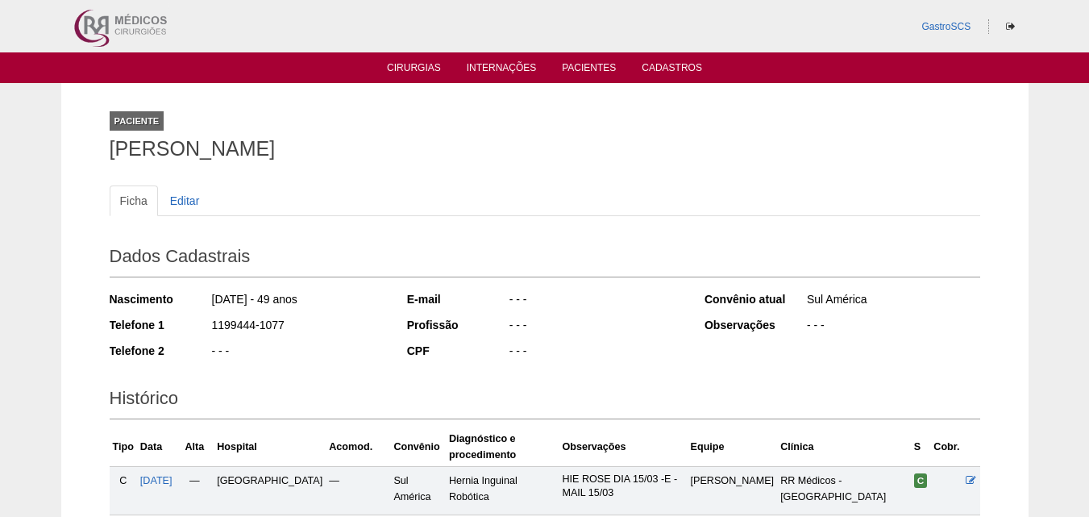
scroll to position [394, 0]
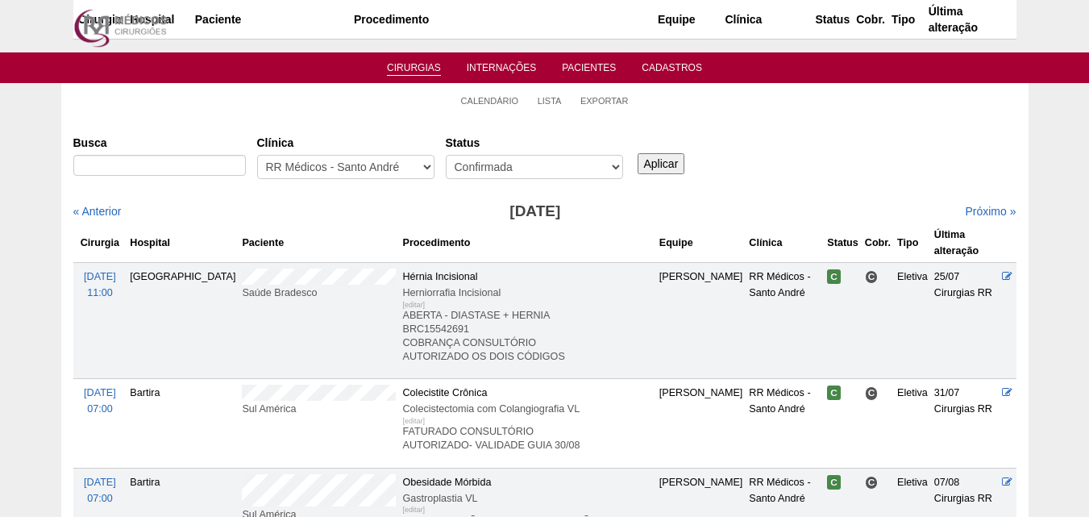
scroll to position [564, 0]
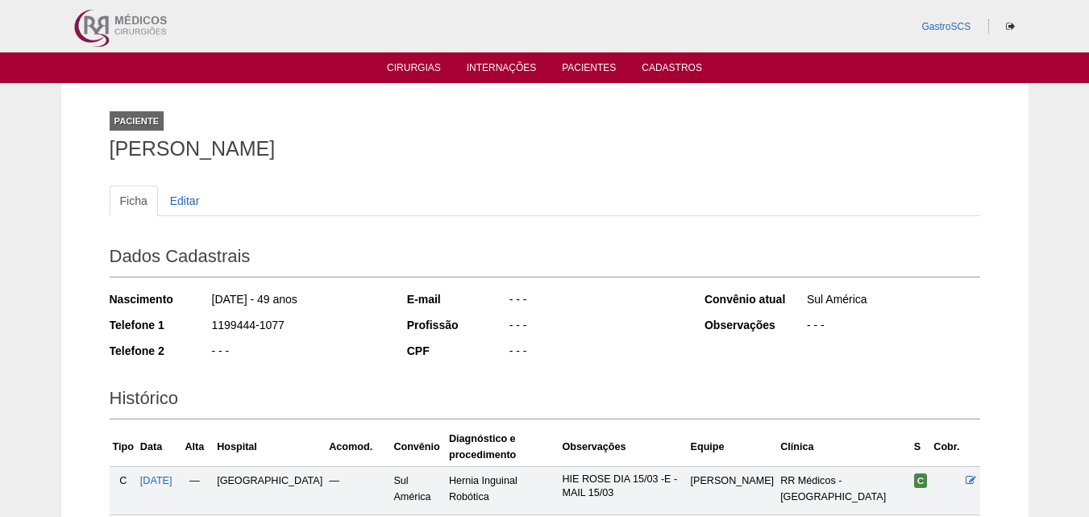
scroll to position [389, 0]
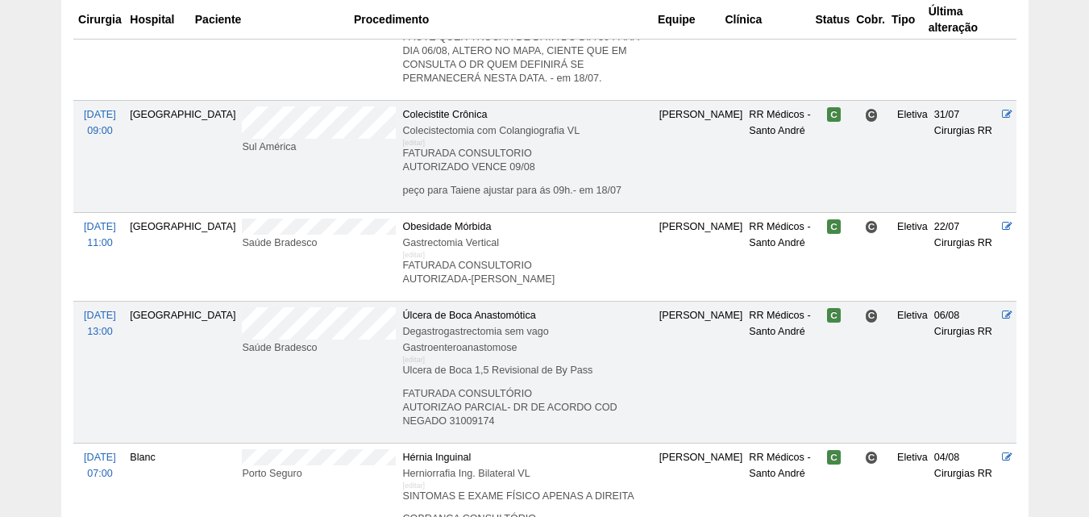
scroll to position [887, 0]
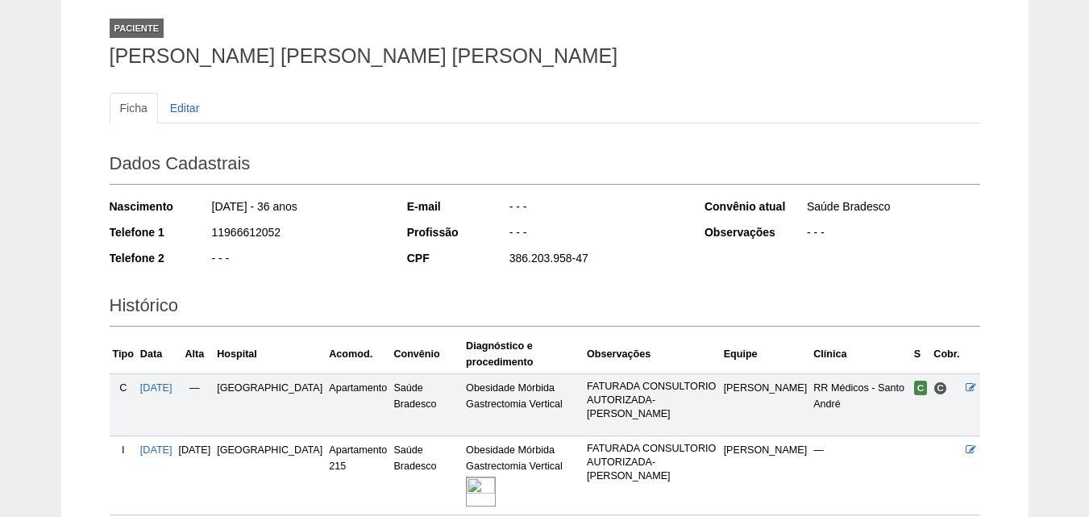
scroll to position [229, 0]
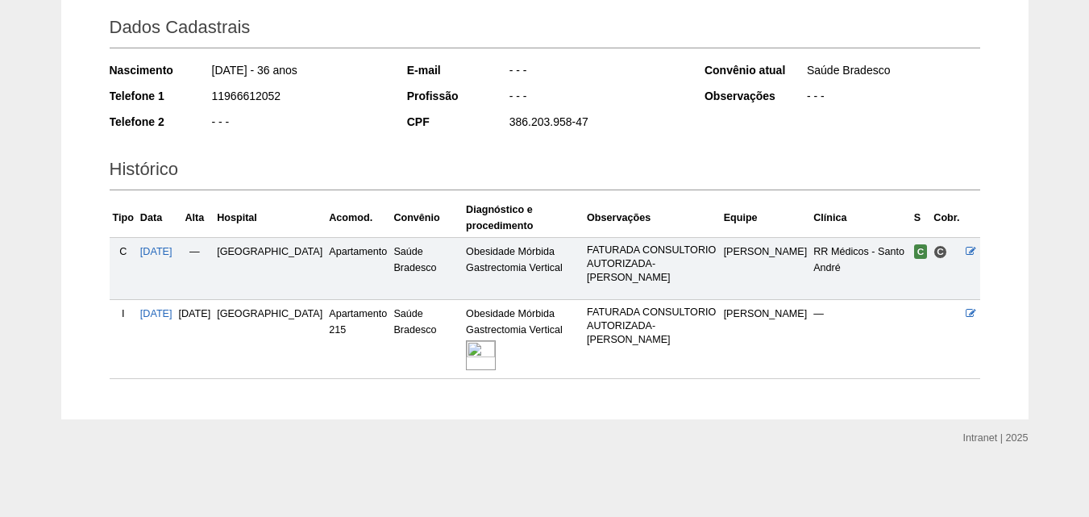
click at [469, 343] on img at bounding box center [481, 355] width 30 height 30
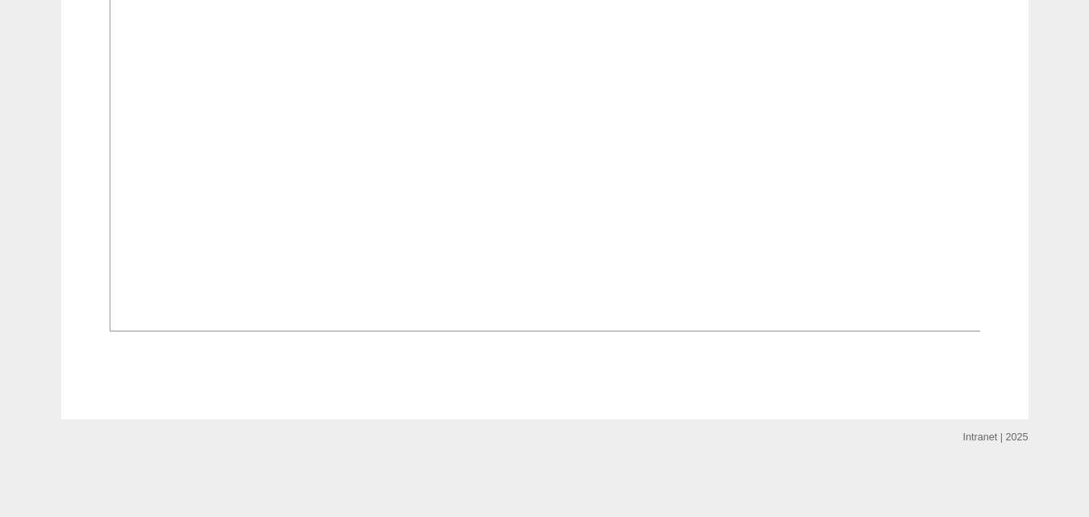
scroll to position [1372, 0]
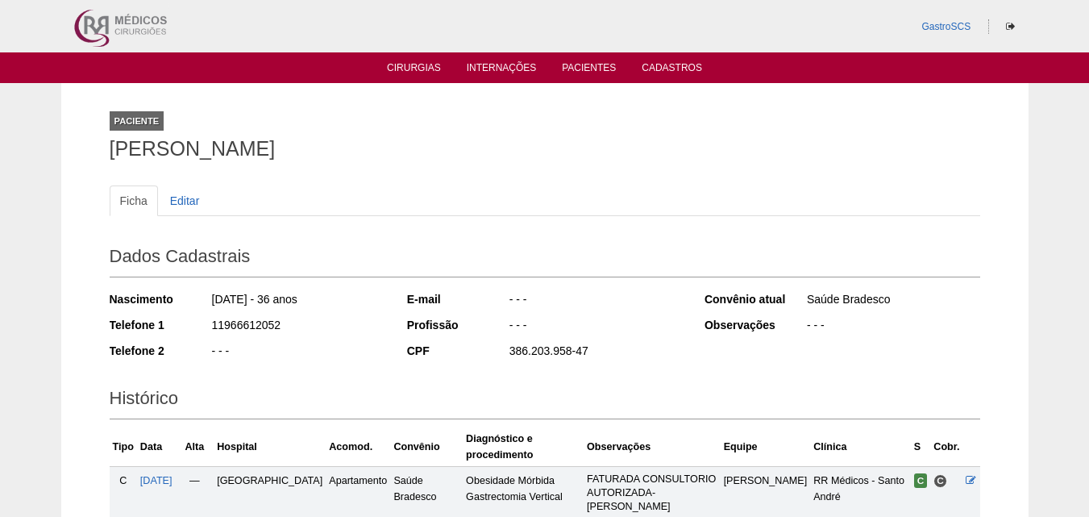
scroll to position [229, 0]
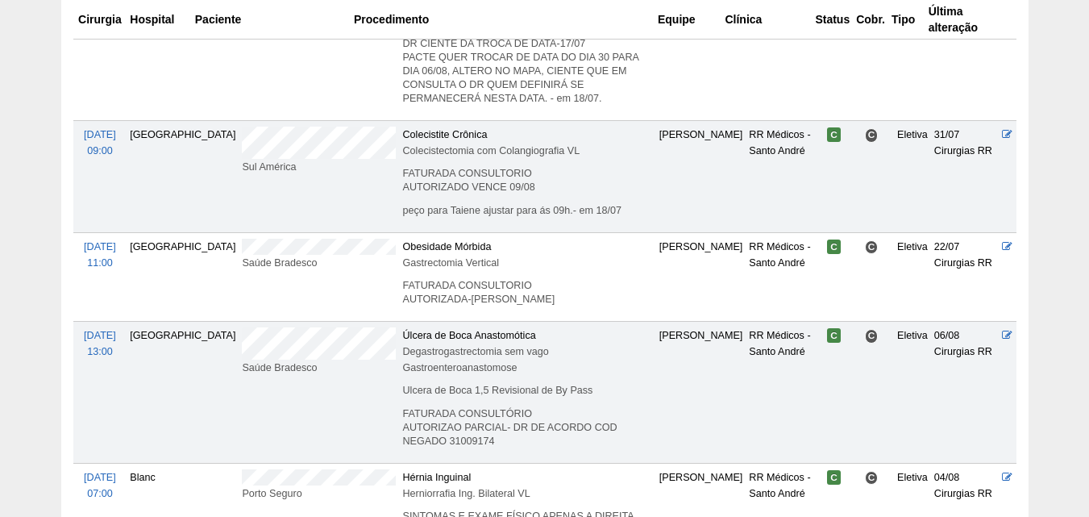
scroll to position [806, 0]
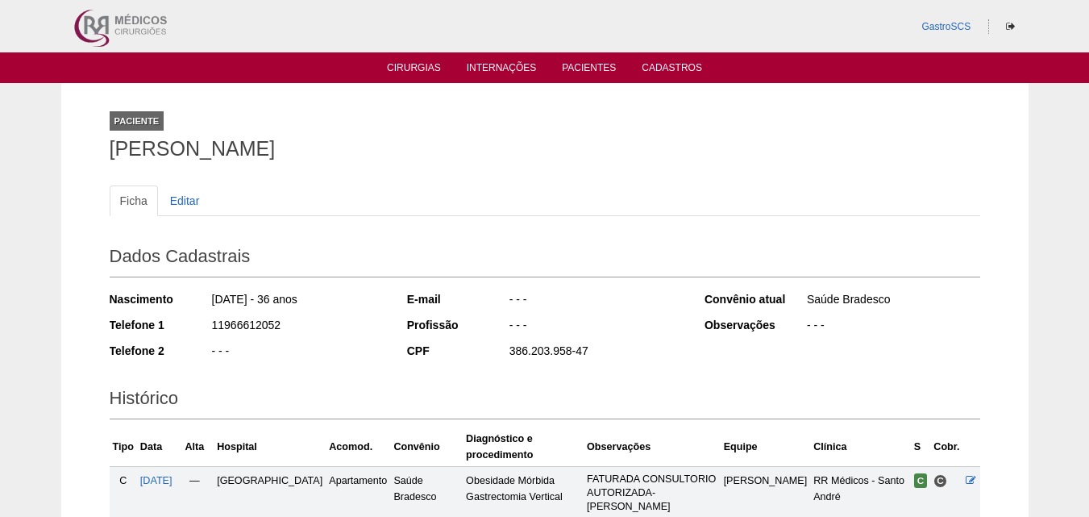
scroll to position [229, 0]
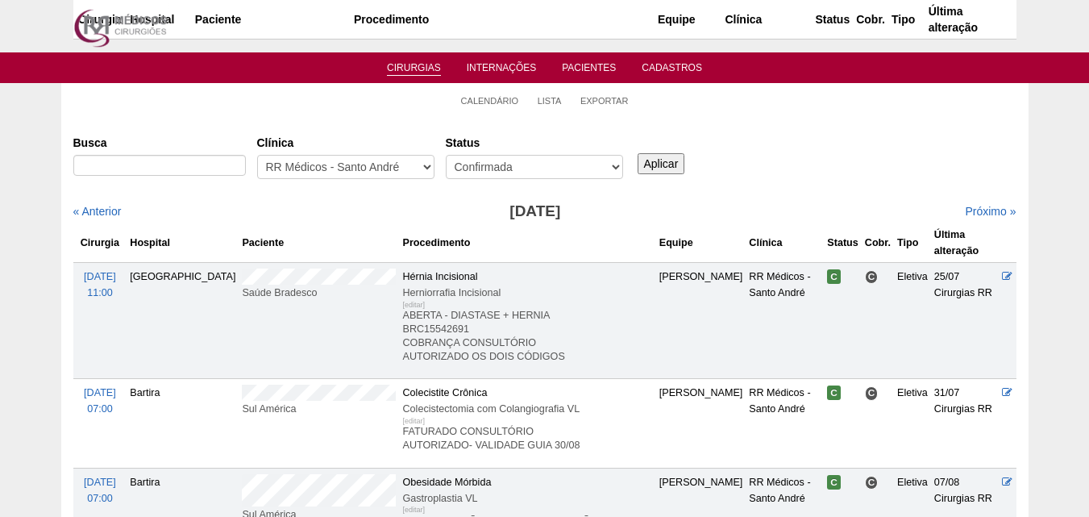
scroll to position [806, 0]
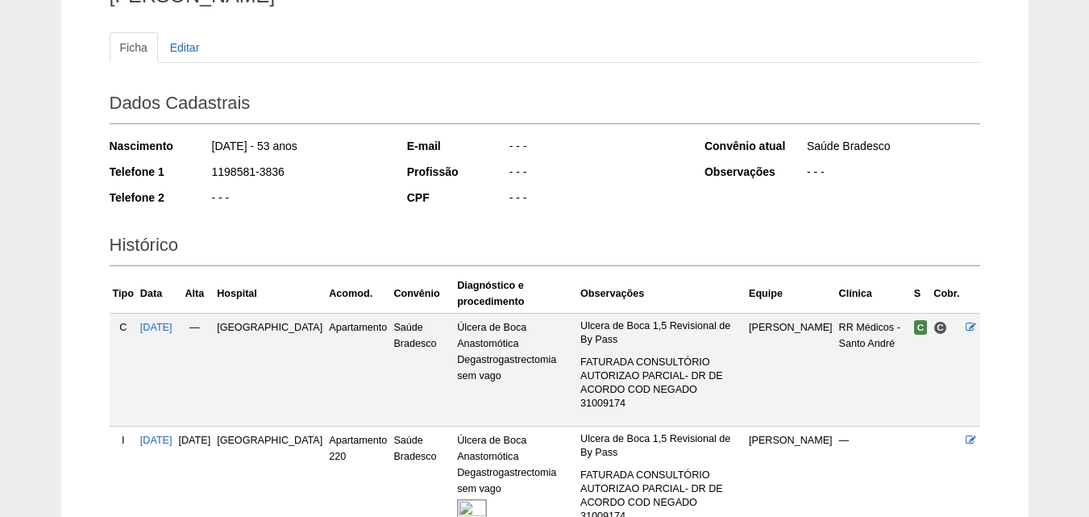
scroll to position [318, 0]
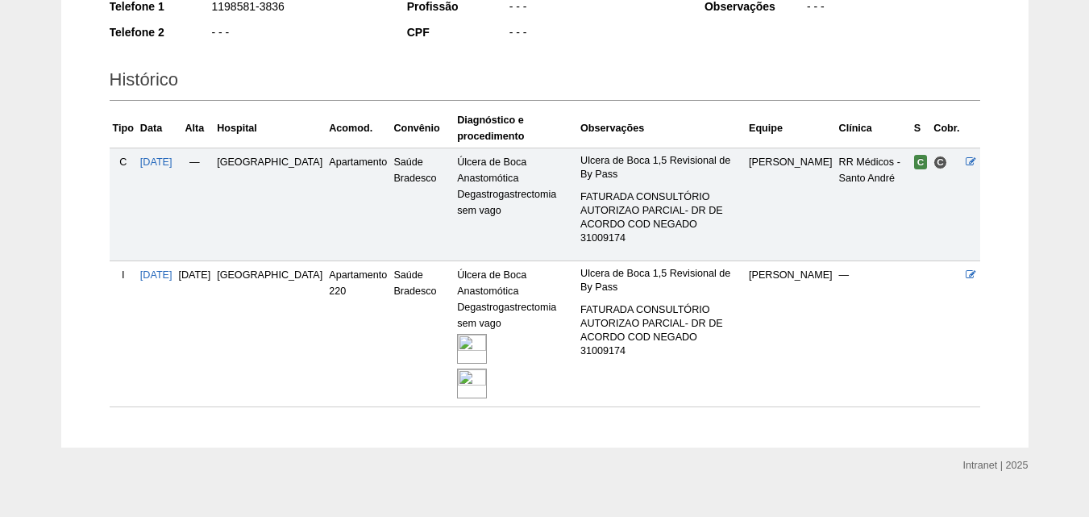
click at [457, 334] on img at bounding box center [472, 349] width 30 height 30
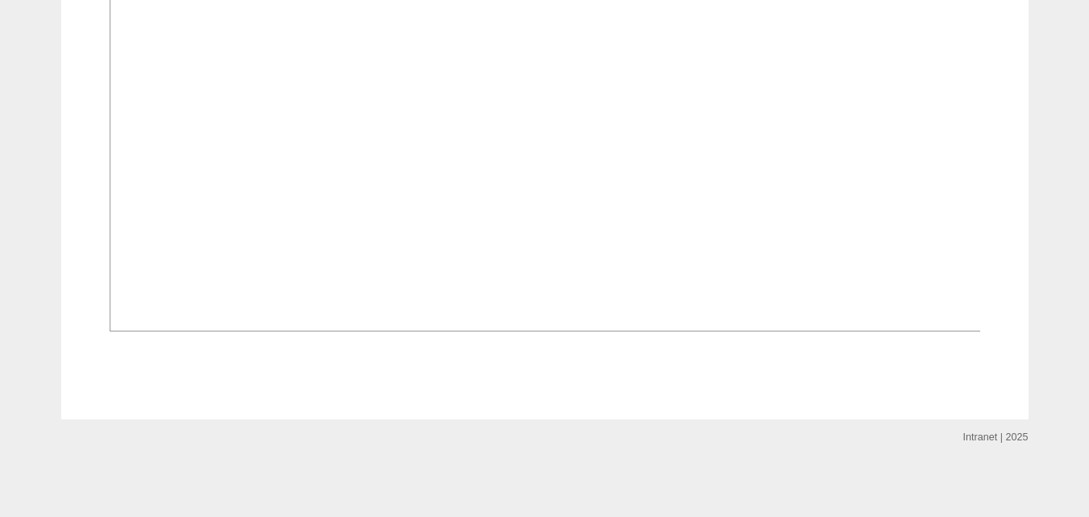
scroll to position [2063, 0]
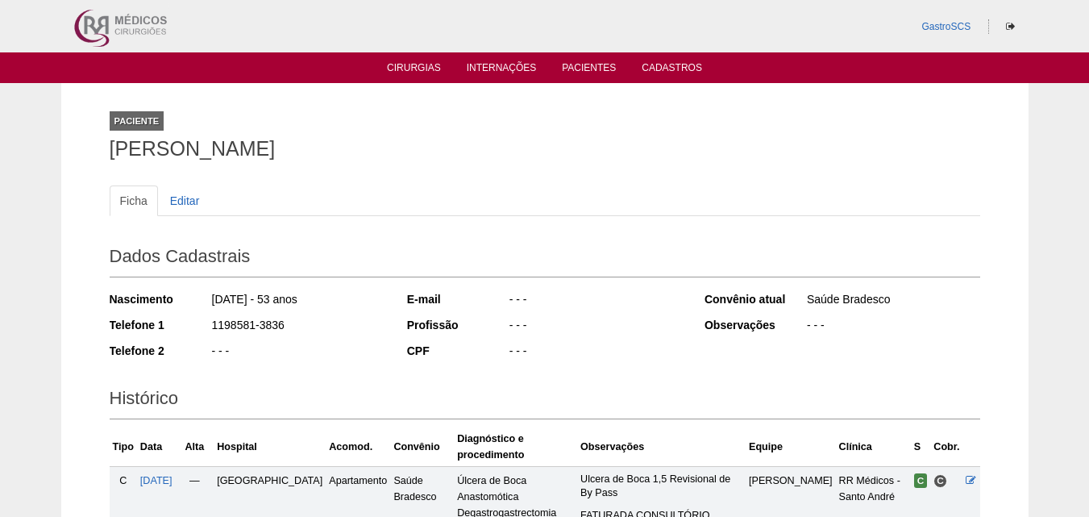
scroll to position [317, 0]
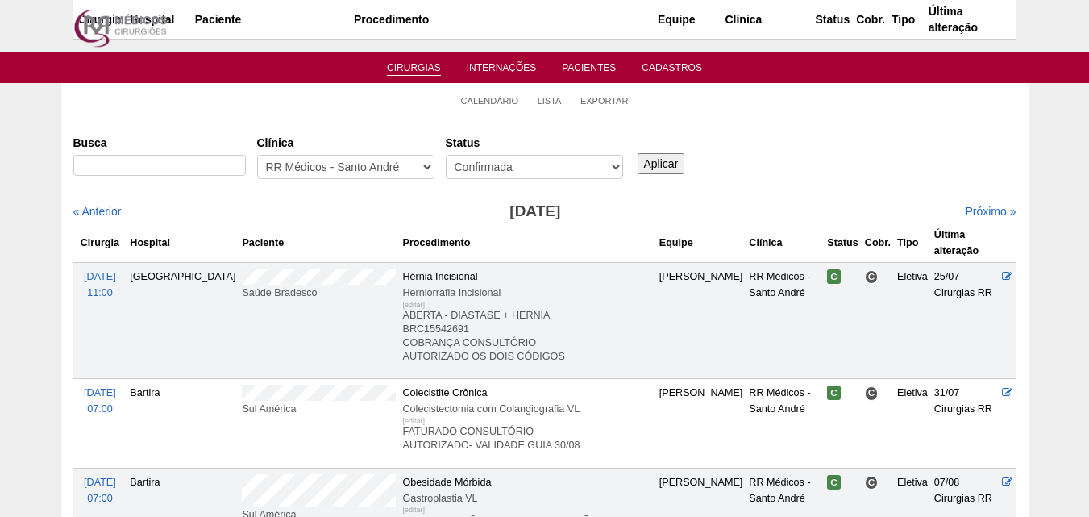
scroll to position [806, 0]
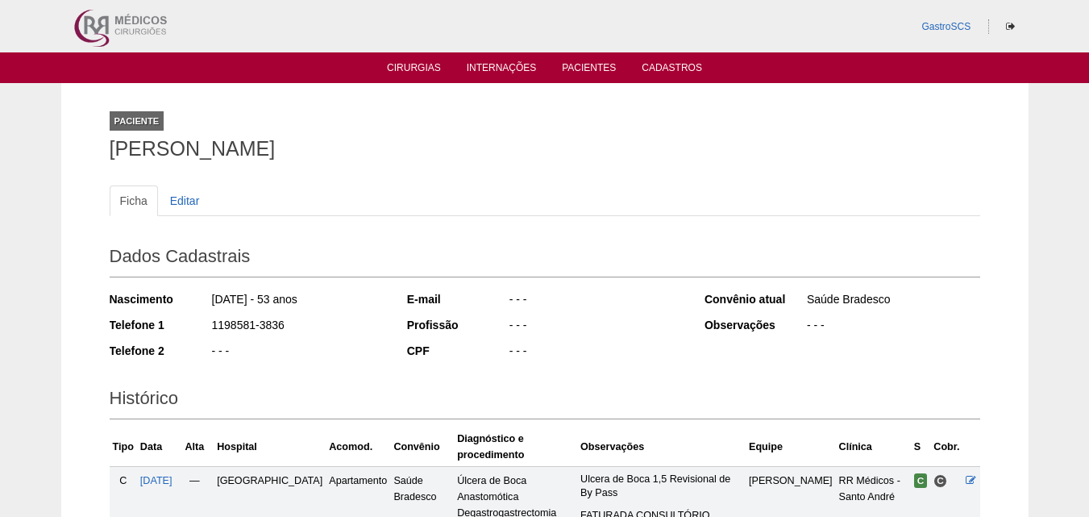
scroll to position [315, 0]
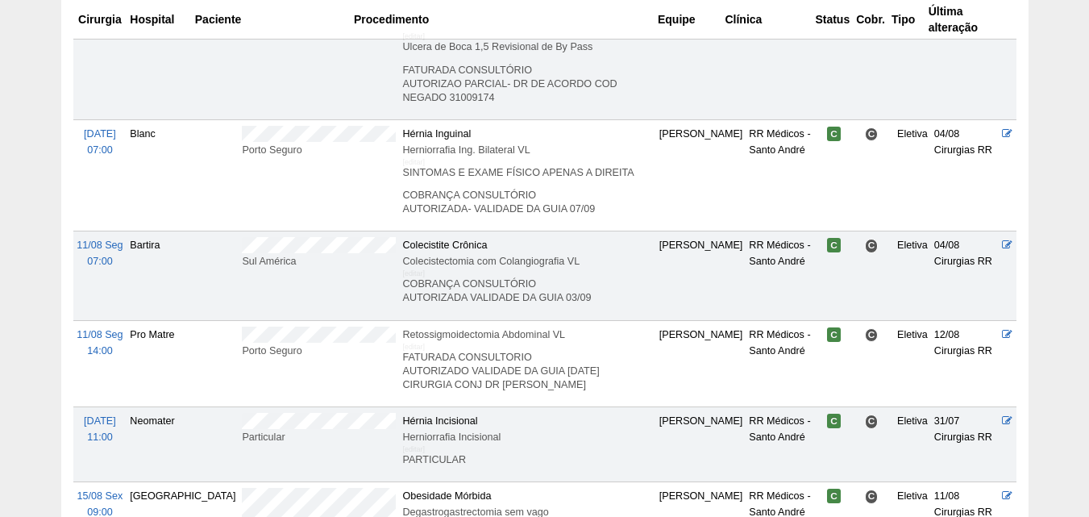
scroll to position [1209, 0]
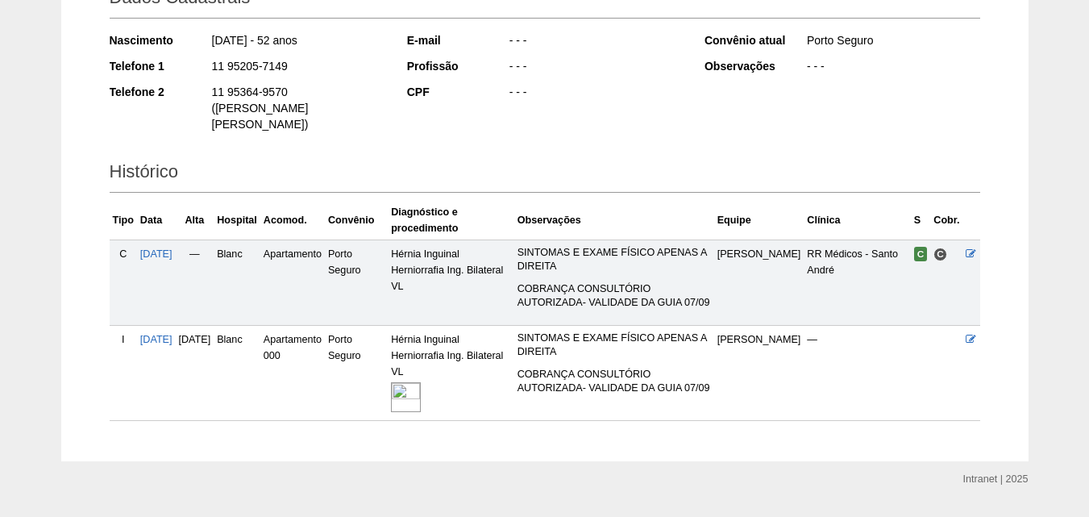
scroll to position [268, 0]
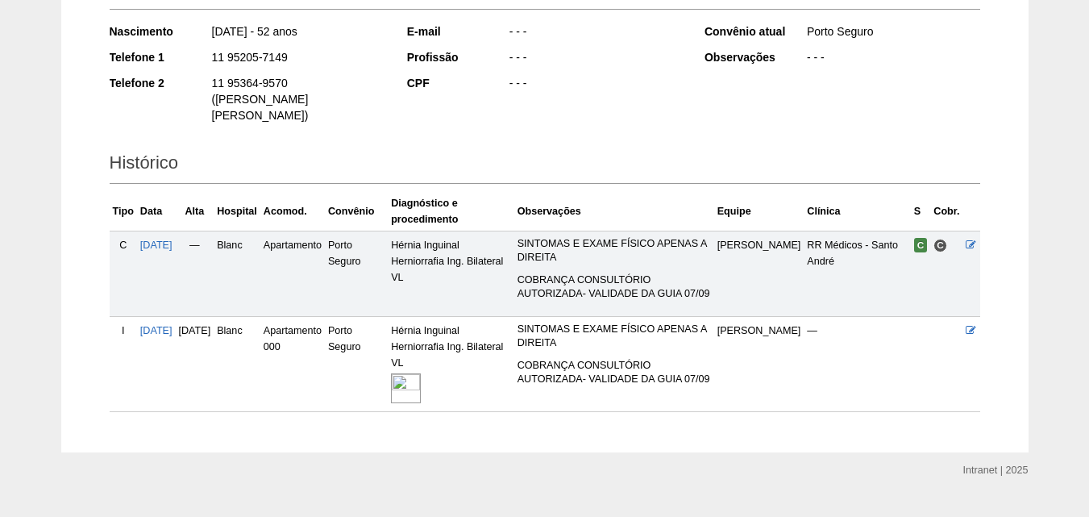
click at [421, 373] on img at bounding box center [406, 388] width 30 height 30
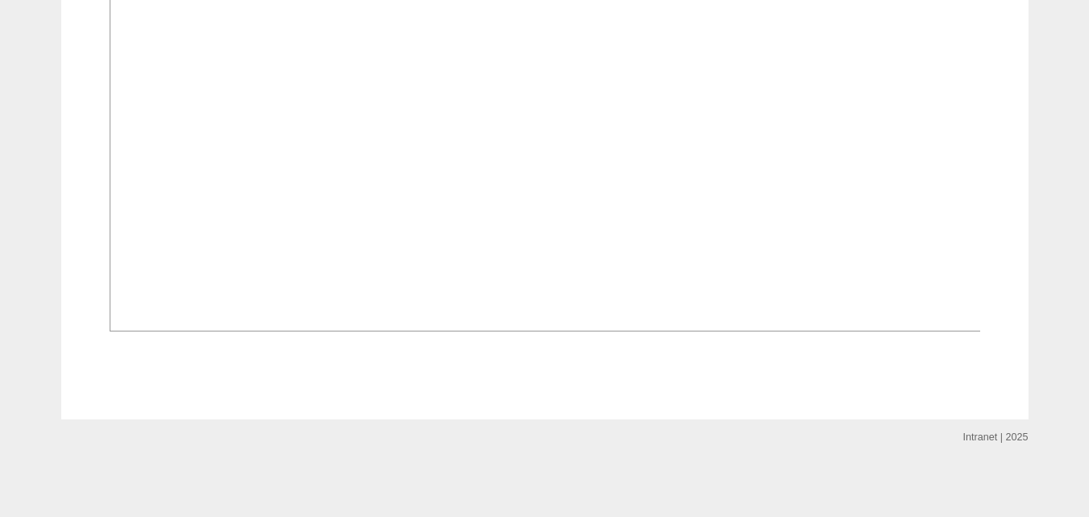
scroll to position [1532, 0]
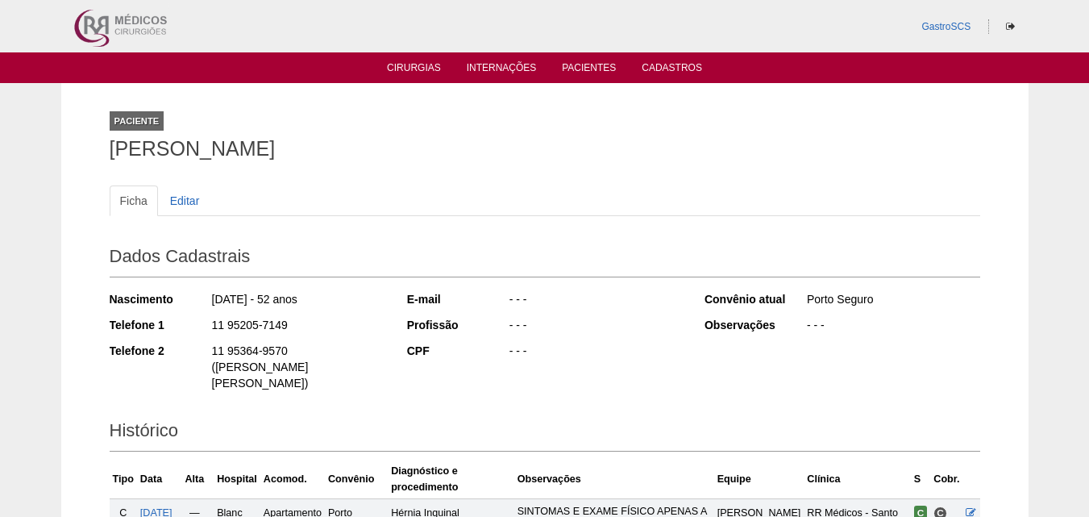
scroll to position [268, 0]
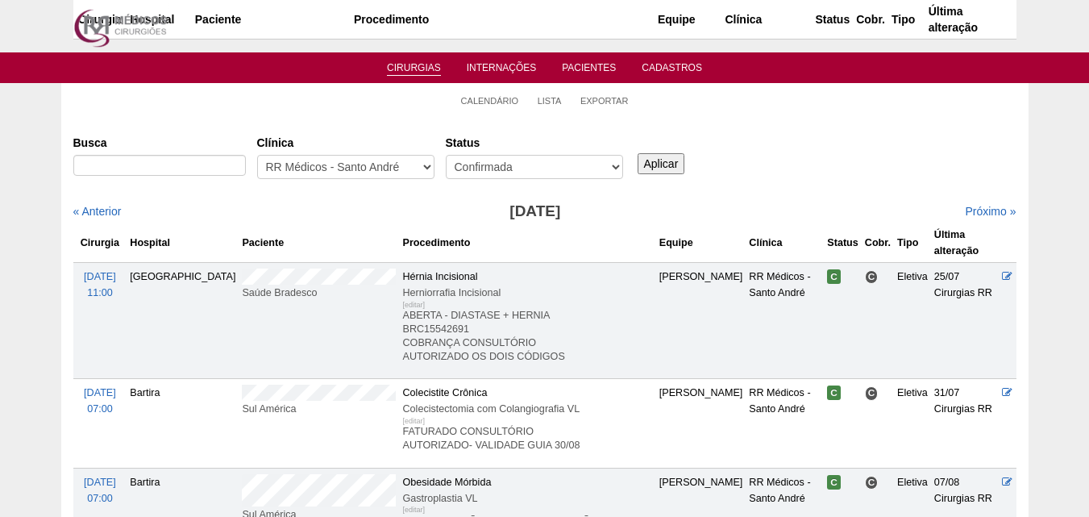
scroll to position [1209, 0]
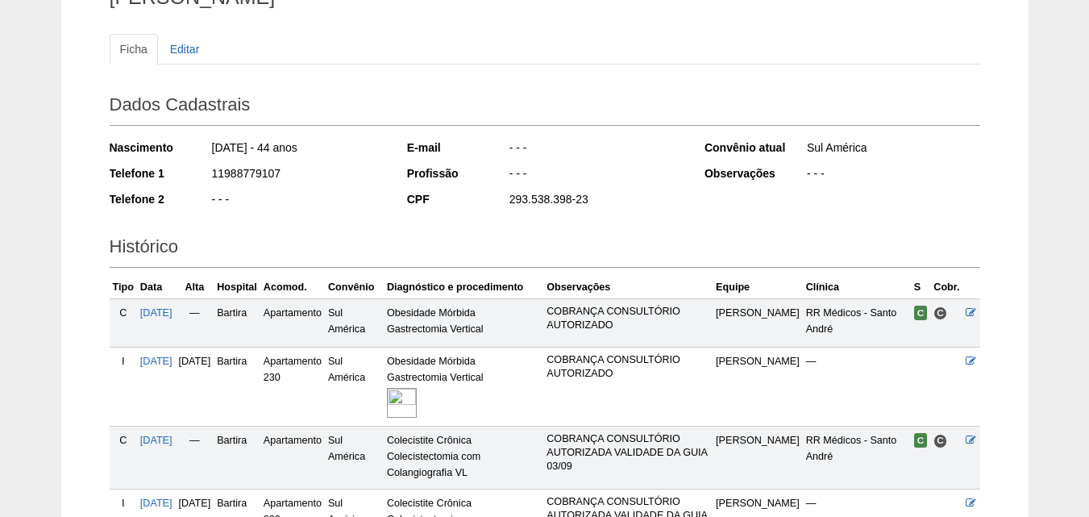
scroll to position [322, 0]
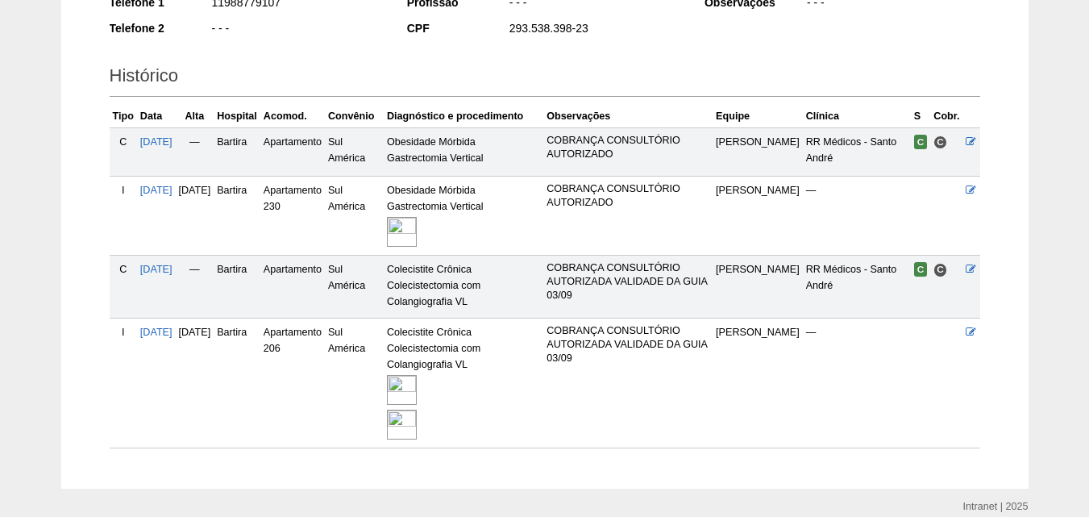
click at [417, 385] on img at bounding box center [402, 390] width 30 height 30
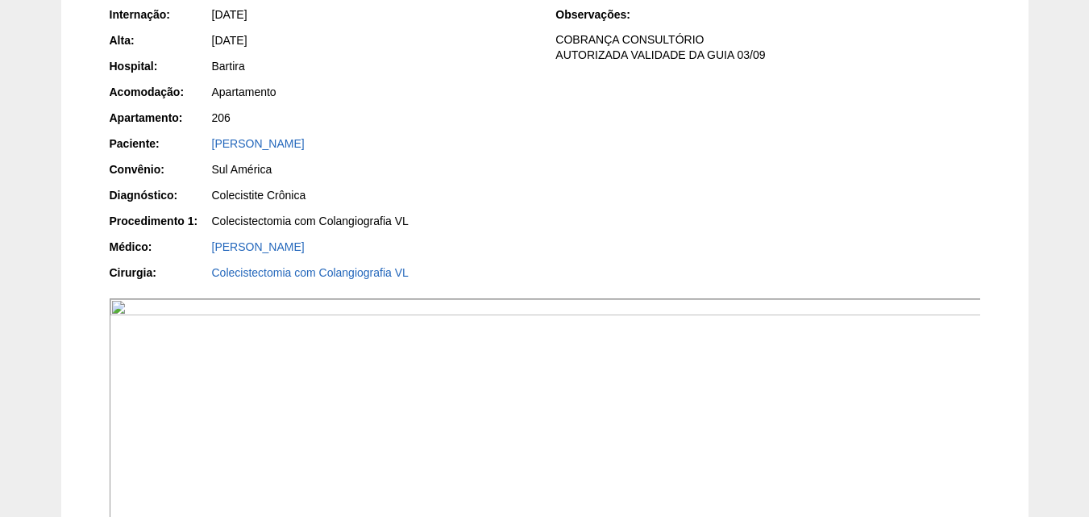
scroll to position [242, 0]
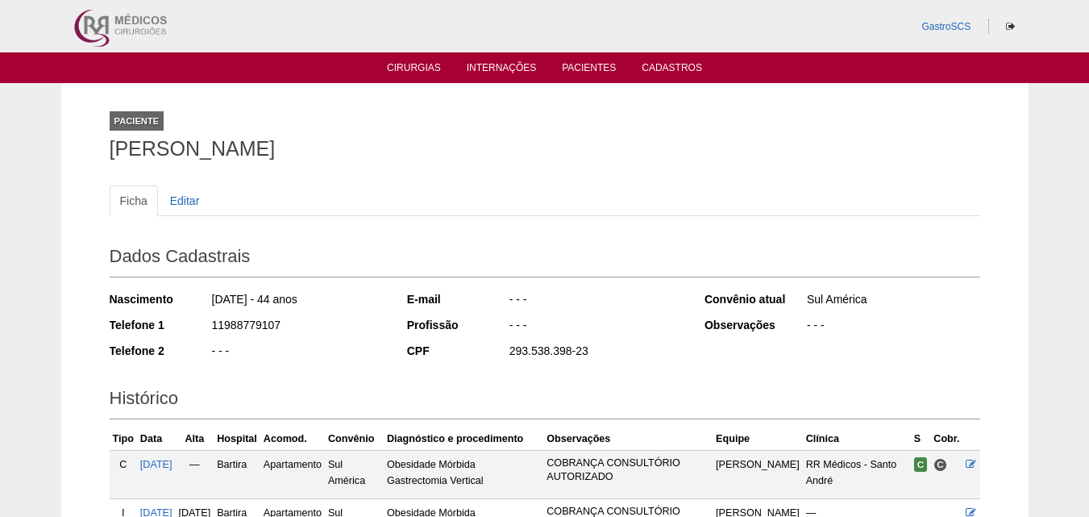
scroll to position [321, 0]
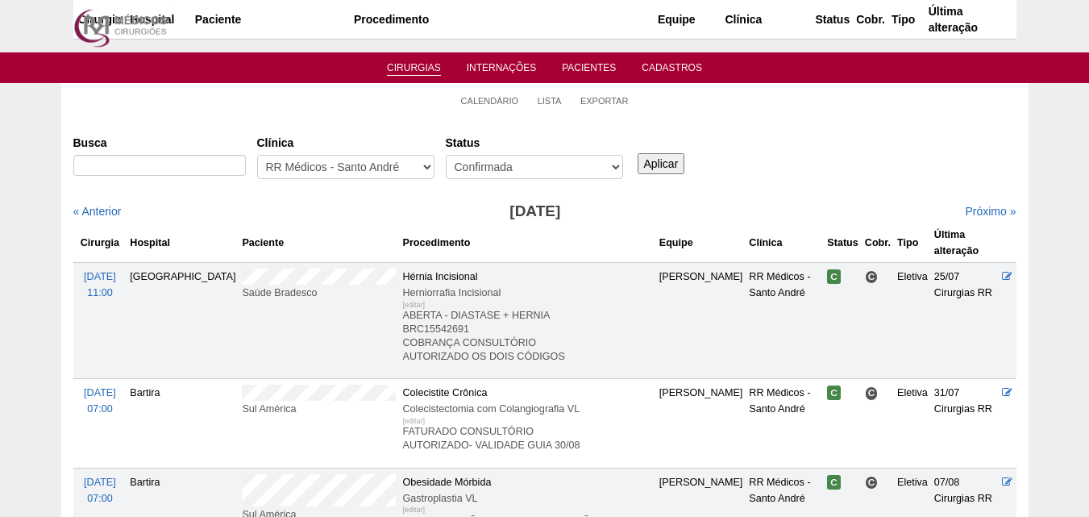
scroll to position [1209, 0]
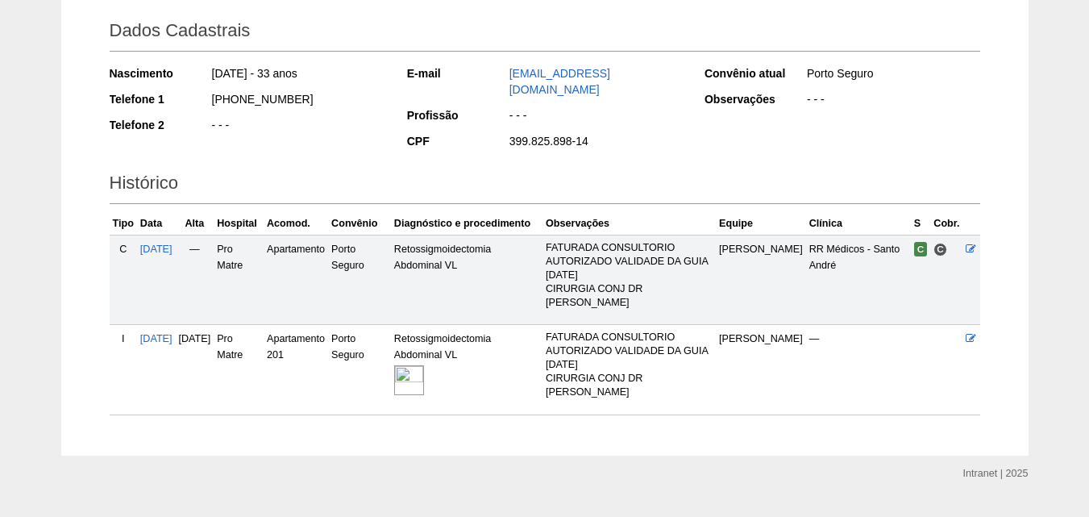
scroll to position [227, 0]
click at [424, 364] on img at bounding box center [409, 379] width 30 height 30
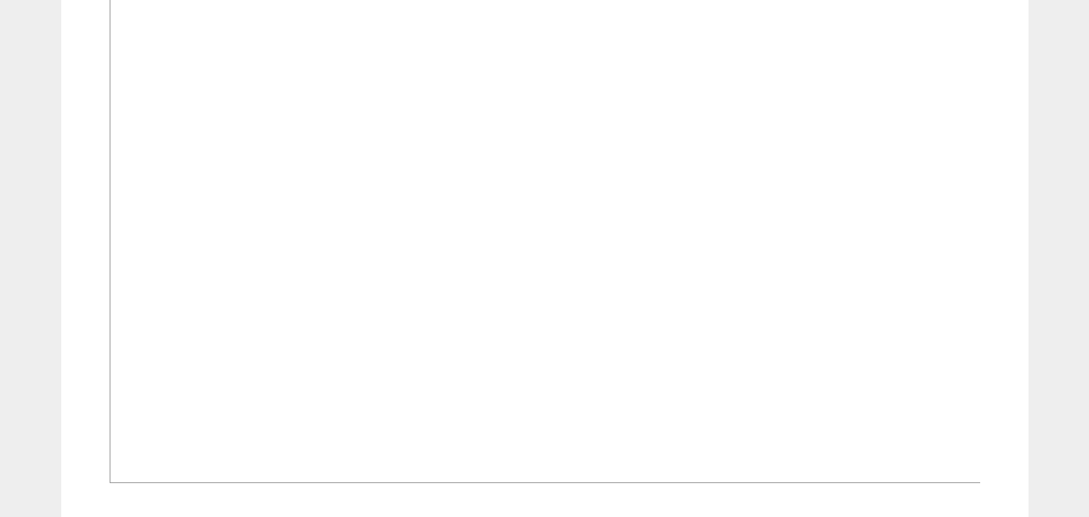
scroll to position [1185, 0]
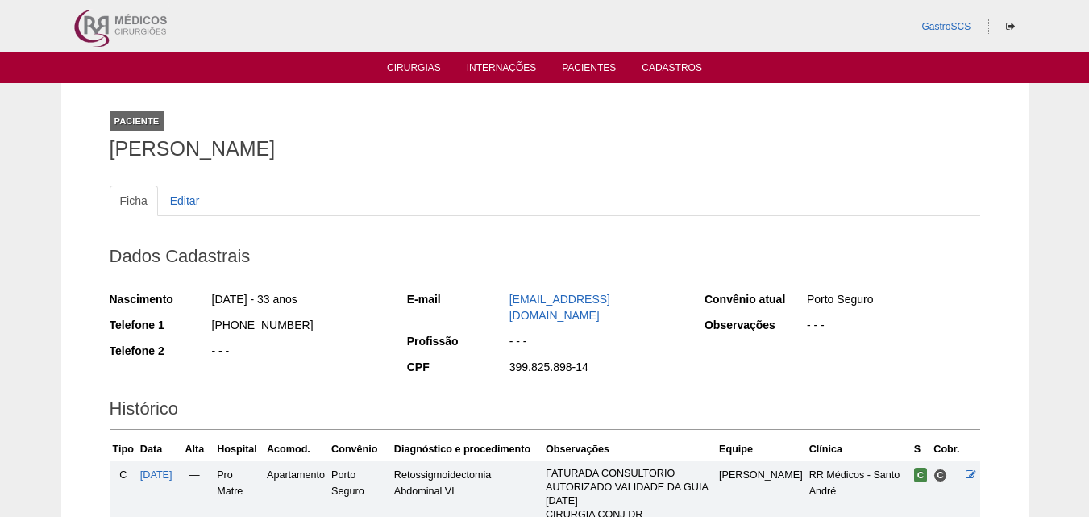
scroll to position [227, 0]
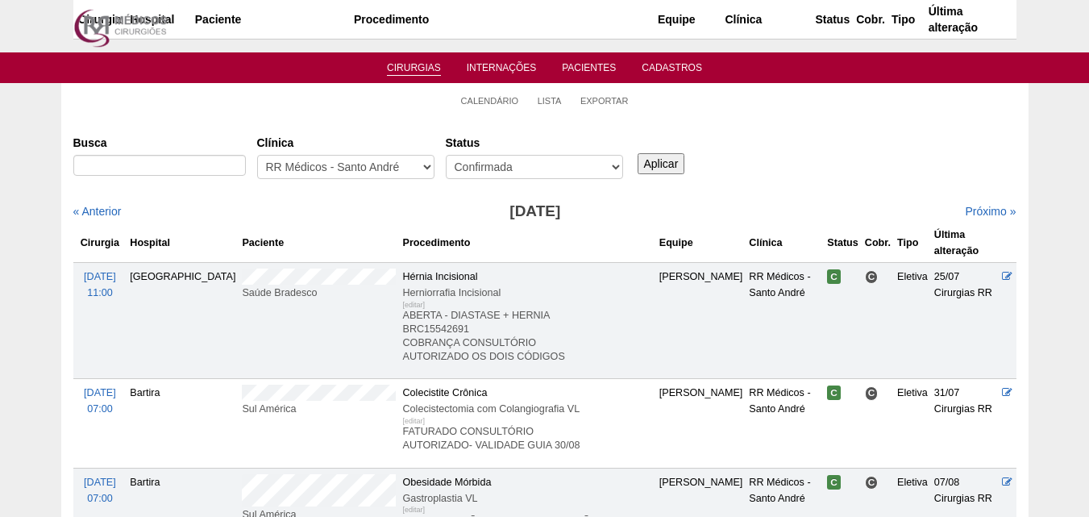
scroll to position [1209, 0]
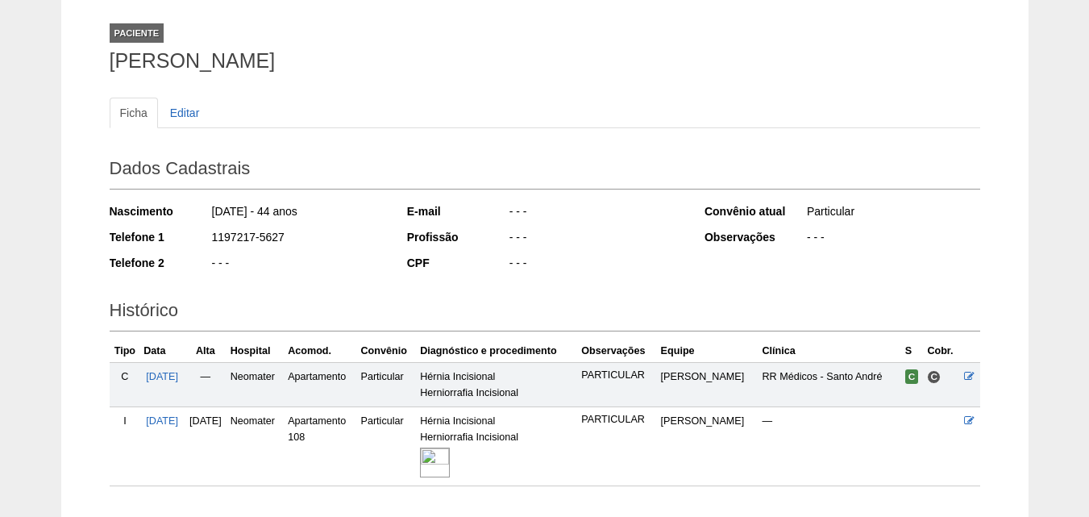
scroll to position [195, 0]
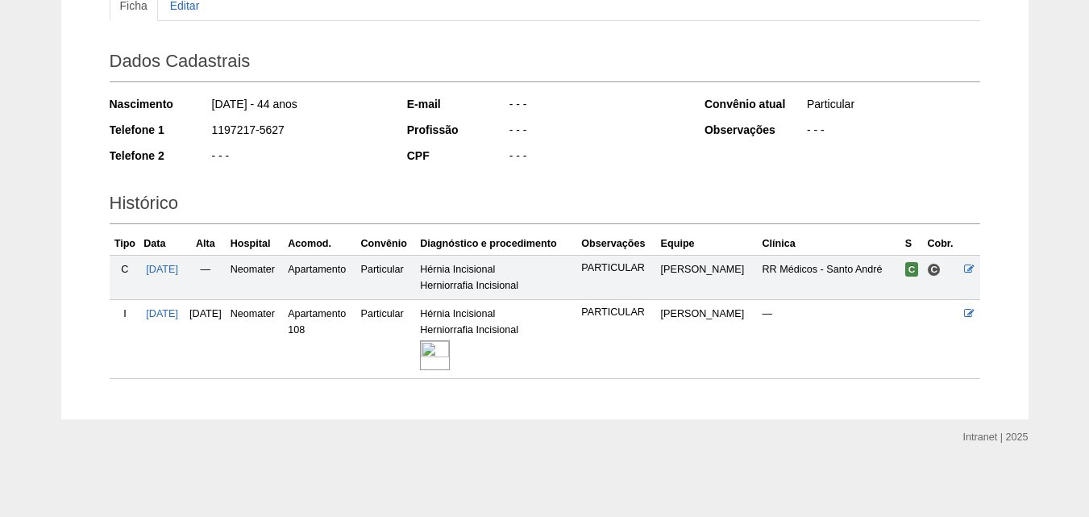
click at [450, 360] on img at bounding box center [435, 355] width 30 height 30
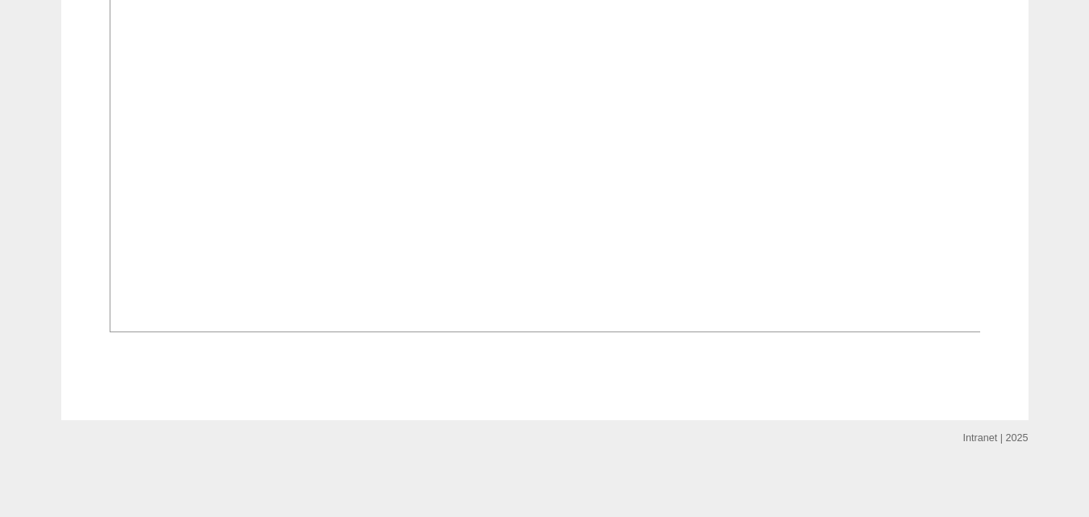
scroll to position [1209, 0]
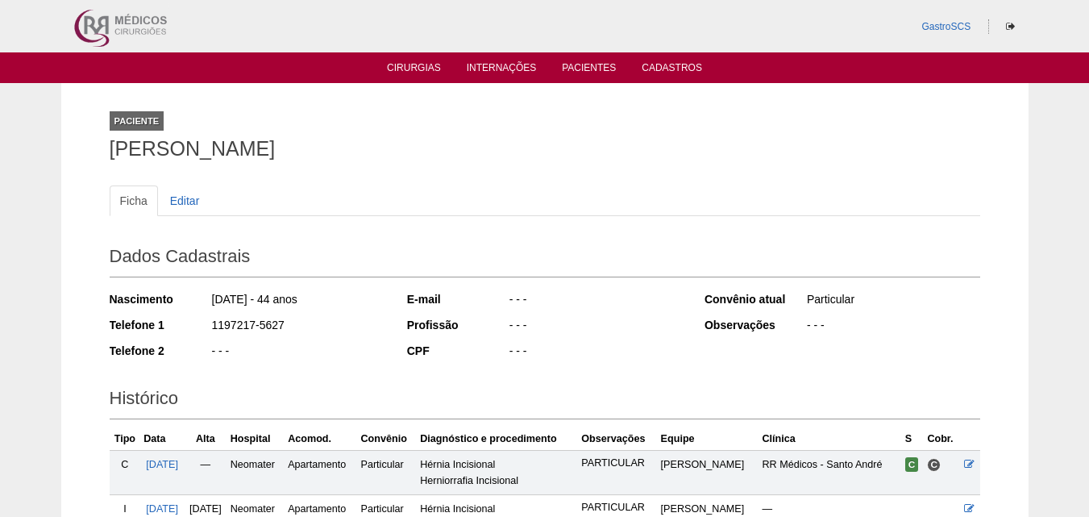
scroll to position [195, 0]
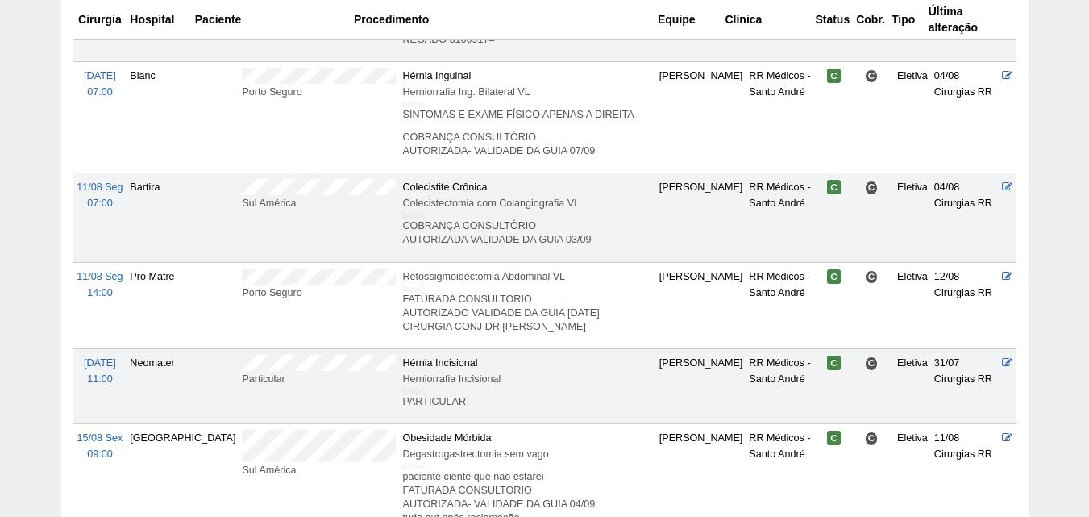
scroll to position [1451, 0]
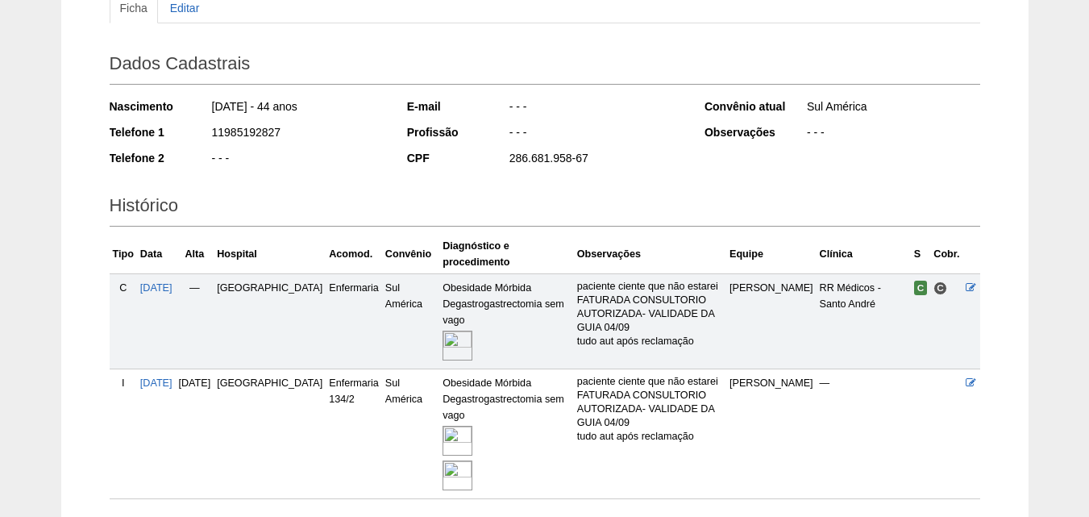
scroll to position [297, 0]
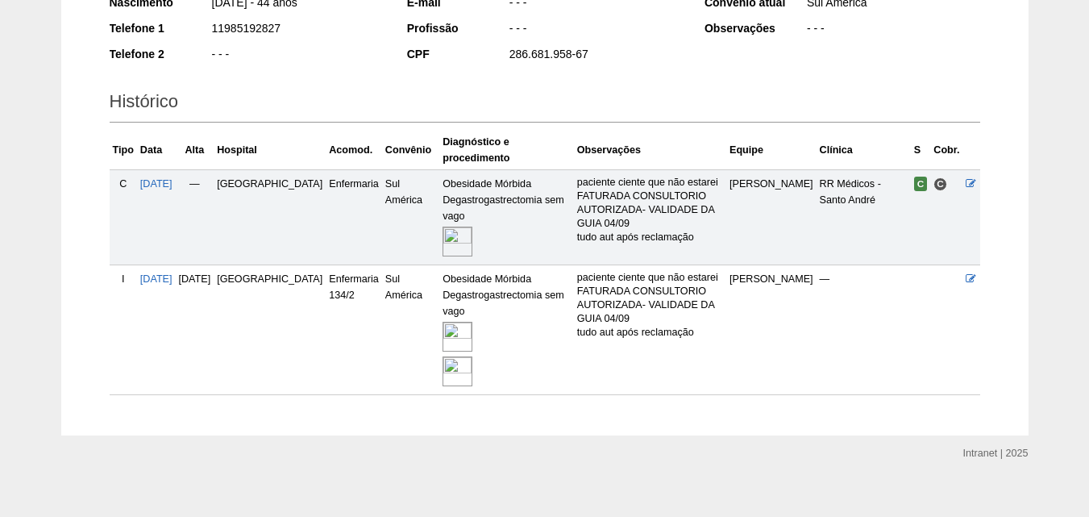
click at [443, 322] on img at bounding box center [458, 337] width 30 height 30
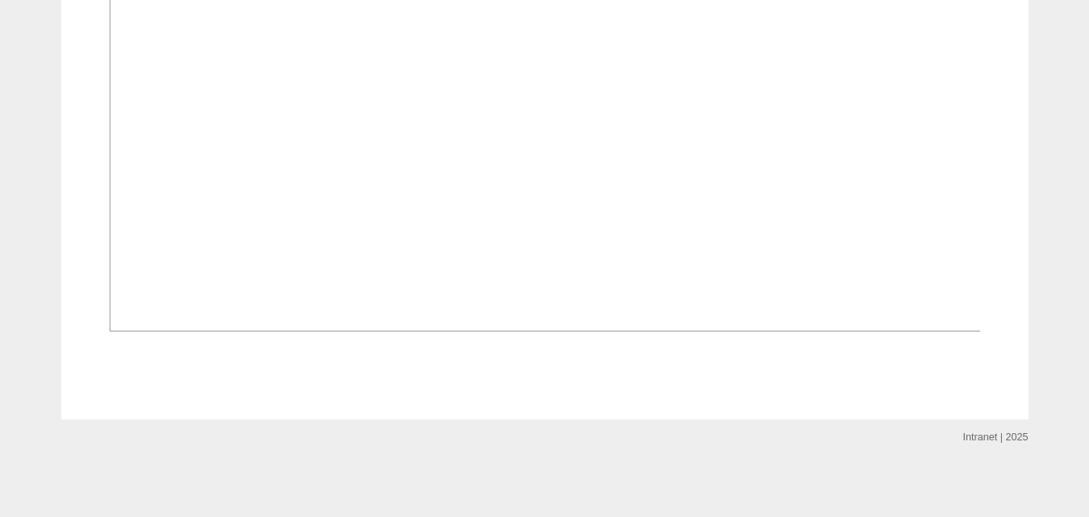
scroll to position [2015, 0]
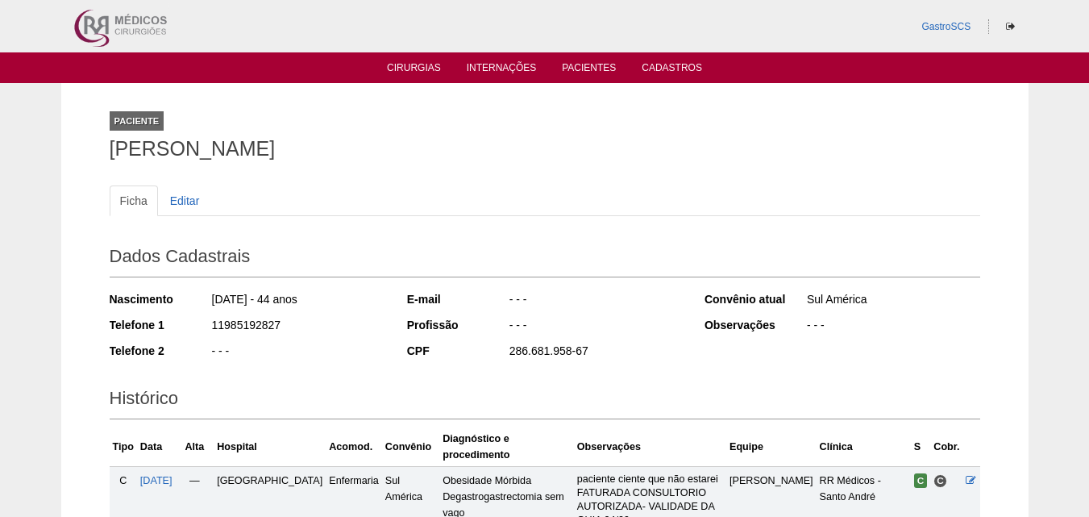
scroll to position [295, 0]
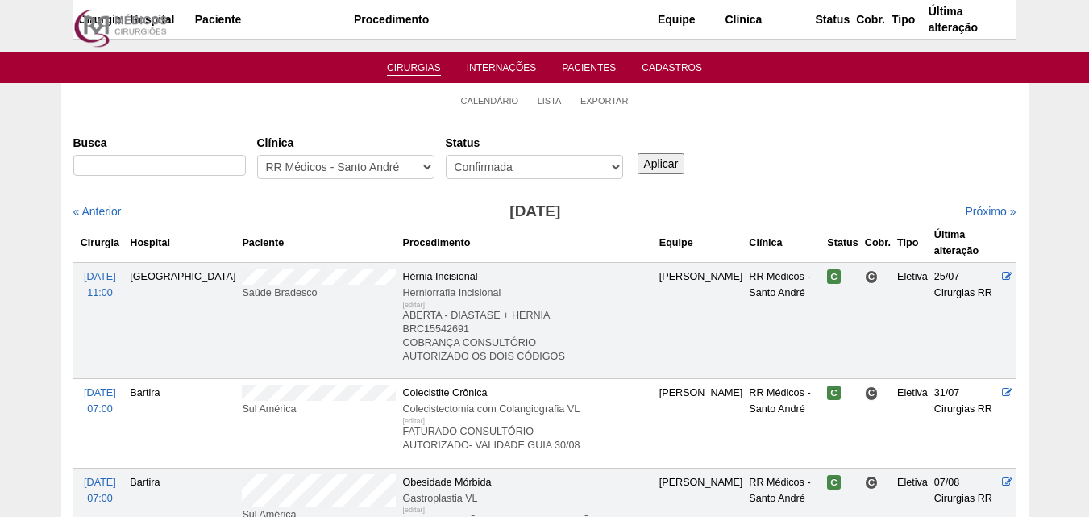
scroll to position [1451, 0]
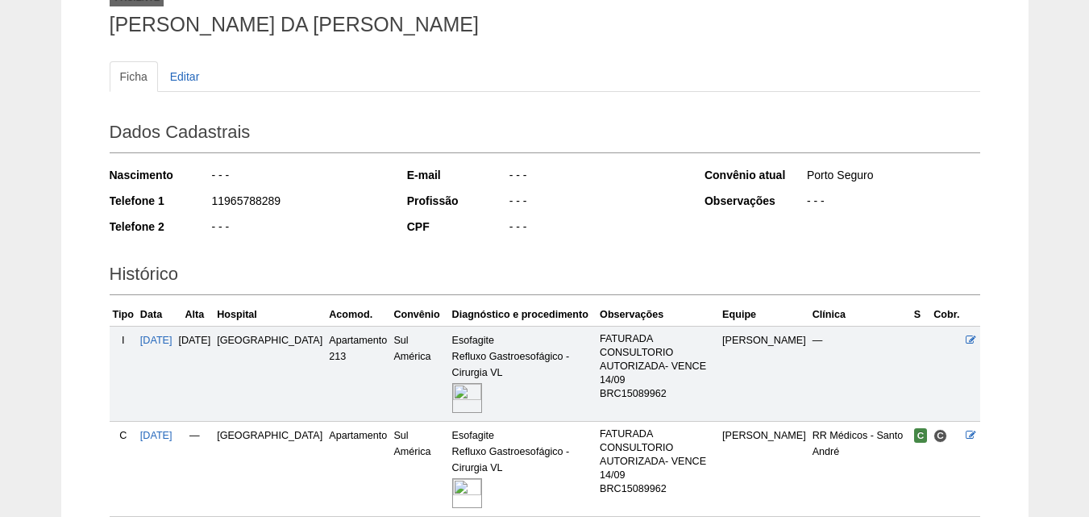
scroll to position [230, 0]
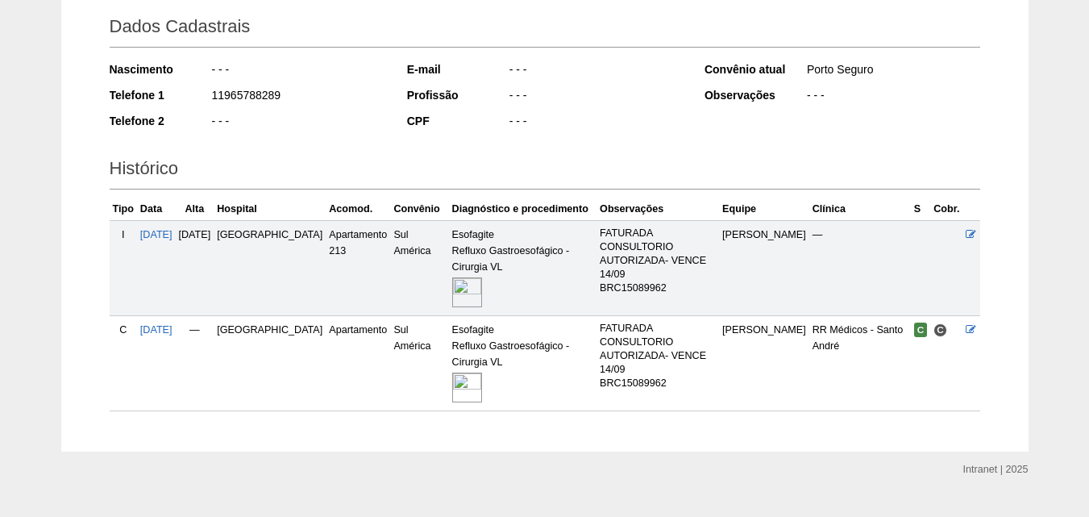
click at [452, 277] on img at bounding box center [467, 292] width 30 height 30
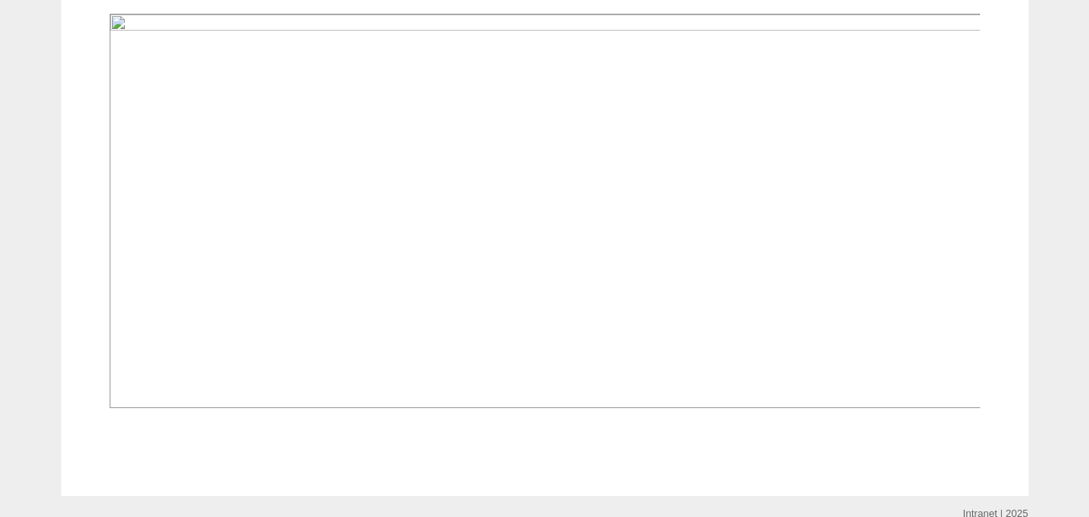
scroll to position [443, 0]
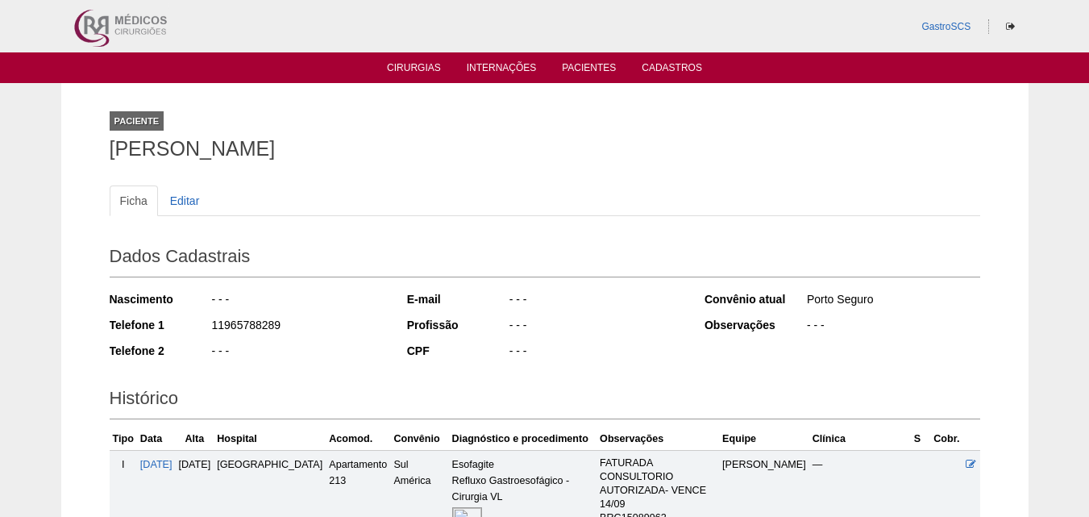
scroll to position [230, 0]
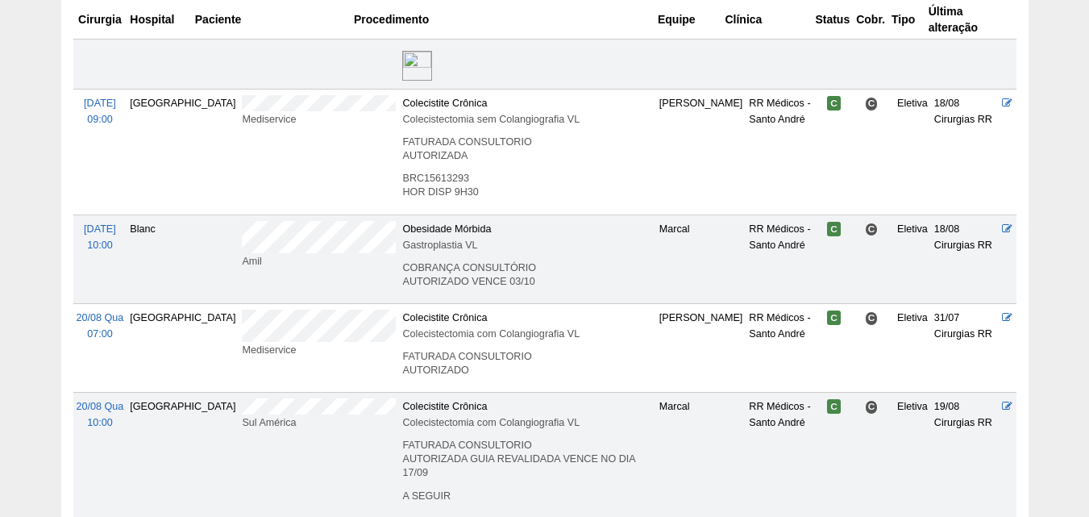
scroll to position [1862, 0]
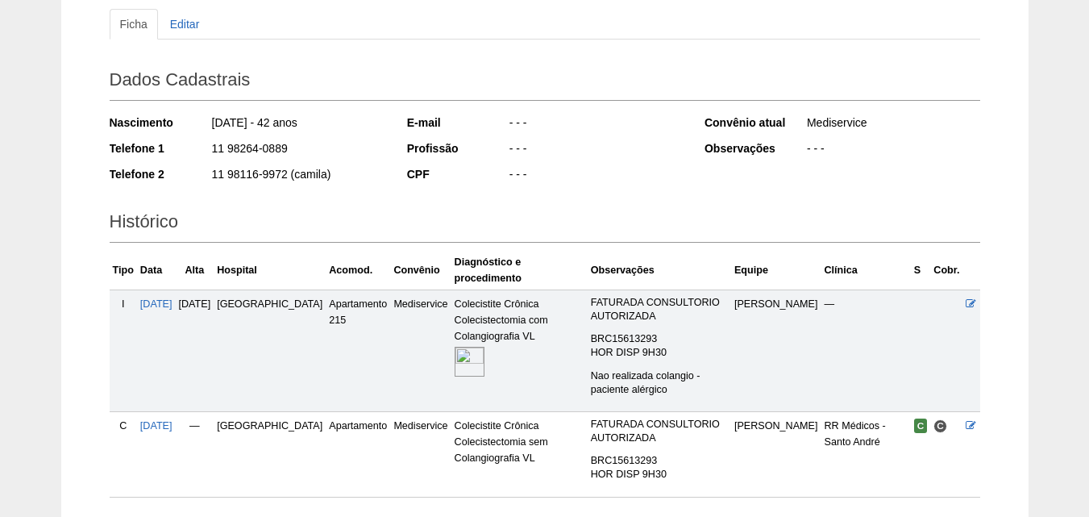
scroll to position [242, 0]
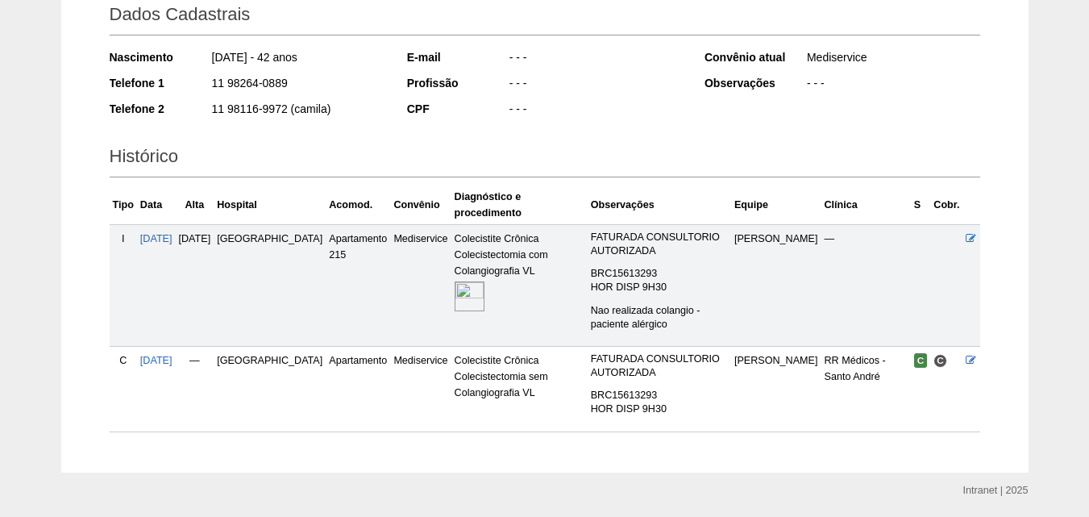
click at [455, 281] on img at bounding box center [470, 296] width 30 height 30
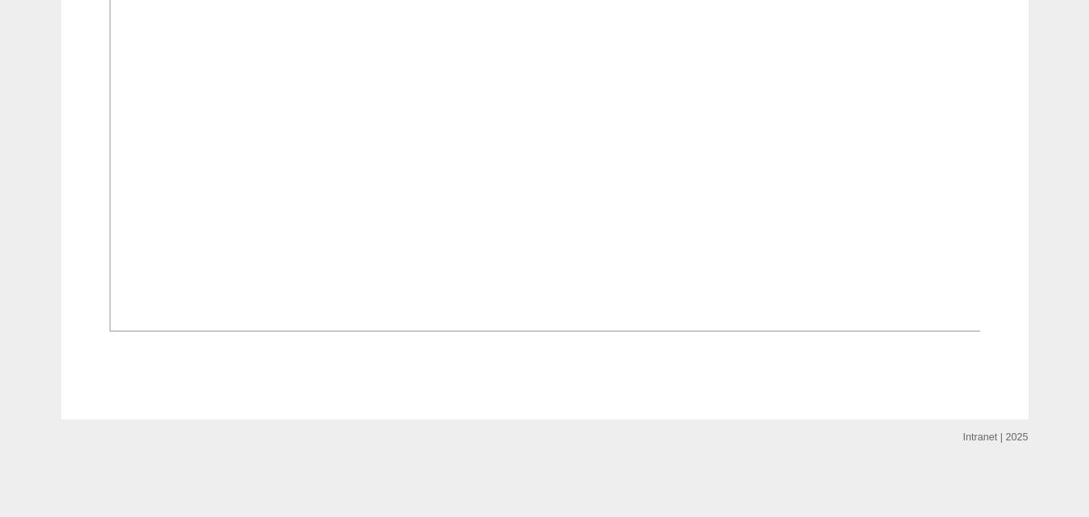
scroll to position [1372, 0]
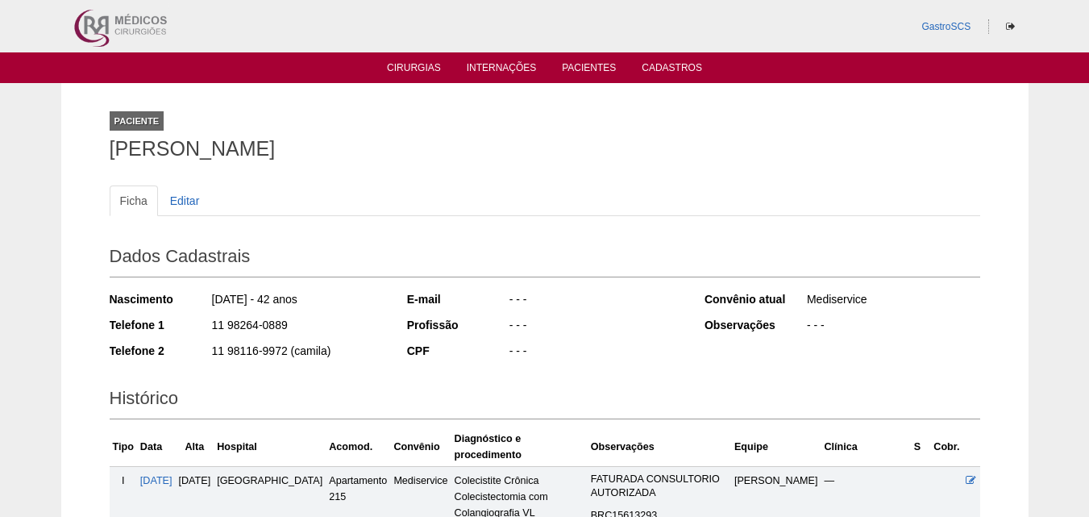
scroll to position [242, 0]
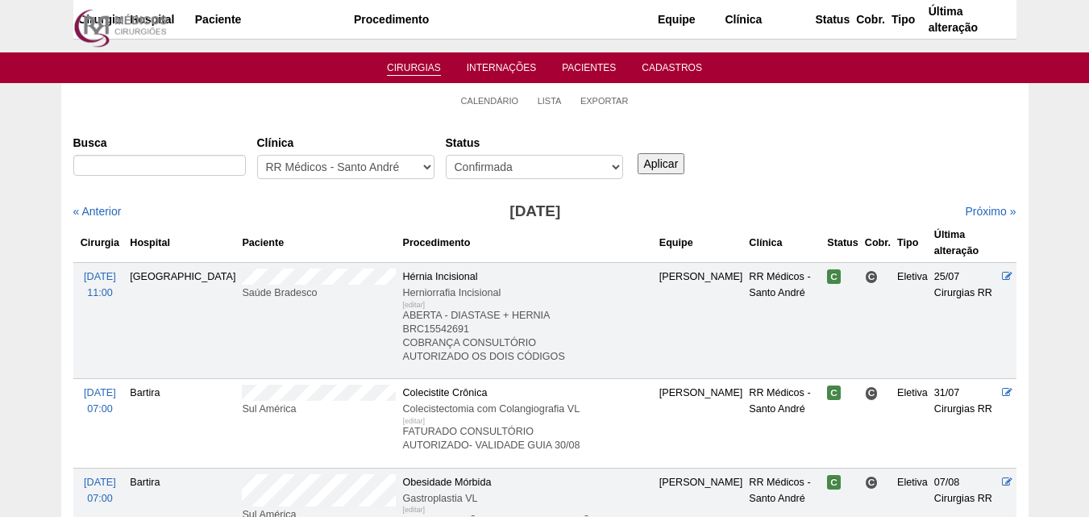
scroll to position [1862, 0]
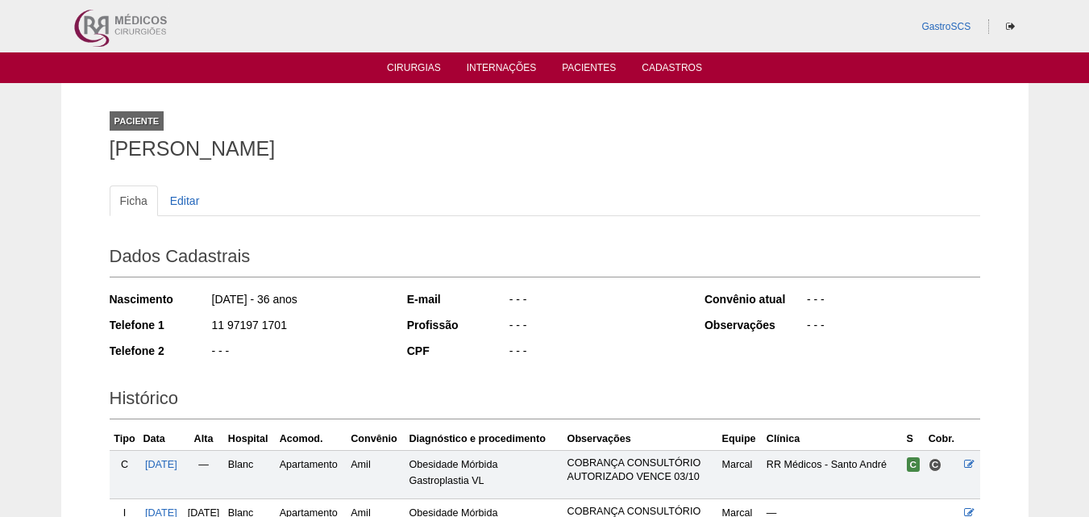
scroll to position [199, 0]
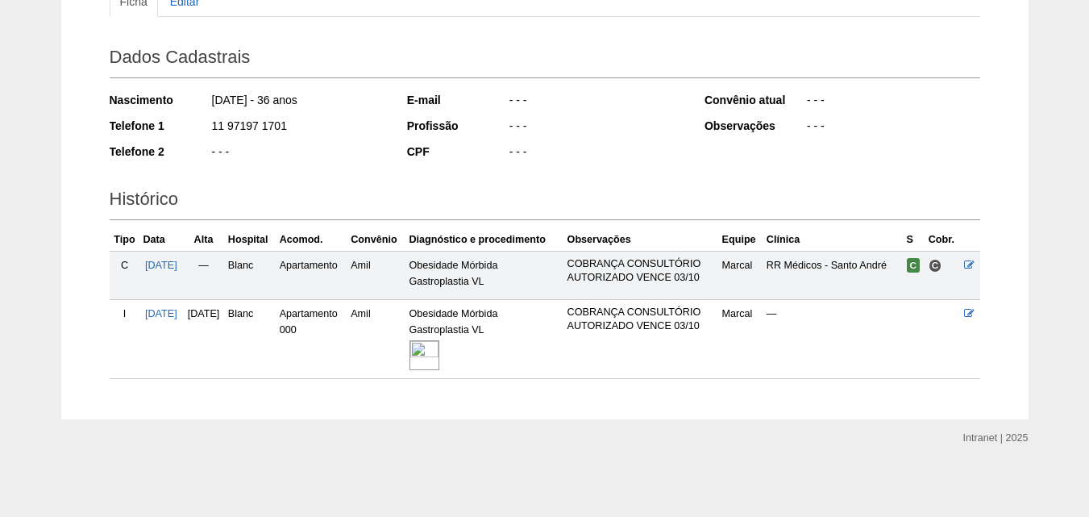
click at [439, 351] on img at bounding box center [424, 355] width 30 height 30
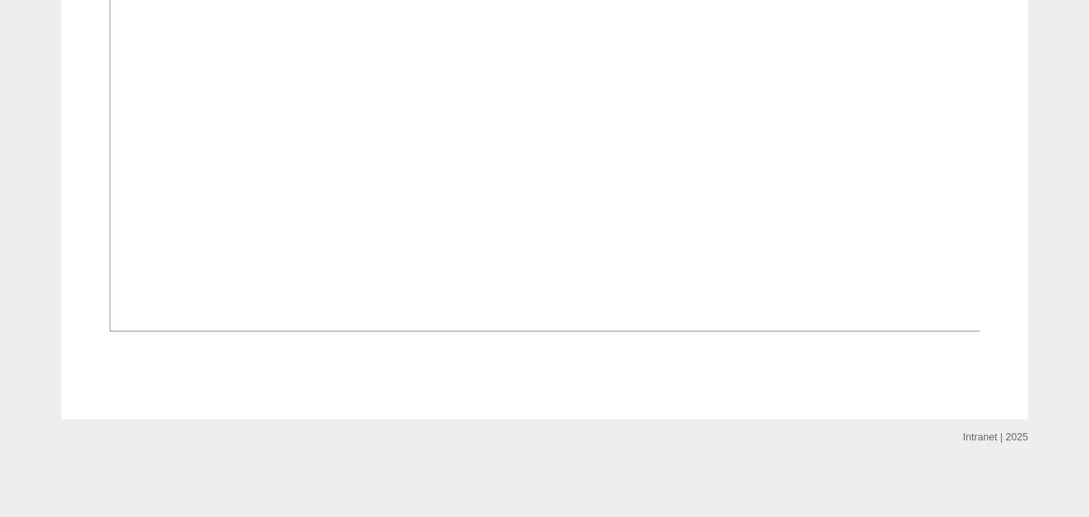
scroll to position [967, 0]
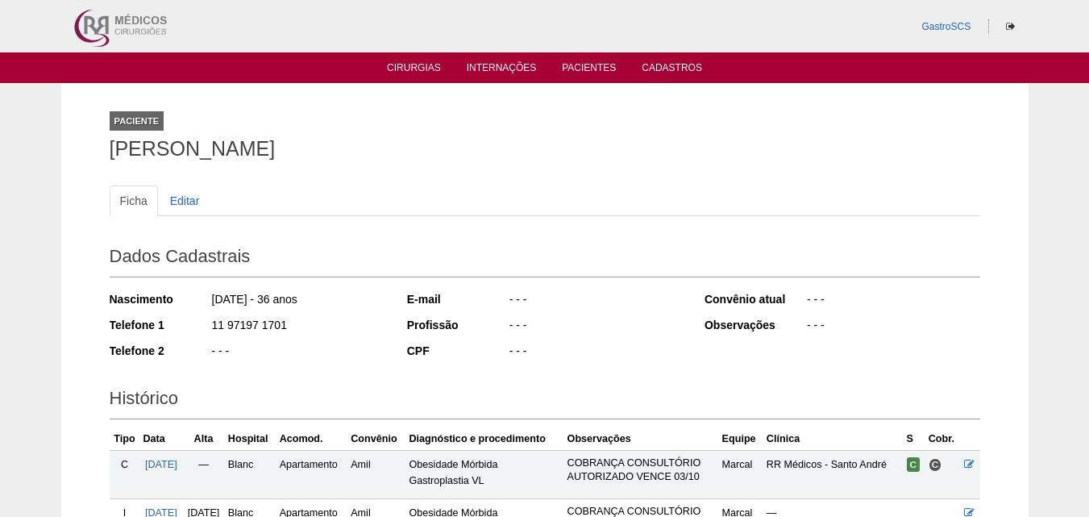
scroll to position [199, 0]
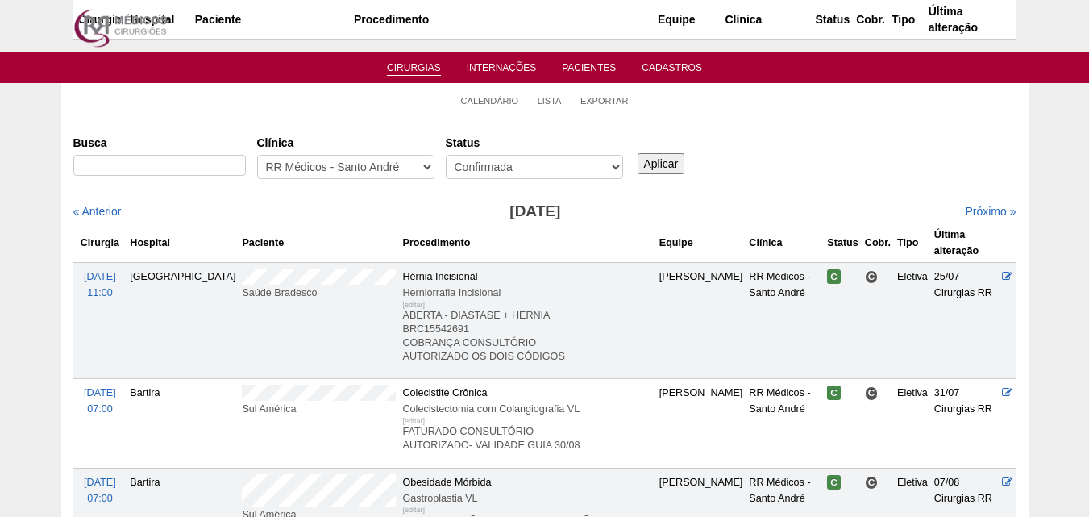
scroll to position [1862, 0]
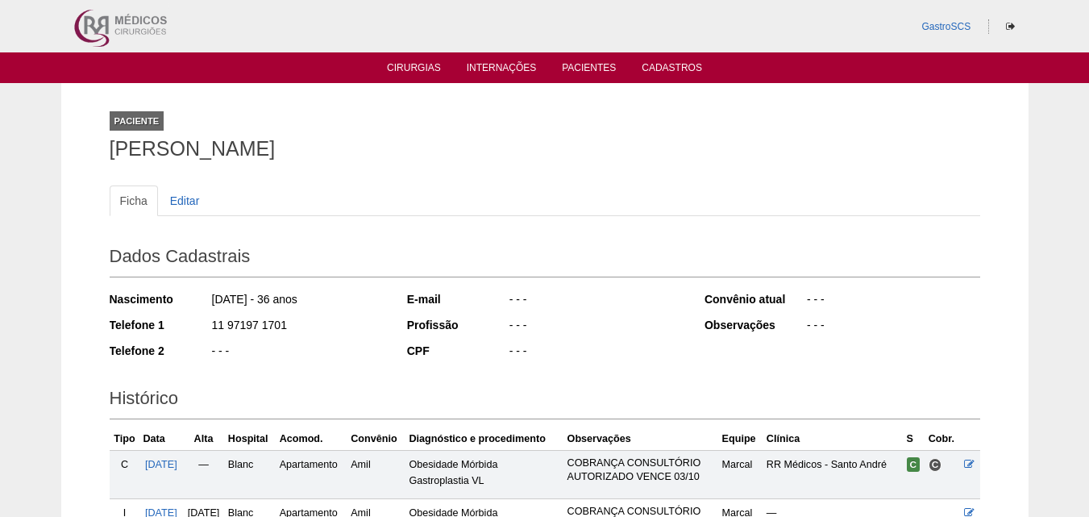
scroll to position [199, 0]
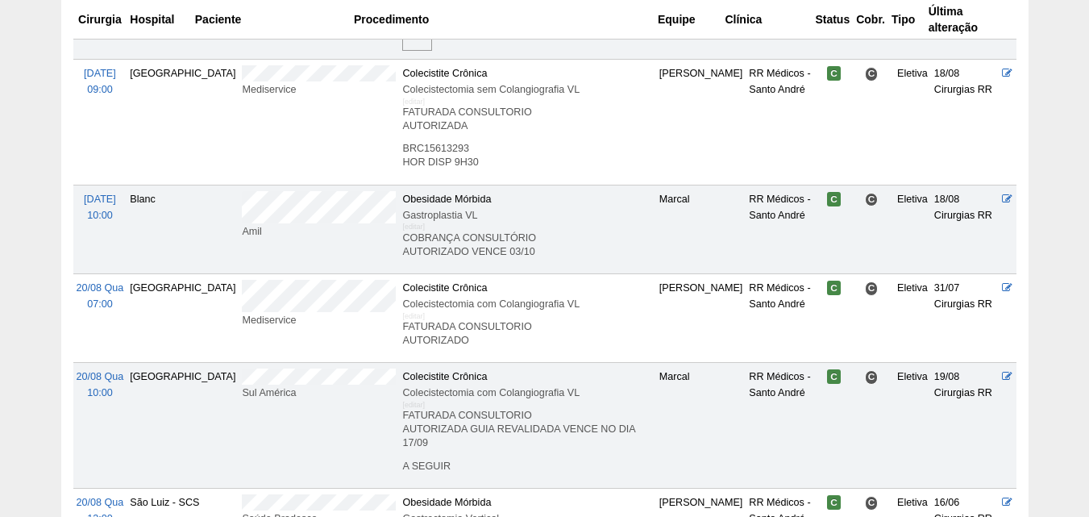
scroll to position [2023, 0]
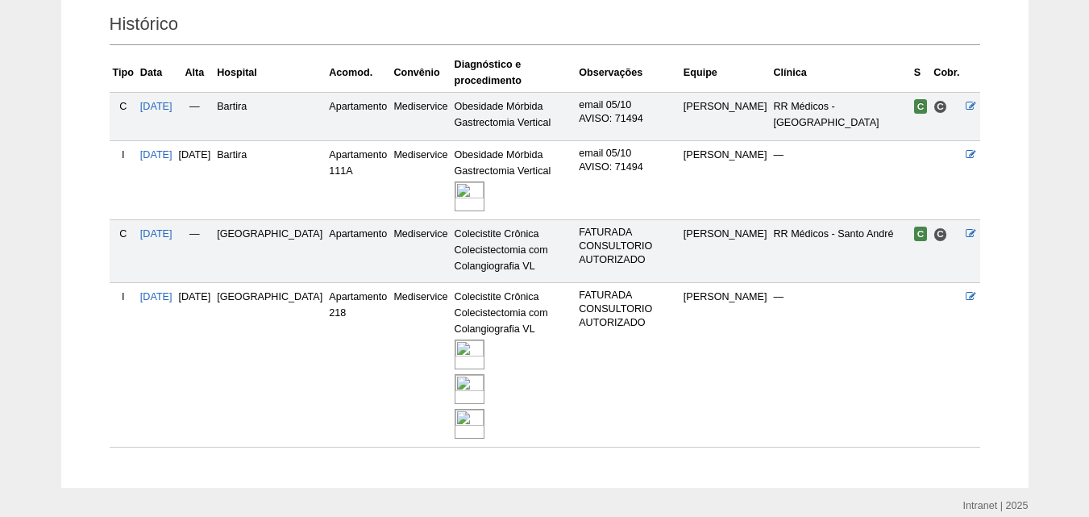
scroll to position [426, 0]
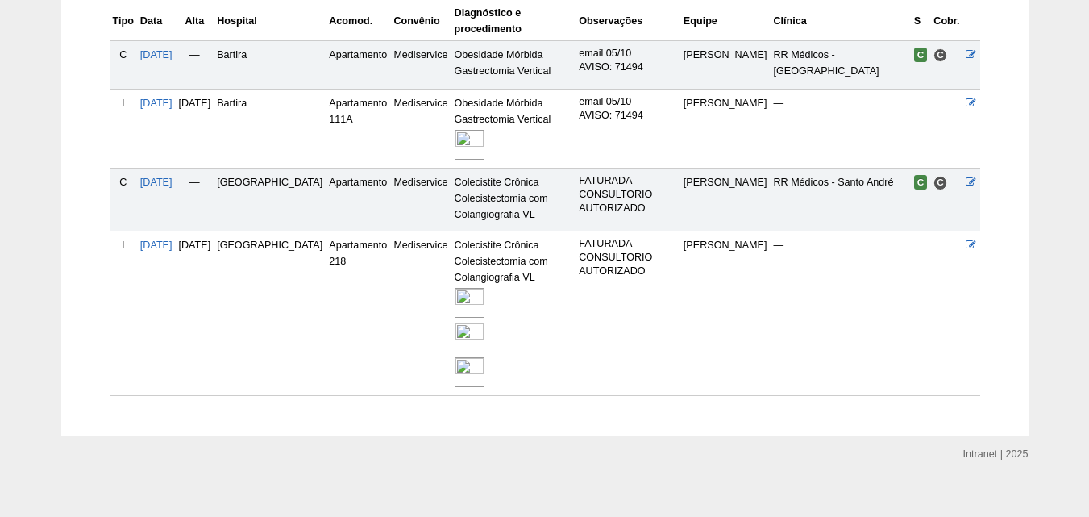
click at [455, 362] on img at bounding box center [470, 372] width 30 height 30
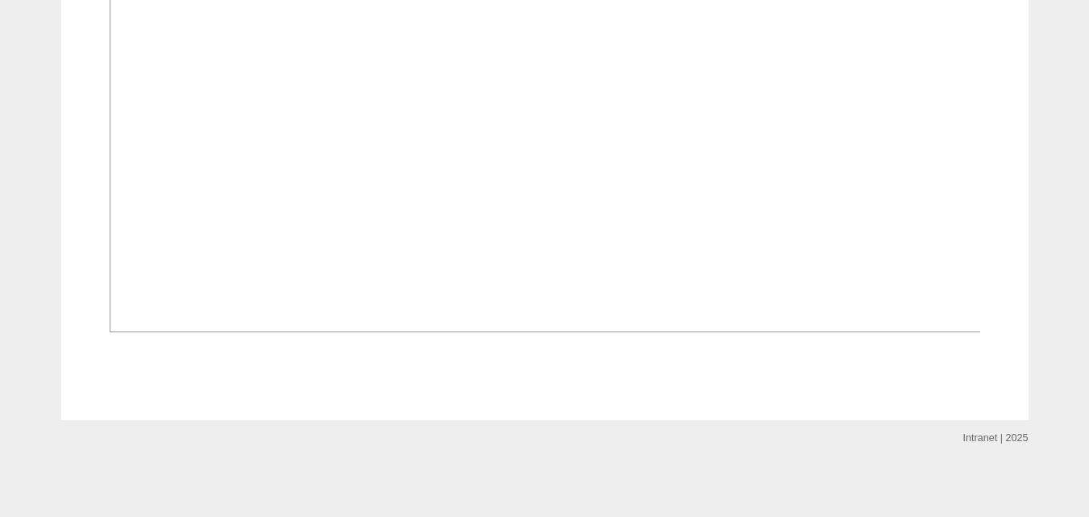
scroll to position [3547, 0]
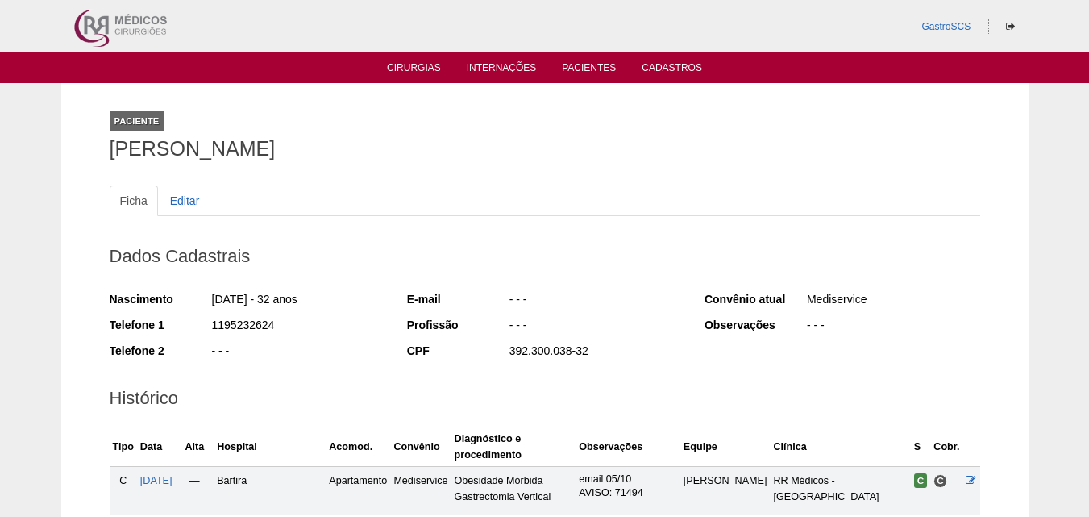
scroll to position [426, 0]
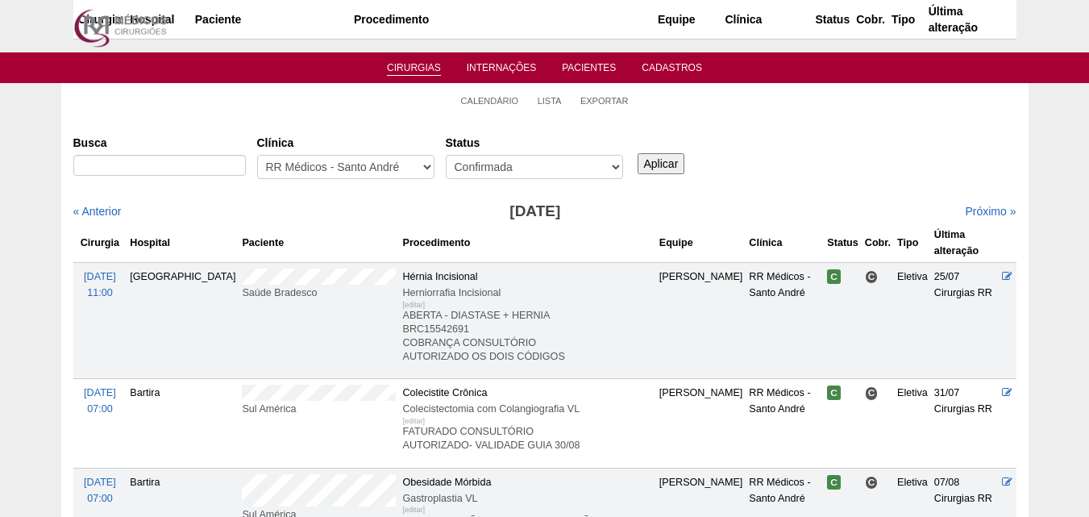
scroll to position [2023, 0]
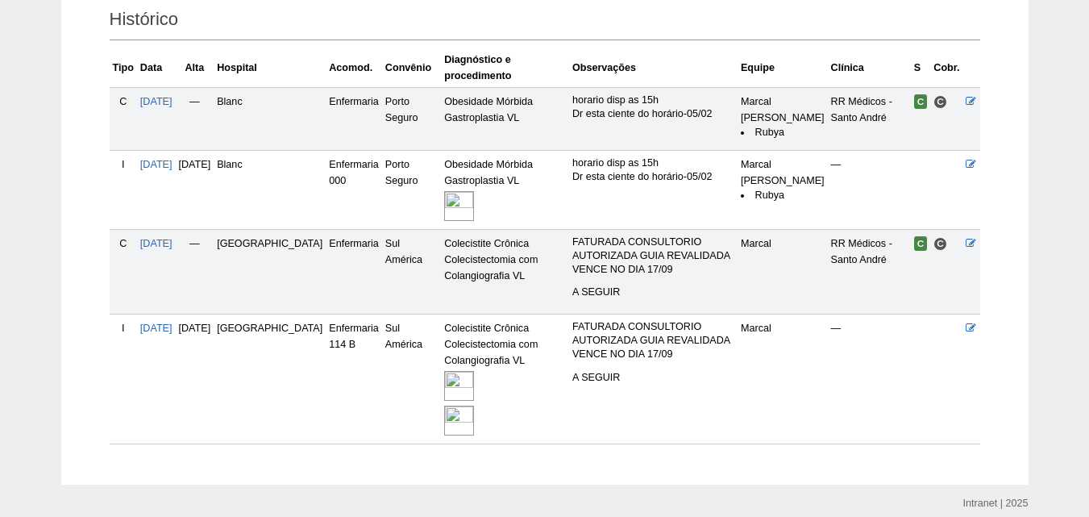
scroll to position [443, 0]
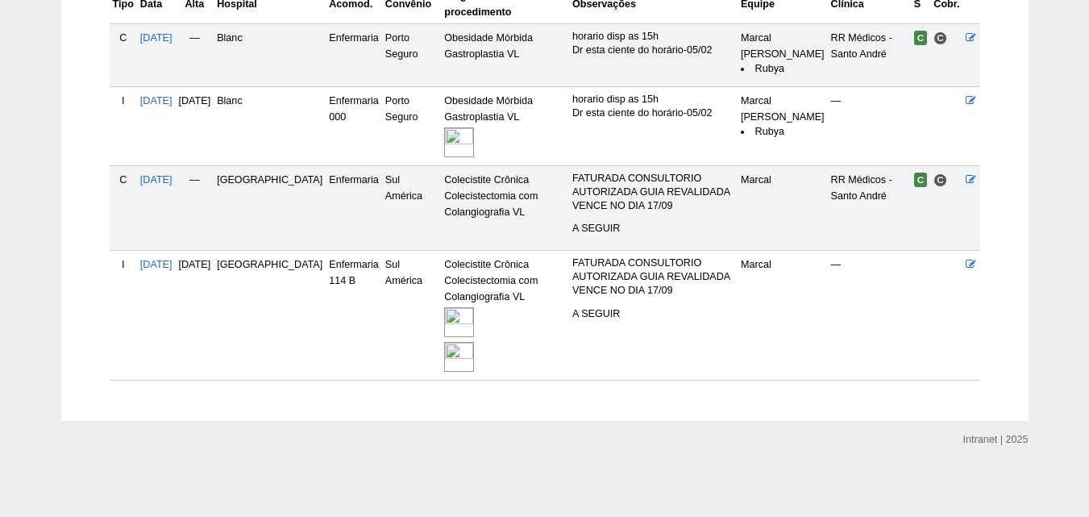
click at [444, 327] on img at bounding box center [459, 322] width 30 height 30
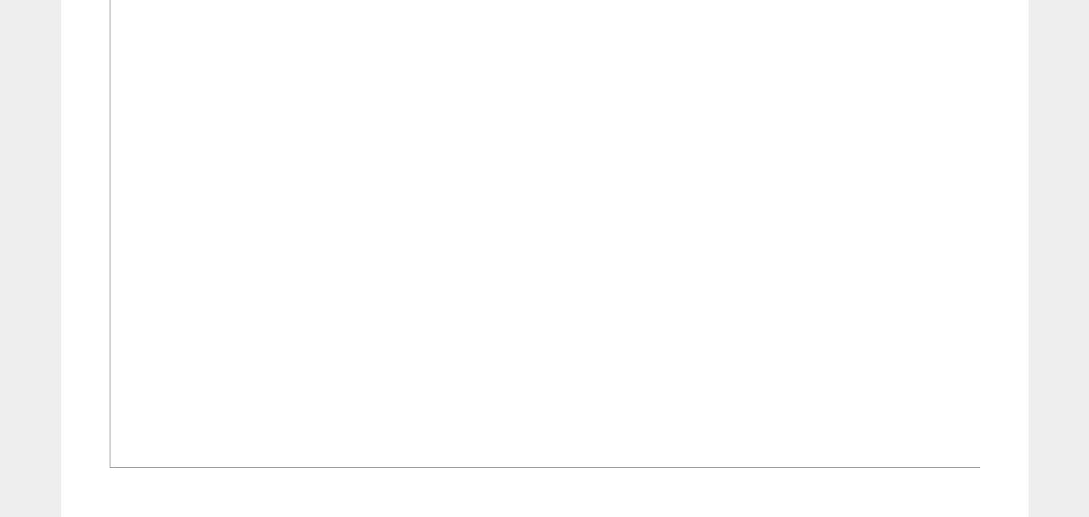
scroll to position [1311, 0]
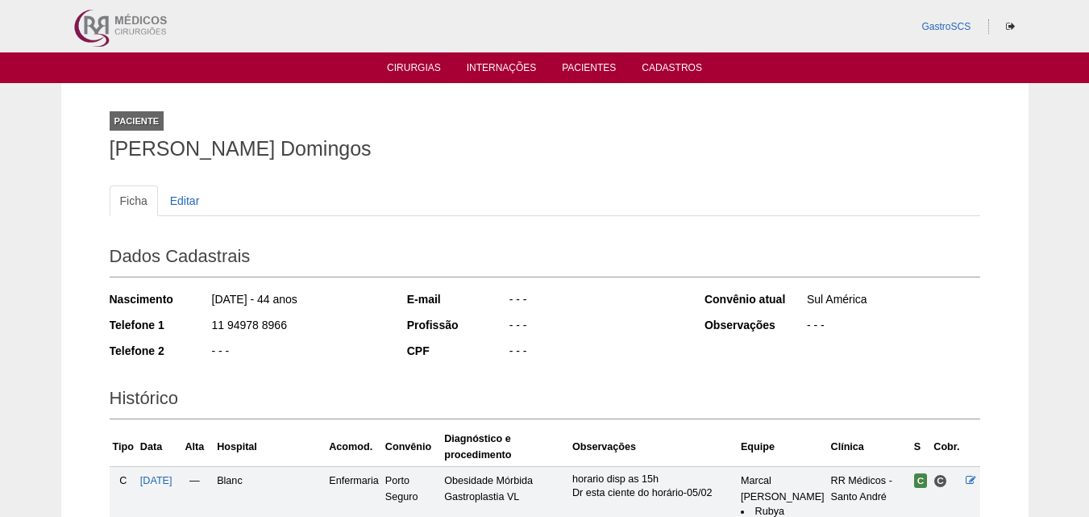
scroll to position [437, 0]
